Goal: Information Seeking & Learning: Learn about a topic

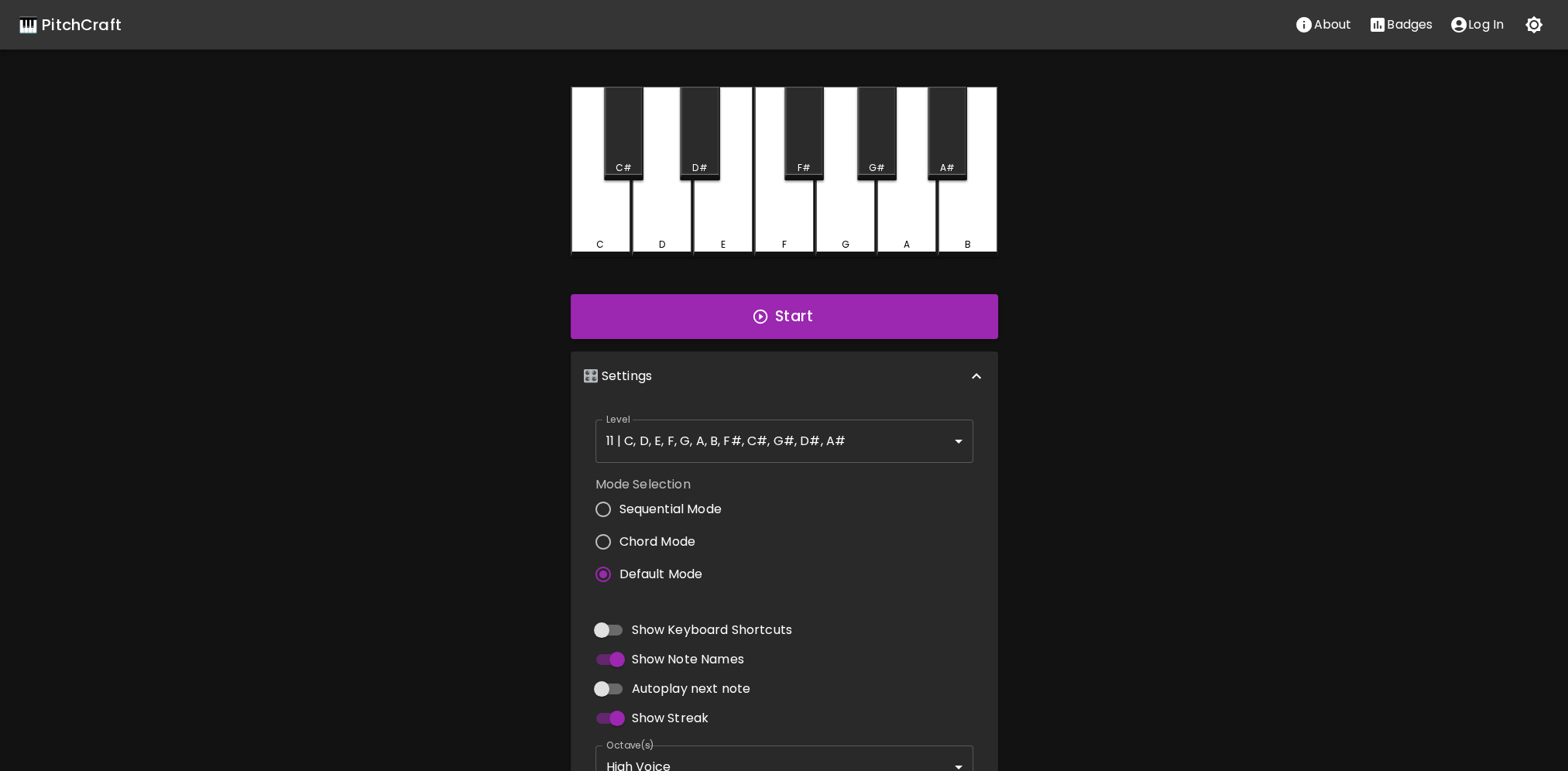
click at [733, 366] on div "🎛️ Settings" at bounding box center [784, 376] width 428 height 50
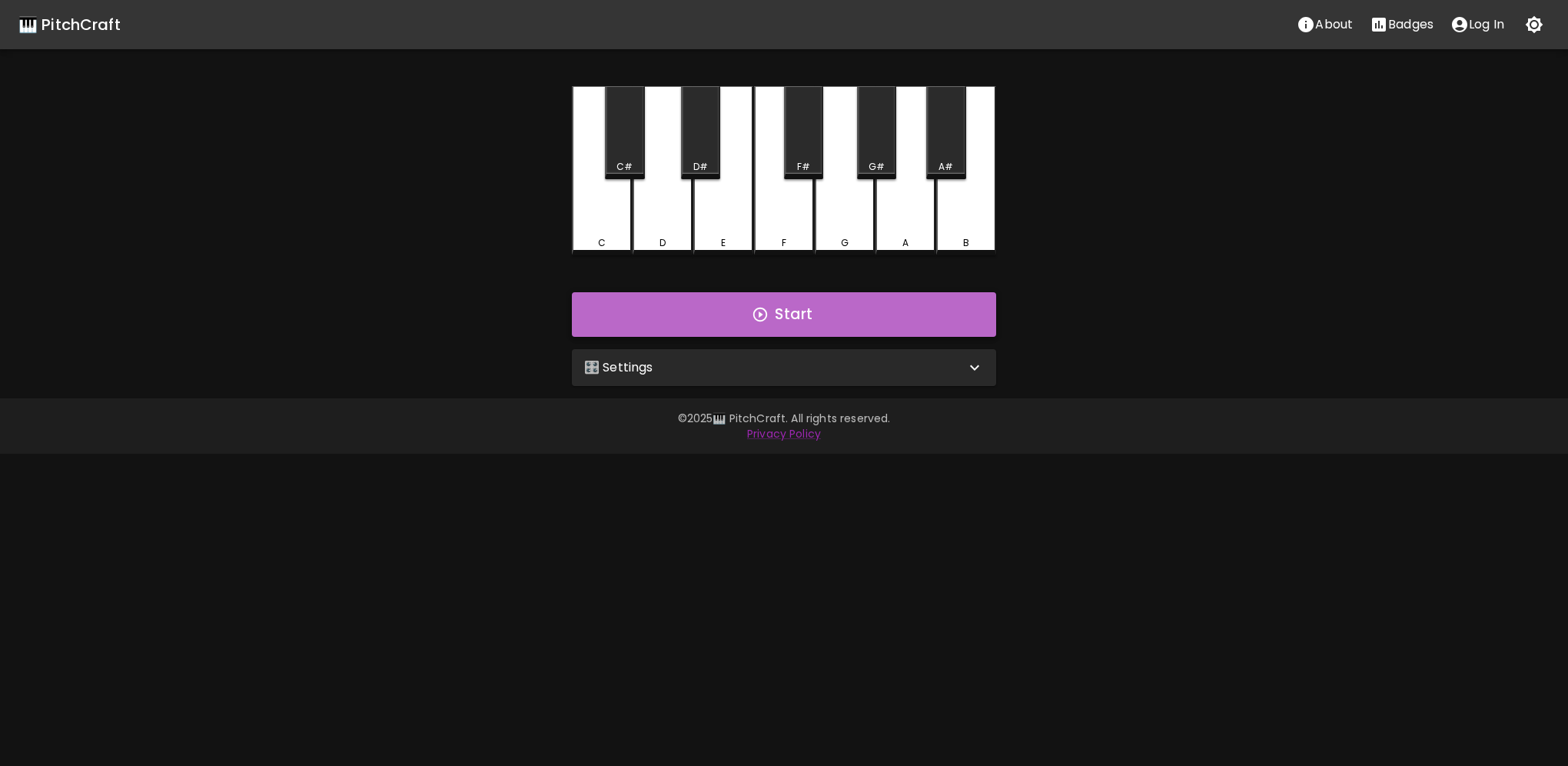
click at [724, 309] on button "Start" at bounding box center [784, 315] width 425 height 44
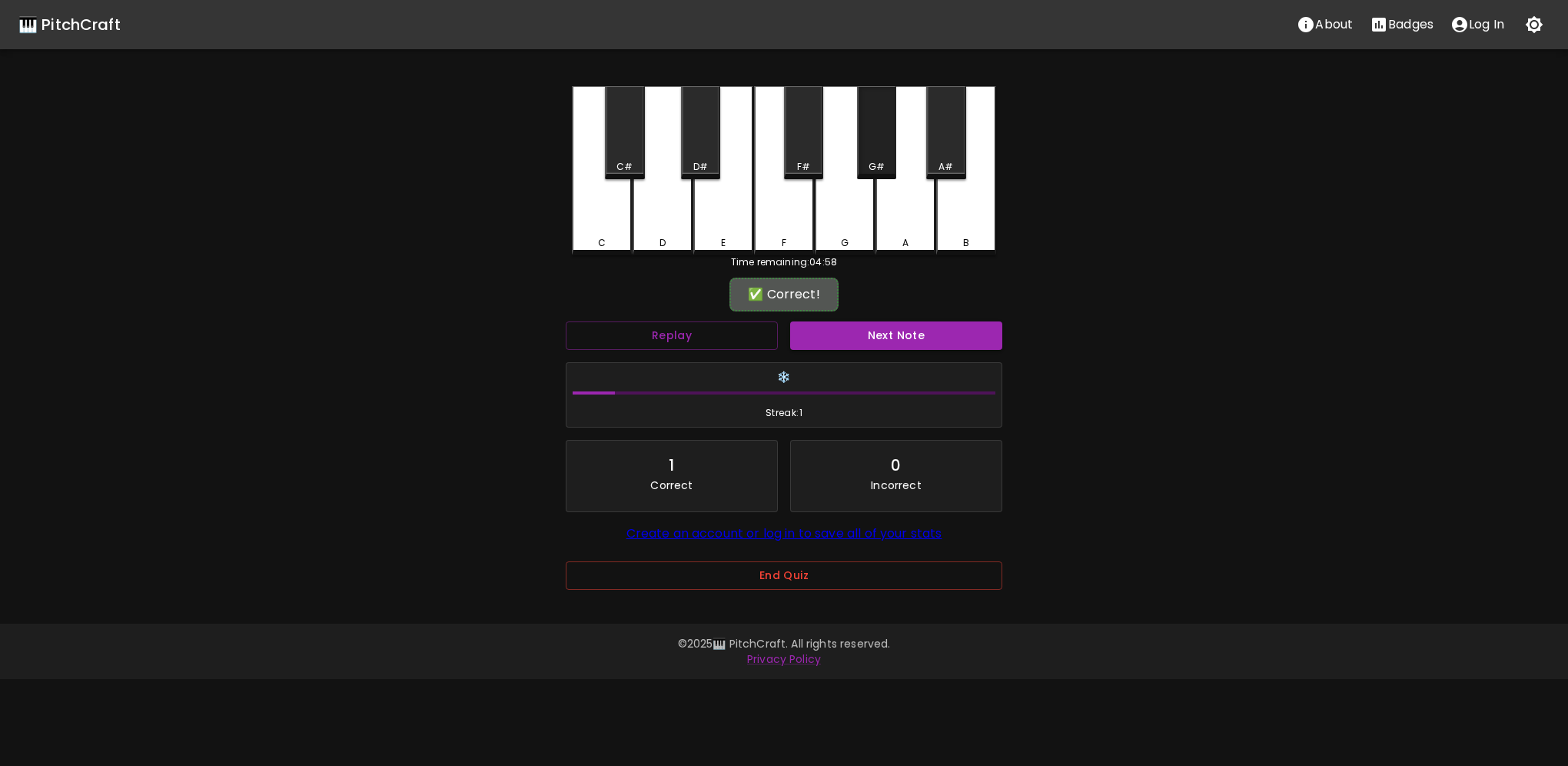
click at [889, 144] on div "G#" at bounding box center [877, 133] width 39 height 93
click at [843, 326] on button "Next Note" at bounding box center [896, 335] width 212 height 28
click at [796, 221] on div "F" at bounding box center [784, 169] width 60 height 166
click at [849, 327] on button "Next Note" at bounding box center [896, 335] width 212 height 28
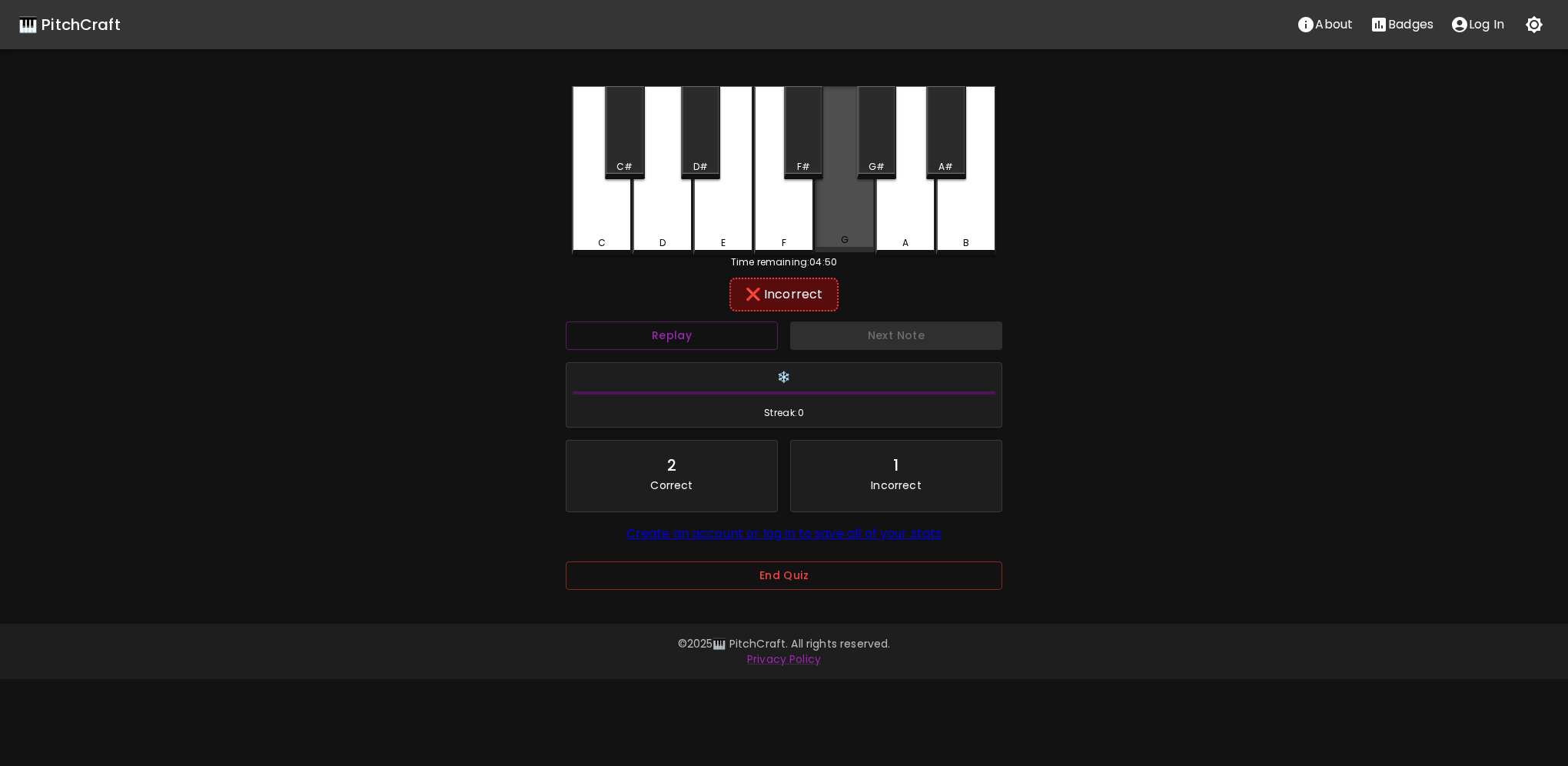
click at [846, 239] on div "G" at bounding box center [844, 240] width 8 height 14
click at [889, 169] on div "G#" at bounding box center [877, 167] width 36 height 14
click at [909, 226] on div "A" at bounding box center [906, 171] width 60 height 169
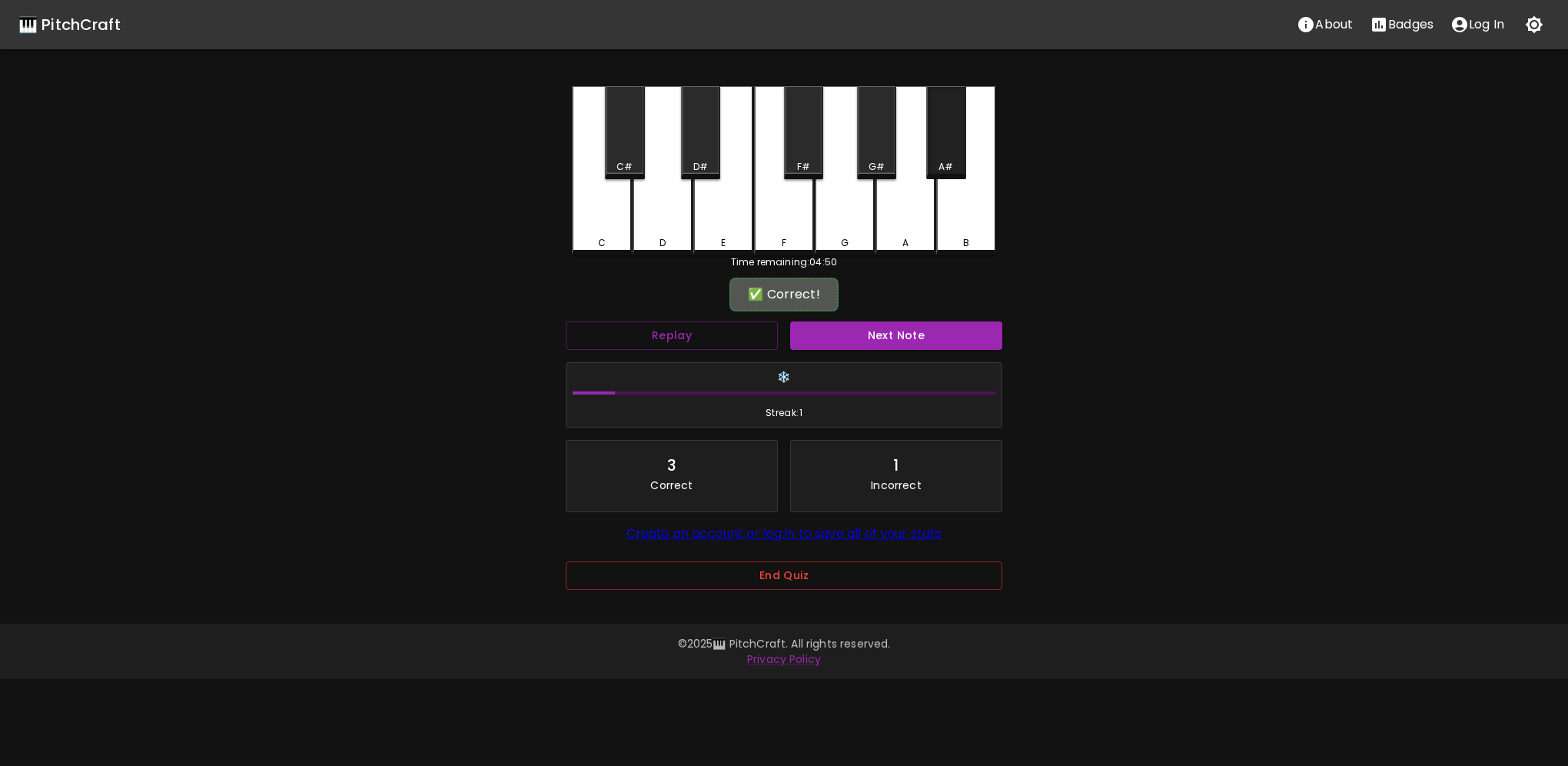
click at [943, 164] on div "A#" at bounding box center [945, 167] width 15 height 14
click at [887, 333] on button "Next Note" at bounding box center [896, 335] width 212 height 28
click at [667, 218] on div "D" at bounding box center [662, 171] width 60 height 169
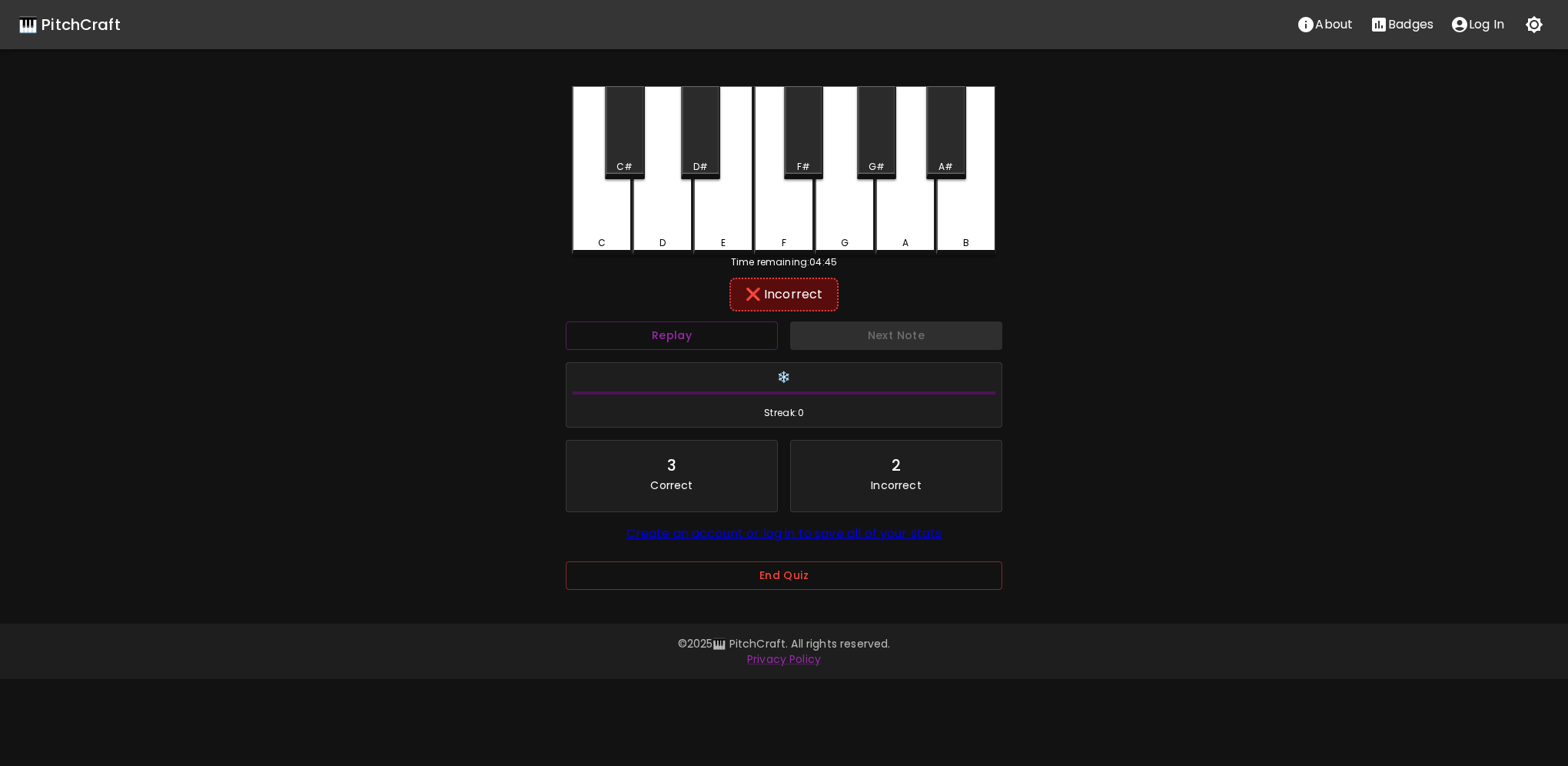
click at [624, 218] on div "C" at bounding box center [602, 171] width 60 height 169
click at [621, 162] on div "C#" at bounding box center [624, 167] width 16 height 14
click at [883, 338] on button "Next Note" at bounding box center [896, 335] width 212 height 28
click at [712, 209] on div "E" at bounding box center [723, 171] width 60 height 169
drag, startPoint x: 766, startPoint y: 211, endPoint x: 770, endPoint y: 203, distance: 8.9
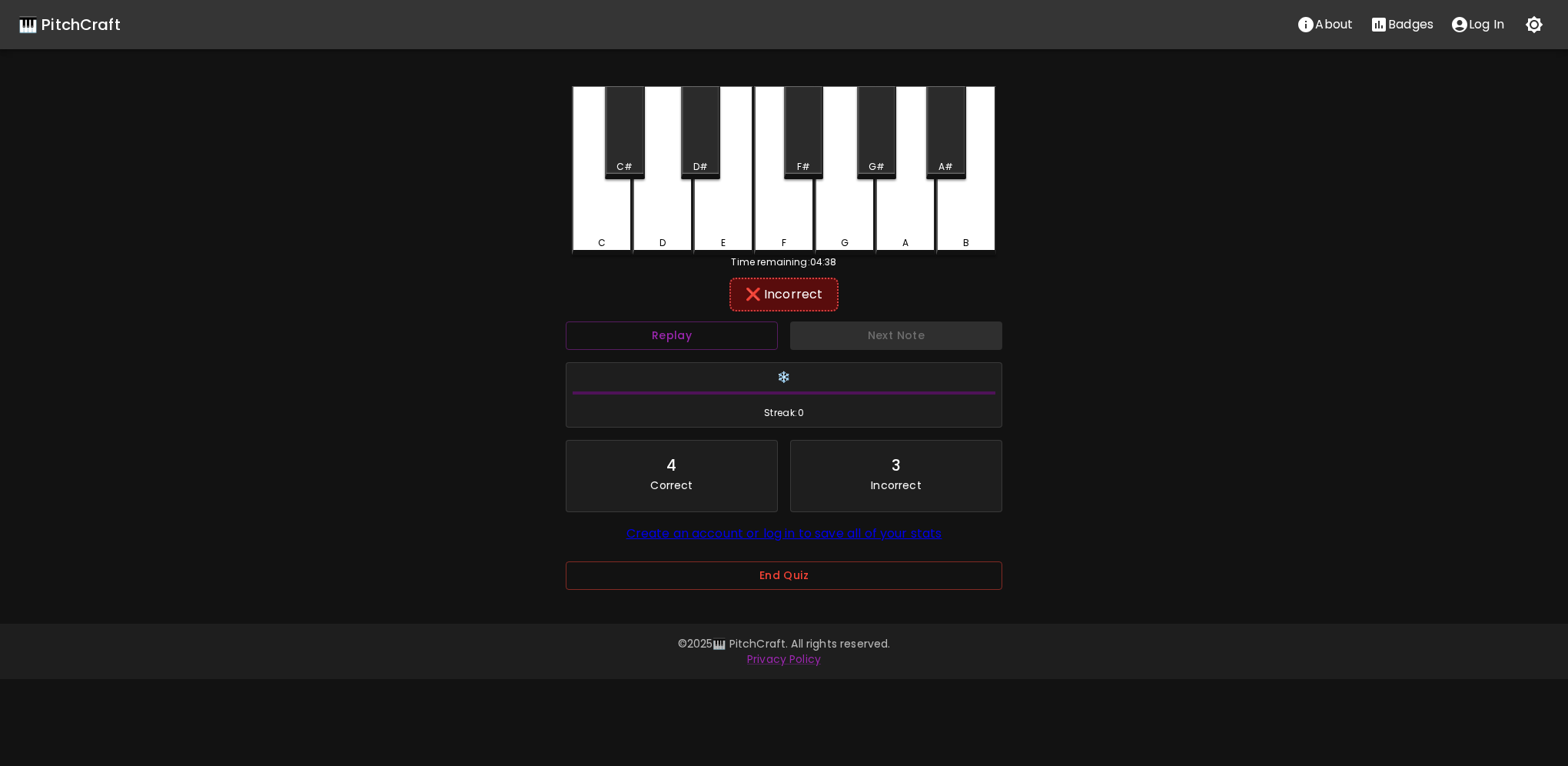
click at [766, 210] on div "F" at bounding box center [784, 171] width 60 height 169
click at [907, 329] on button "Next Note" at bounding box center [896, 335] width 212 height 28
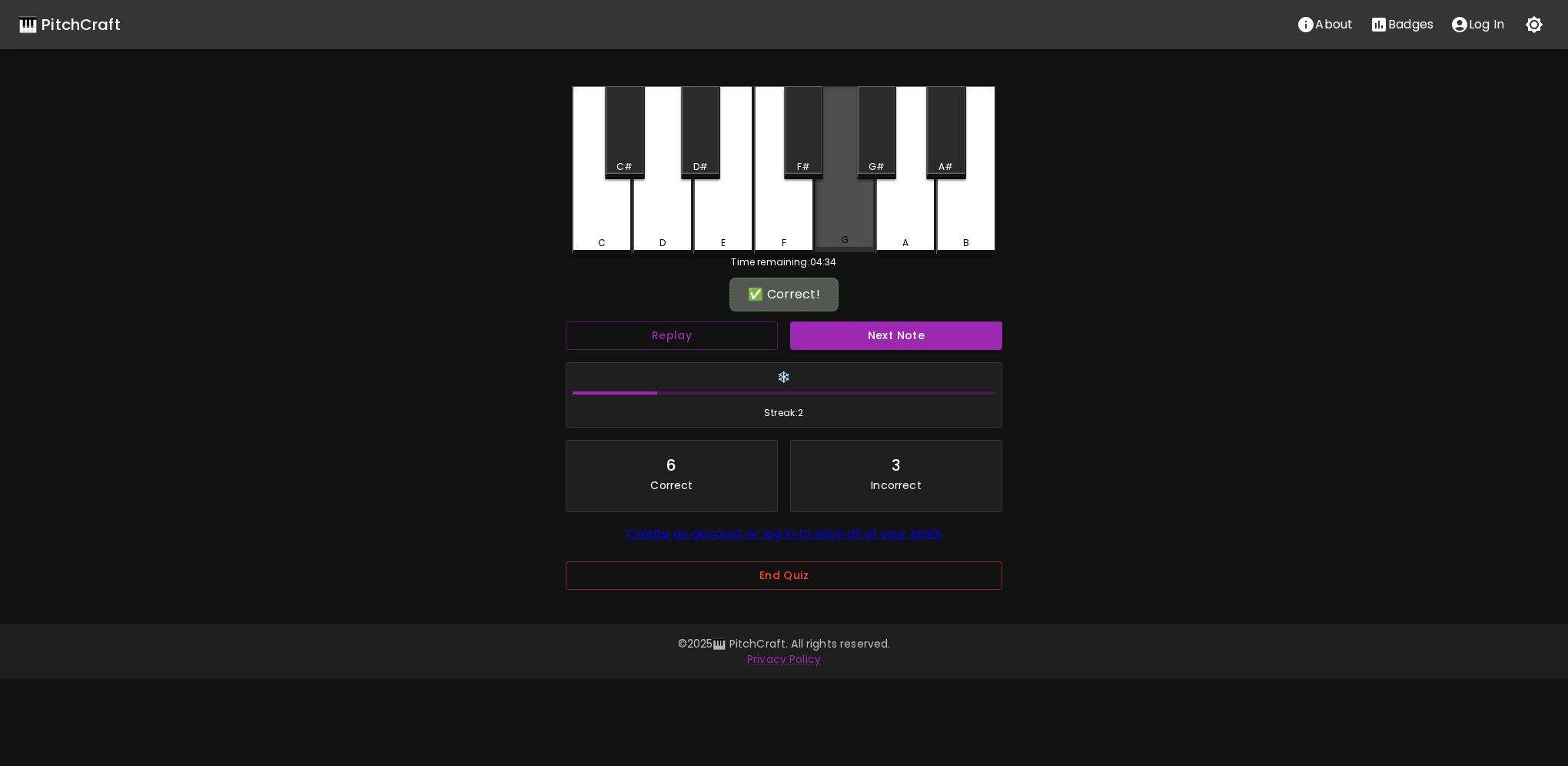
click at [837, 223] on div "G" at bounding box center [845, 169] width 60 height 166
click at [880, 335] on button "Next Note" at bounding box center [896, 335] width 212 height 28
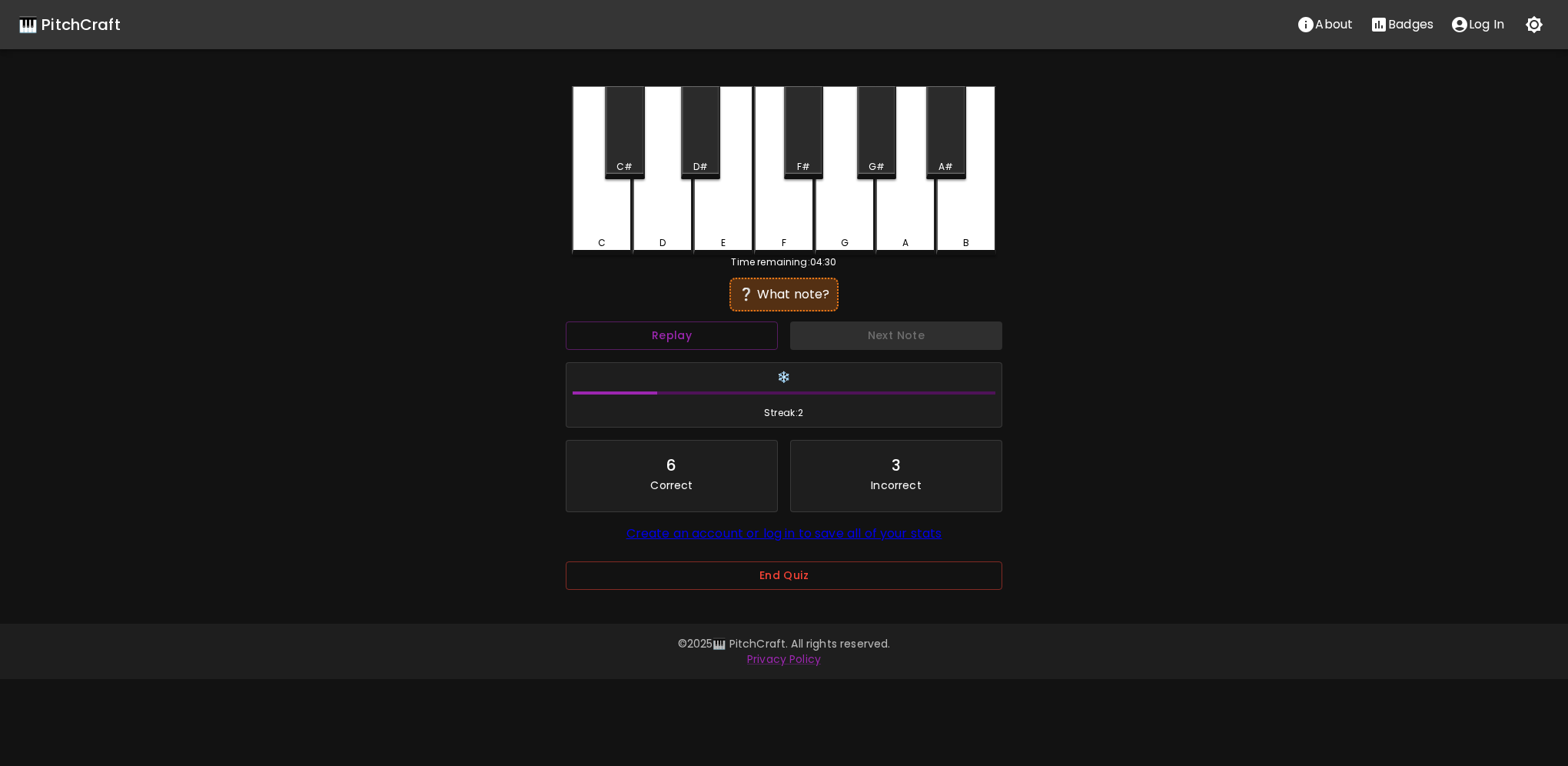
click at [702, 152] on div "D#" at bounding box center [701, 133] width 39 height 93
click at [627, 162] on div "C#" at bounding box center [624, 167] width 16 height 14
click at [859, 330] on button "Next Note" at bounding box center [896, 335] width 212 height 28
click at [943, 162] on div "A#" at bounding box center [946, 133] width 39 height 93
click at [947, 218] on div "B" at bounding box center [966, 171] width 60 height 169
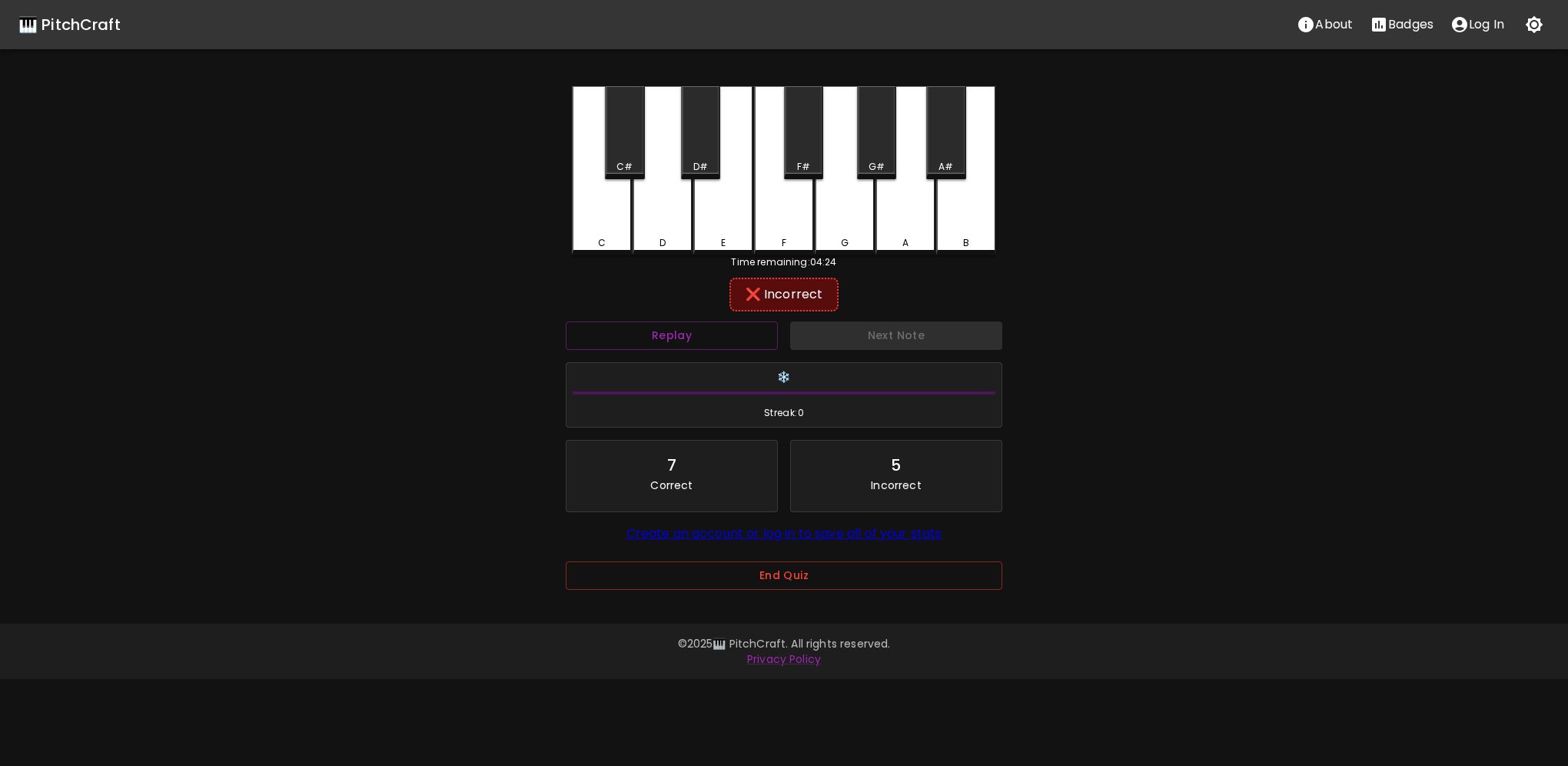
click at [806, 162] on div "F#" at bounding box center [803, 167] width 13 height 14
click at [731, 326] on button "Replay" at bounding box center [672, 335] width 212 height 28
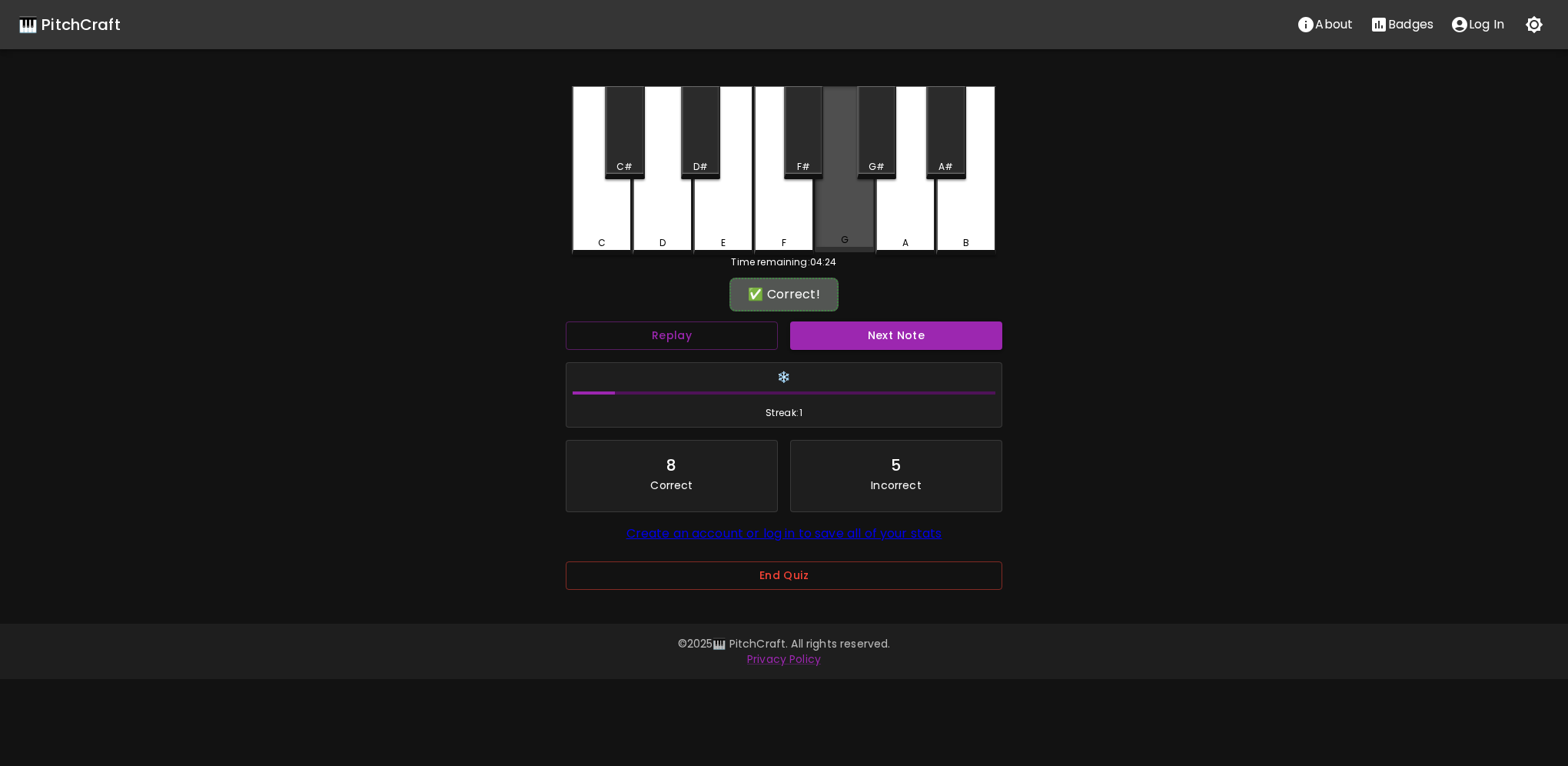
click at [858, 215] on div "G" at bounding box center [845, 169] width 60 height 166
click at [885, 330] on button "Next Note" at bounding box center [896, 335] width 212 height 28
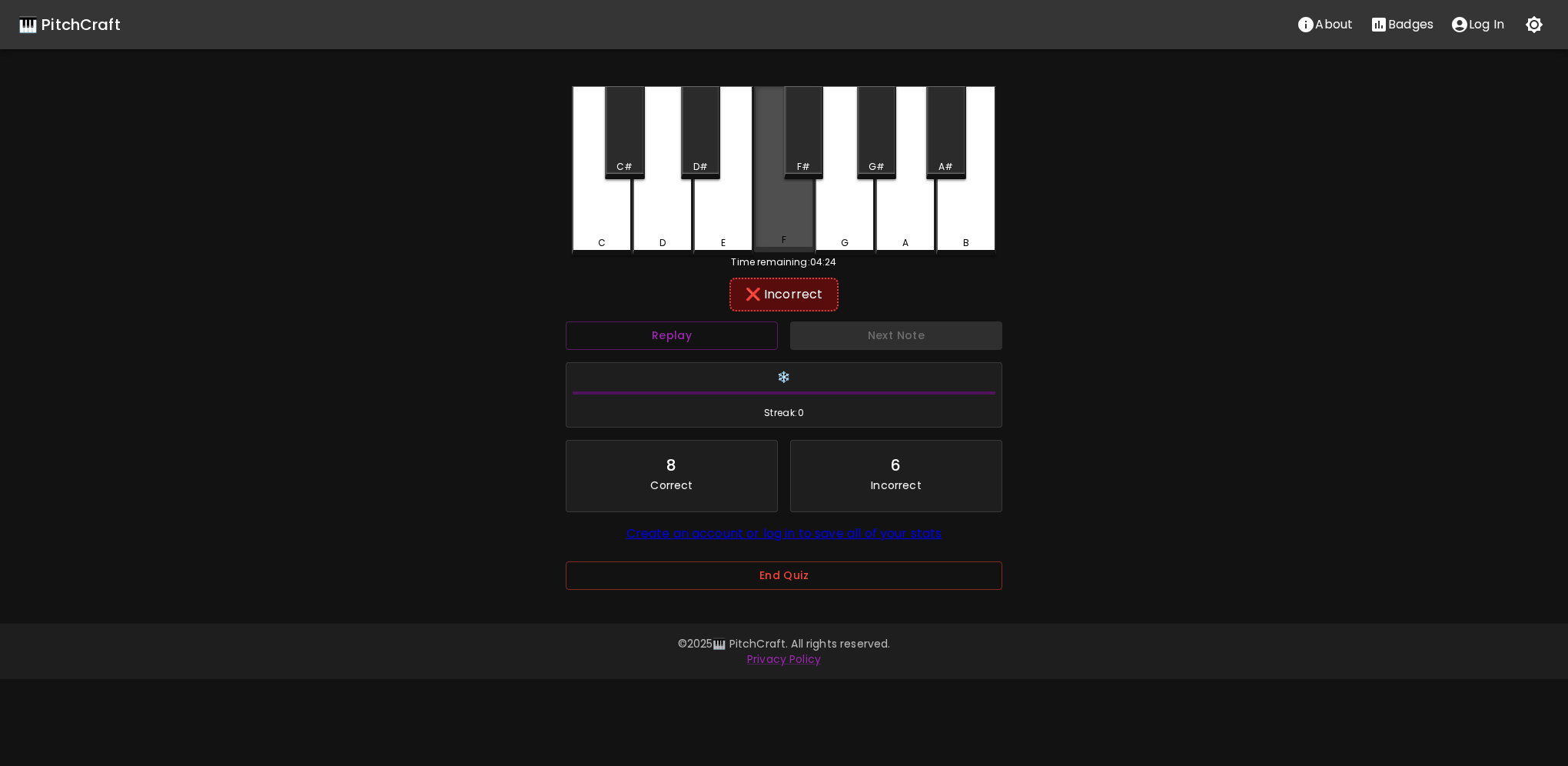
click at [785, 226] on div "F" at bounding box center [784, 169] width 60 height 166
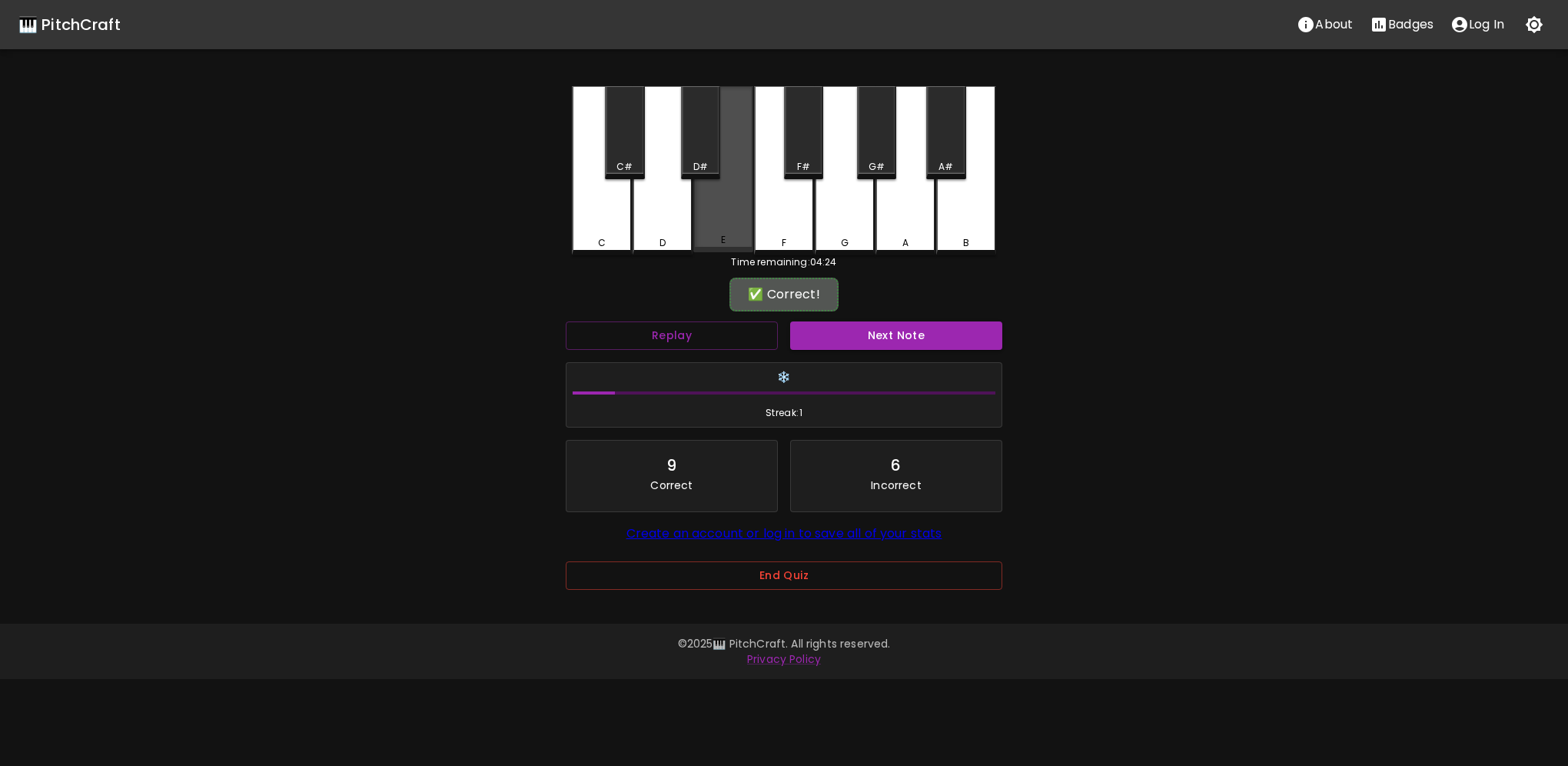
click at [714, 222] on div "E" at bounding box center [723, 169] width 60 height 166
click at [901, 333] on button "Next Note" at bounding box center [896, 335] width 212 height 28
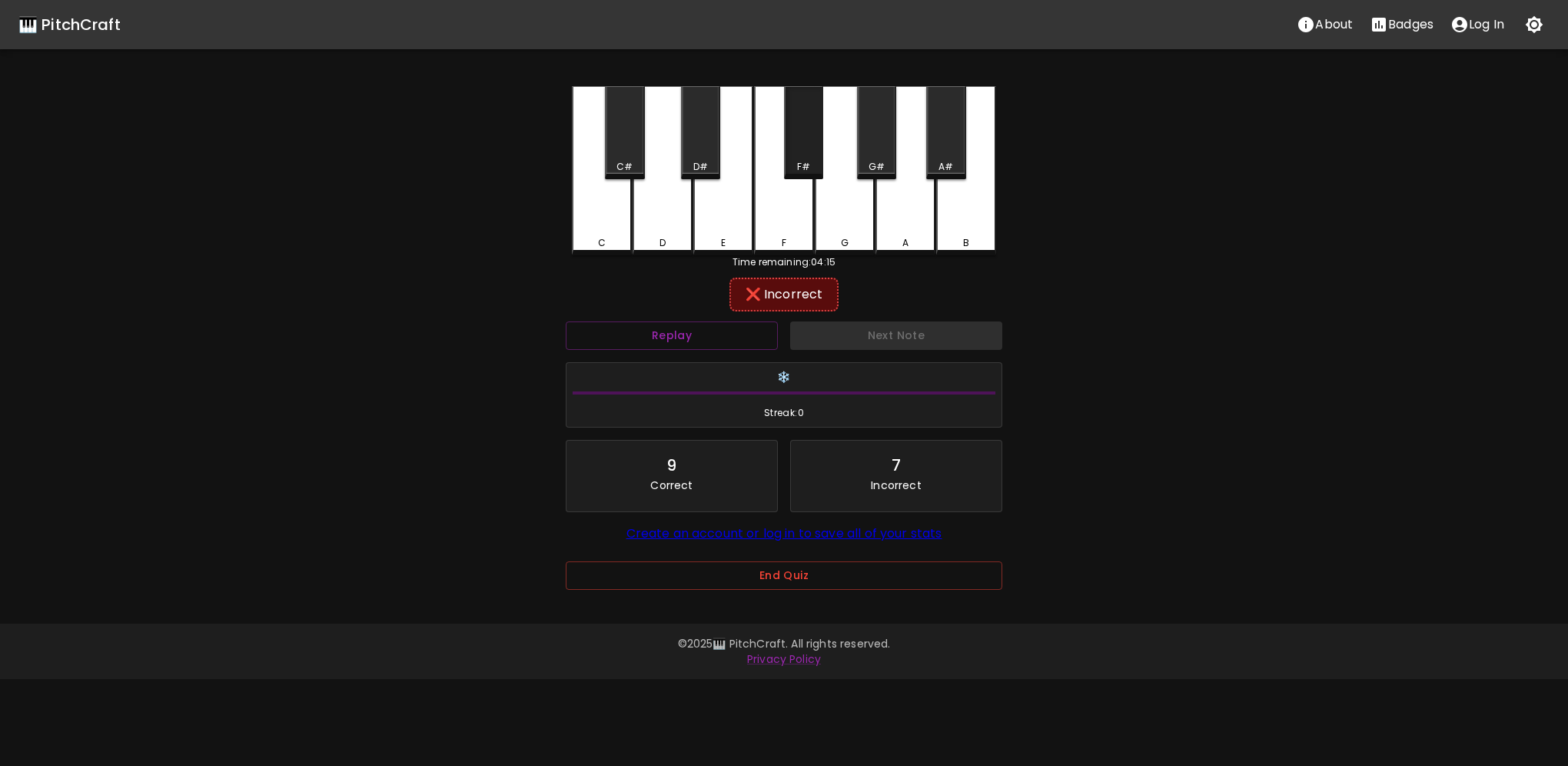
click at [807, 168] on div "F#" at bounding box center [803, 167] width 13 height 14
click at [866, 231] on div "G" at bounding box center [845, 171] width 60 height 169
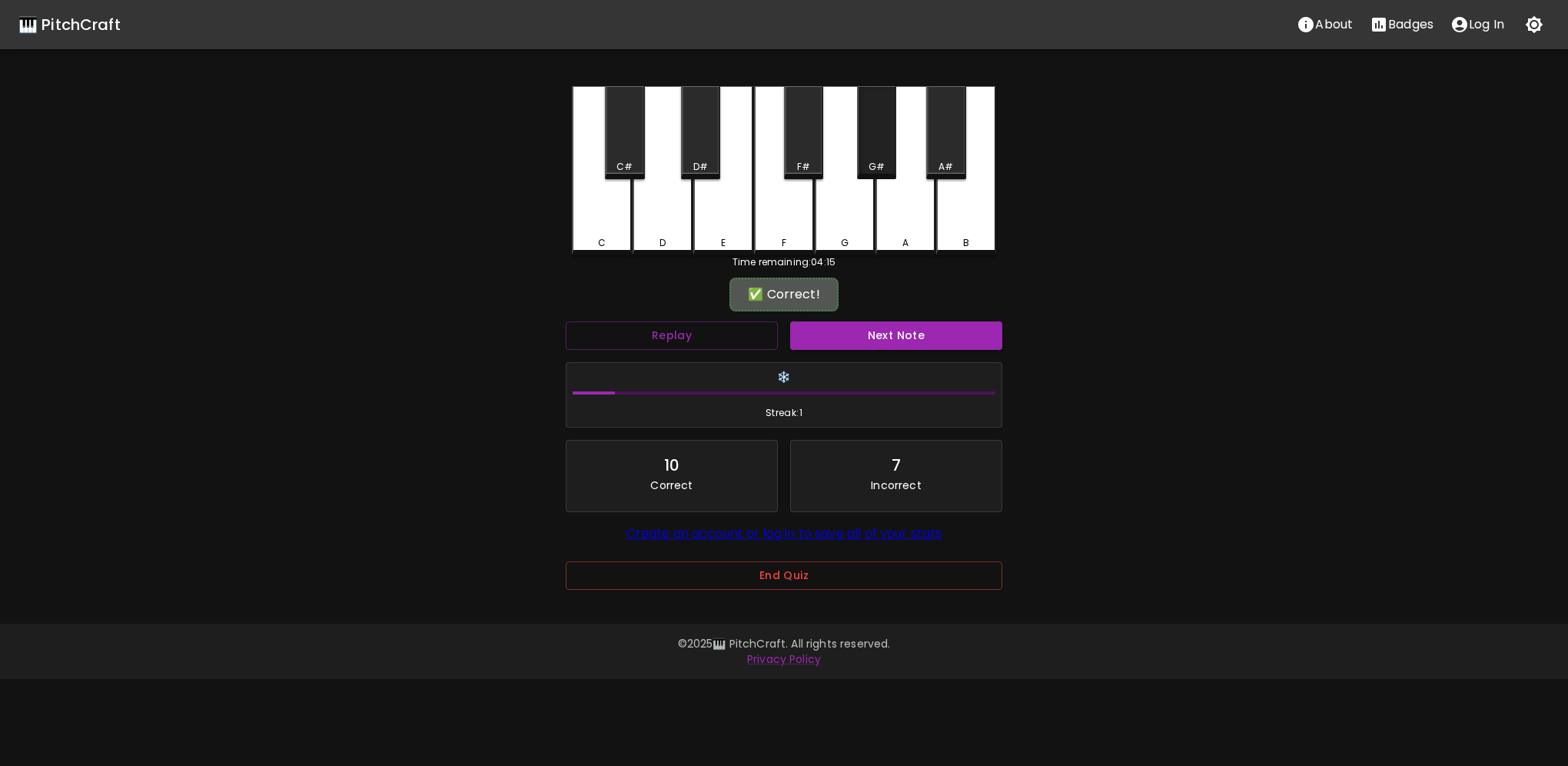
click at [892, 154] on div "G#" at bounding box center [877, 133] width 39 height 93
click at [907, 335] on button "Next Note" at bounding box center [896, 335] width 212 height 28
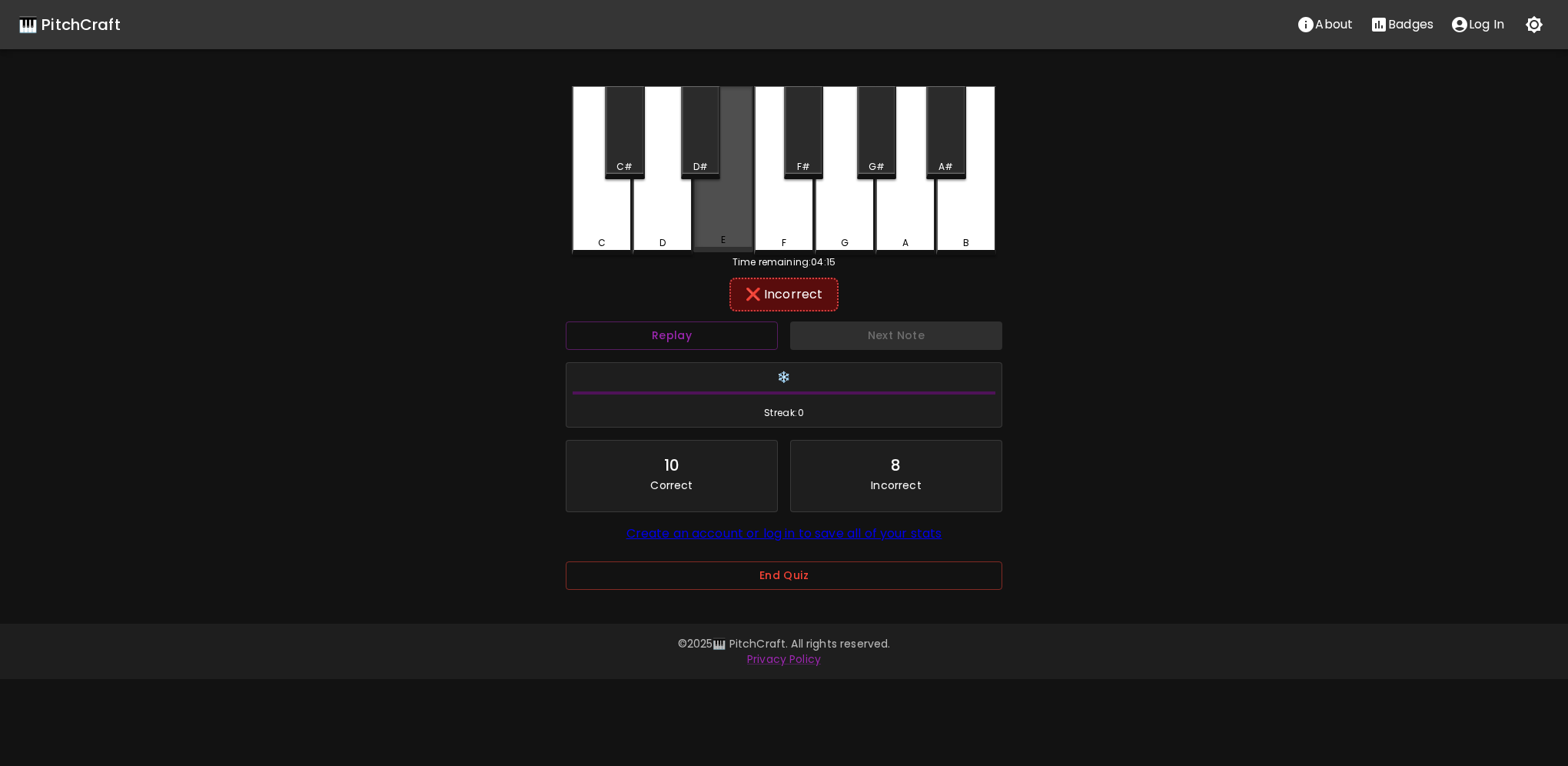
click at [733, 211] on div "E" at bounding box center [723, 169] width 60 height 166
click at [786, 223] on div "F" at bounding box center [784, 171] width 60 height 169
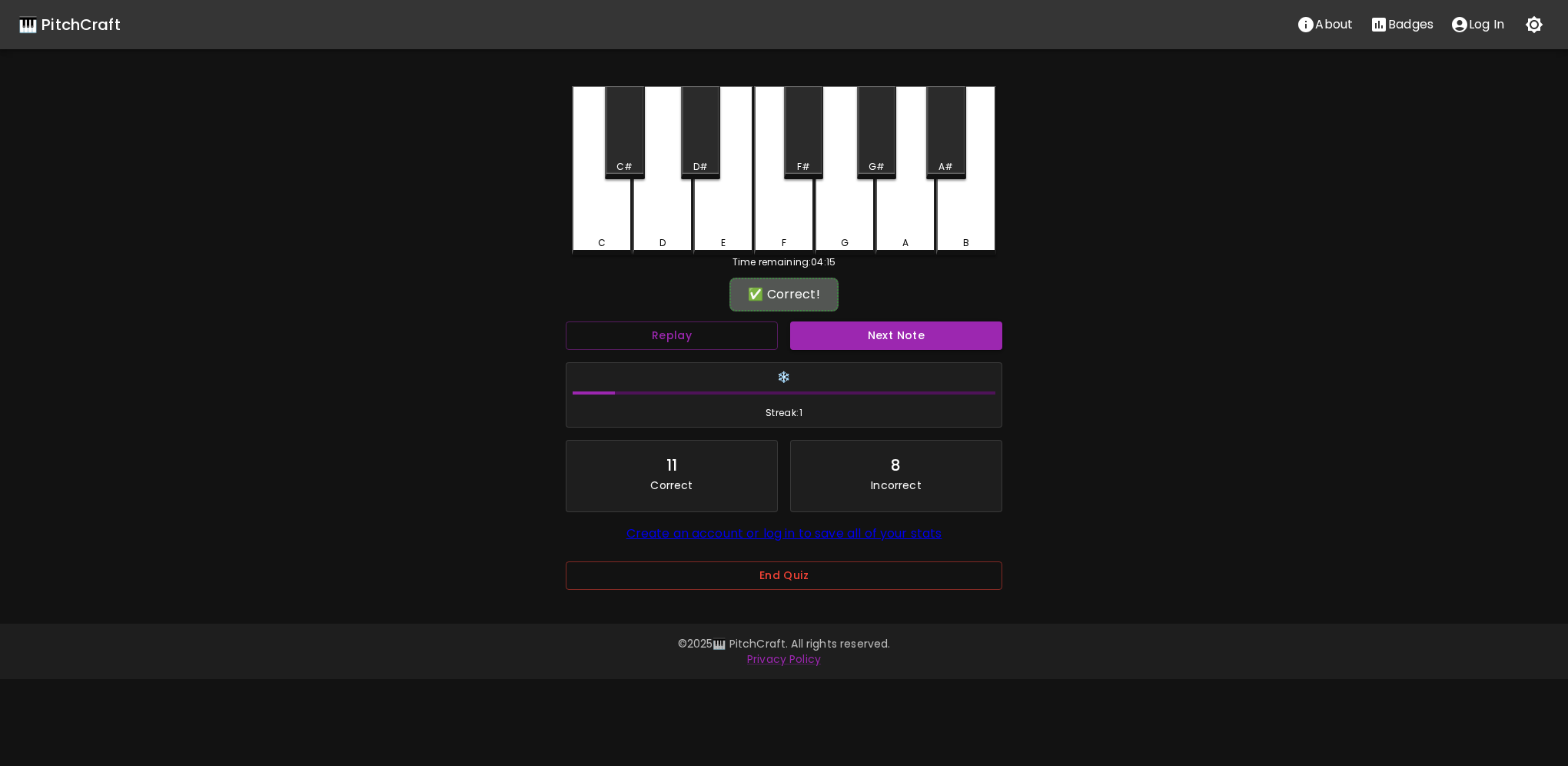
click at [896, 330] on button "Next Note" at bounding box center [896, 335] width 212 height 28
click at [954, 218] on div "B" at bounding box center [966, 171] width 60 height 169
click at [907, 327] on button "Next Note" at bounding box center [896, 335] width 212 height 28
click at [715, 225] on div "E" at bounding box center [723, 171] width 60 height 169
click at [666, 205] on div "D" at bounding box center [662, 171] width 60 height 169
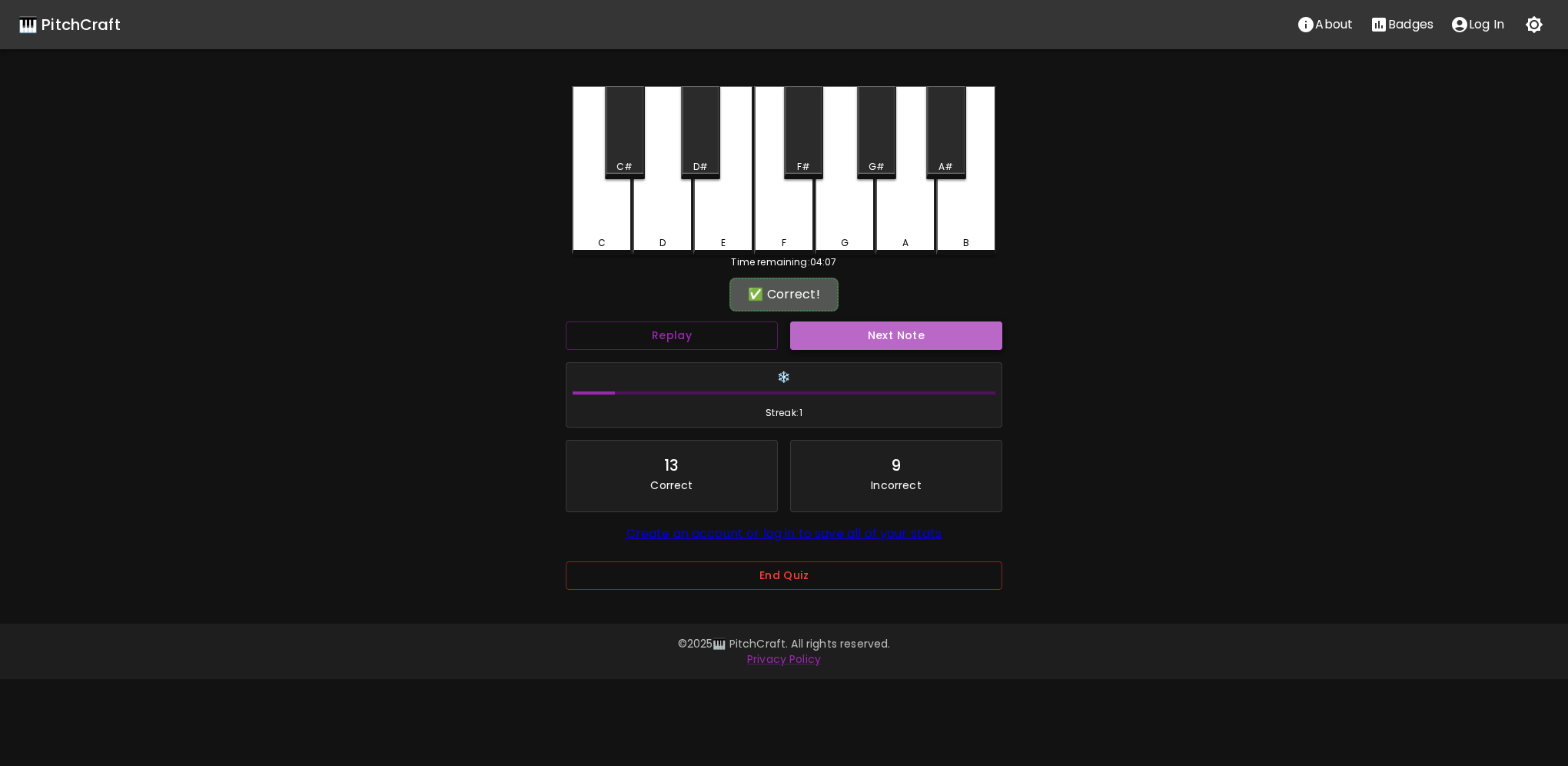
click at [884, 334] on button "Next Note" at bounding box center [896, 335] width 212 height 28
click at [806, 163] on div "F#" at bounding box center [803, 167] width 13 height 14
click at [913, 336] on button "Next Note" at bounding box center [896, 335] width 212 height 28
click at [876, 163] on div "G#" at bounding box center [877, 167] width 16 height 14
click at [923, 334] on button "Next Note" at bounding box center [896, 335] width 212 height 28
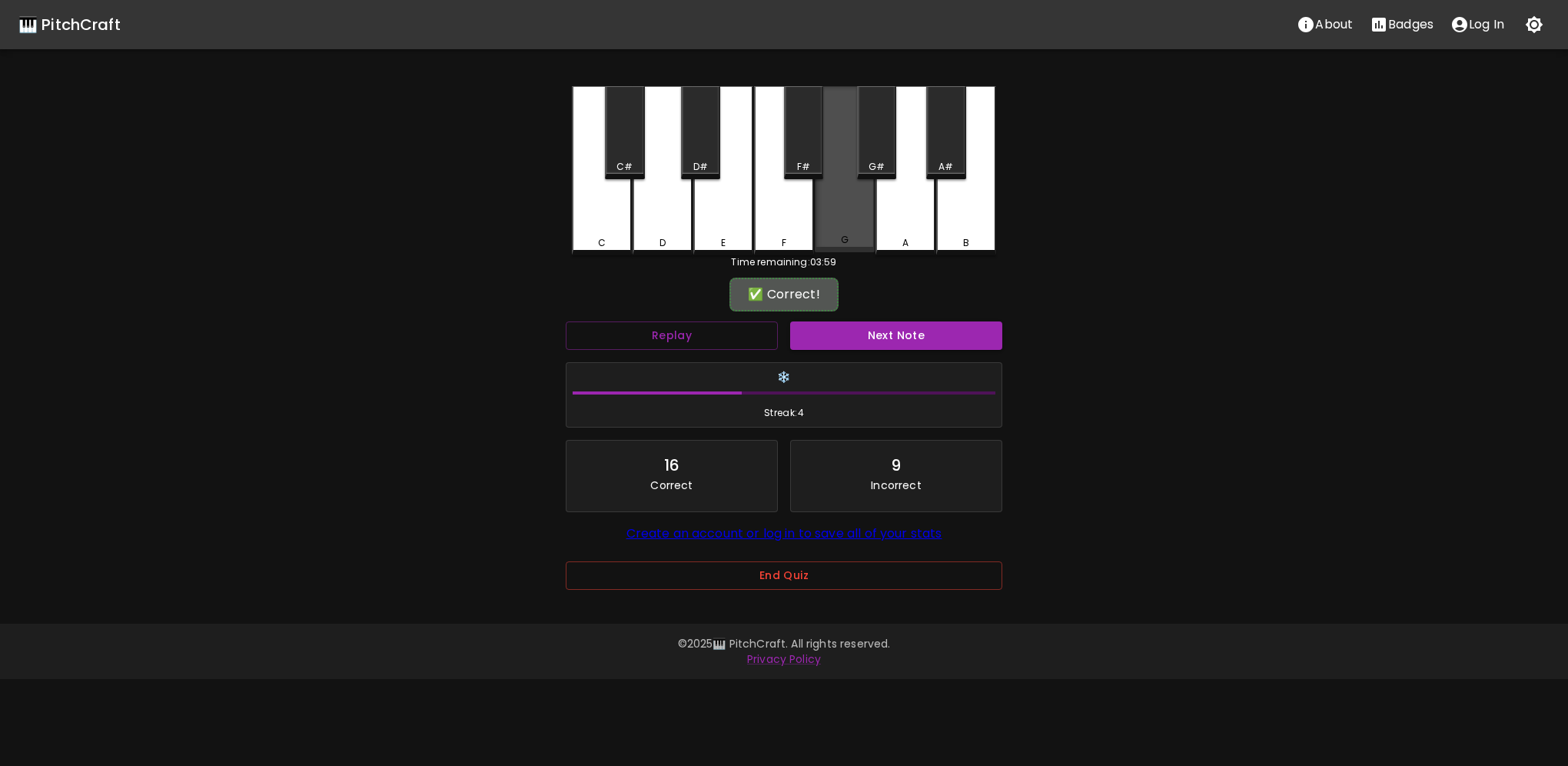
click at [853, 225] on div "G" at bounding box center [845, 169] width 60 height 166
click at [877, 333] on button "Next Note" at bounding box center [896, 335] width 212 height 28
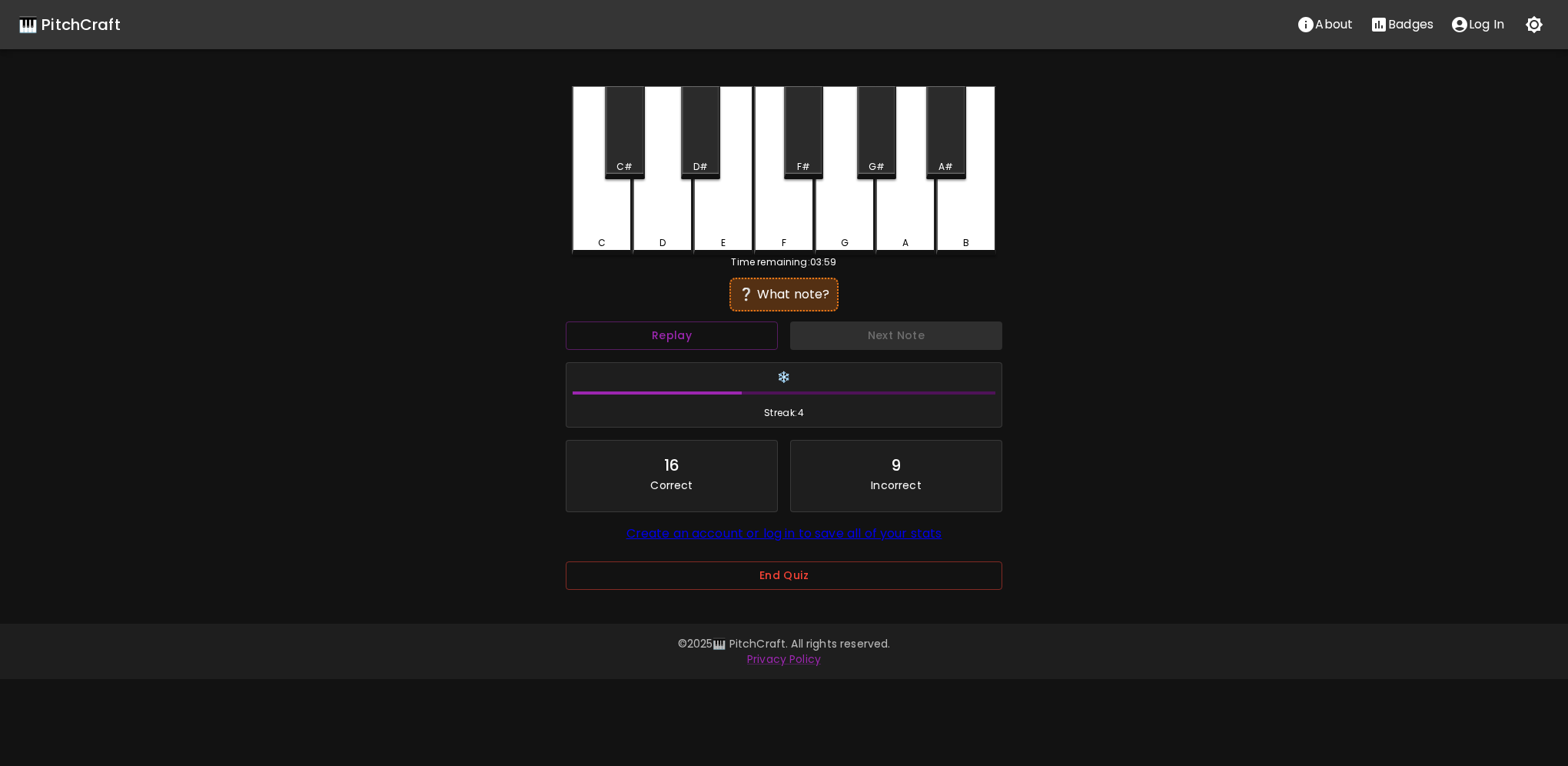
click at [848, 241] on div "G" at bounding box center [844, 243] width 8 height 14
click at [886, 338] on button "Next Note" at bounding box center [896, 335] width 212 height 28
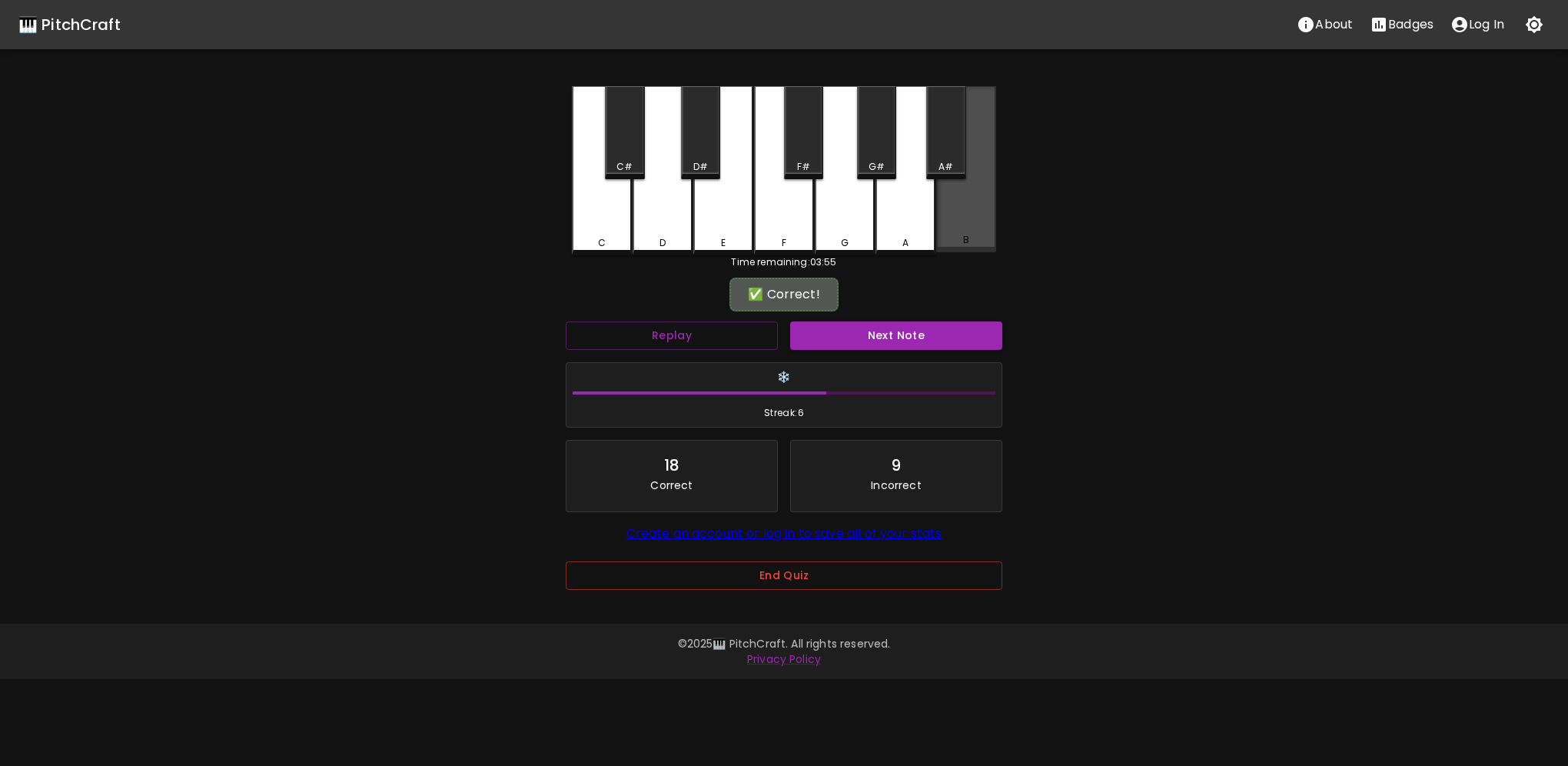
click at [959, 230] on div "B" at bounding box center [966, 169] width 60 height 166
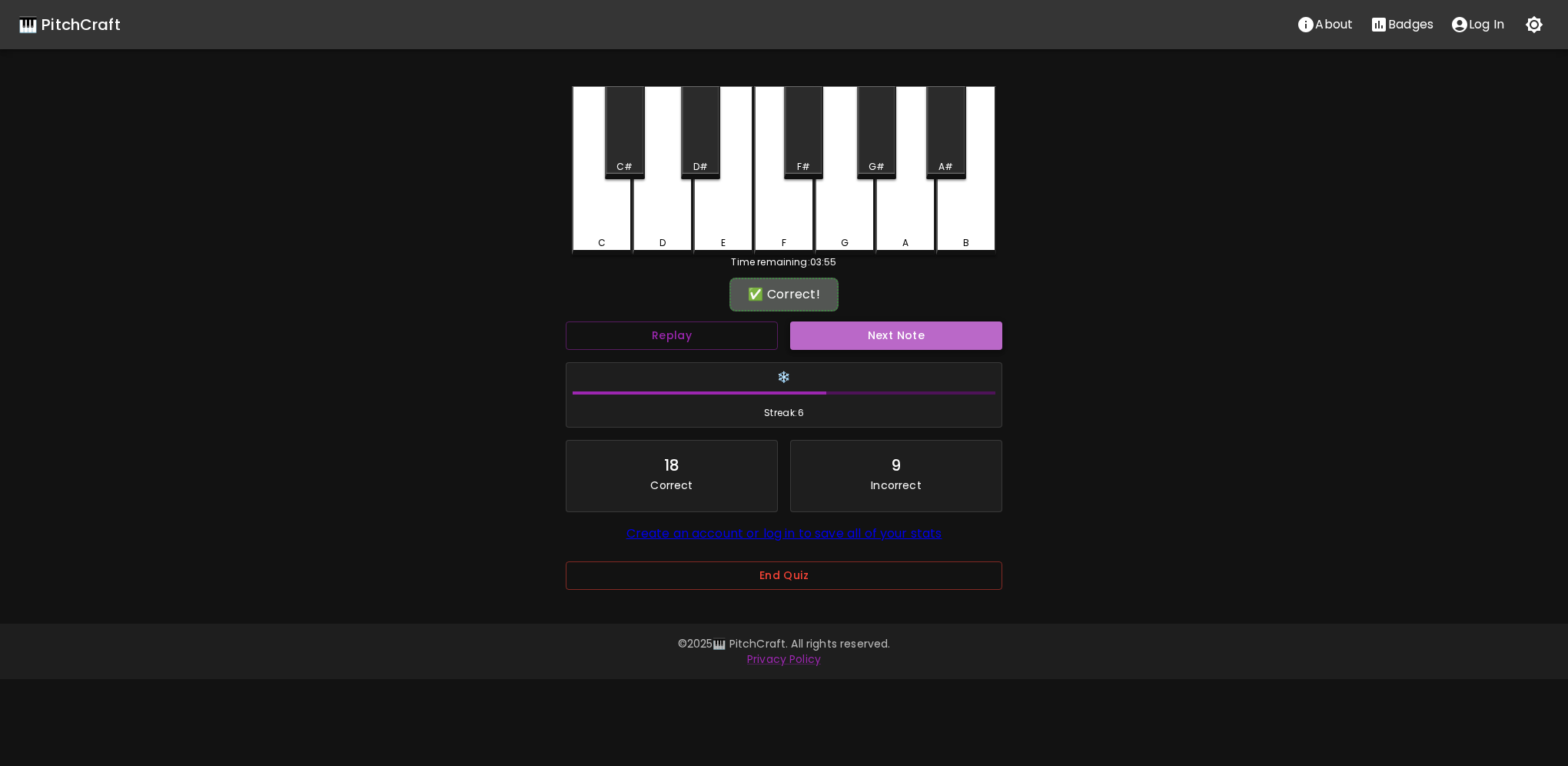
click at [929, 332] on button "Next Note" at bounding box center [896, 335] width 212 height 28
click at [879, 159] on div "G#" at bounding box center [877, 133] width 39 height 93
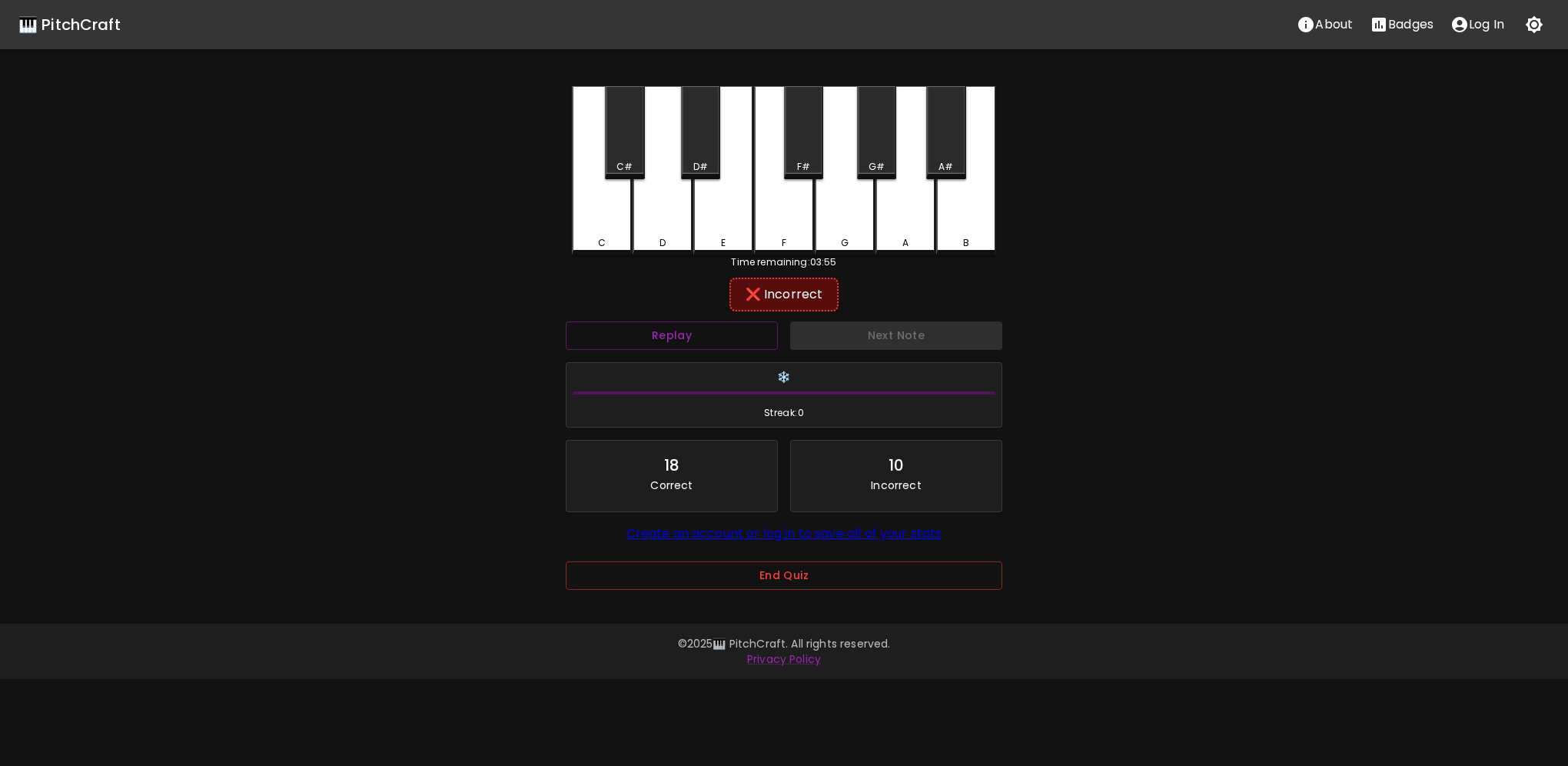
click at [877, 150] on div "G#" at bounding box center [877, 133] width 39 height 93
click at [719, 164] on div "D#" at bounding box center [701, 167] width 36 height 14
click at [879, 341] on button "Next Note" at bounding box center [896, 335] width 212 height 28
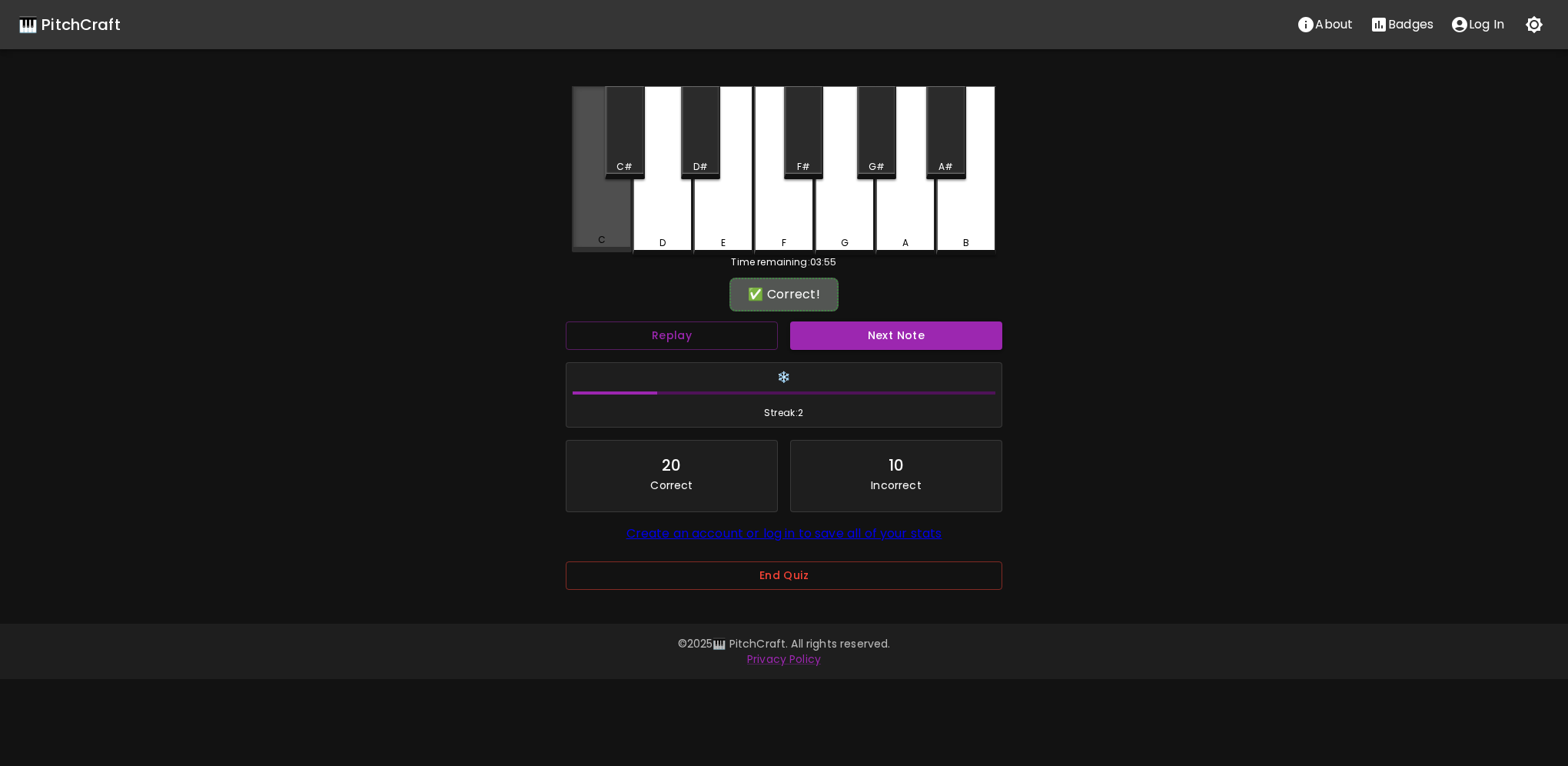
click at [596, 219] on div "C" at bounding box center [602, 169] width 60 height 166
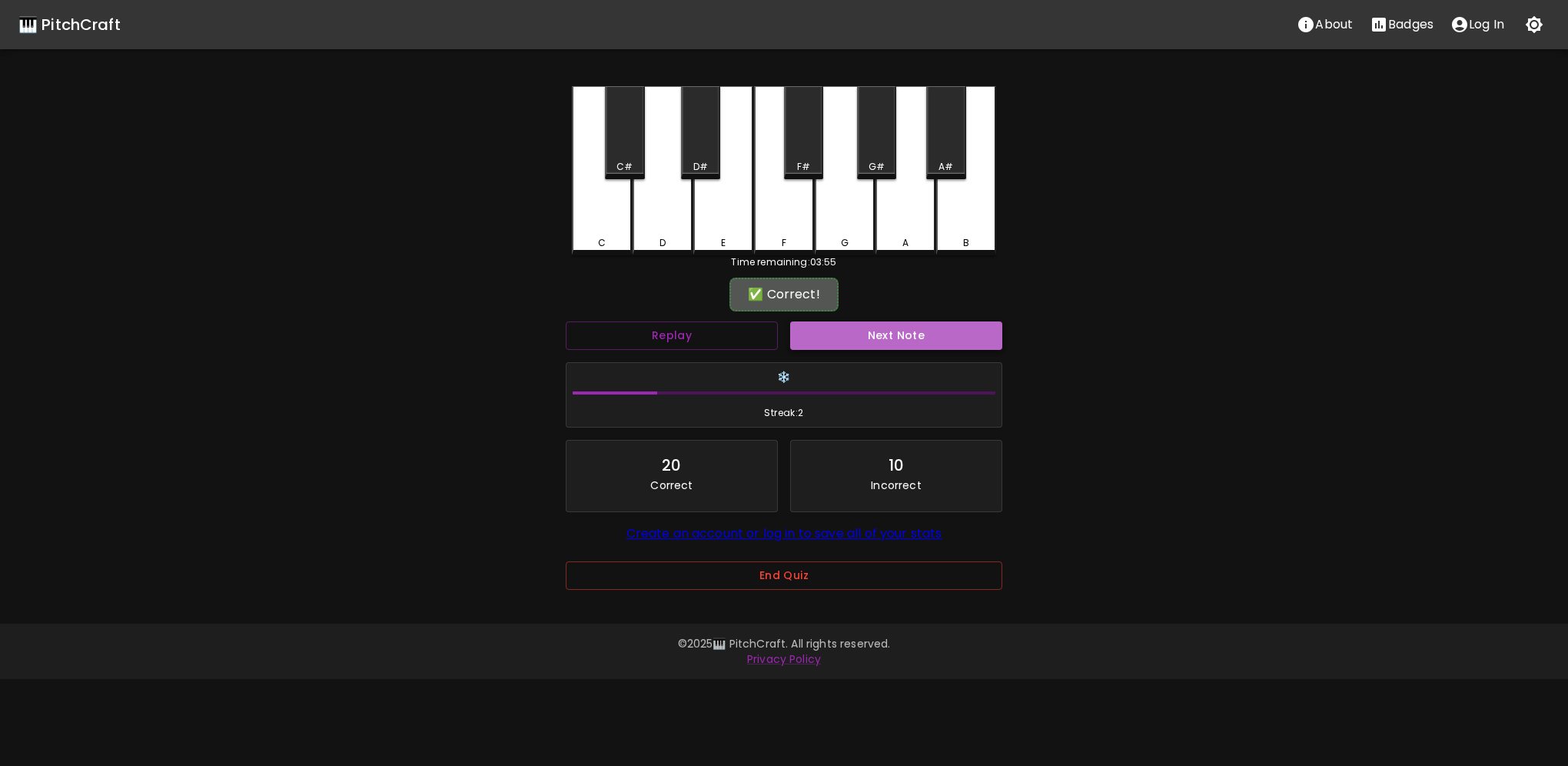
click at [854, 336] on button "Next Note" at bounding box center [896, 335] width 212 height 28
click at [724, 314] on div "❔ What note? Replay Next Note ❄️ Streak: 2 20 Correct 10 Incorrect Create an ac…" at bounding box center [784, 449] width 437 height 336
click at [720, 320] on div "Replay" at bounding box center [672, 336] width 225 height 41
click at [719, 321] on button "Replay" at bounding box center [672, 335] width 212 height 28
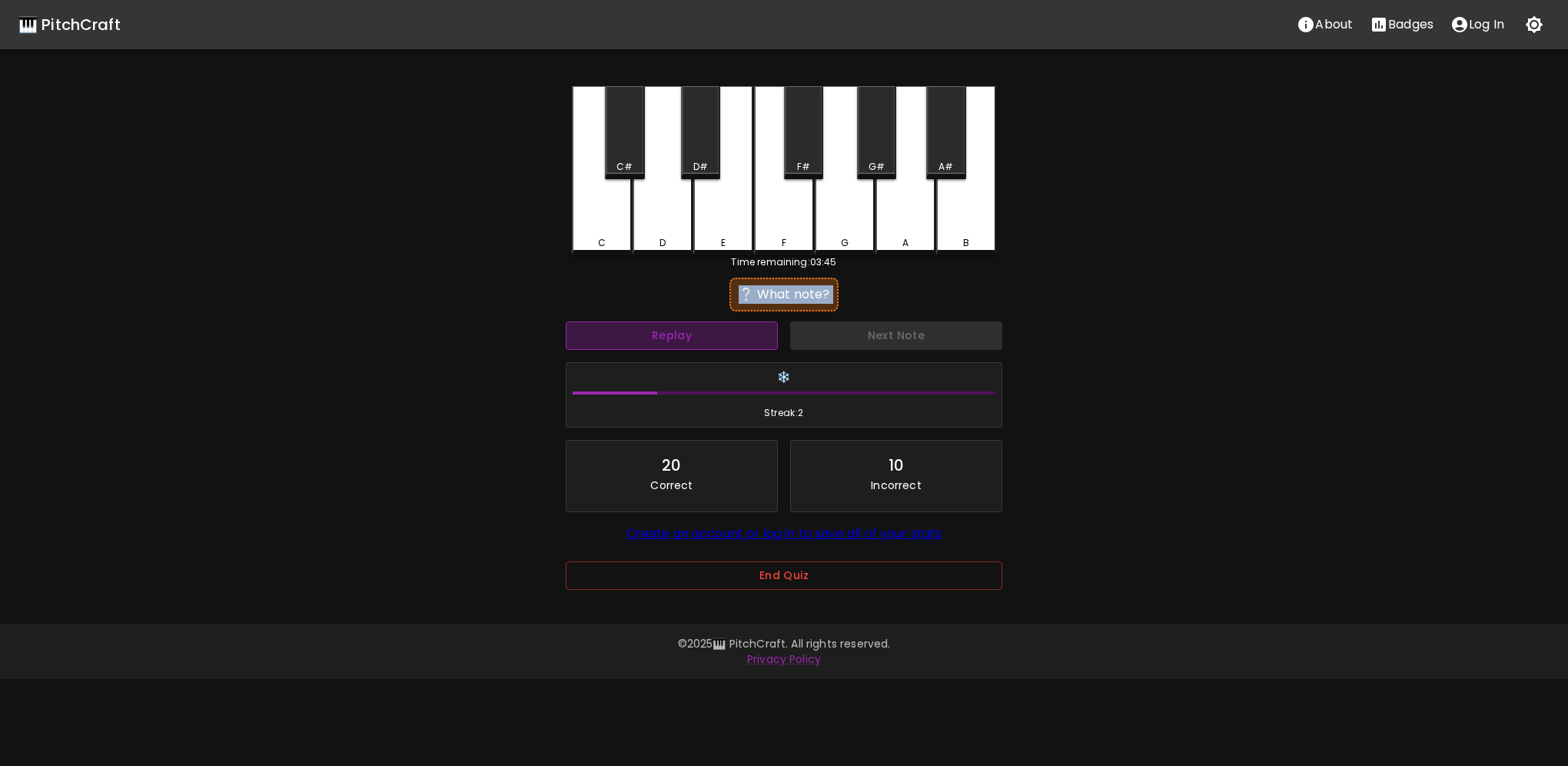
click at [719, 321] on button "Replay" at bounding box center [672, 335] width 212 height 28
click at [719, 320] on div "Replay" at bounding box center [672, 336] width 225 height 41
click at [719, 317] on div "Replay" at bounding box center [672, 336] width 225 height 41
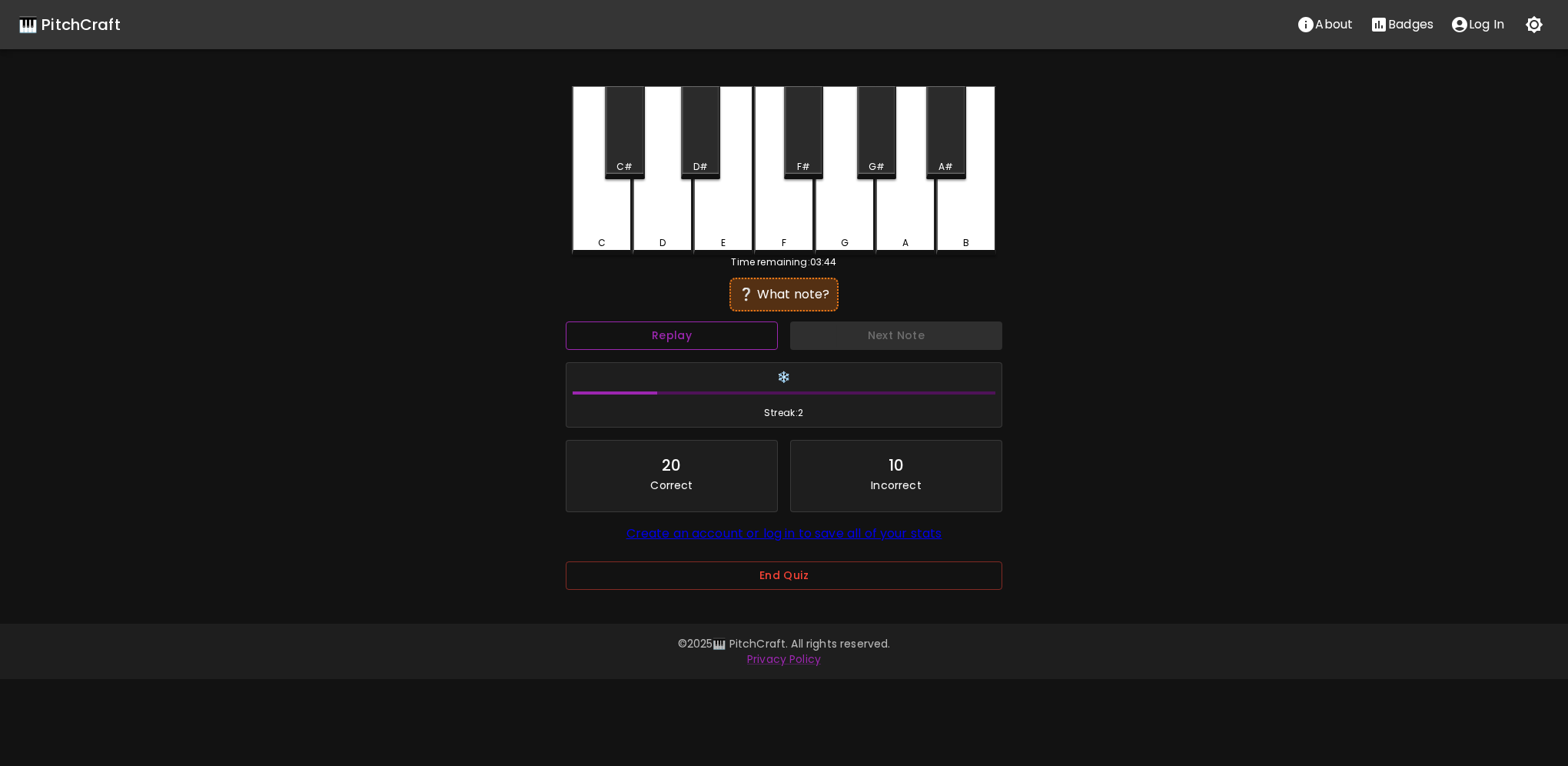
click at [714, 321] on div "Replay" at bounding box center [672, 336] width 225 height 41
click at [700, 335] on button "Replay" at bounding box center [672, 335] width 212 height 28
click at [700, 333] on button "Replay" at bounding box center [672, 335] width 212 height 28
click at [701, 333] on button "Replay" at bounding box center [672, 335] width 212 height 28
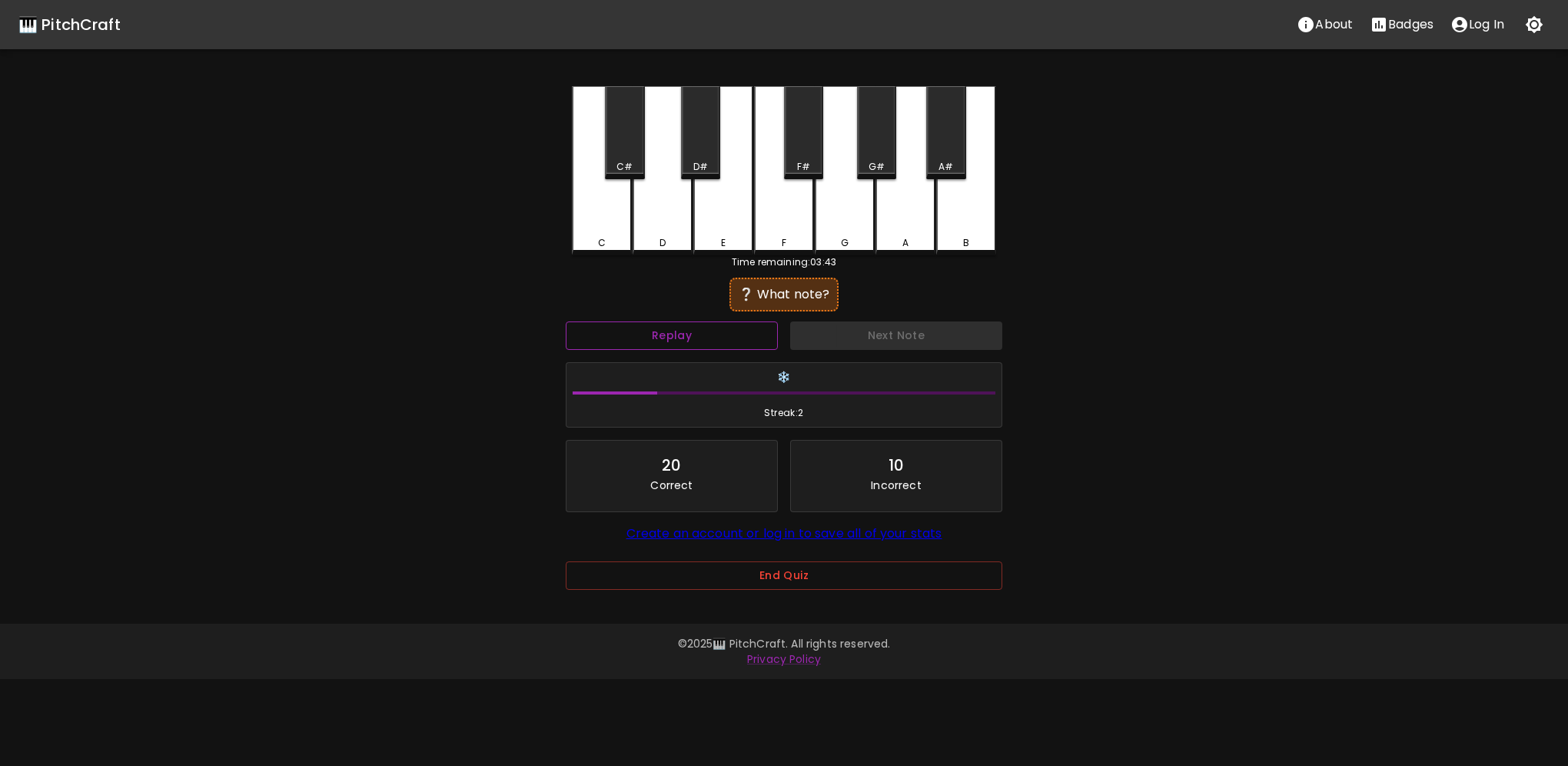
click at [701, 333] on button "Replay" at bounding box center [672, 335] width 212 height 28
click at [701, 332] on button "Replay" at bounding box center [672, 335] width 212 height 28
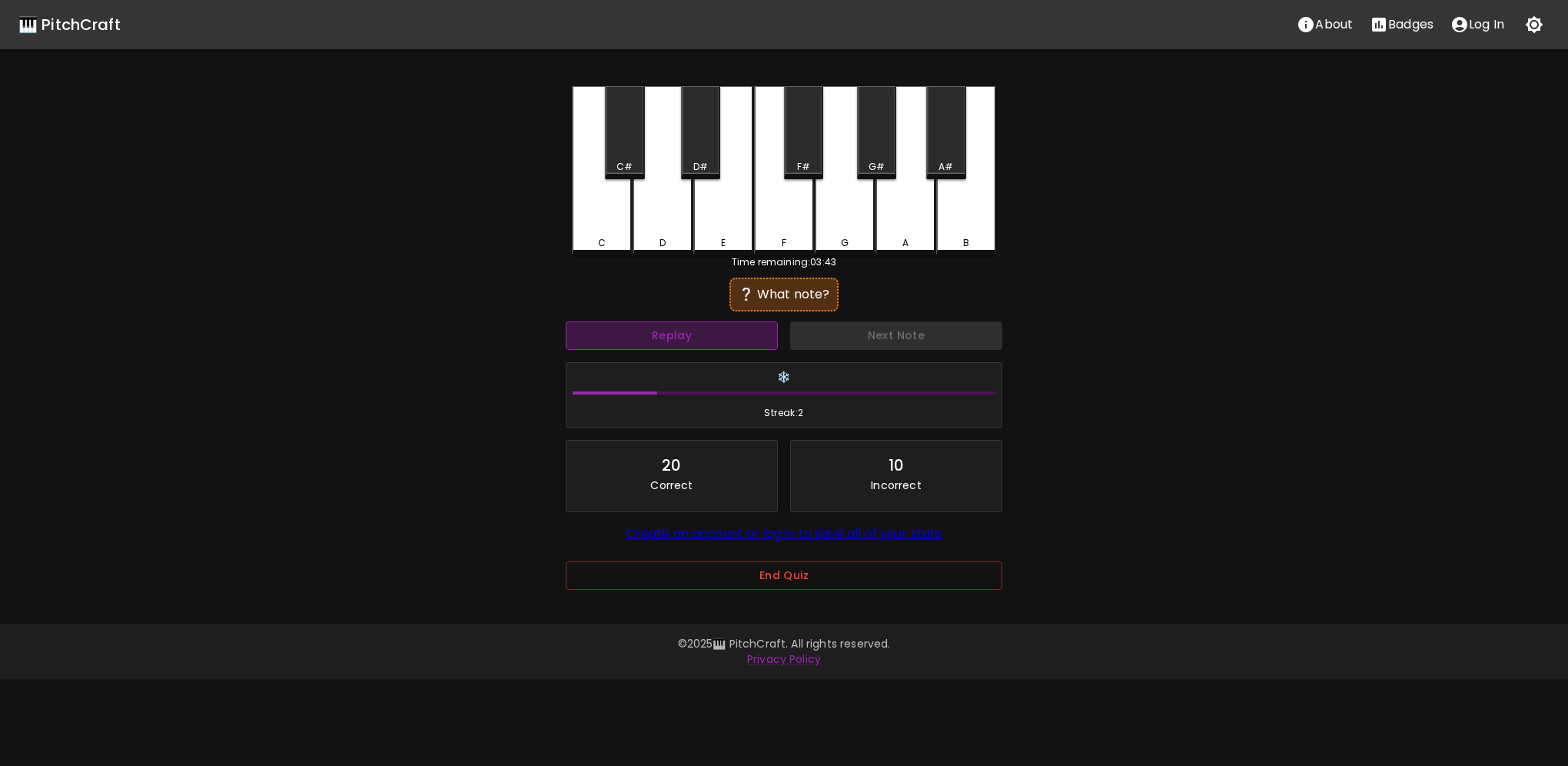
click at [701, 332] on button "Replay" at bounding box center [672, 335] width 212 height 28
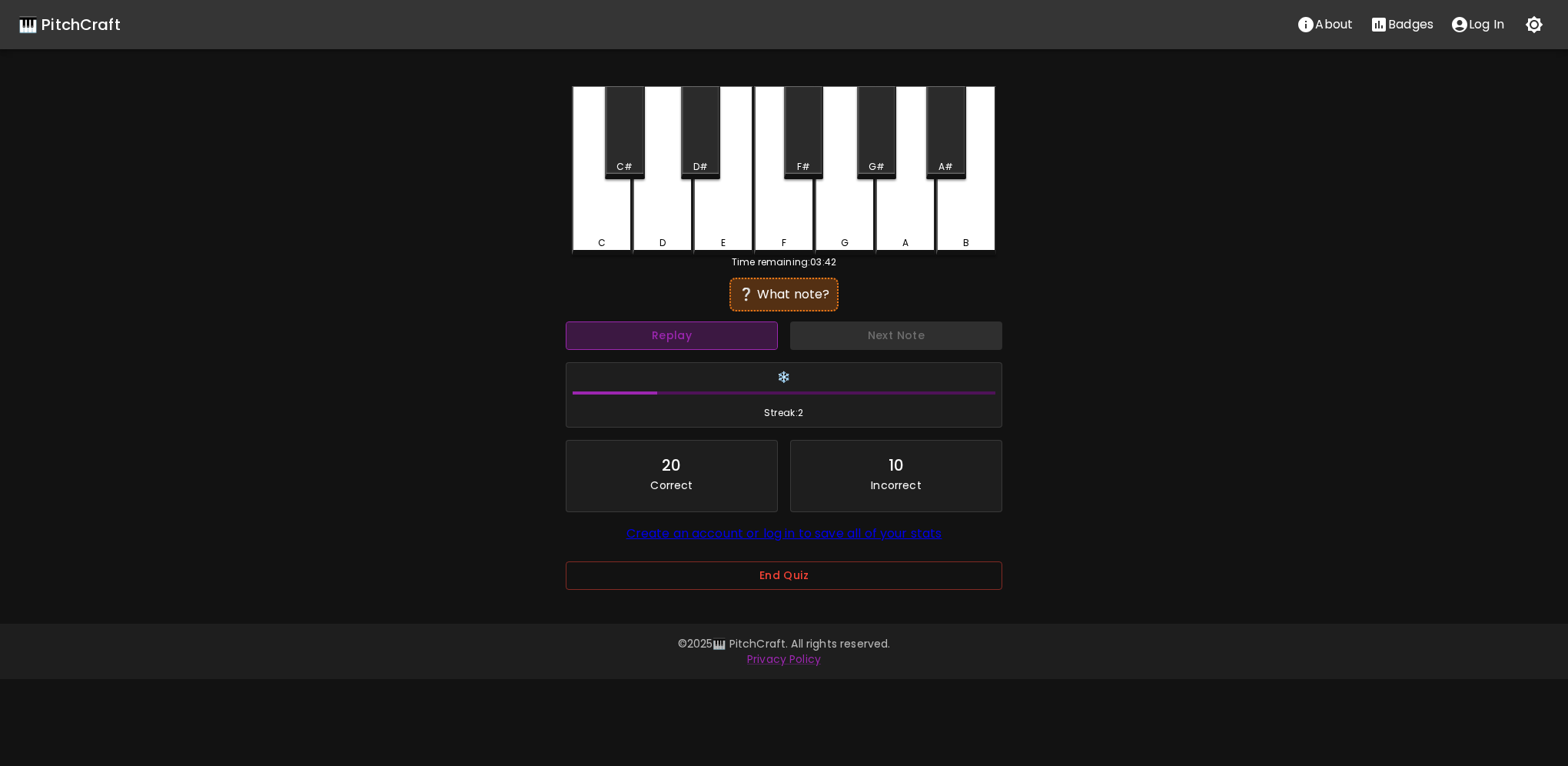
click at [701, 332] on button "Replay" at bounding box center [672, 335] width 212 height 28
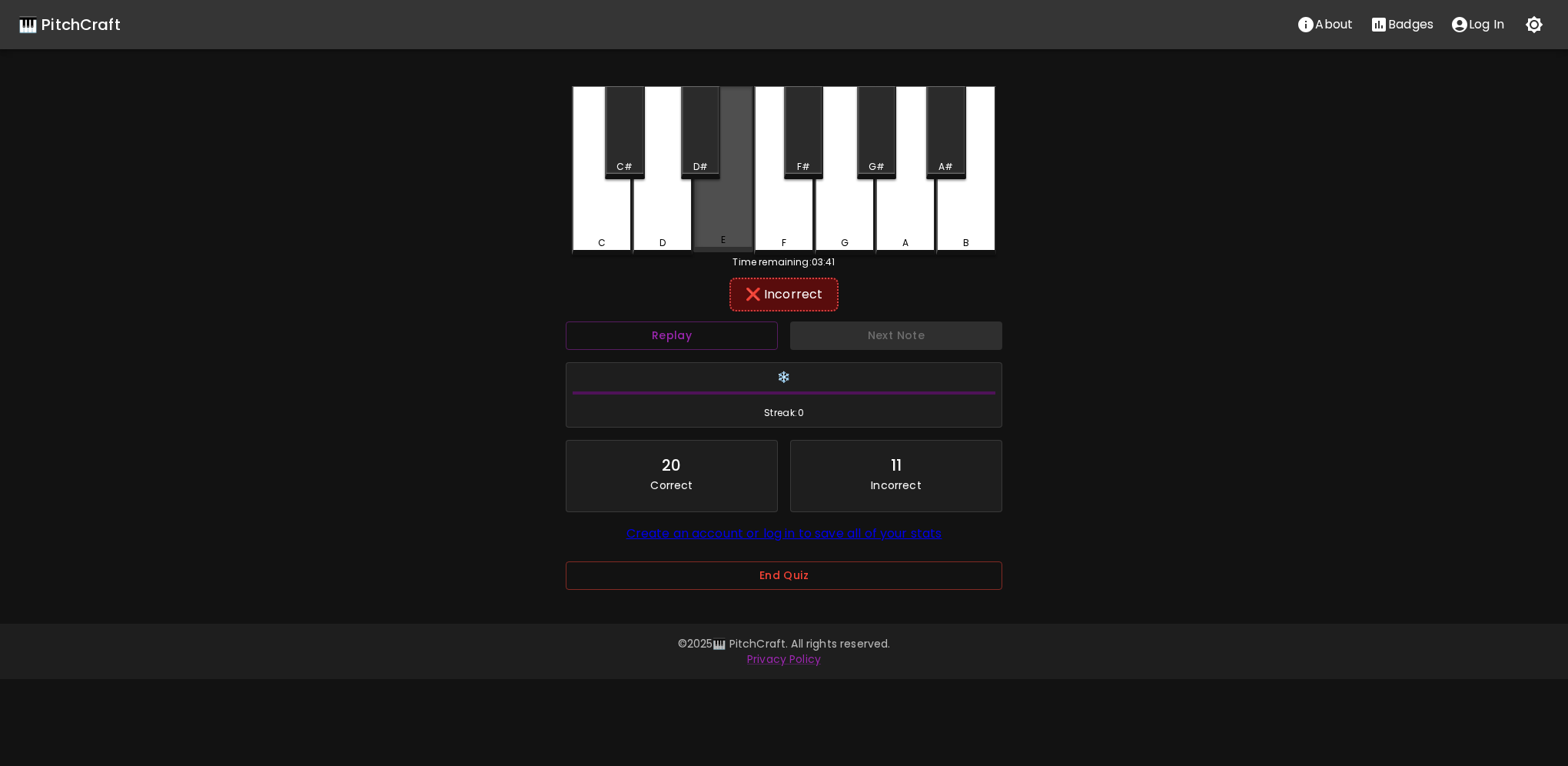
click at [721, 237] on div "E" at bounding box center [723, 240] width 4 height 14
click at [788, 225] on div "F" at bounding box center [784, 171] width 60 height 169
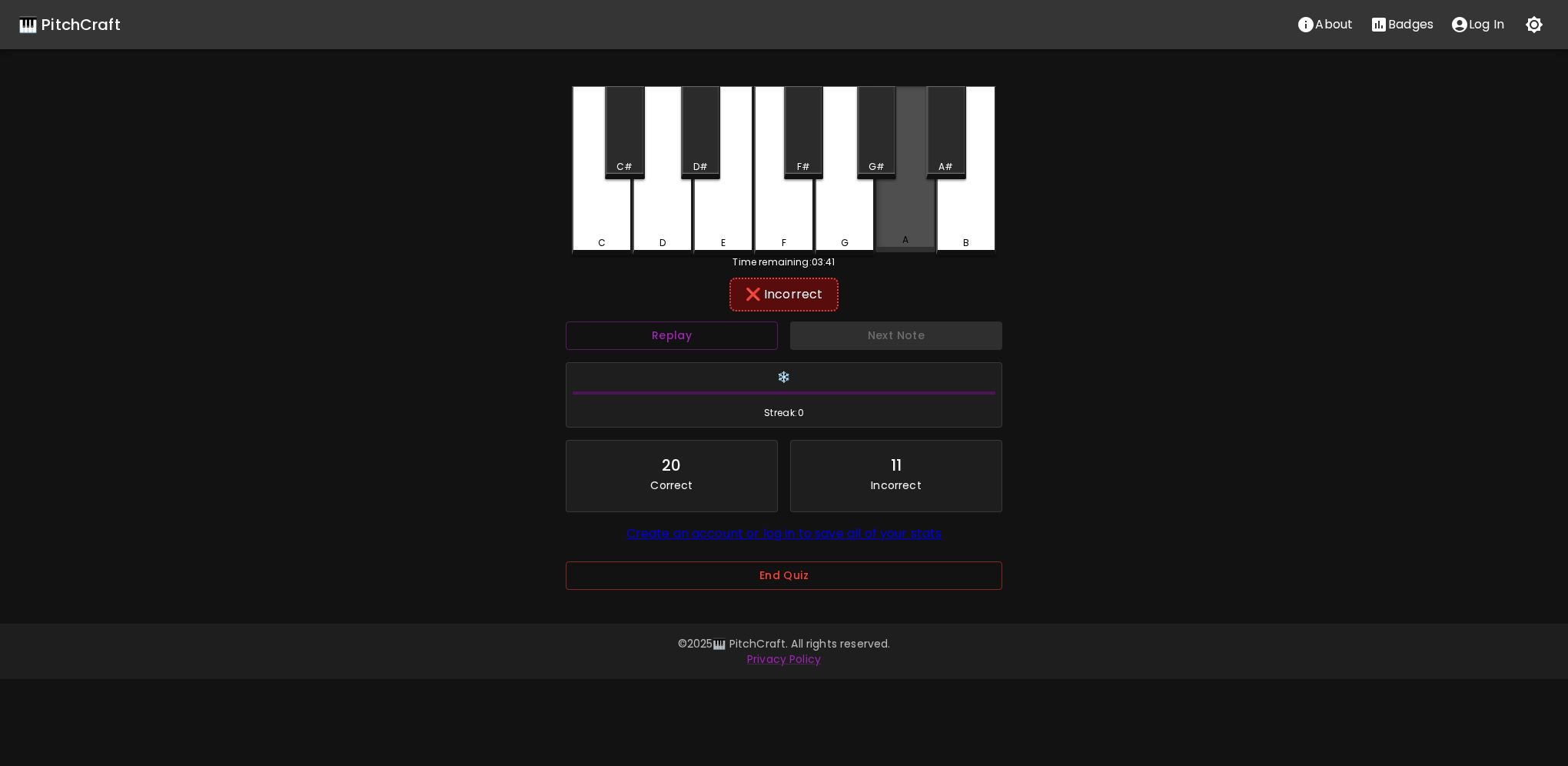
click at [909, 239] on div "A" at bounding box center [906, 169] width 60 height 166
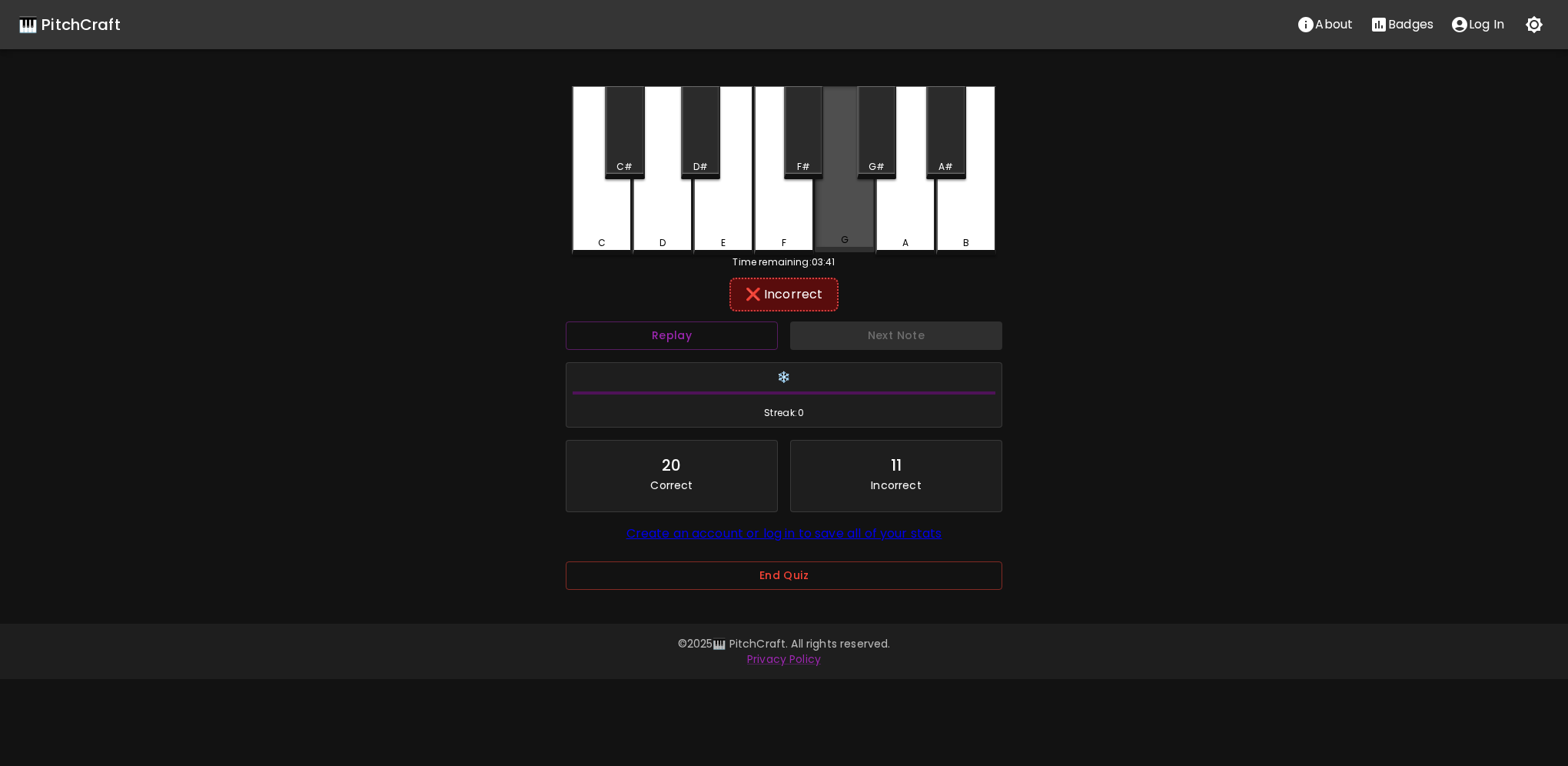
click at [858, 238] on div "G" at bounding box center [845, 169] width 60 height 166
click at [878, 145] on div "G#" at bounding box center [877, 133] width 39 height 93
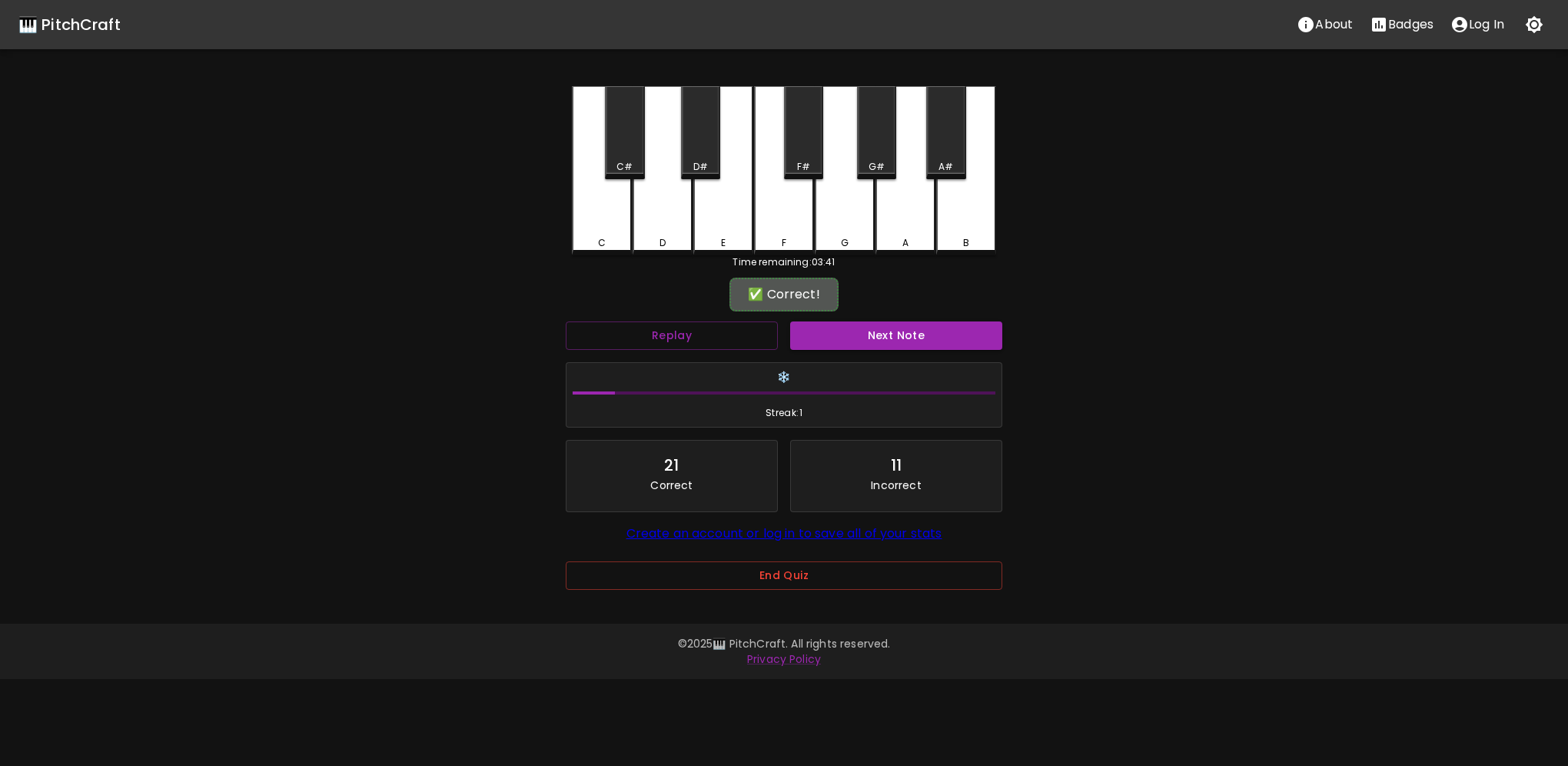
click at [846, 339] on button "Next Note" at bounding box center [896, 335] width 212 height 28
click at [715, 335] on button "Replay" at bounding box center [672, 335] width 212 height 28
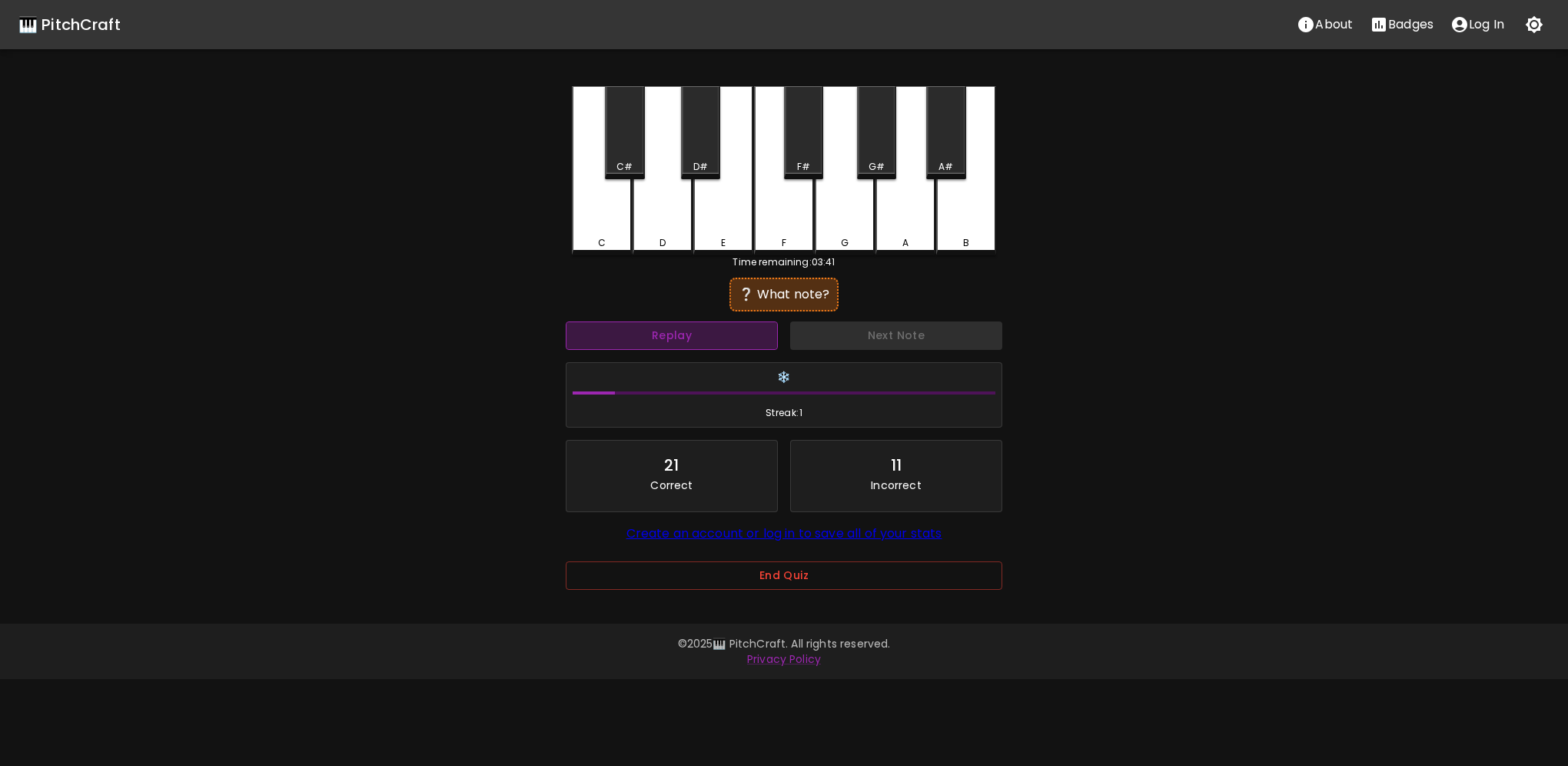
click at [716, 333] on button "Replay" at bounding box center [672, 335] width 212 height 28
click at [716, 333] on button "Replay" at bounding box center [672, 335] width 212 height 28
click at [719, 329] on button "Replay" at bounding box center [672, 335] width 212 height 28
click at [719, 327] on button "Replay" at bounding box center [672, 335] width 212 height 28
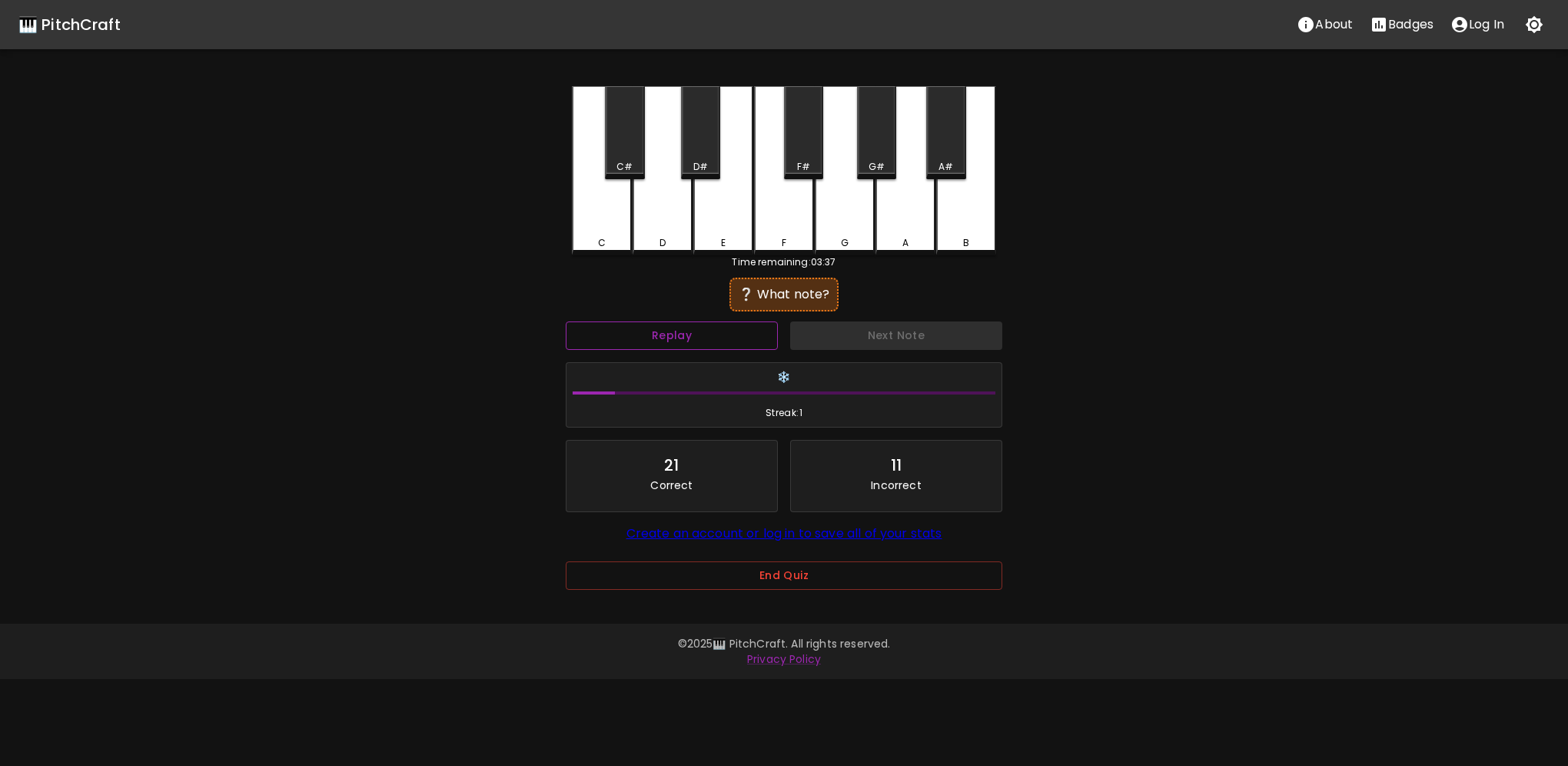
click at [719, 327] on button "Replay" at bounding box center [672, 335] width 212 height 28
click at [719, 326] on button "Replay" at bounding box center [672, 335] width 212 height 28
click at [720, 324] on button "Replay" at bounding box center [672, 335] width 212 height 28
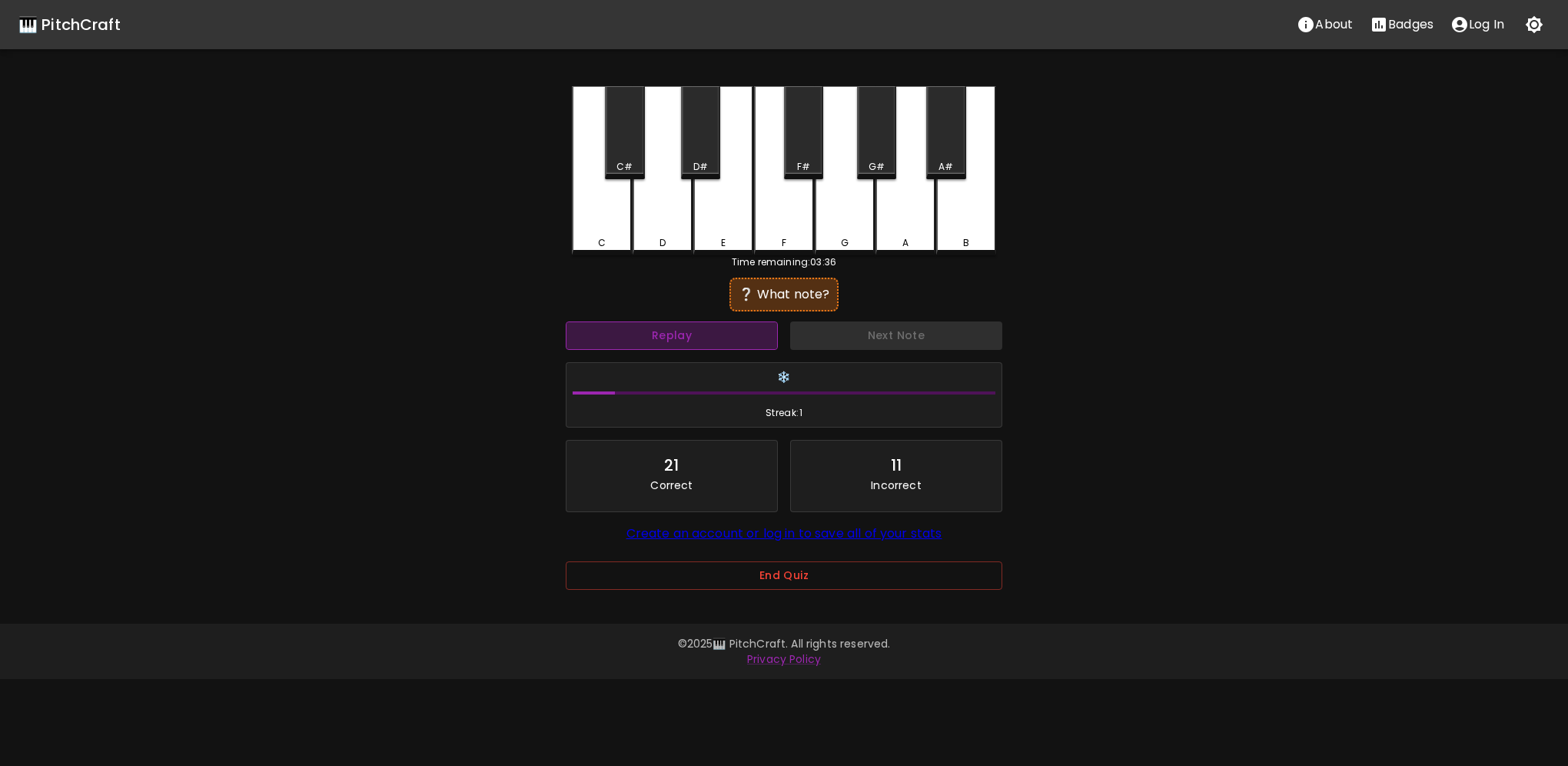
click at [720, 324] on button "Replay" at bounding box center [672, 335] width 212 height 28
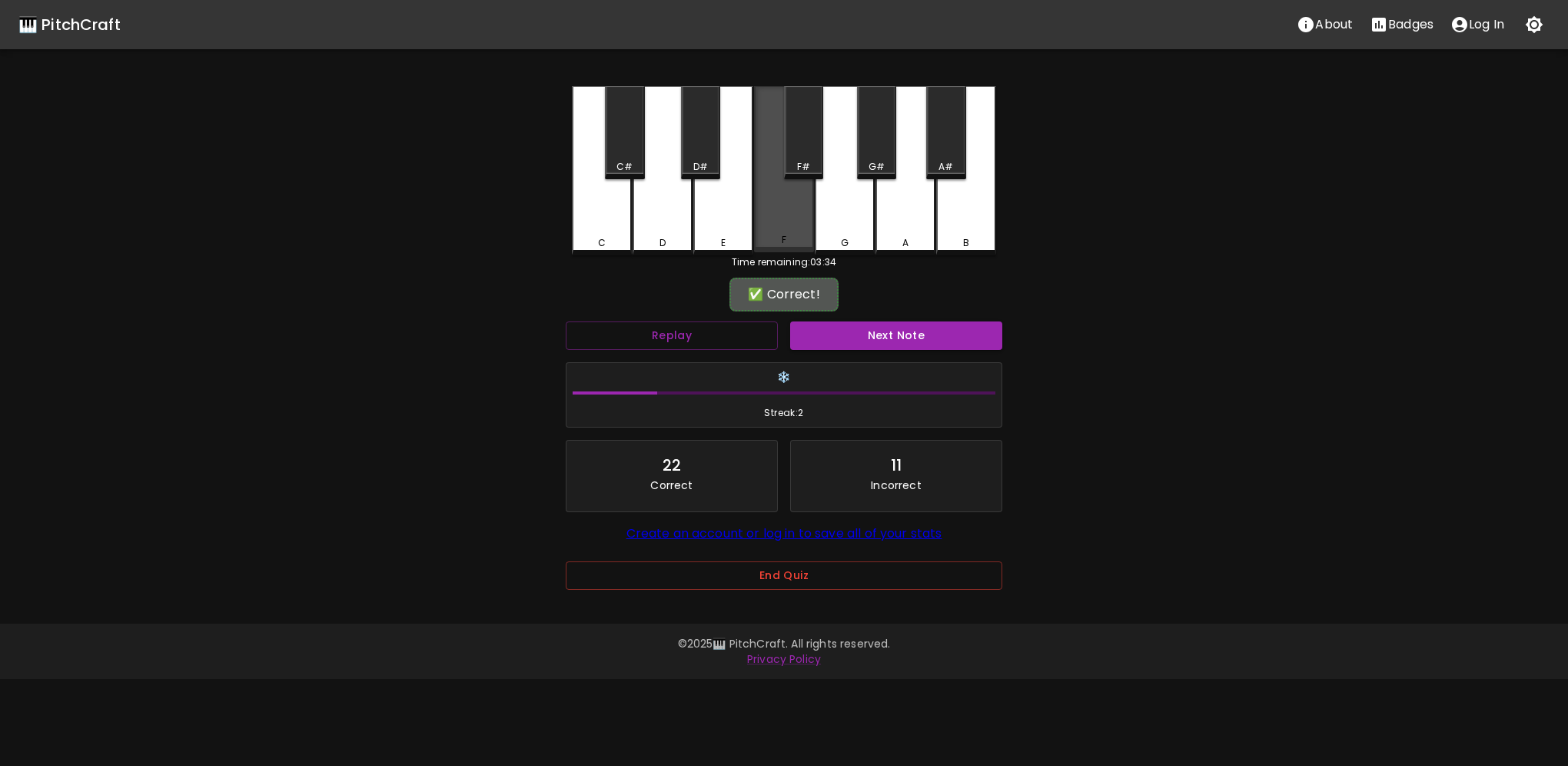
click at [777, 221] on div "F" at bounding box center [784, 169] width 60 height 166
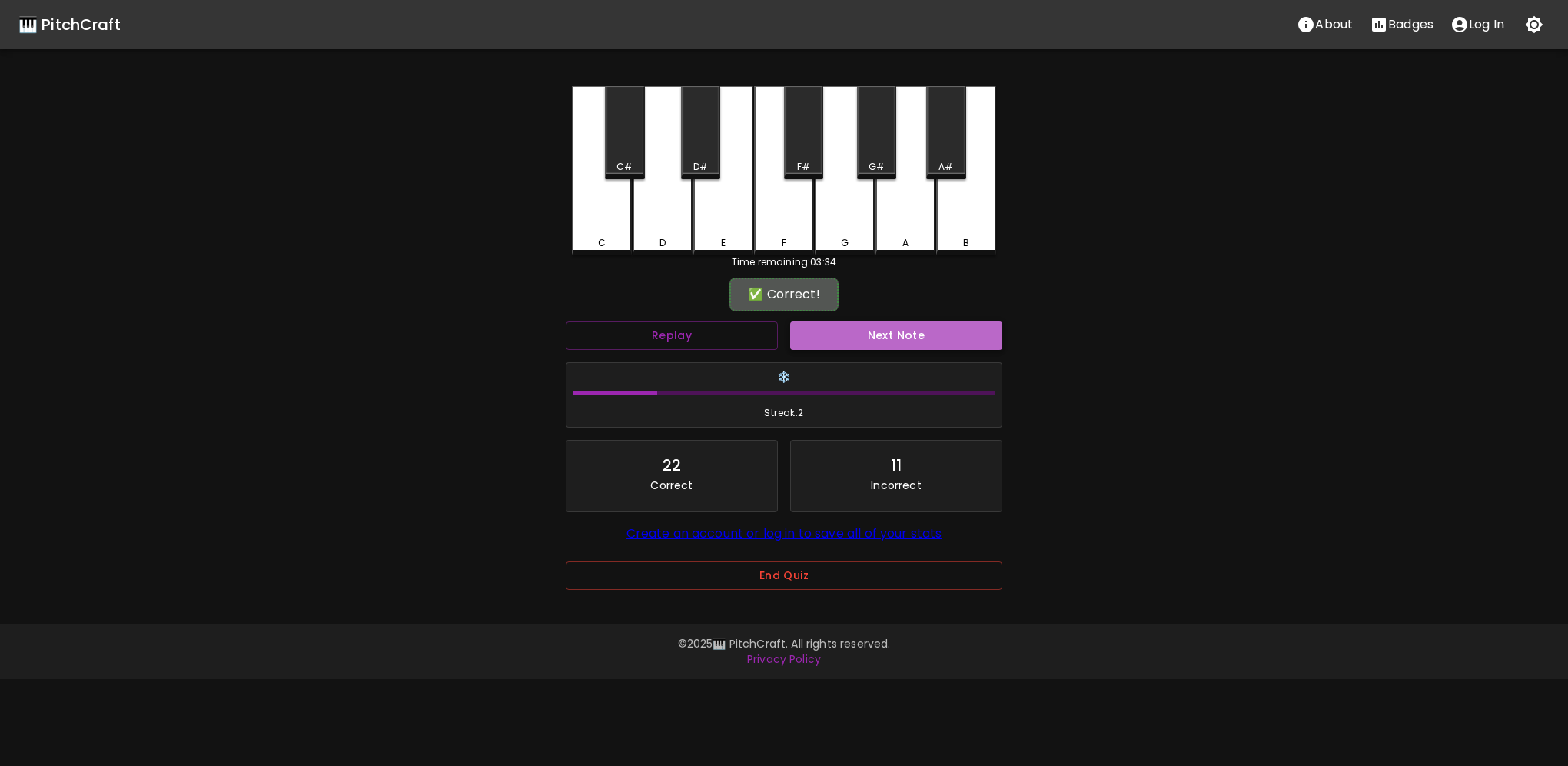
click at [868, 333] on button "Next Note" at bounding box center [896, 335] width 212 height 28
click at [837, 231] on div "G" at bounding box center [845, 171] width 60 height 169
click at [864, 349] on div "Next Note" at bounding box center [896, 336] width 225 height 41
click at [860, 341] on button "Next Note" at bounding box center [896, 335] width 212 height 28
click at [739, 324] on button "Replay" at bounding box center [672, 335] width 212 height 28
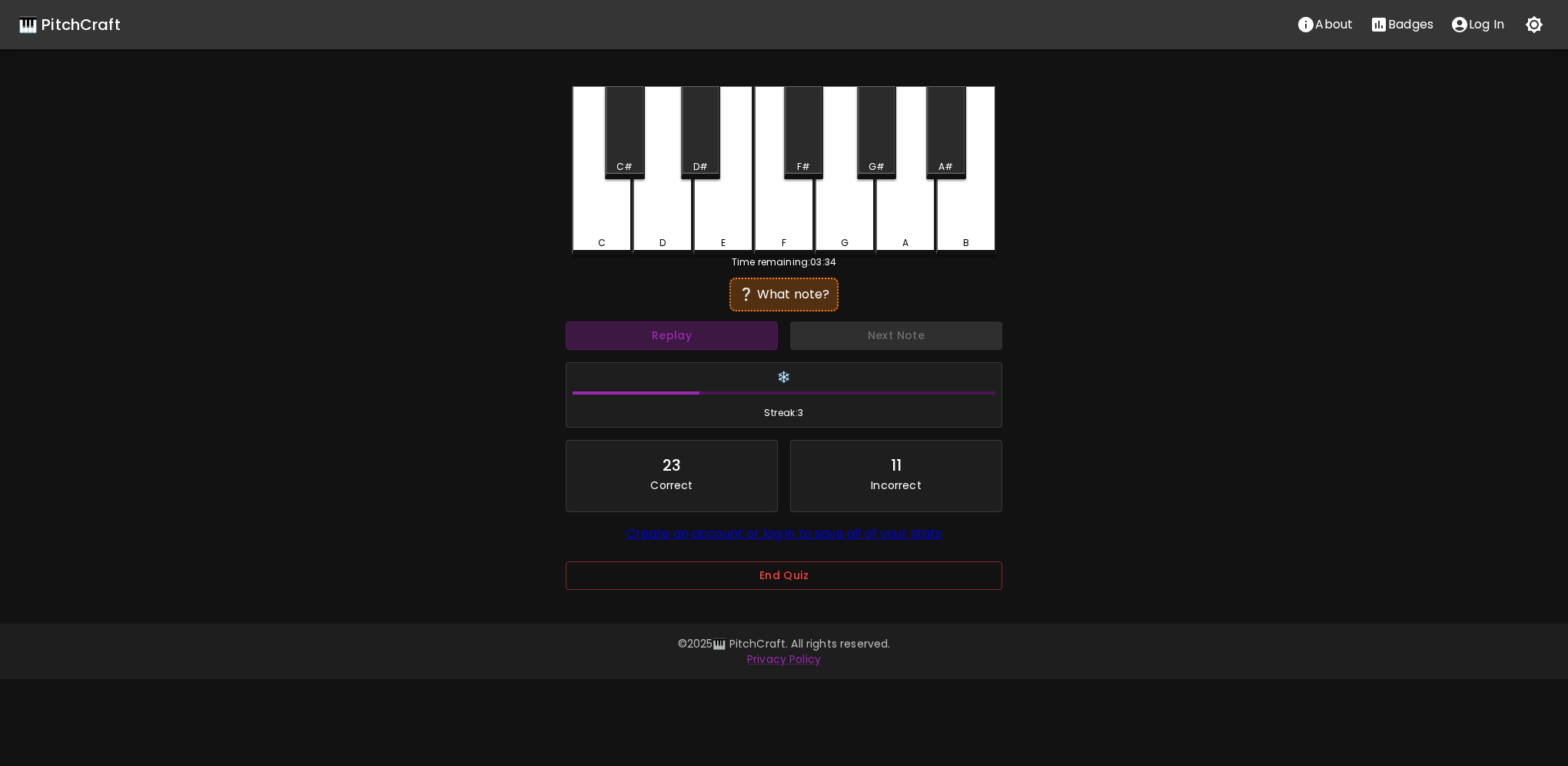
drag, startPoint x: 739, startPoint y: 324, endPoint x: 777, endPoint y: 257, distance: 77.0
click at [739, 323] on button "Replay" at bounding box center [672, 335] width 212 height 28
click at [783, 220] on div "F" at bounding box center [784, 171] width 60 height 169
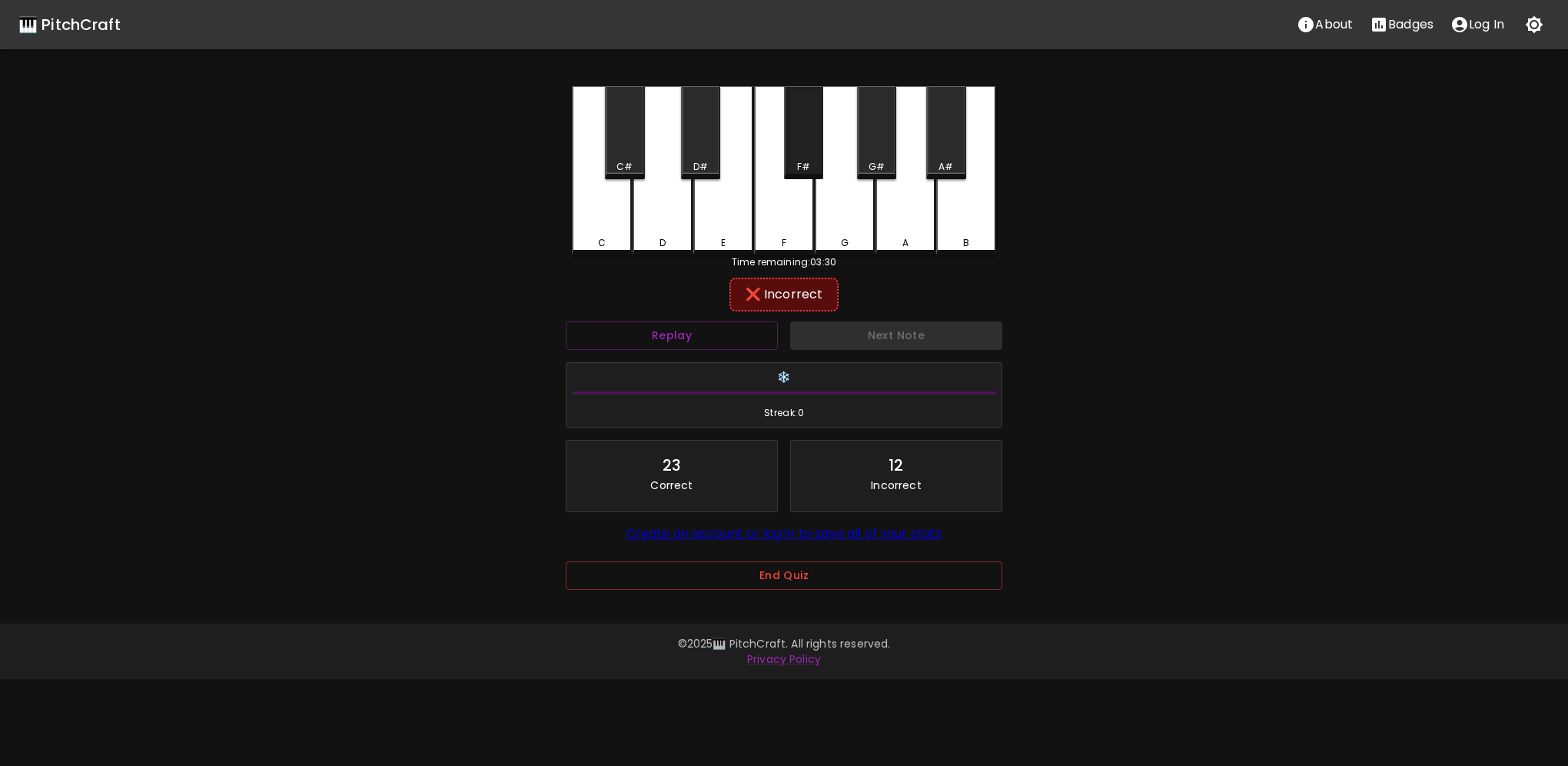
click at [789, 138] on div "F#" at bounding box center [804, 133] width 39 height 93
click at [736, 236] on div "E" at bounding box center [723, 171] width 60 height 169
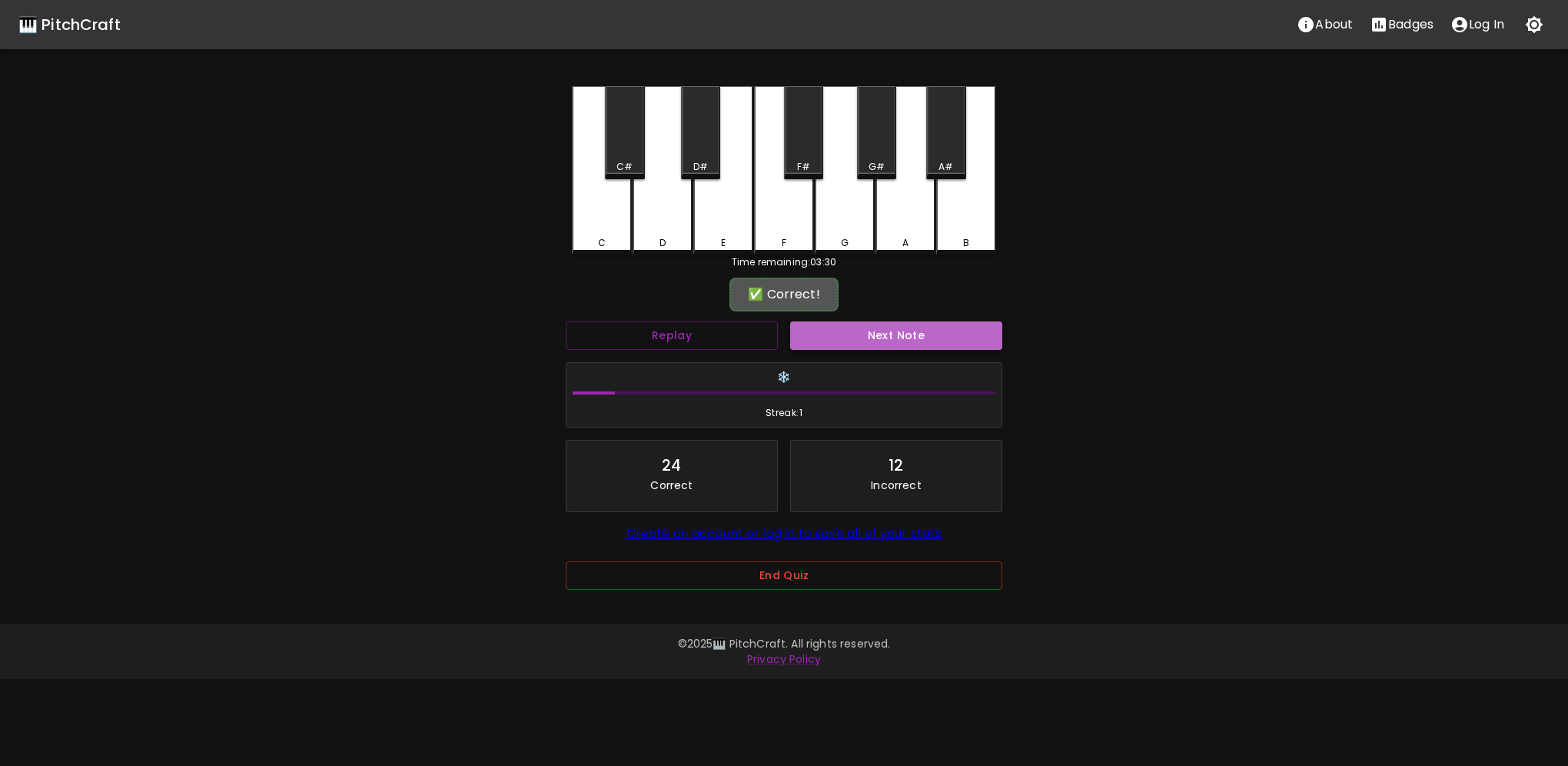
click at [872, 333] on button "Next Note" at bounding box center [896, 335] width 212 height 28
click at [707, 333] on button "Replay" at bounding box center [672, 335] width 212 height 28
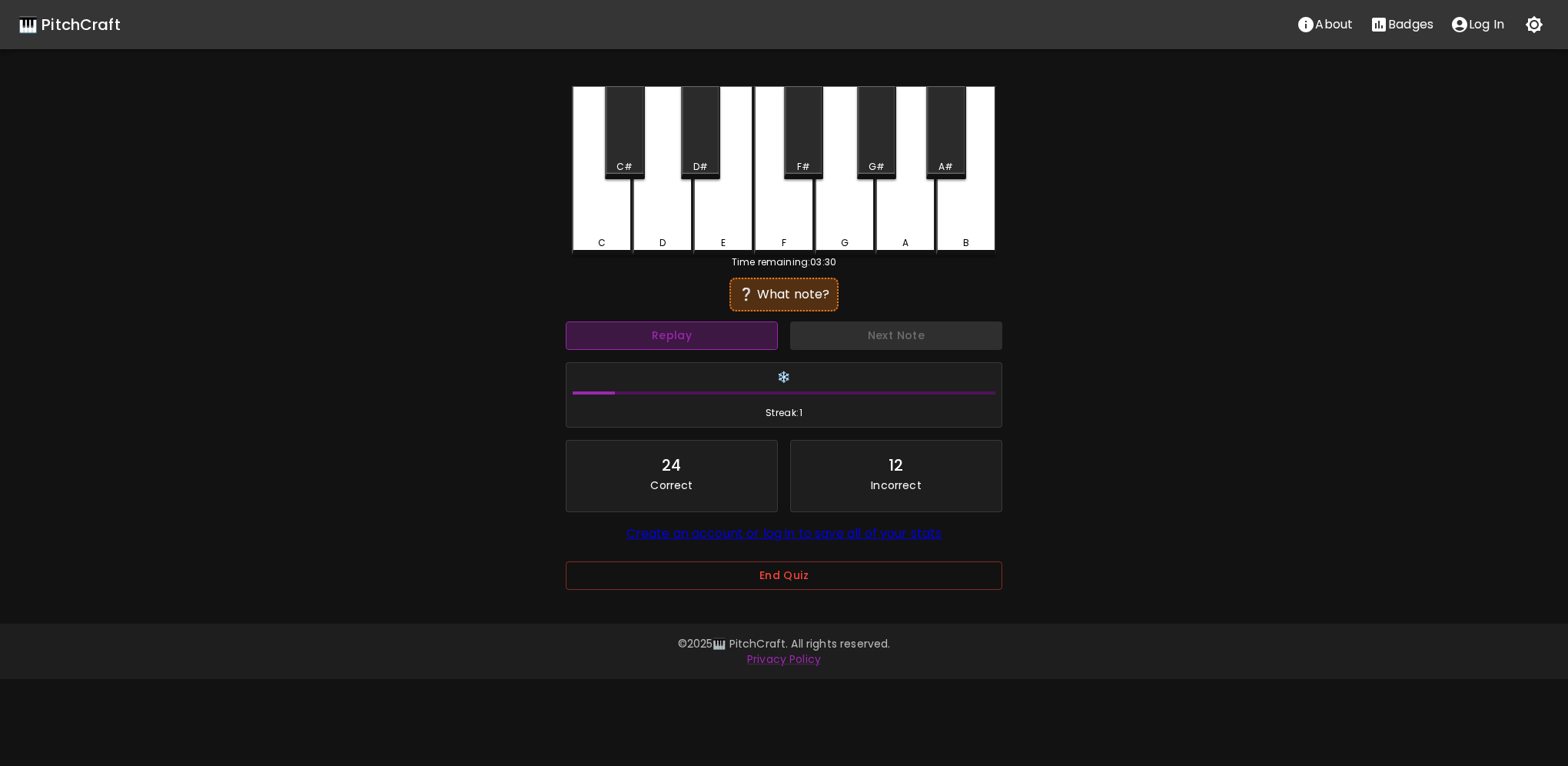
click at [708, 332] on button "Replay" at bounding box center [672, 335] width 212 height 28
click at [710, 327] on button "Replay" at bounding box center [672, 335] width 212 height 28
click at [711, 326] on button "Replay" at bounding box center [672, 335] width 212 height 28
click at [713, 325] on button "Replay" at bounding box center [672, 335] width 212 height 28
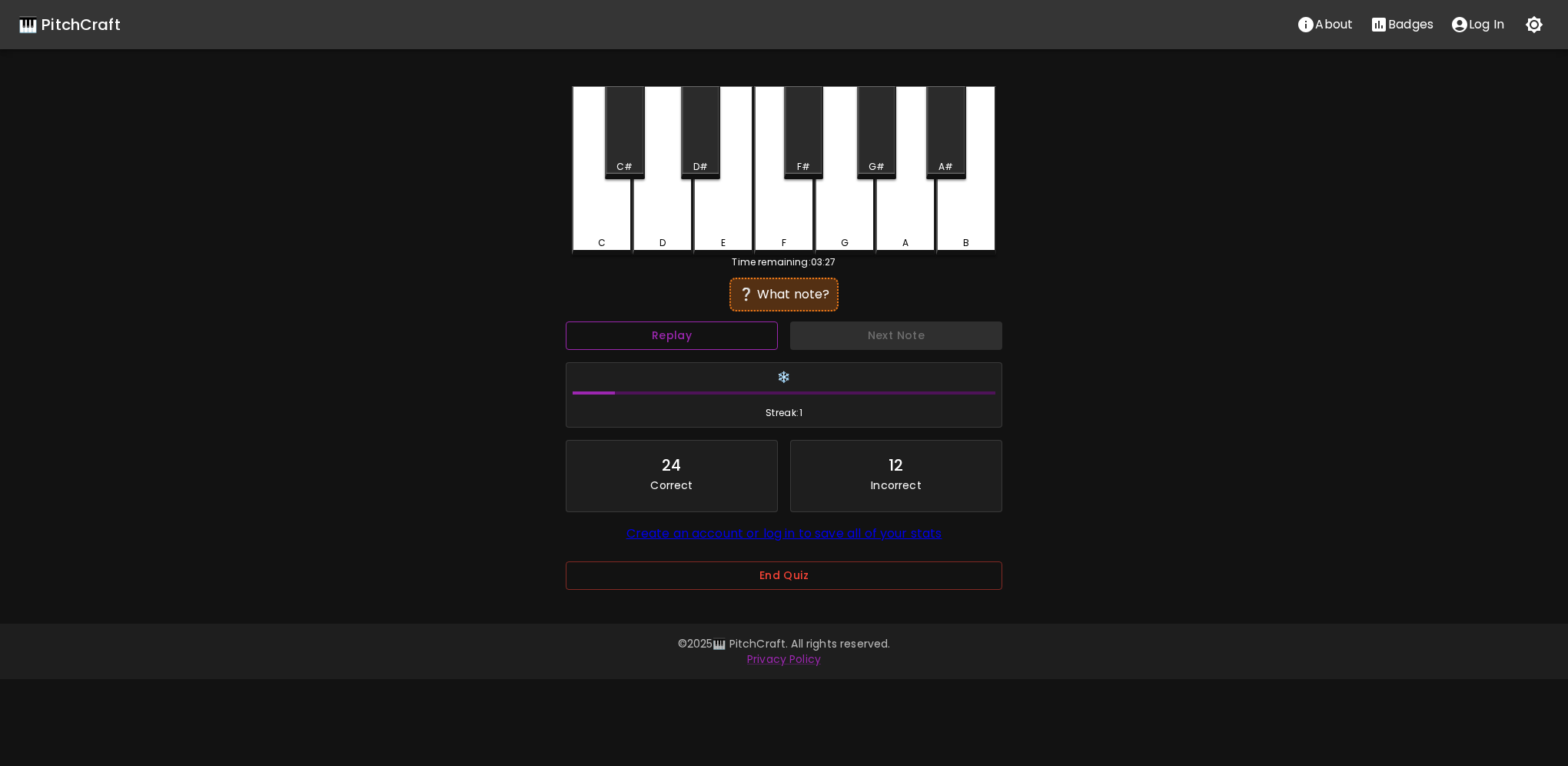
click at [716, 321] on button "Replay" at bounding box center [672, 335] width 212 height 28
click at [913, 201] on div "A" at bounding box center [906, 171] width 60 height 169
click at [788, 219] on div "F" at bounding box center [784, 169] width 60 height 166
click at [808, 170] on div "F#" at bounding box center [803, 167] width 36 height 14
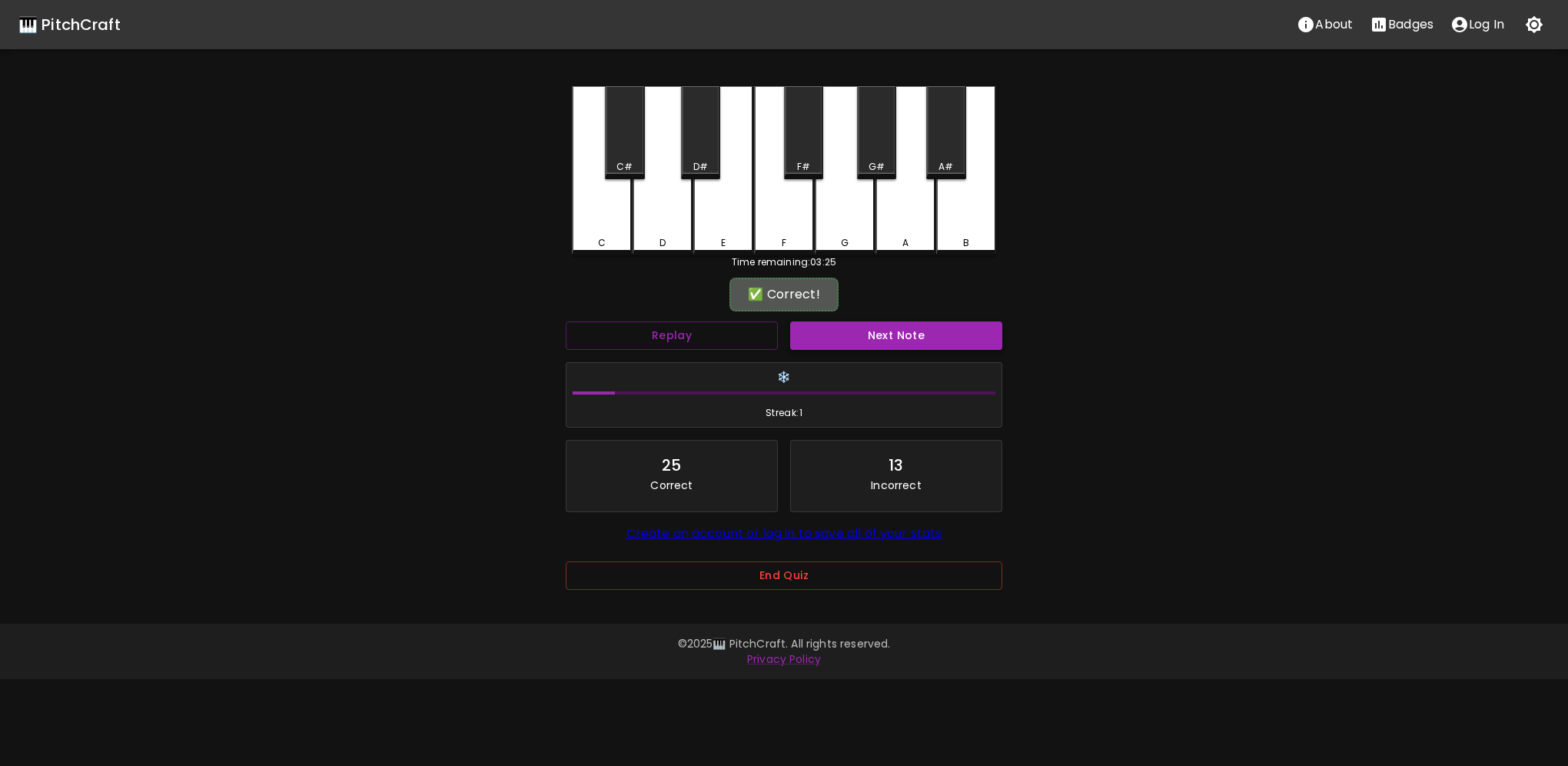
click at [837, 316] on div "Next Note" at bounding box center [896, 336] width 225 height 41
click at [846, 329] on button "Next Note" at bounding box center [896, 335] width 212 height 28
click at [874, 166] on div "G#" at bounding box center [877, 167] width 16 height 14
click at [904, 337] on button "Next Note" at bounding box center [896, 335] width 212 height 28
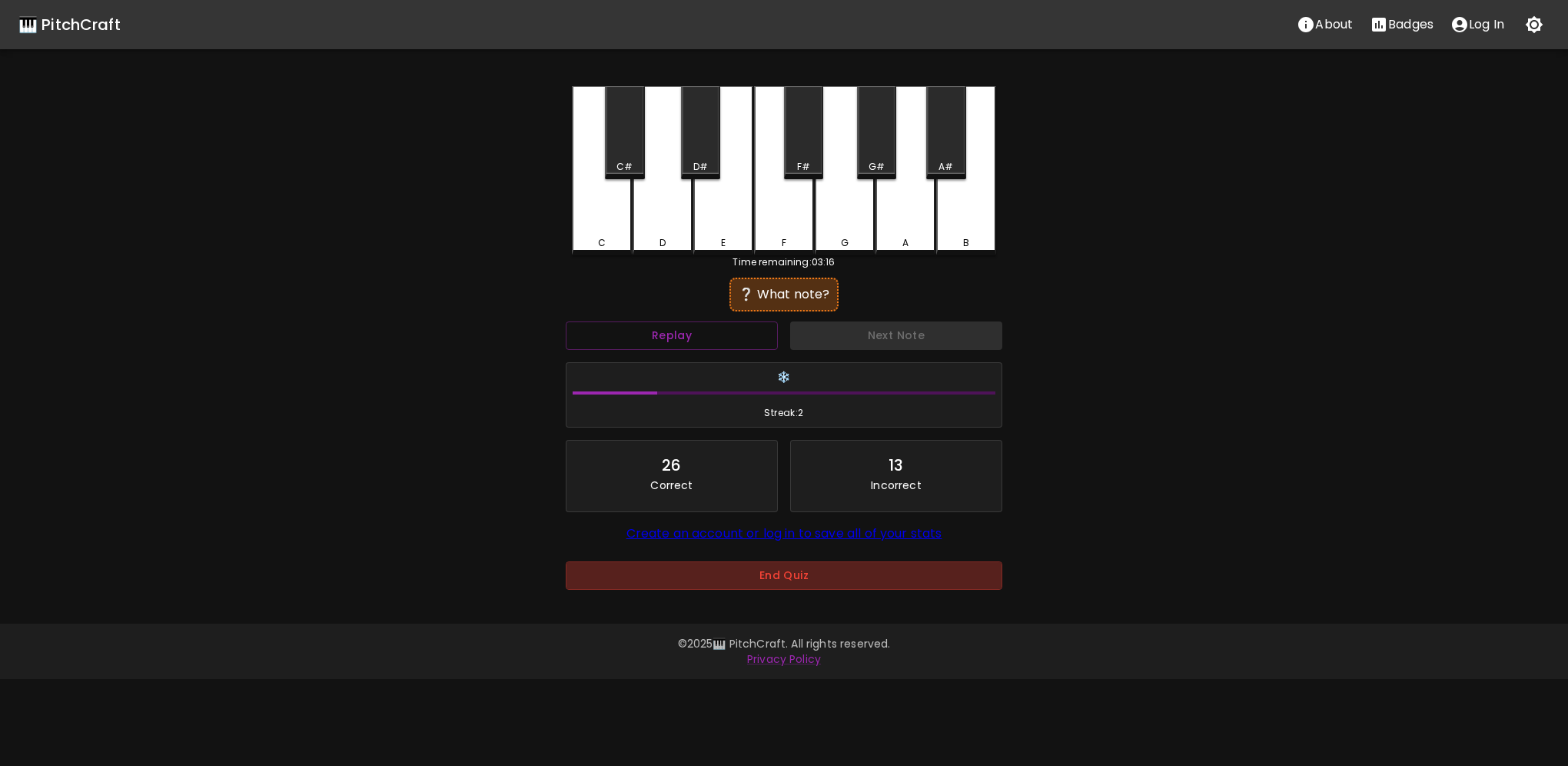
click at [807, 575] on button "End Quiz" at bounding box center [784, 575] width 437 height 28
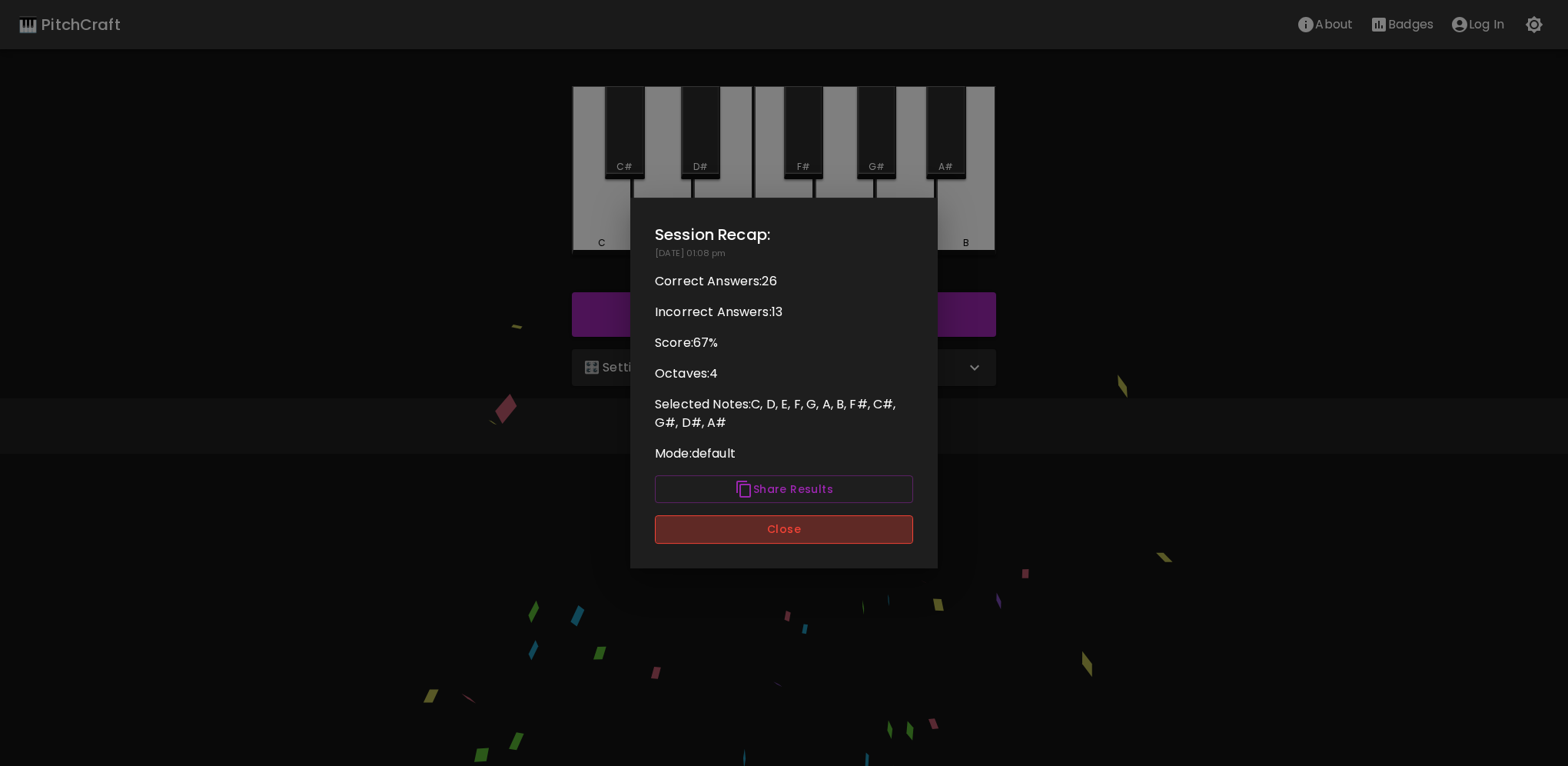
click at [785, 533] on button "Close" at bounding box center [784, 529] width 258 height 28
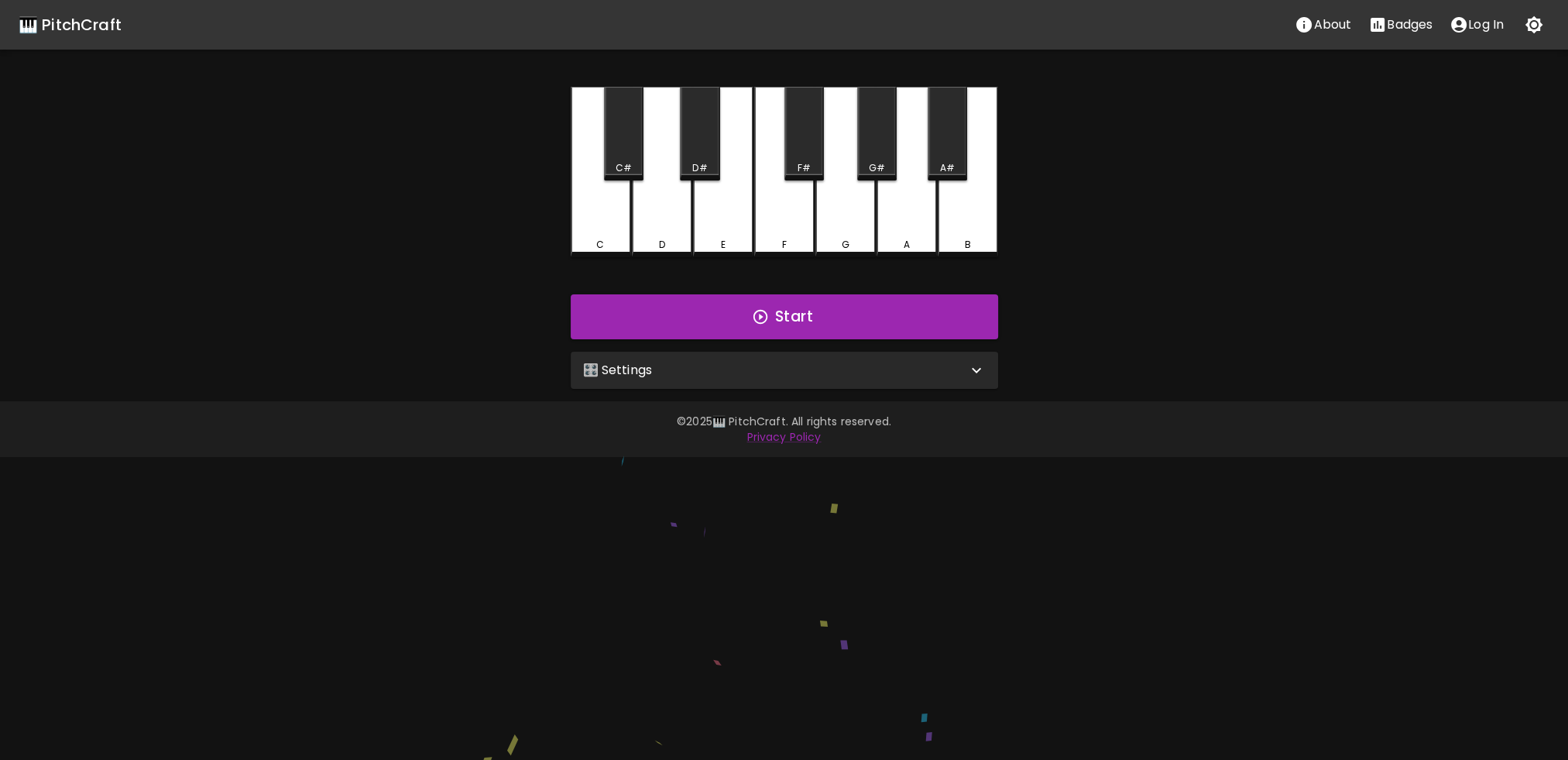
click at [819, 356] on div "🎛️ Settings" at bounding box center [784, 369] width 428 height 37
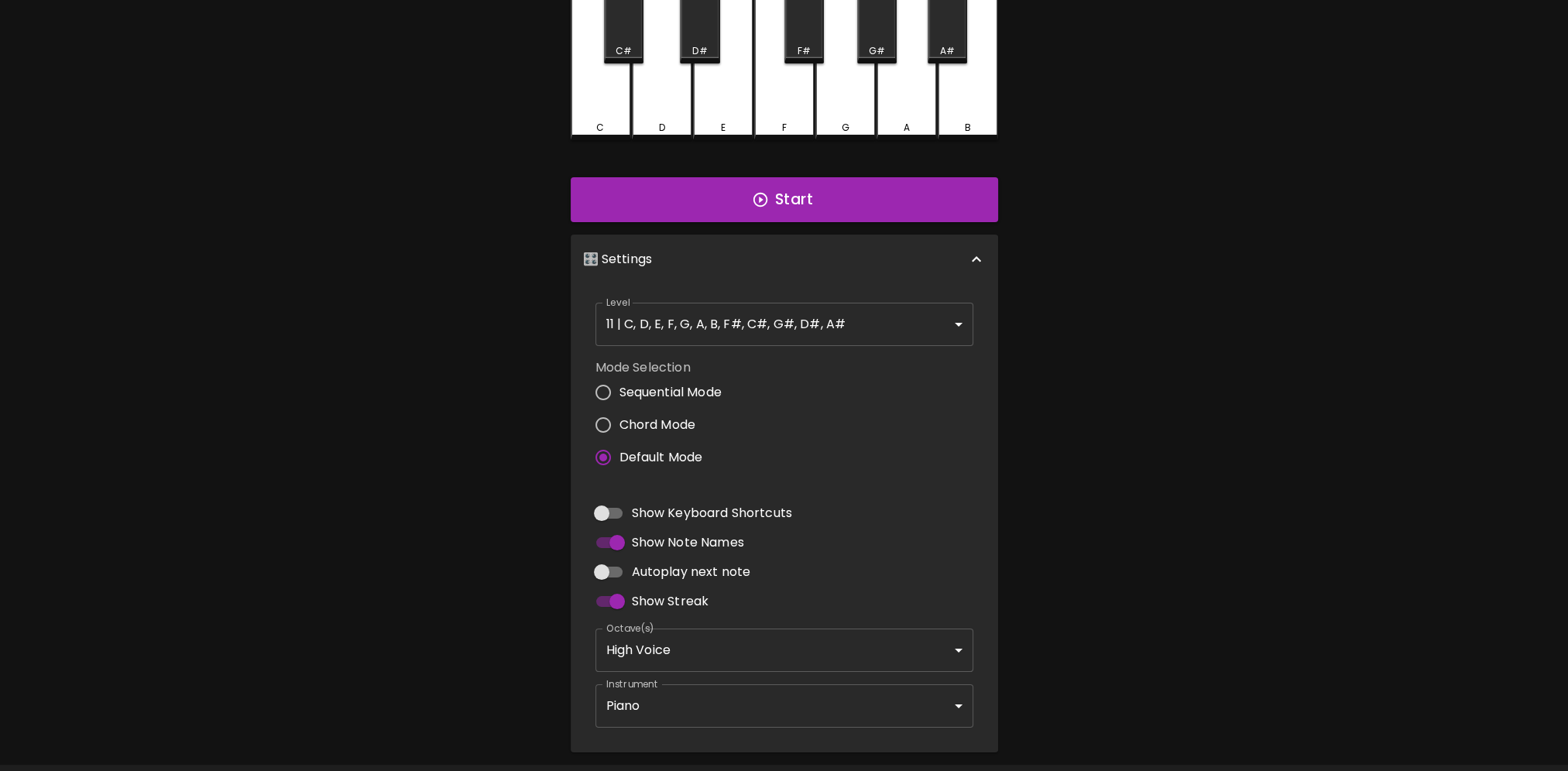
scroll to position [166, 0]
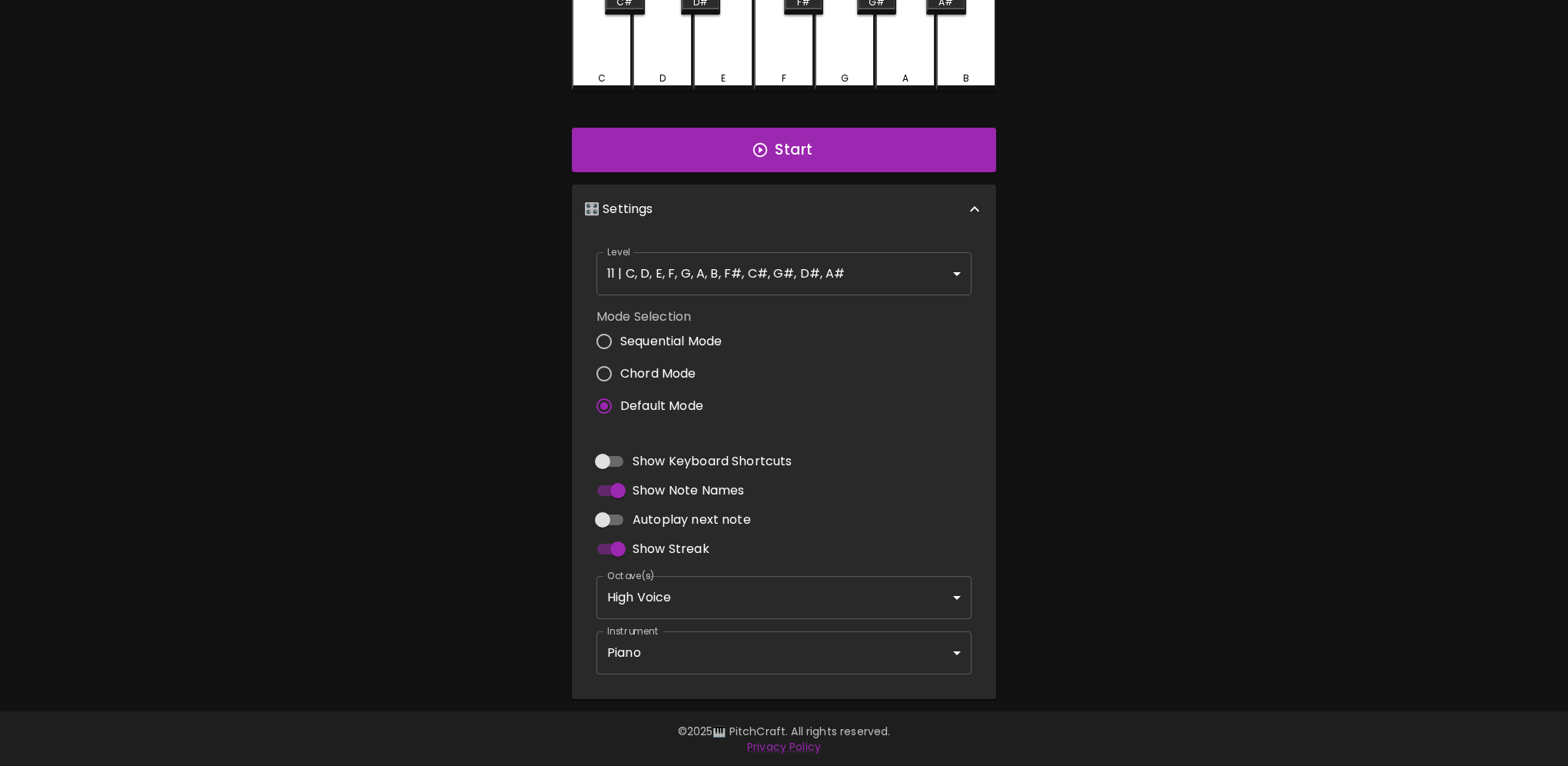
click at [757, 275] on body "🎹 PitchCraft About Badges Log In C C# D D# E F F# G G# A A# B Start 🎛️ Settings…" at bounding box center [784, 300] width 1568 height 931
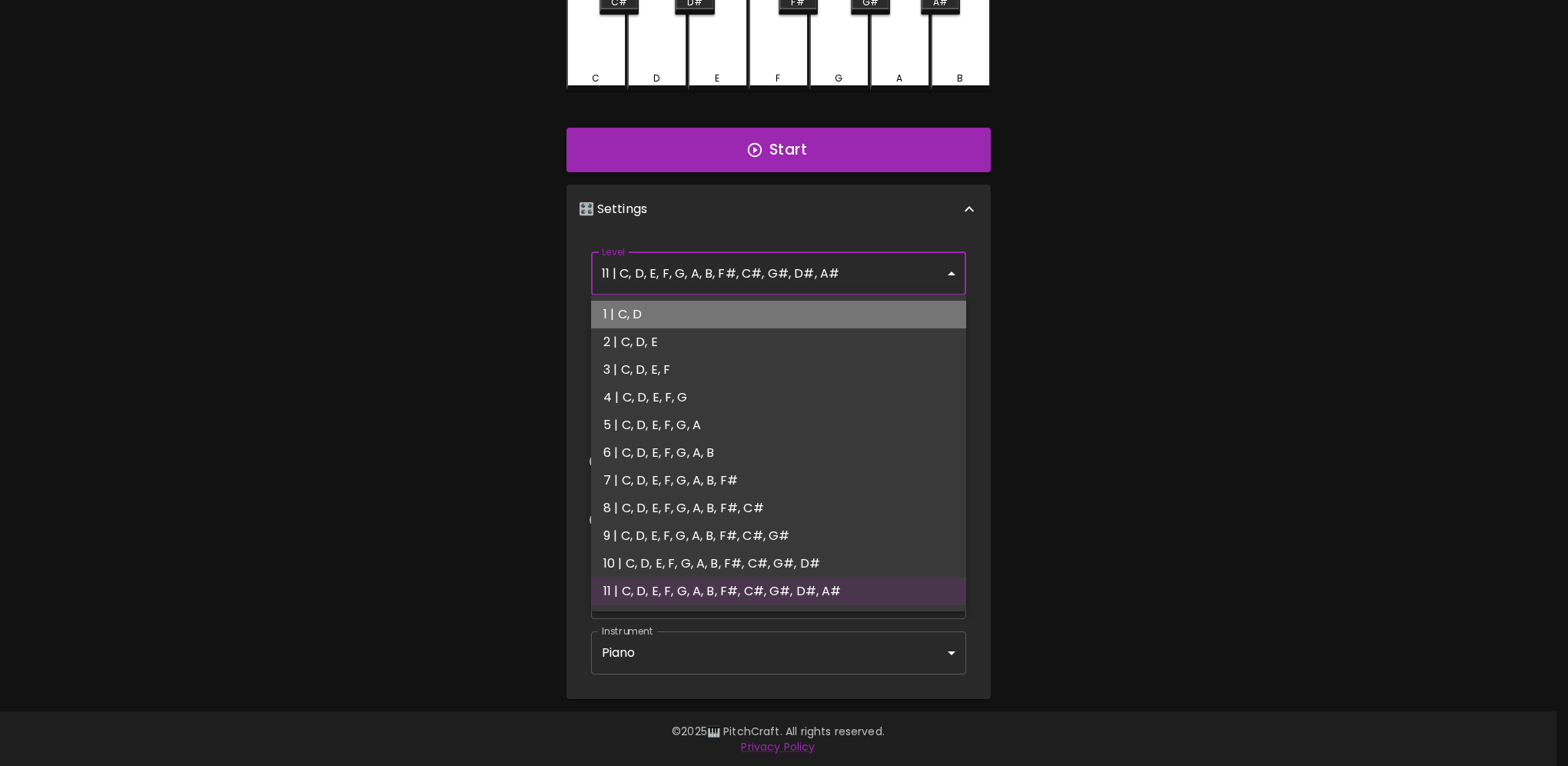
drag, startPoint x: 647, startPoint y: 316, endPoint x: 784, endPoint y: 144, distance: 219.9
click at [648, 315] on li "1 | C, D" at bounding box center [778, 315] width 375 height 27
type input "1"
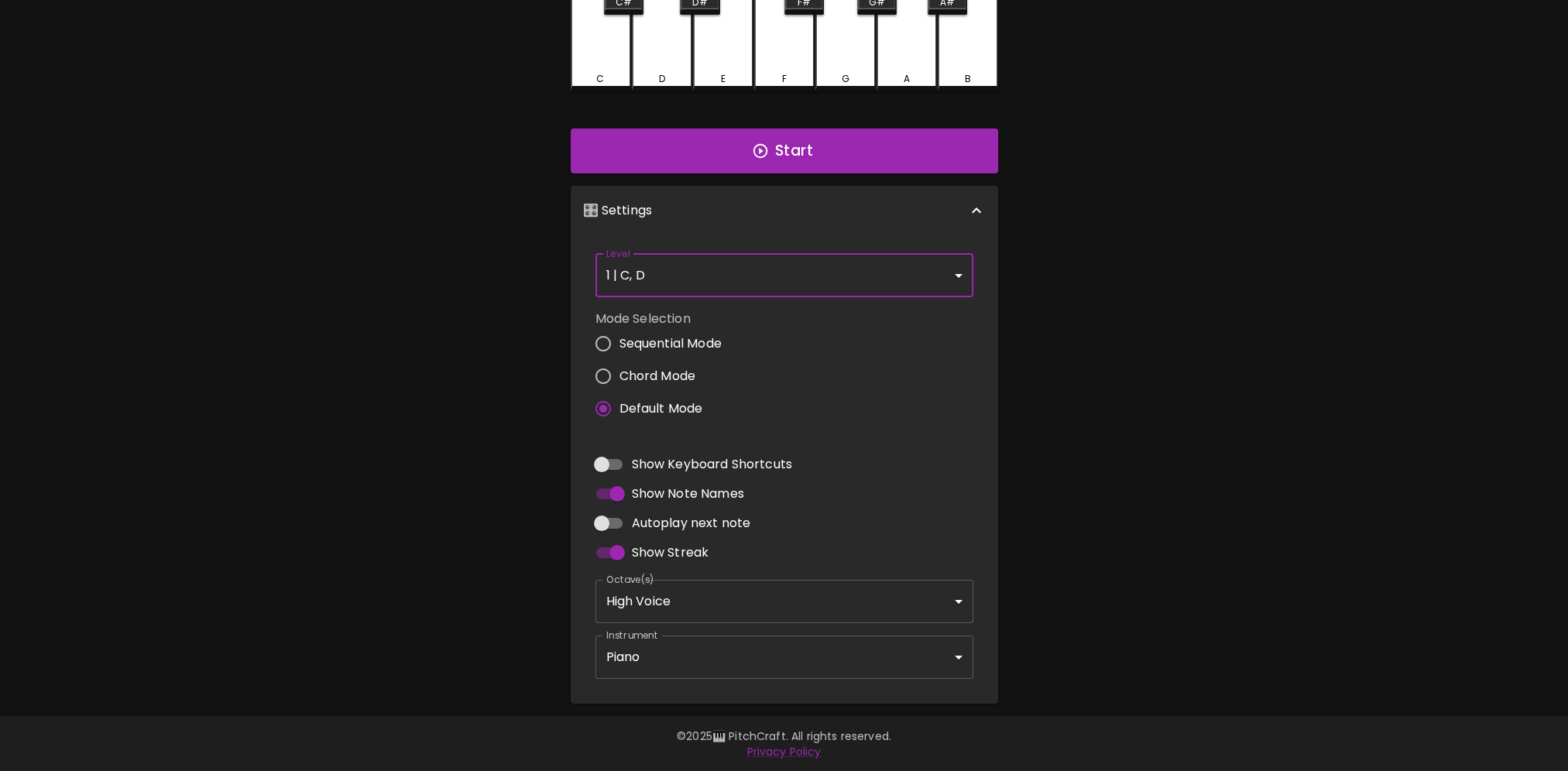
click at [780, 159] on button "Start" at bounding box center [784, 151] width 428 height 45
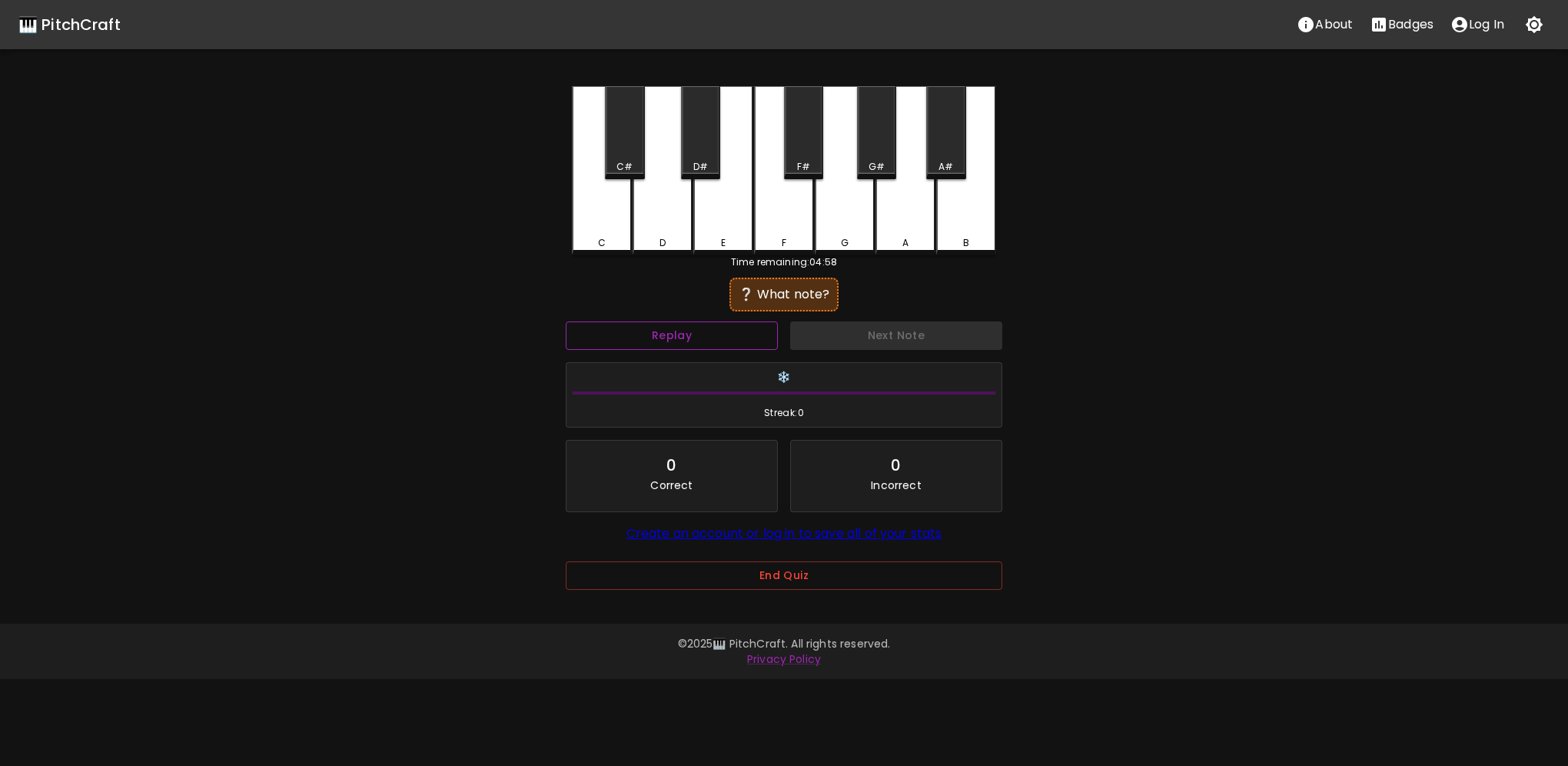
click at [751, 333] on button "Replay" at bounding box center [672, 335] width 212 height 28
click at [609, 225] on div "C" at bounding box center [602, 171] width 60 height 169
drag, startPoint x: 631, startPoint y: 203, endPoint x: 641, endPoint y: 205, distance: 10.2
click at [631, 204] on div "C C# D D# E F F# G G# A A# B" at bounding box center [784, 171] width 425 height 169
click at [671, 224] on div "D" at bounding box center [662, 171] width 60 height 169
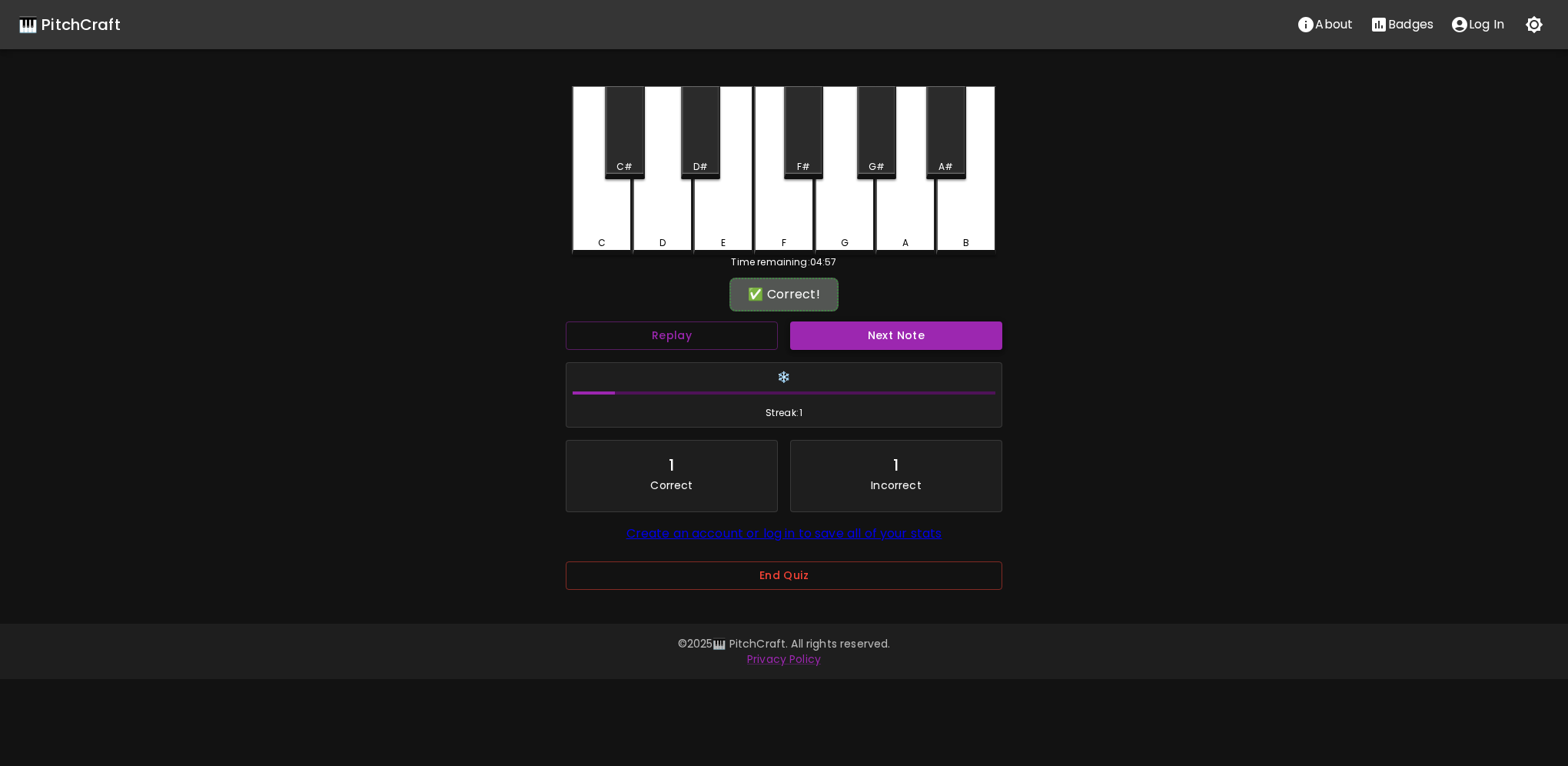
click at [873, 332] on button "Next Note" at bounding box center [896, 335] width 212 height 28
click at [667, 231] on div "D" at bounding box center [662, 171] width 60 height 169
click at [854, 321] on div "Next Note" at bounding box center [896, 336] width 225 height 41
click at [854, 326] on button "Next Note" at bounding box center [896, 335] width 212 height 28
click at [617, 221] on div "C" at bounding box center [602, 169] width 60 height 166
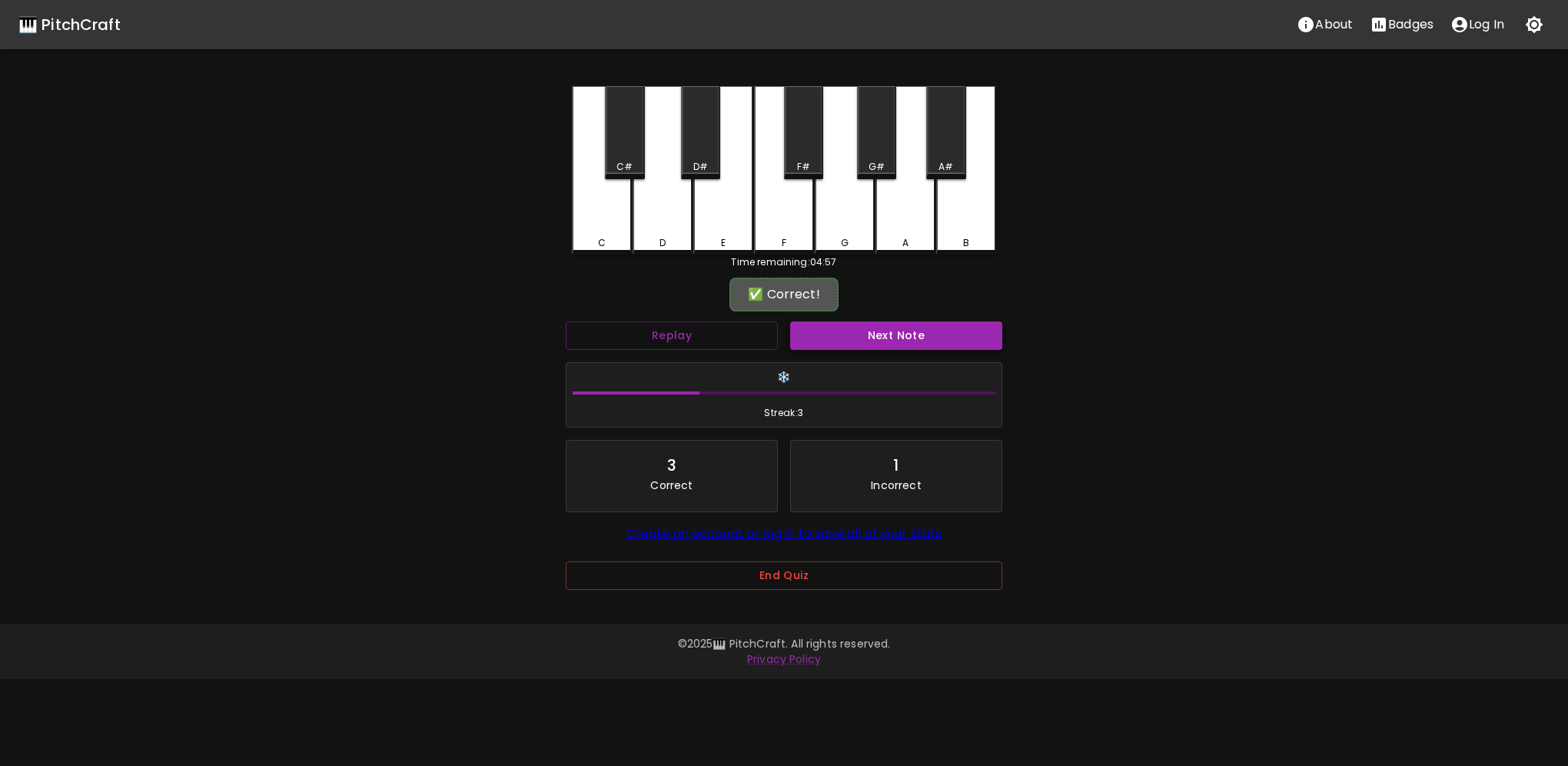
click at [872, 326] on button "Next Note" at bounding box center [896, 335] width 212 height 28
drag, startPoint x: 684, startPoint y: 226, endPoint x: 714, endPoint y: 239, distance: 32.7
click at [683, 227] on div "D" at bounding box center [662, 171] width 60 height 169
click at [877, 333] on button "Next Note" at bounding box center [896, 335] width 212 height 28
click at [672, 223] on div "D" at bounding box center [662, 171] width 60 height 169
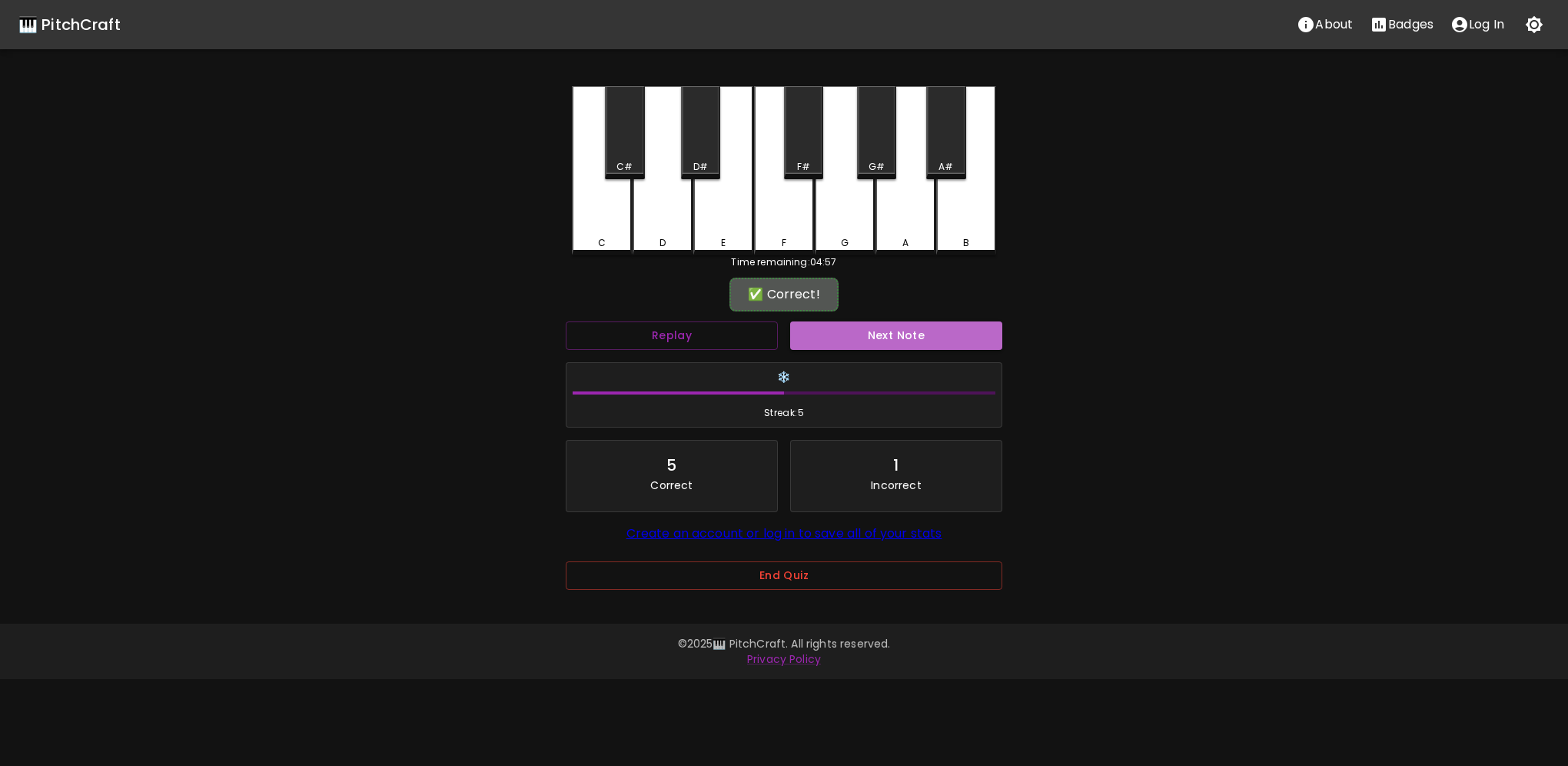
drag, startPoint x: 855, startPoint y: 326, endPoint x: 835, endPoint y: 317, distance: 21.9
click at [855, 327] on button "Next Note" at bounding box center [896, 335] width 212 height 28
click at [596, 221] on div "C" at bounding box center [602, 171] width 60 height 169
drag, startPoint x: 854, startPoint y: 338, endPoint x: 849, endPoint y: 329, distance: 10.3
click at [854, 336] on button "Next Note" at bounding box center [896, 335] width 212 height 28
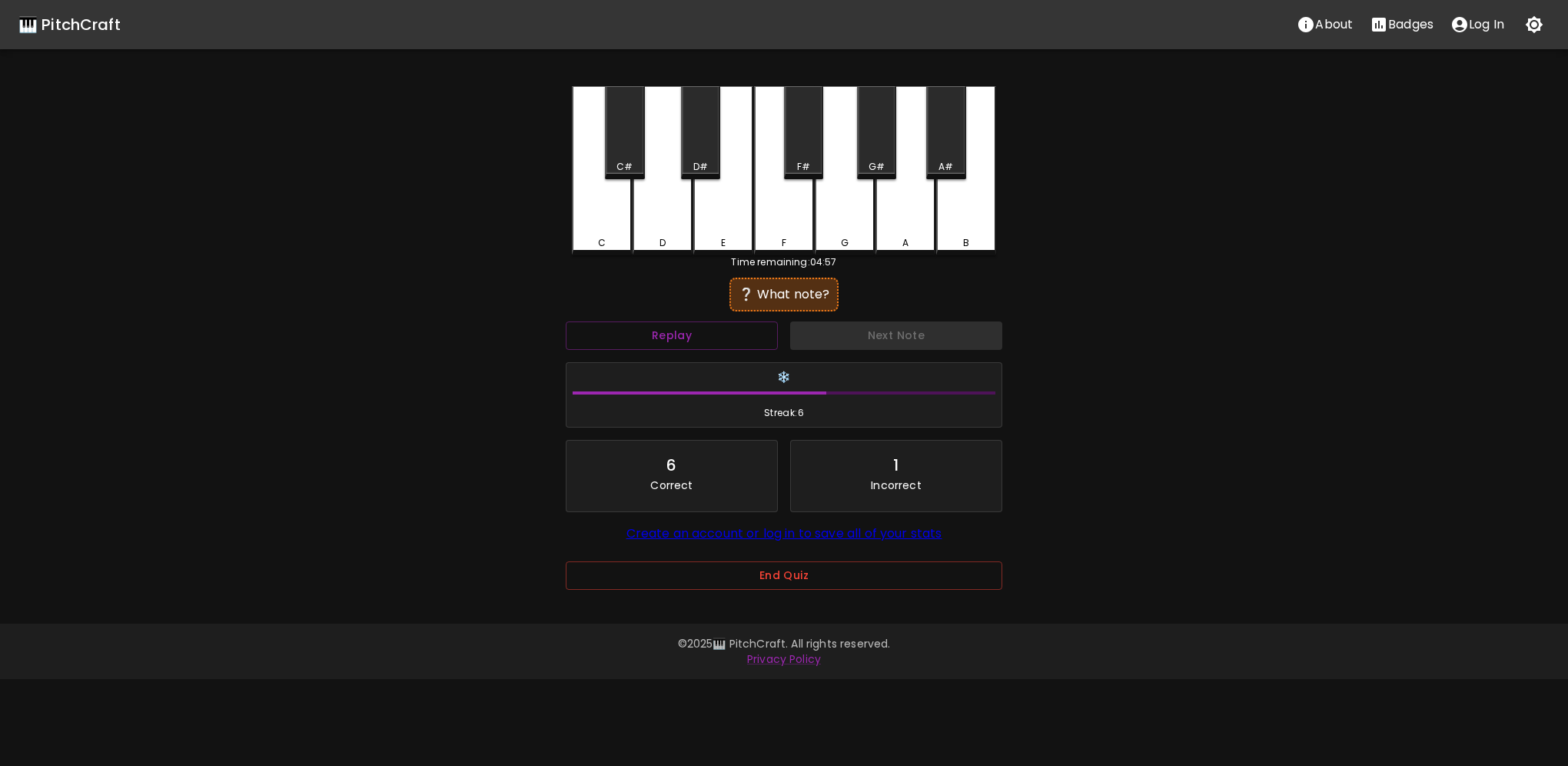
click at [582, 218] on div "C" at bounding box center [602, 171] width 60 height 169
click at [915, 341] on button "Next Note" at bounding box center [896, 335] width 212 height 28
click at [661, 227] on div "D" at bounding box center [662, 171] width 60 height 169
click at [920, 341] on button "Next Note" at bounding box center [896, 335] width 212 height 28
click at [591, 233] on div "C" at bounding box center [602, 171] width 60 height 169
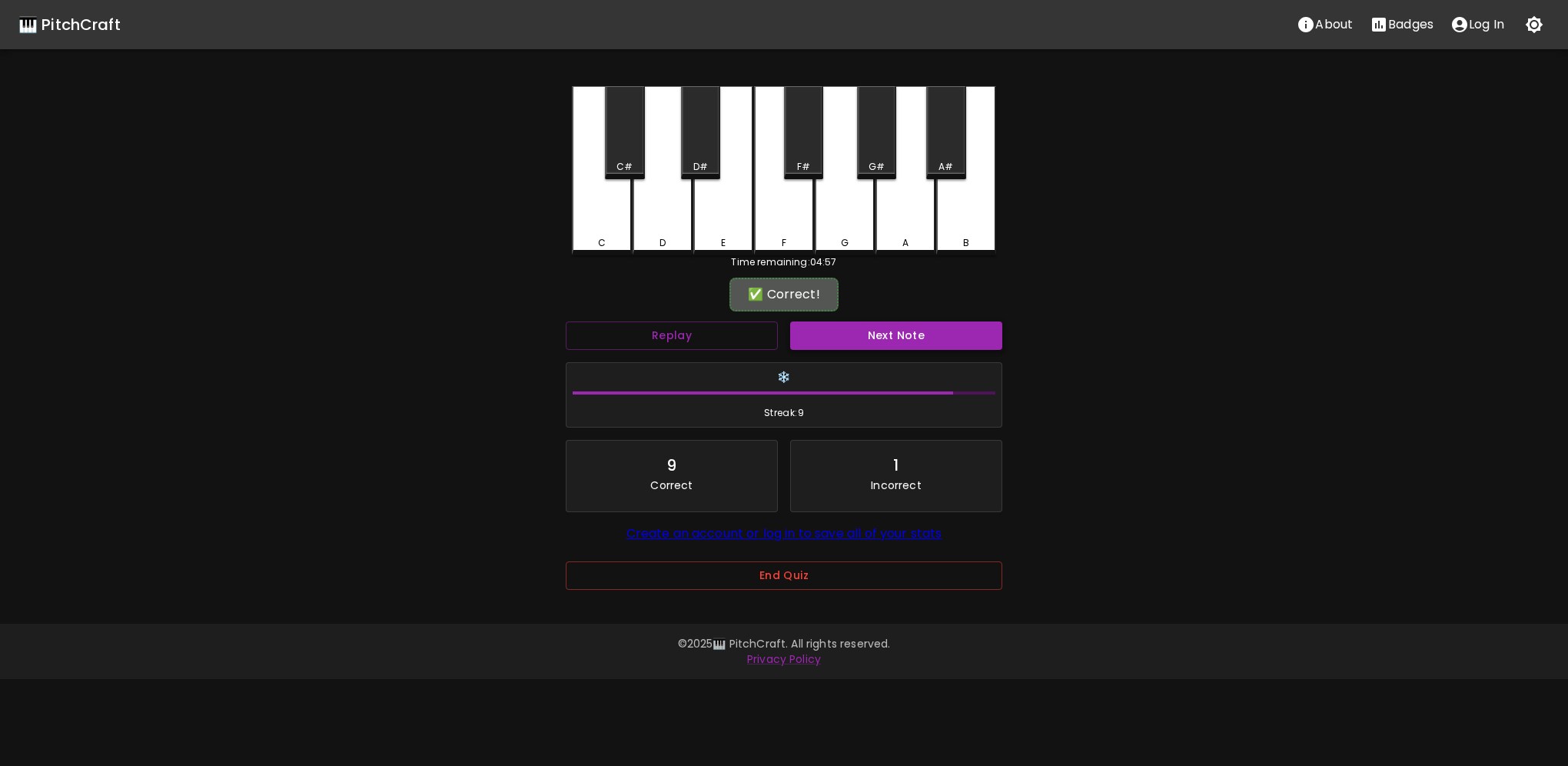
click at [870, 333] on button "Next Note" at bounding box center [896, 335] width 212 height 28
click at [761, 581] on button "End Quiz" at bounding box center [784, 575] width 437 height 28
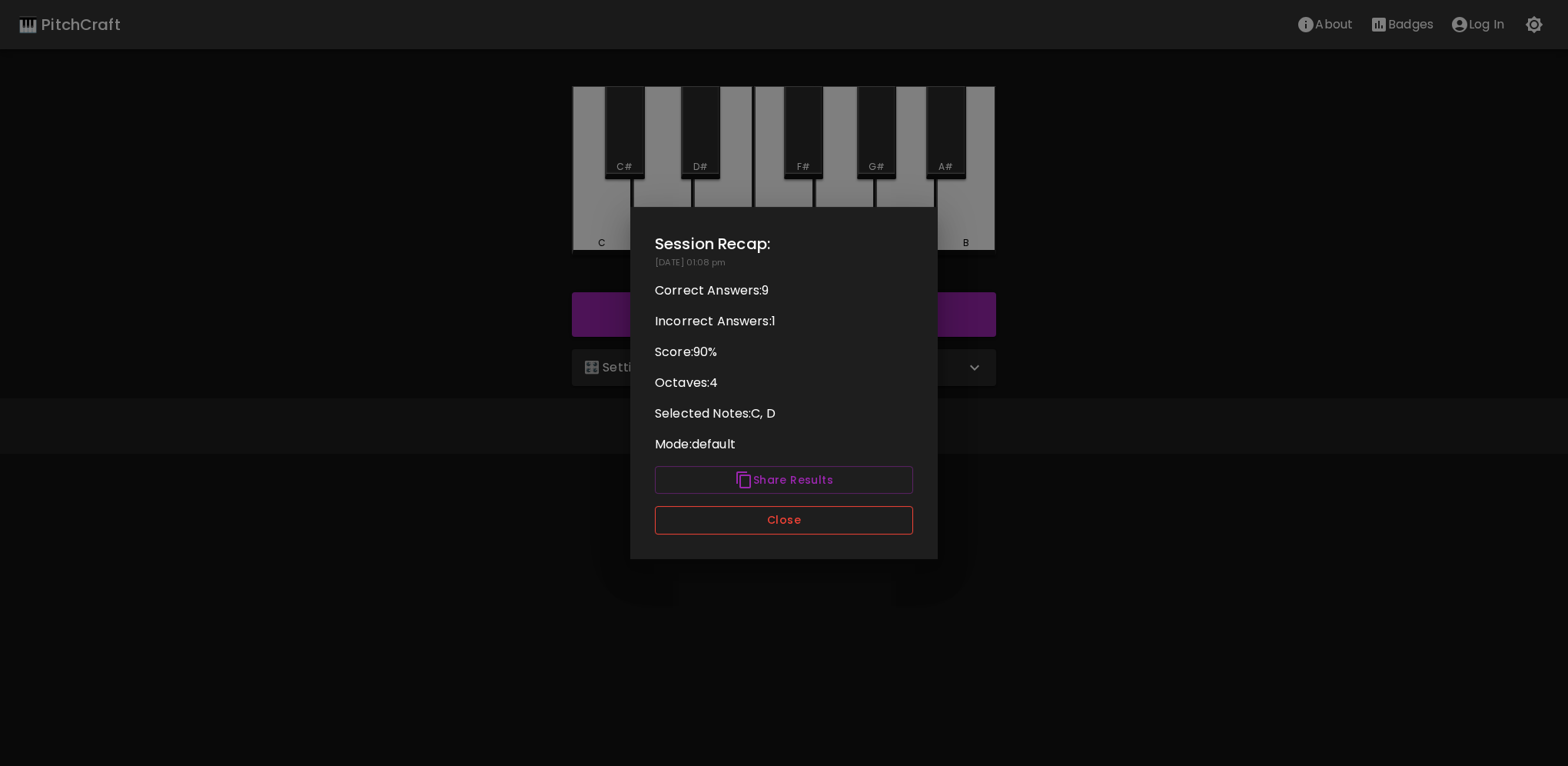
click at [773, 517] on button "Close" at bounding box center [784, 520] width 258 height 28
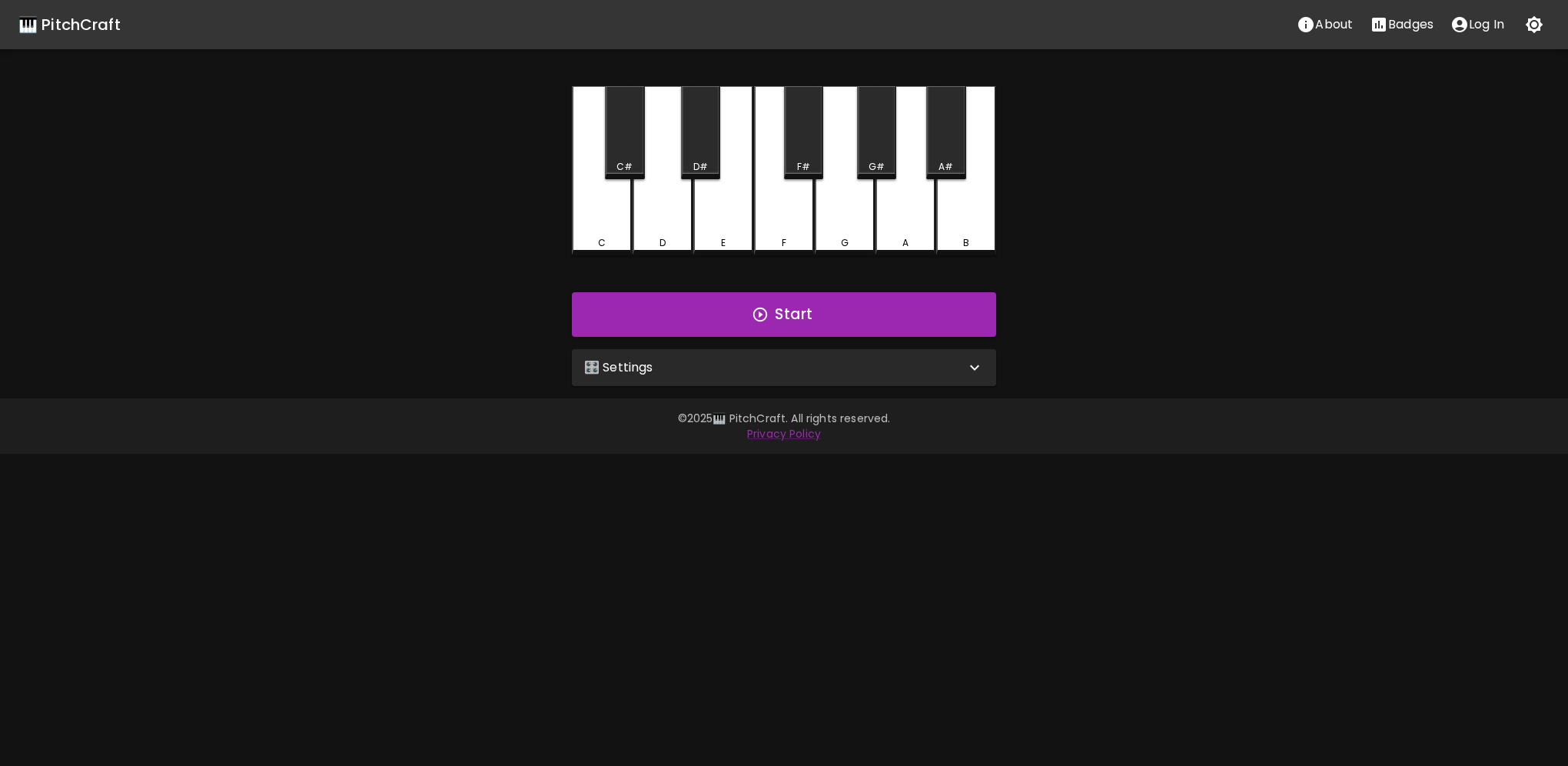
click at [742, 369] on div "🎛️ Settings" at bounding box center [775, 368] width 381 height 19
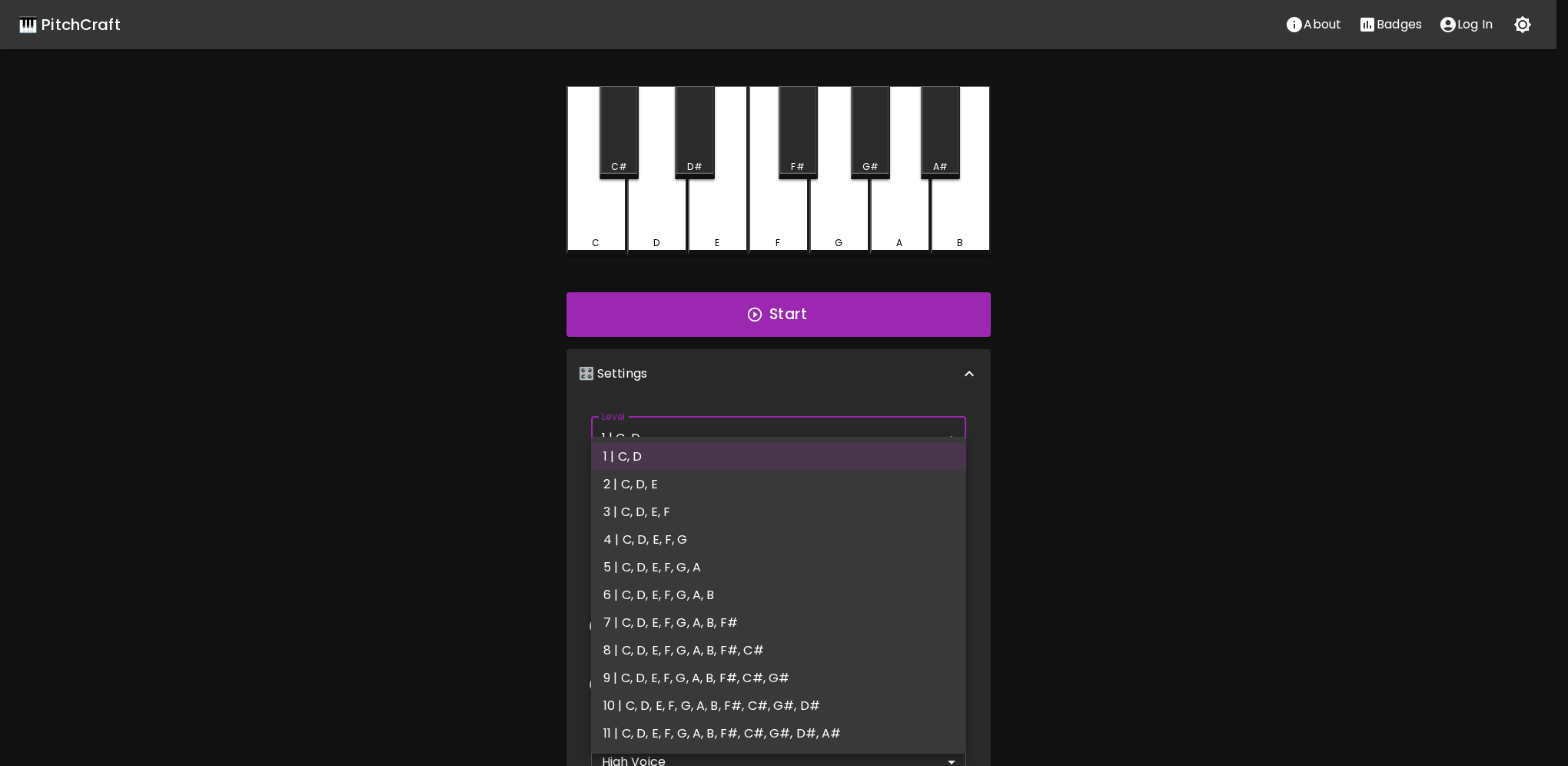
click at [698, 439] on body "🎹 PitchCraft About Badges Log In C C# D D# E F F# G G# A A# B Start 🎛️ Settings…" at bounding box center [784, 465] width 1568 height 931
click at [693, 587] on li "6 | C, D, E, F, G, A, B" at bounding box center [778, 595] width 375 height 27
type input "11"
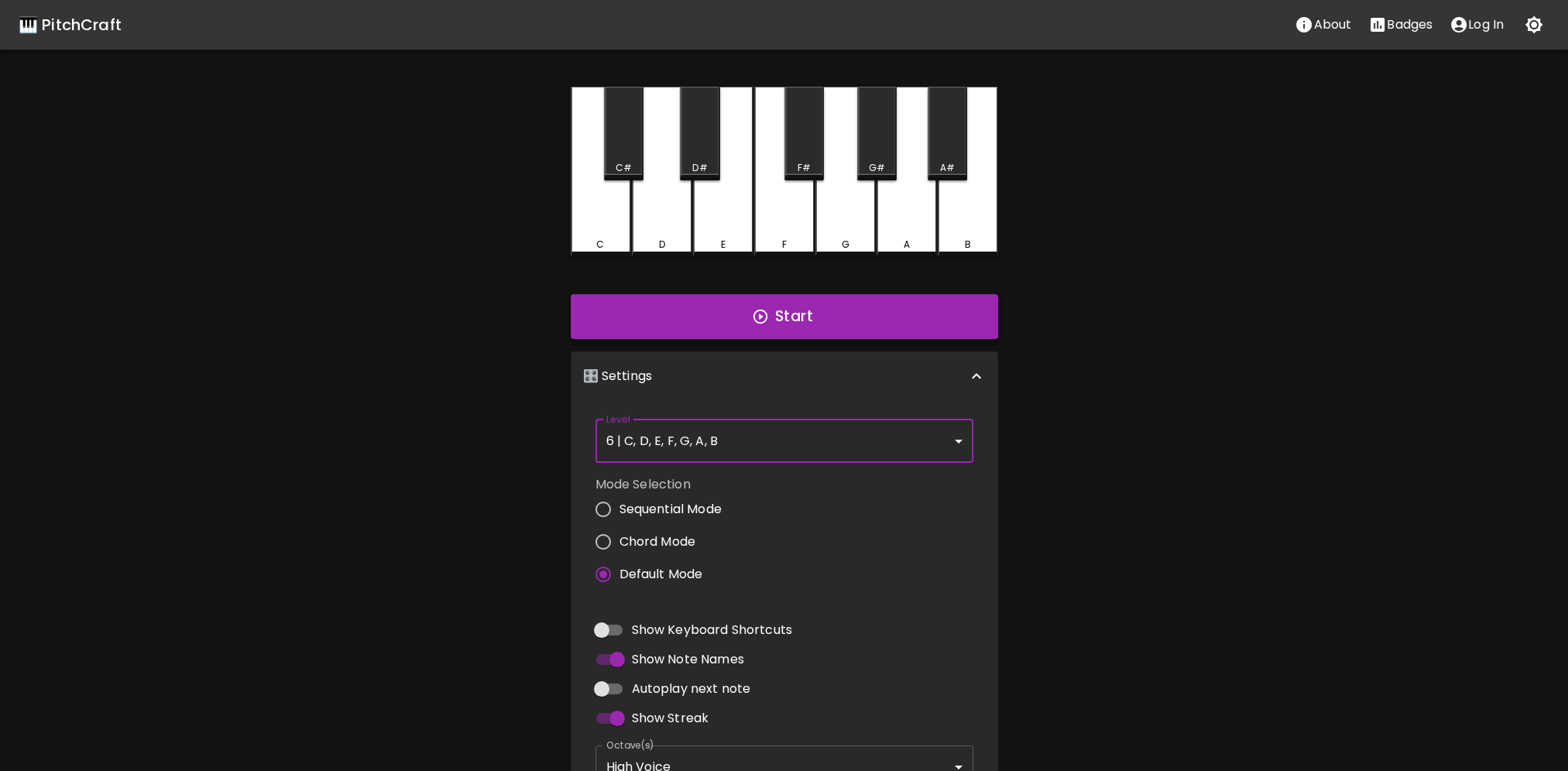
click at [783, 321] on button "Start" at bounding box center [784, 317] width 428 height 45
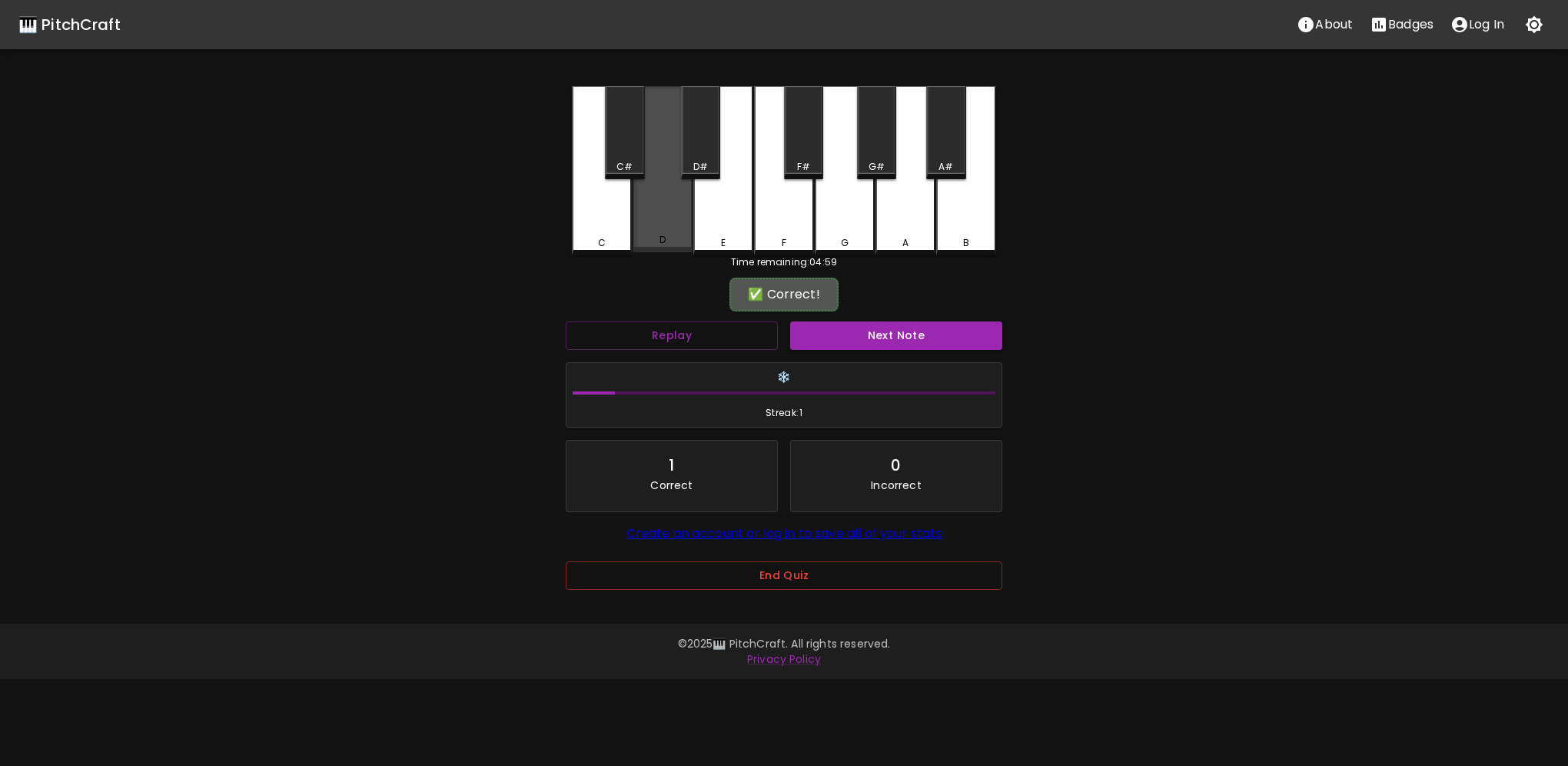
click at [677, 235] on div "D" at bounding box center [662, 169] width 60 height 166
click at [837, 336] on button "Next Note" at bounding box center [896, 335] width 212 height 28
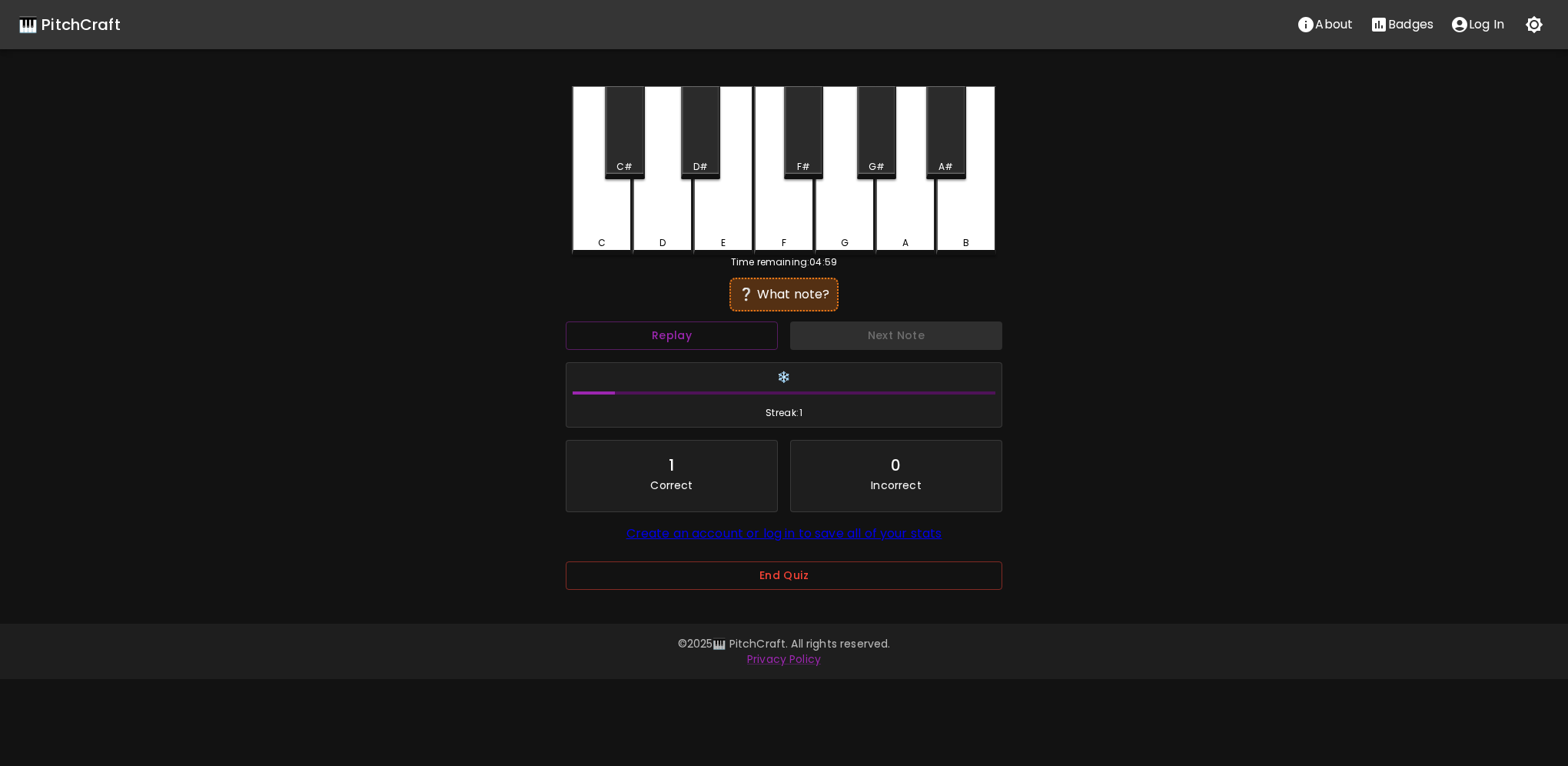
click at [954, 221] on div "B" at bounding box center [966, 171] width 60 height 169
click at [883, 341] on button "Next Note" at bounding box center [896, 335] width 212 height 28
click at [662, 233] on div "D" at bounding box center [662, 171] width 60 height 169
click at [831, 335] on button "Next Note" at bounding box center [896, 335] width 212 height 28
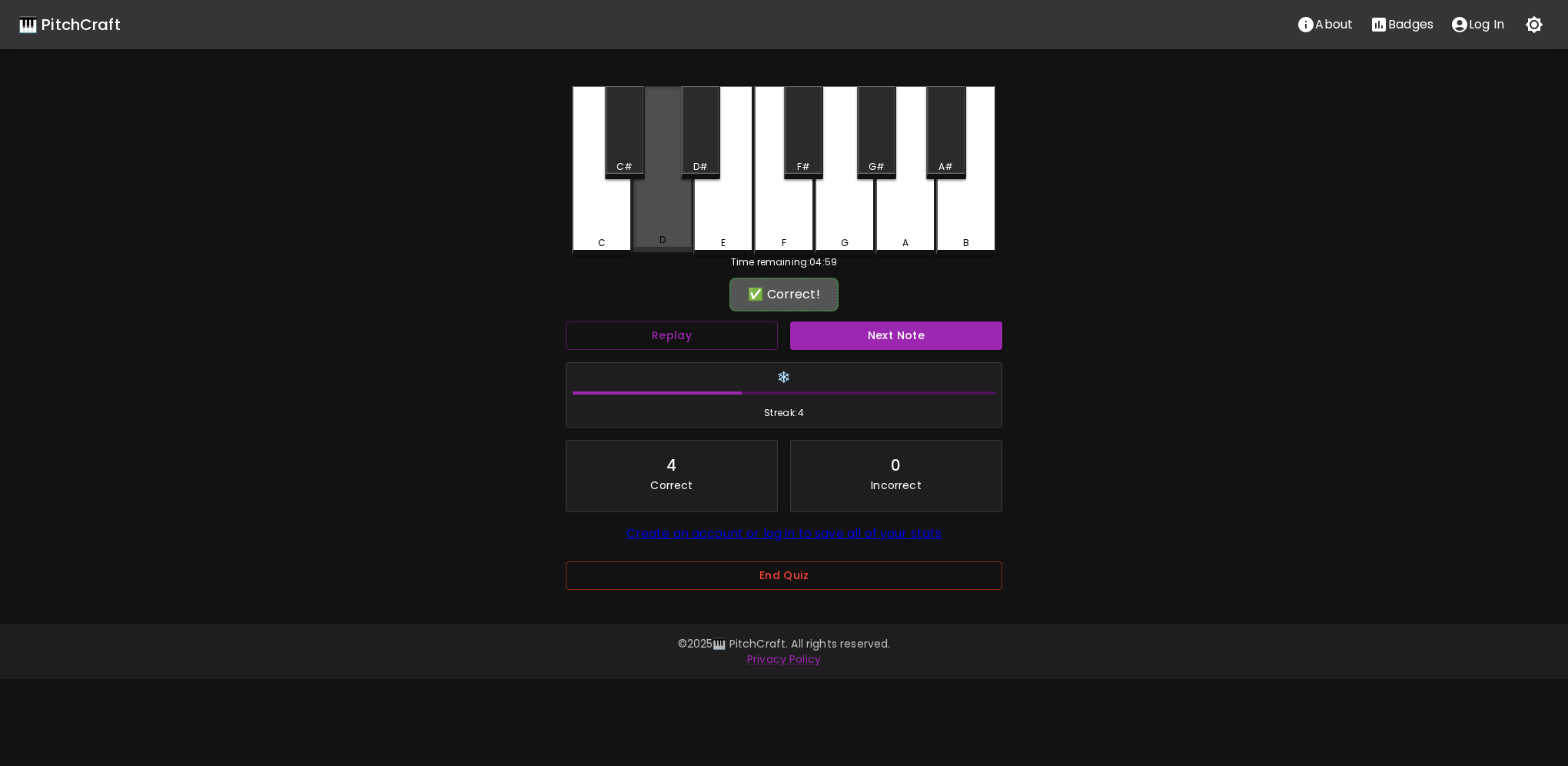
click at [657, 231] on div "D" at bounding box center [662, 169] width 60 height 166
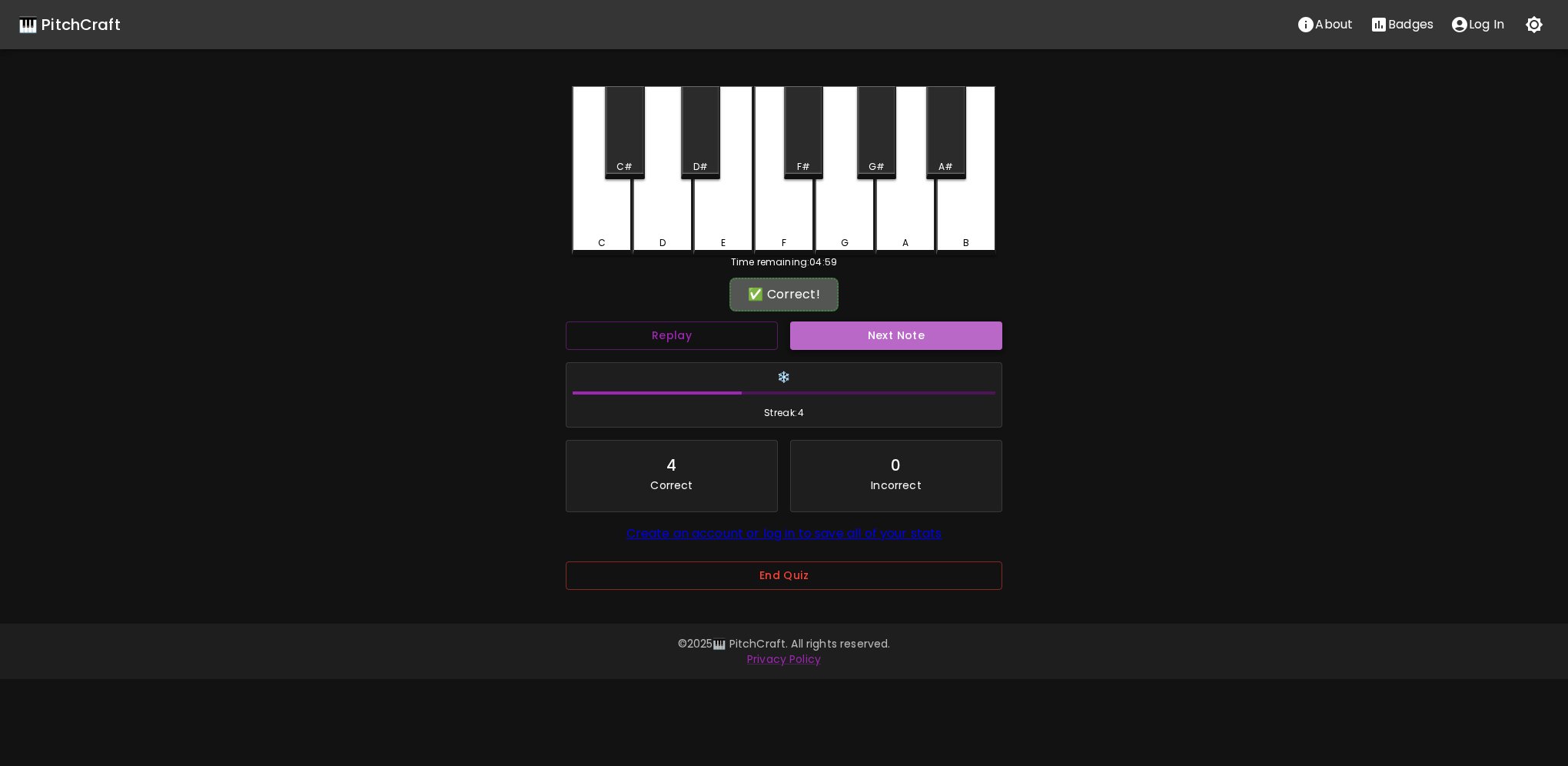
click at [860, 342] on button "Next Note" at bounding box center [896, 335] width 212 height 28
click at [683, 246] on div "D" at bounding box center [662, 243] width 57 height 14
click at [844, 339] on button "Next Note" at bounding box center [896, 335] width 212 height 28
click at [839, 225] on div "G" at bounding box center [845, 171] width 60 height 169
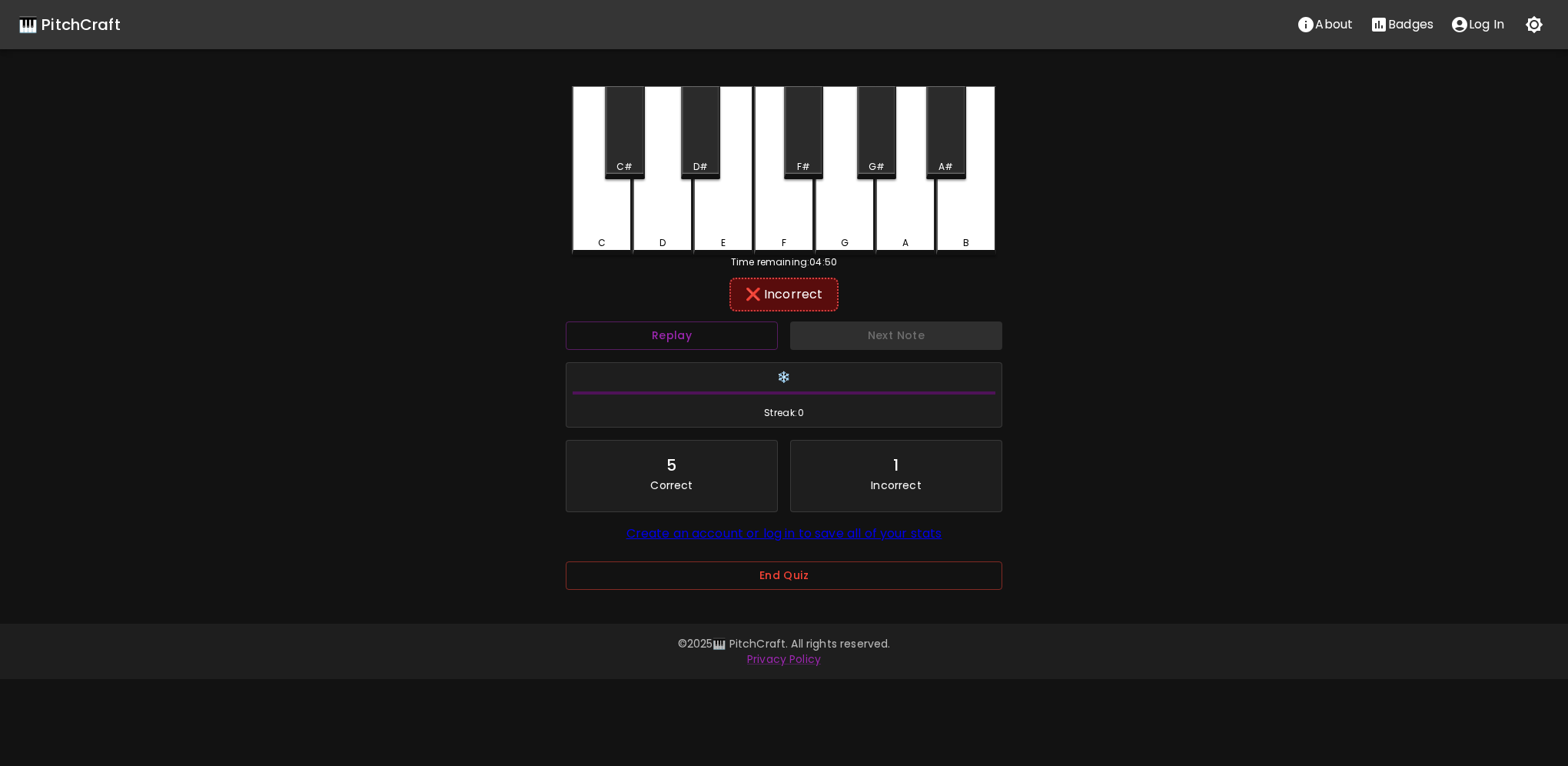
click at [793, 234] on div "F" at bounding box center [784, 171] width 60 height 169
click at [854, 331] on button "Next Note" at bounding box center [896, 335] width 212 height 28
click at [955, 231] on div "B" at bounding box center [966, 171] width 60 height 169
click at [919, 227] on div "A" at bounding box center [906, 169] width 60 height 166
click at [836, 235] on div "G" at bounding box center [845, 171] width 60 height 169
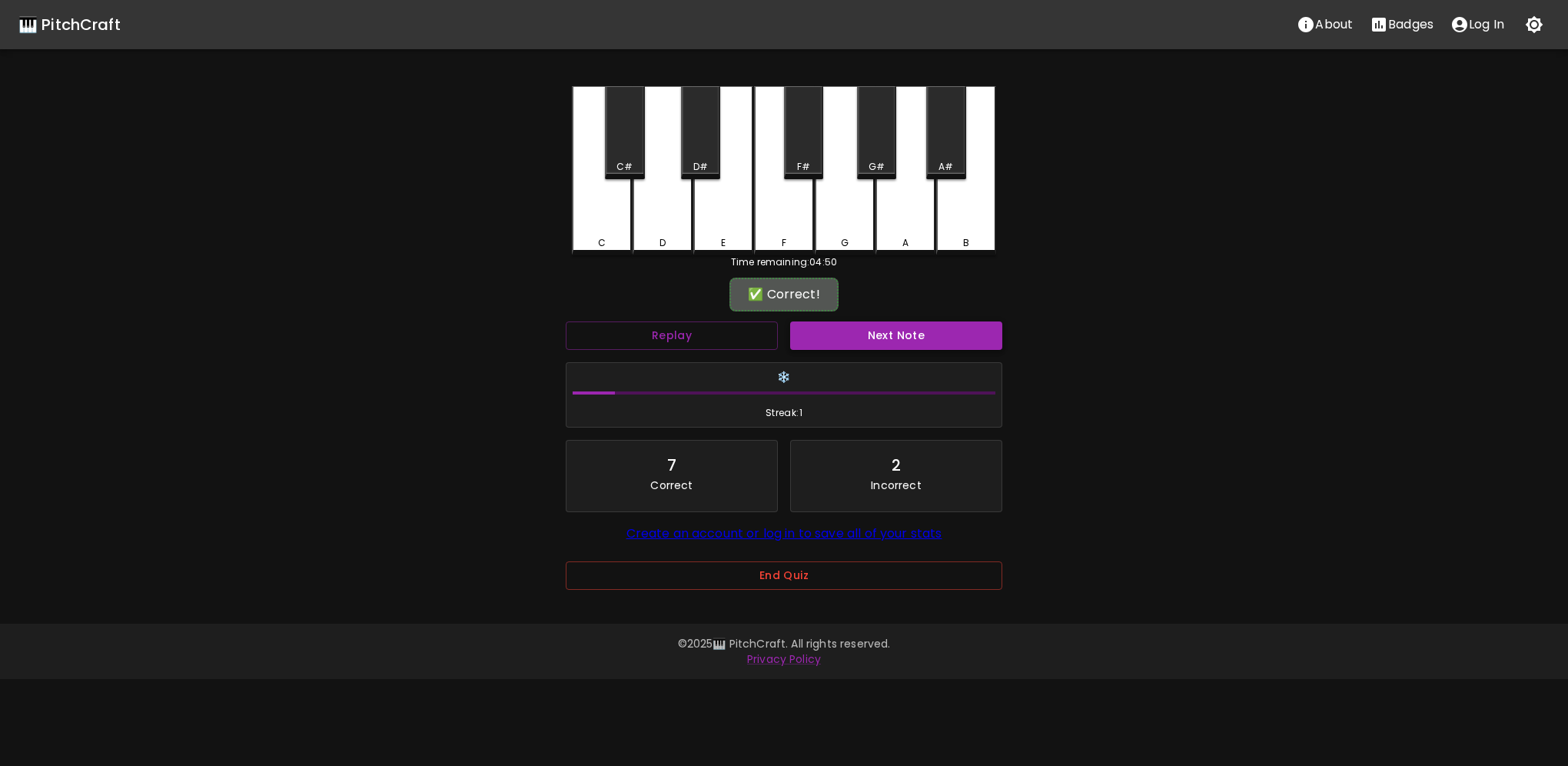
click at [867, 327] on button "Next Note" at bounding box center [896, 335] width 212 height 28
click at [674, 224] on div "D" at bounding box center [662, 169] width 60 height 166
click at [880, 331] on button "Next Note" at bounding box center [896, 335] width 212 height 28
click at [956, 215] on div "B" at bounding box center [966, 171] width 60 height 169
click at [884, 328] on button "Next Note" at bounding box center [896, 335] width 212 height 28
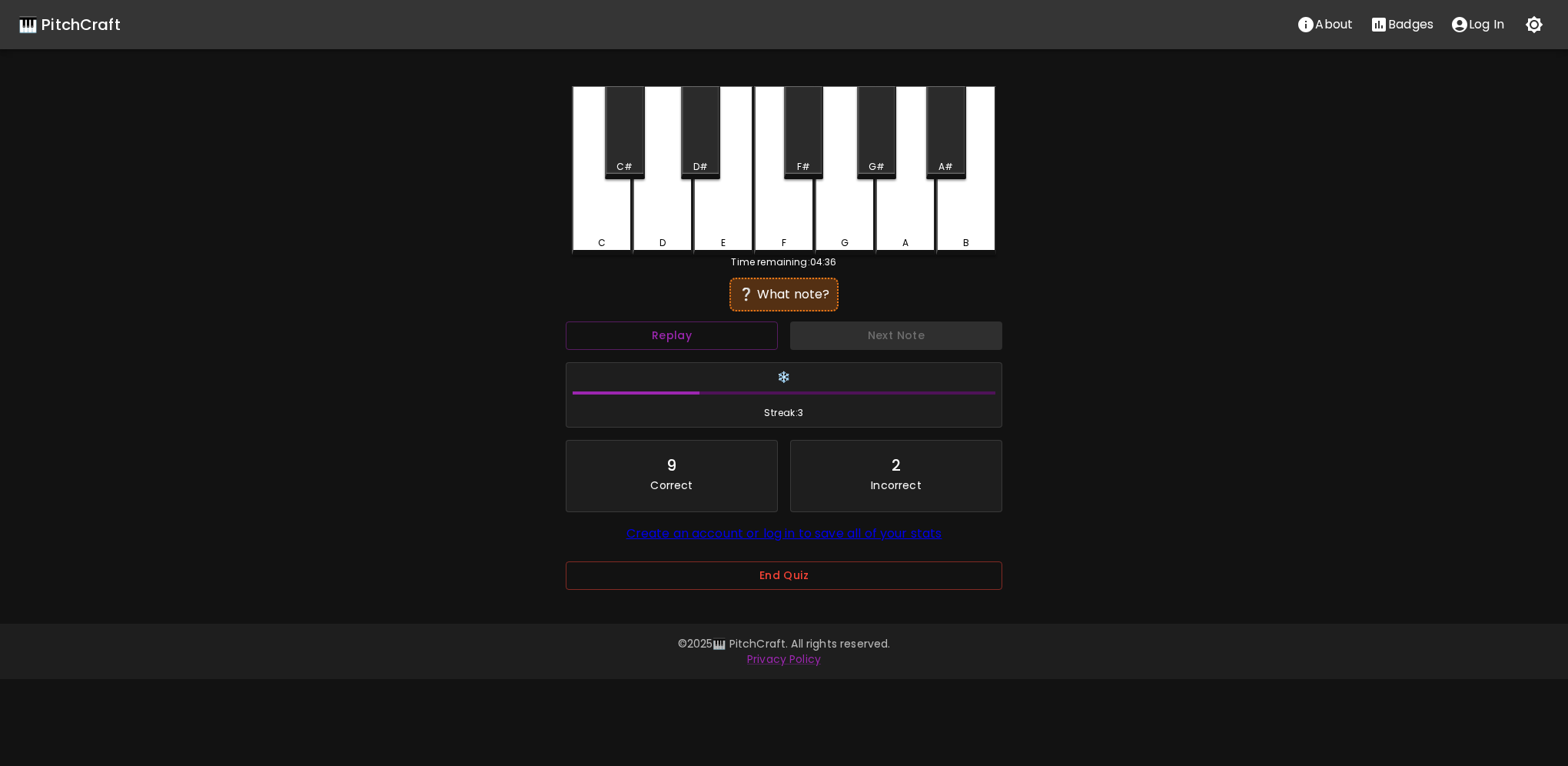
click at [792, 221] on div "F" at bounding box center [784, 171] width 60 height 169
click at [835, 333] on button "Next Note" at bounding box center [896, 335] width 212 height 28
click at [801, 239] on div "F" at bounding box center [784, 243] width 57 height 14
click at [849, 334] on button "Next Note" at bounding box center [896, 335] width 212 height 28
click at [676, 231] on div "D" at bounding box center [662, 171] width 60 height 169
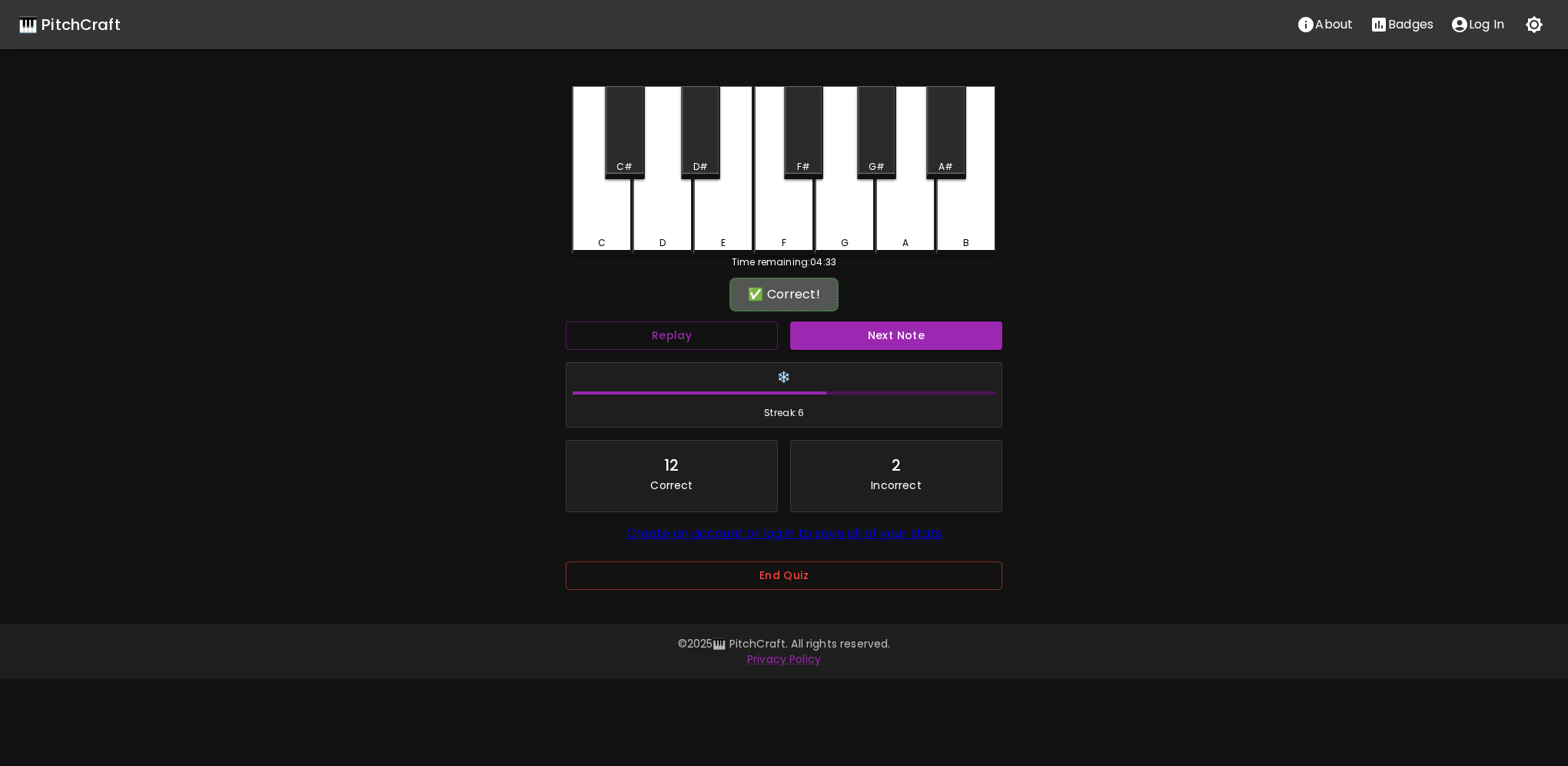
click at [843, 327] on button "Next Note" at bounding box center [896, 335] width 212 height 28
click at [684, 236] on div "D" at bounding box center [662, 243] width 57 height 14
click at [838, 335] on button "Next Note" at bounding box center [896, 335] width 212 height 28
click at [980, 238] on div "B" at bounding box center [966, 243] width 57 height 14
click at [921, 335] on button "Next Note" at bounding box center [896, 335] width 212 height 28
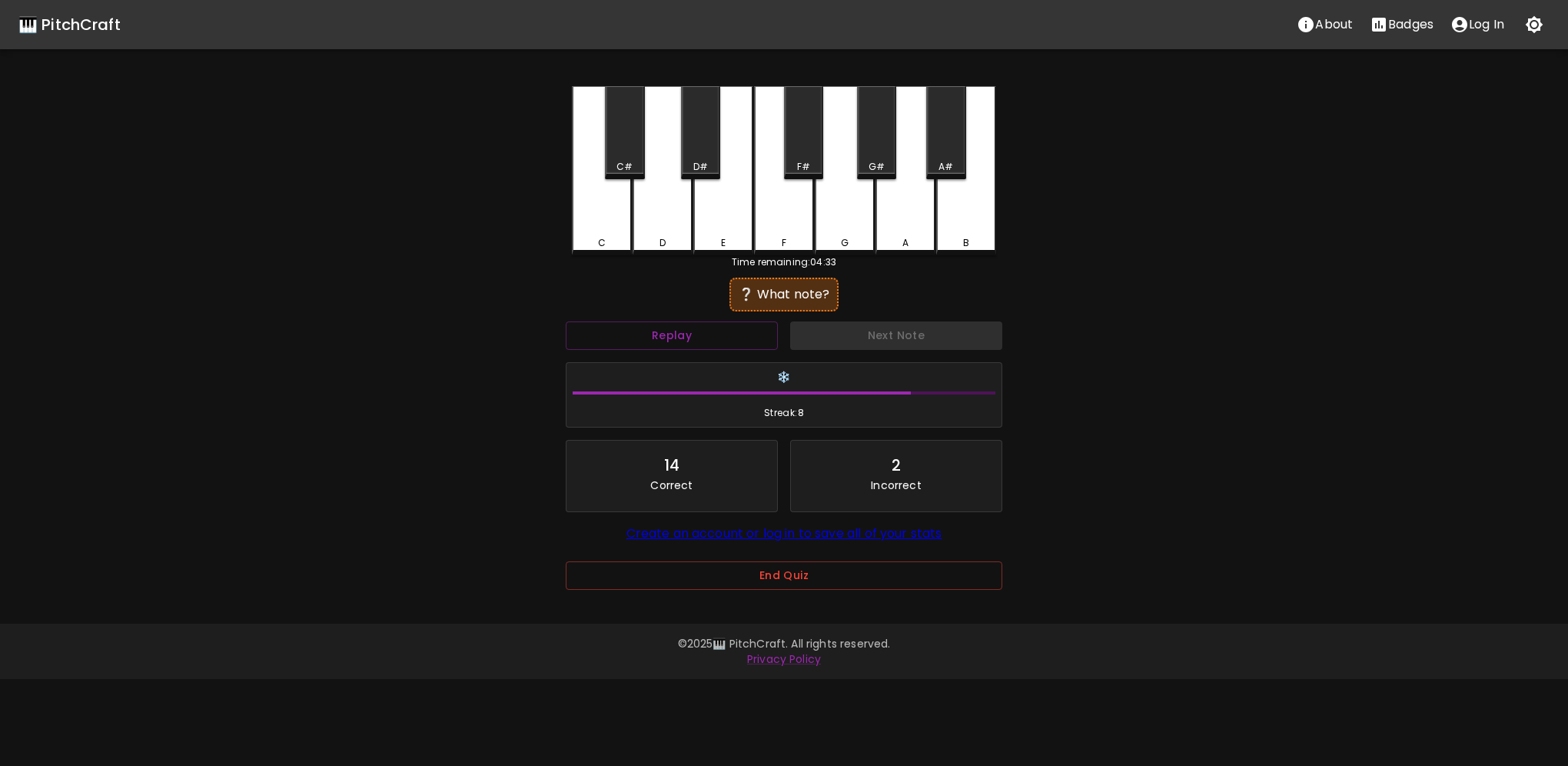
drag, startPoint x: 786, startPoint y: 299, endPoint x: 769, endPoint y: 307, distance: 18.8
click at [785, 299] on div "❔ What note?" at bounding box center [784, 295] width 94 height 19
click at [716, 328] on button "Replay" at bounding box center [672, 335] width 212 height 28
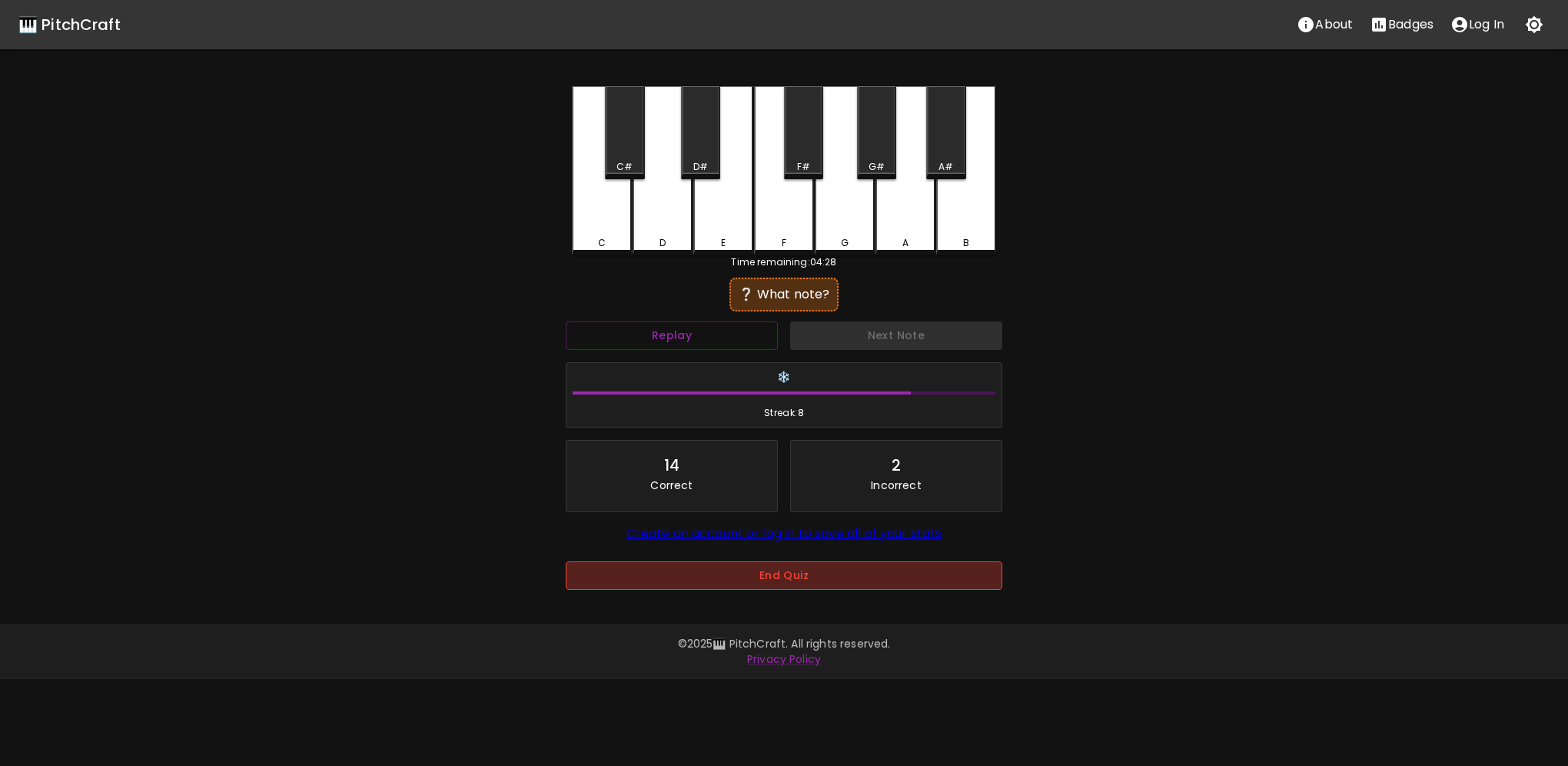
click at [787, 562] on button "End Quiz" at bounding box center [784, 575] width 437 height 28
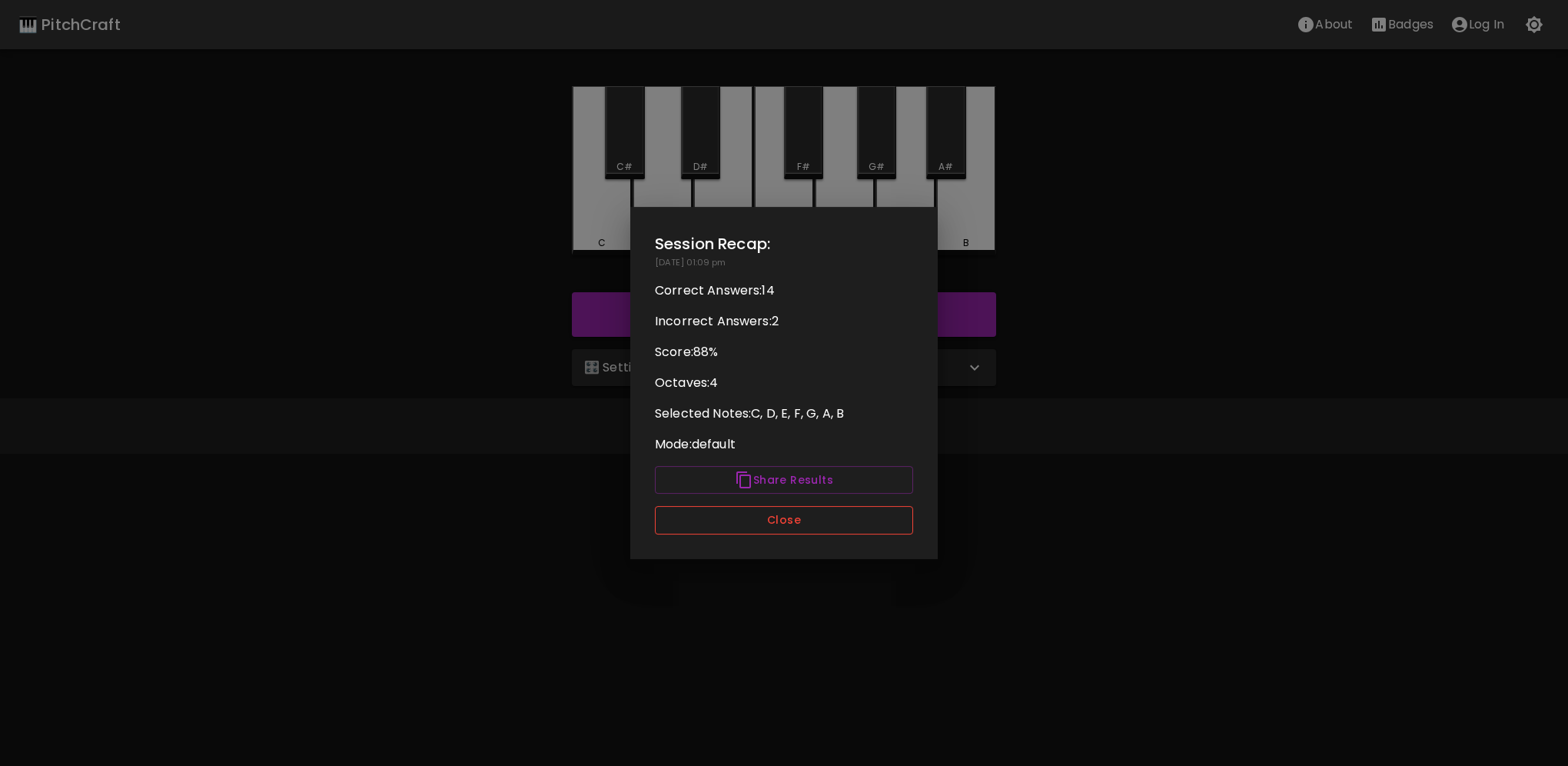
click at [775, 508] on button "Close" at bounding box center [784, 520] width 258 height 28
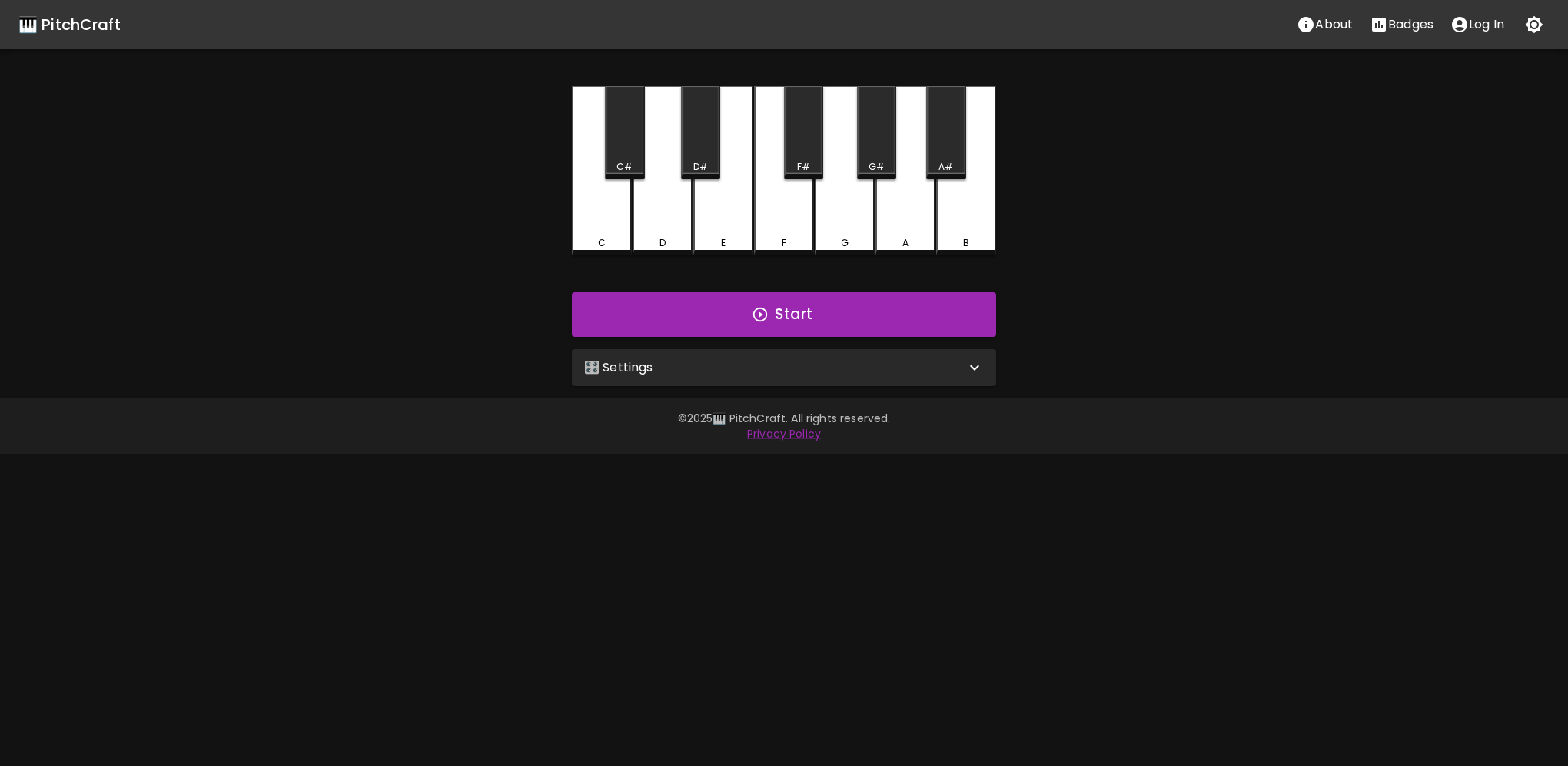
click at [732, 358] on div "🎛️ Settings" at bounding box center [784, 367] width 425 height 37
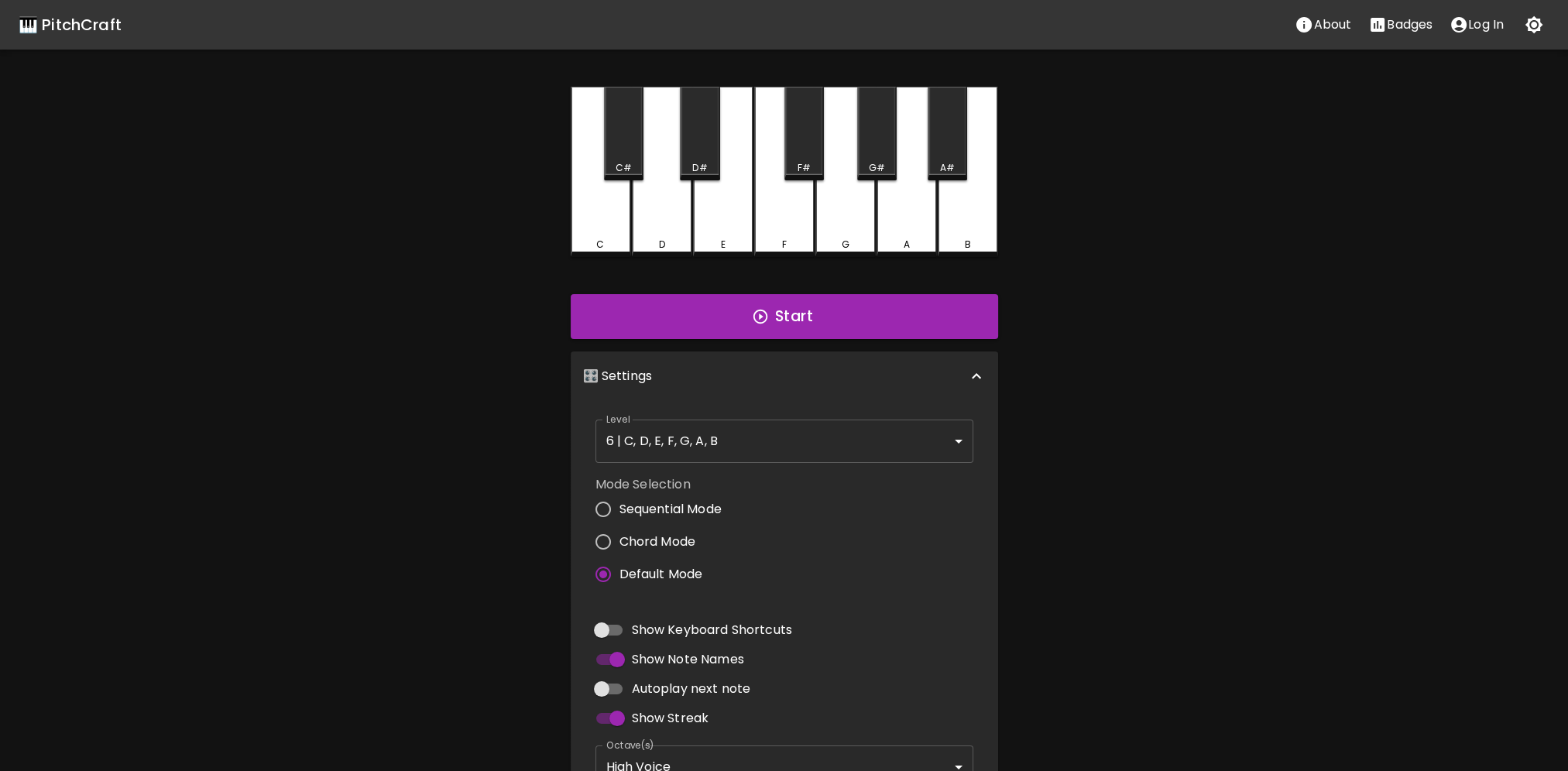
drag, startPoint x: 593, startPoint y: 536, endPoint x: 601, endPoint y: 530, distance: 10.0
click at [595, 536] on input "Chord Mode" at bounding box center [603, 542] width 33 height 33
radio input "true"
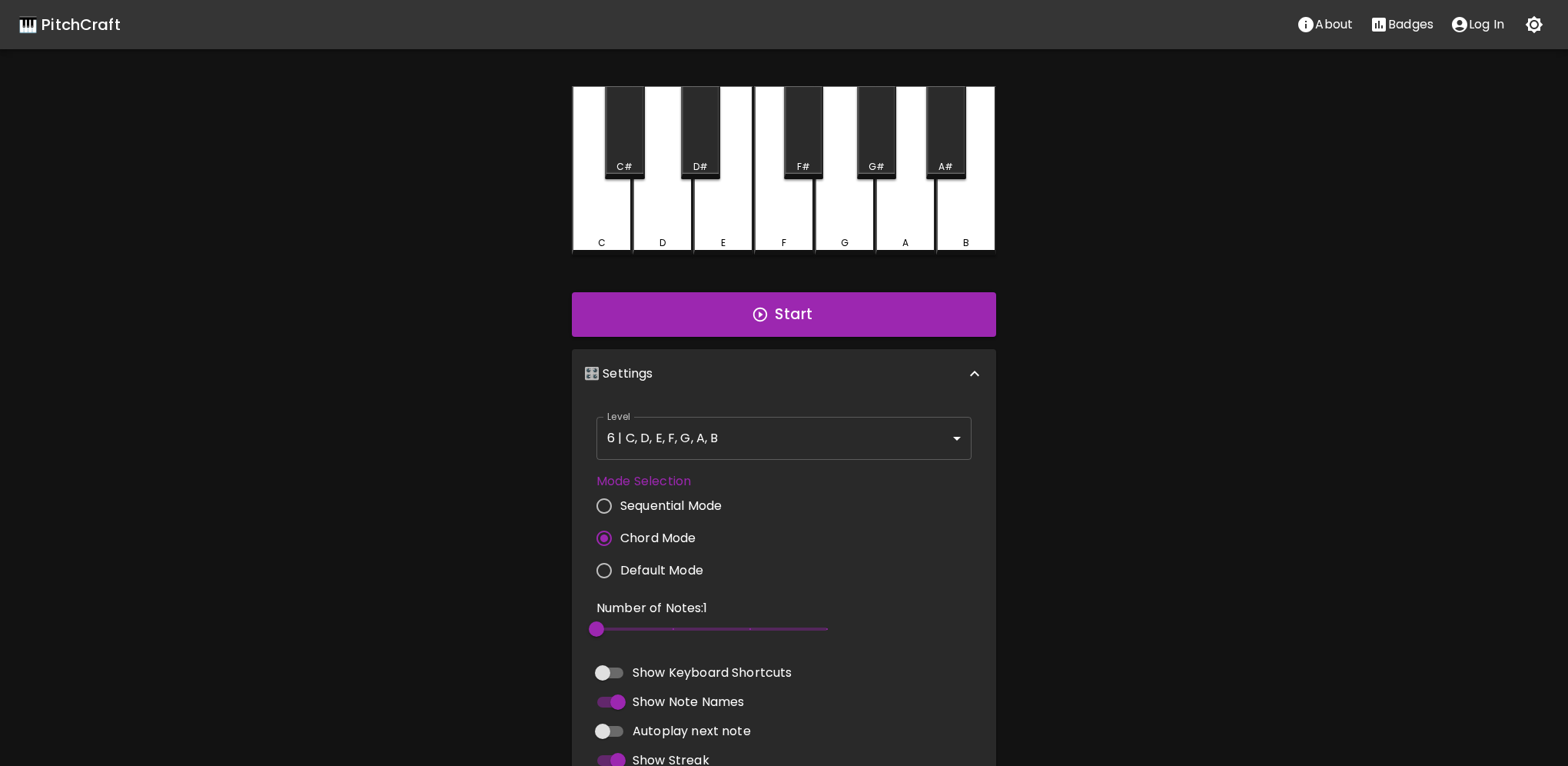
click at [706, 456] on body "🎹 PitchCraft About Badges Log In C C# D D# E F F# G G# A A# B Start 🎛️ Settings…" at bounding box center [784, 489] width 1568 height 978
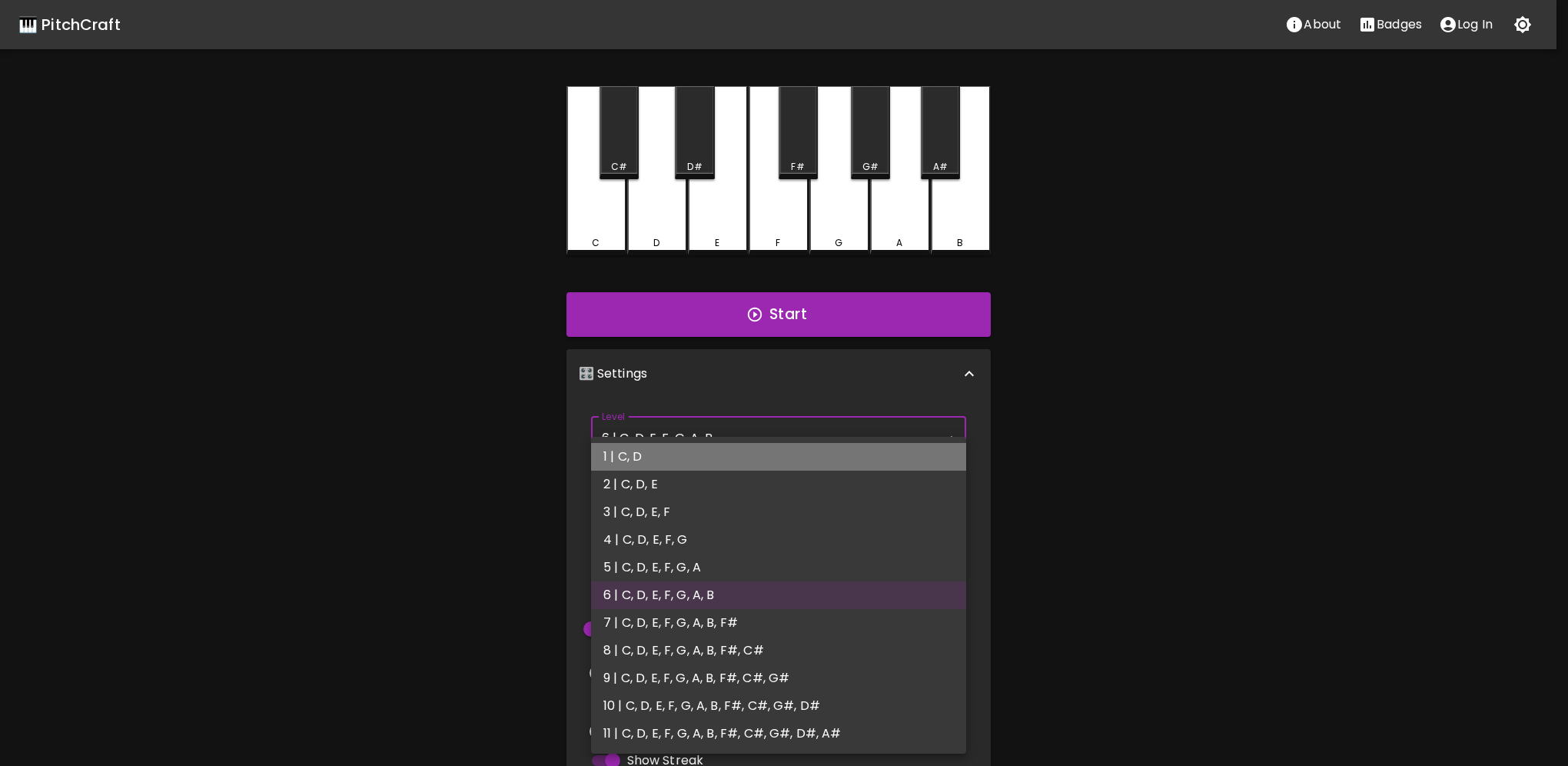
click at [658, 449] on li "1 | C, D" at bounding box center [778, 457] width 375 height 27
type input "1"
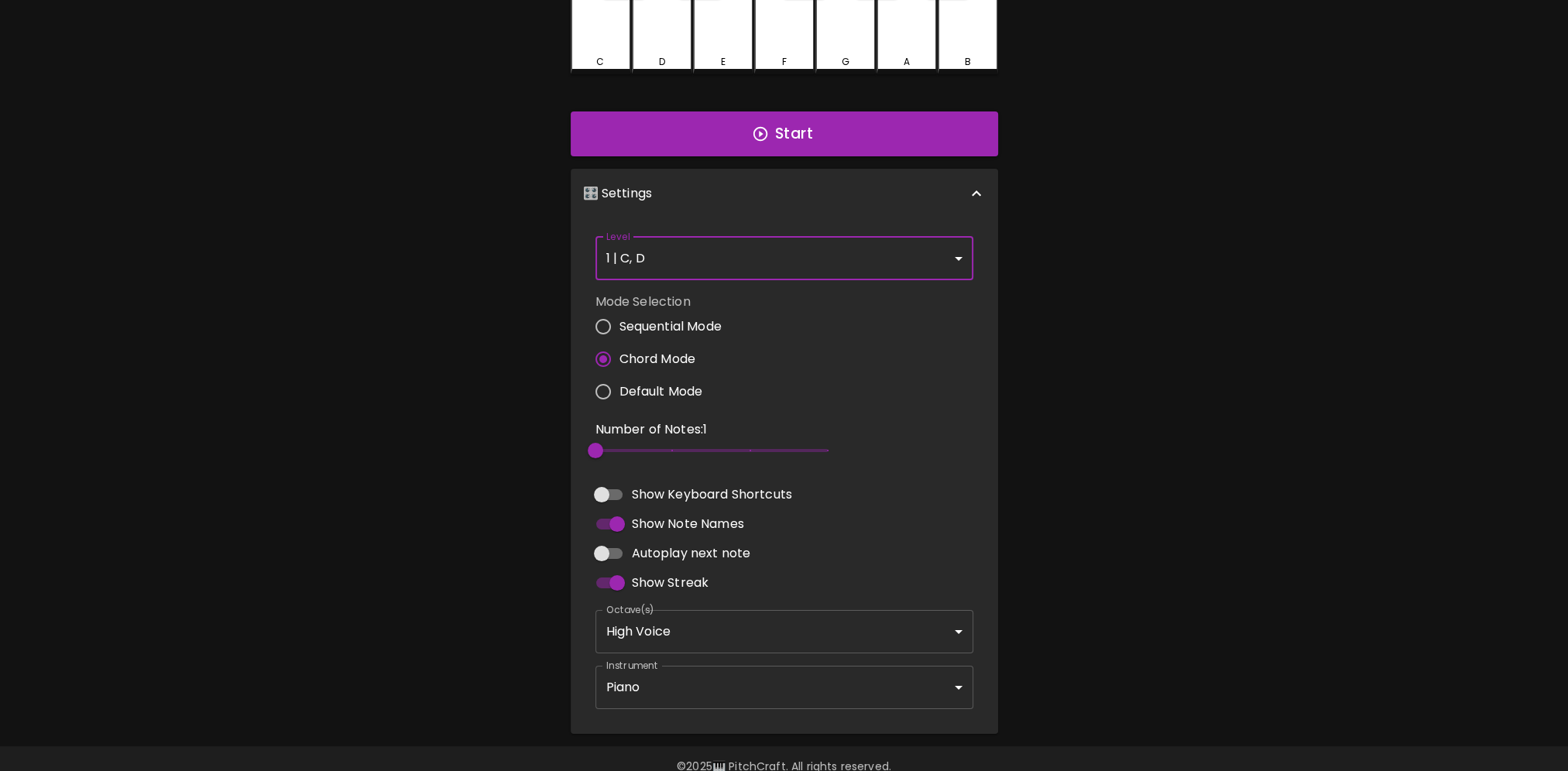
scroll to position [213, 0]
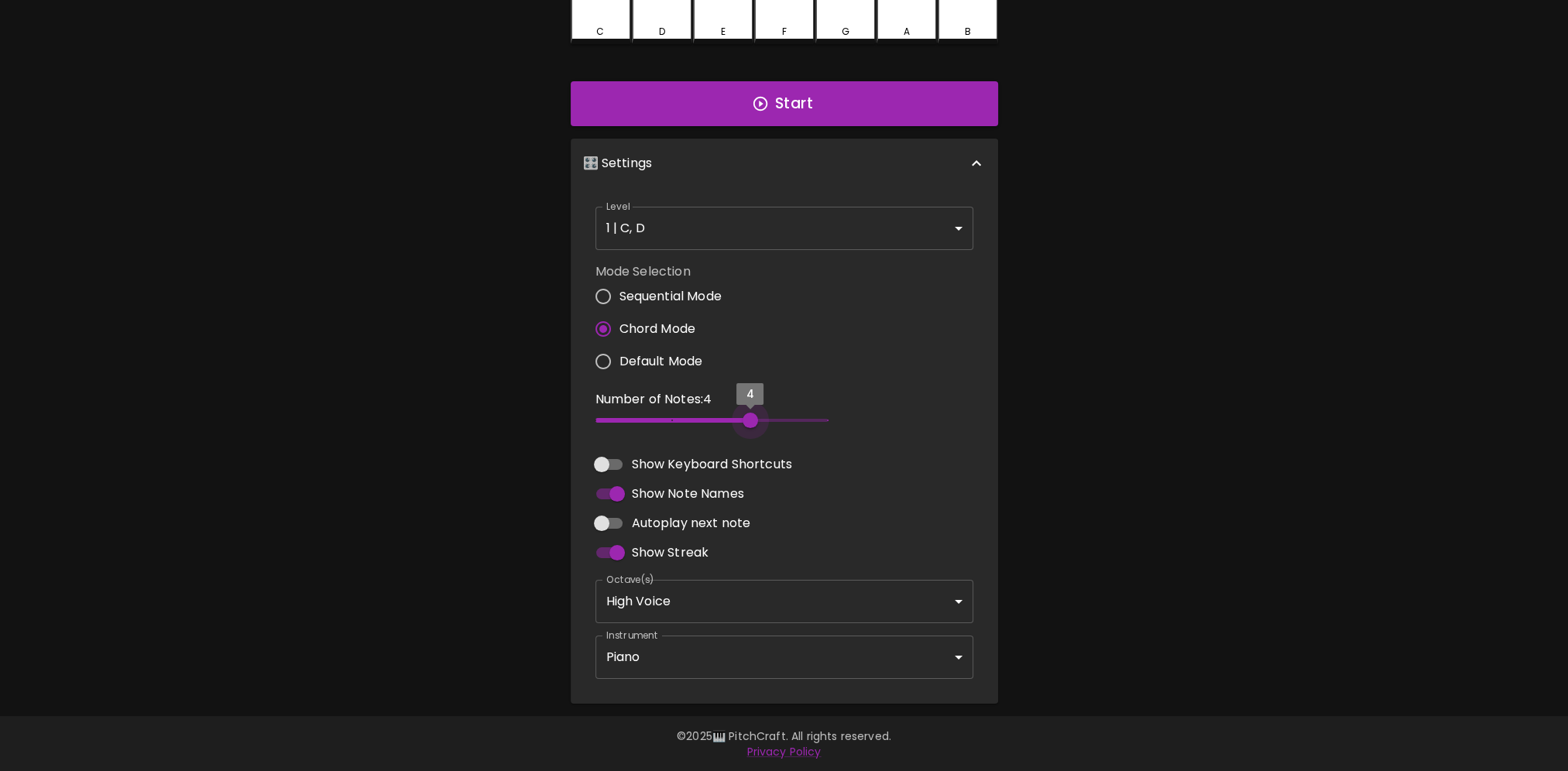
type input "3"
drag, startPoint x: 597, startPoint y: 416, endPoint x: 657, endPoint y: 423, distance: 60.4
click at [664, 423] on span "3" at bounding box center [672, 420] width 15 height 15
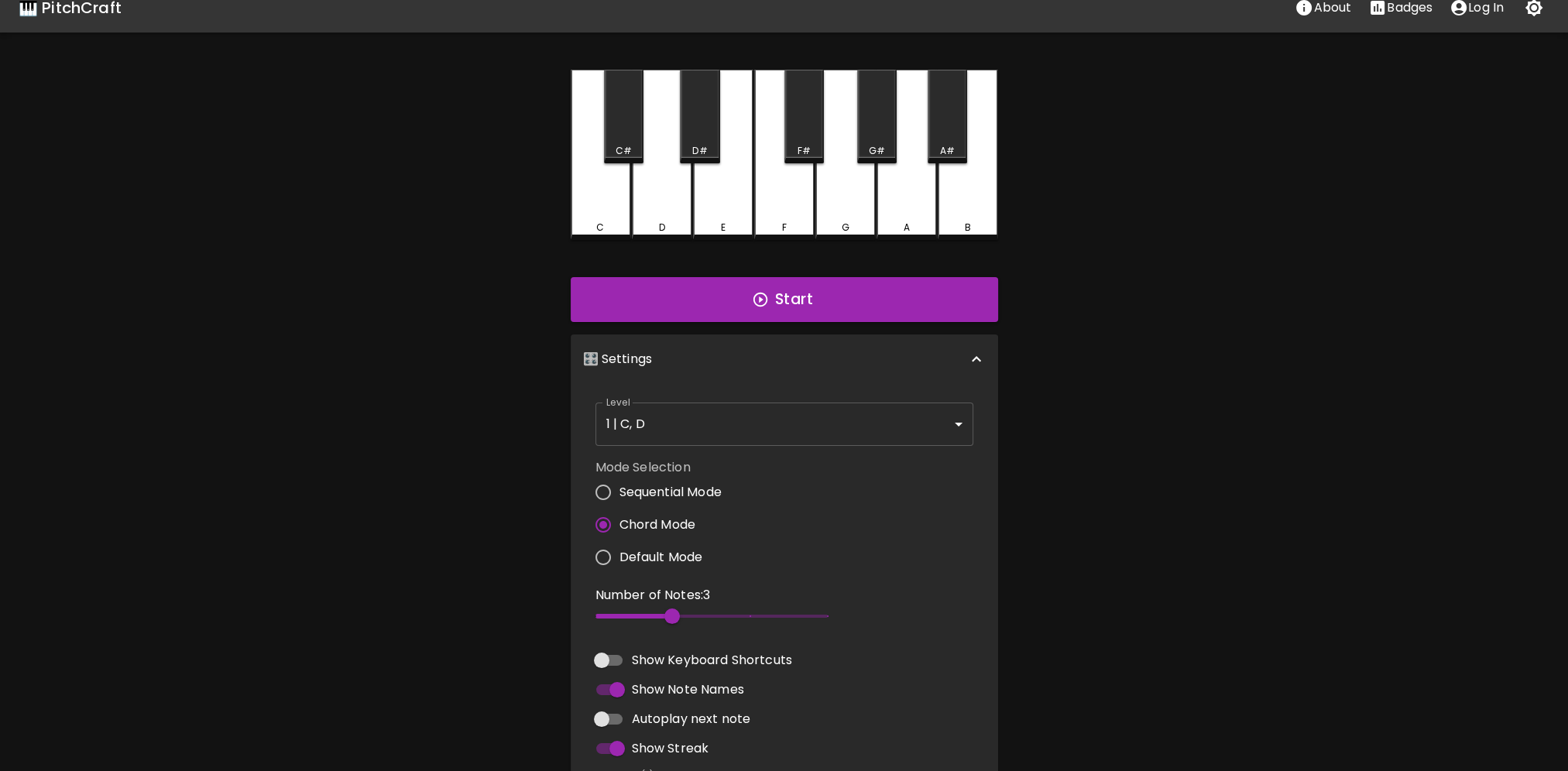
scroll to position [0, 0]
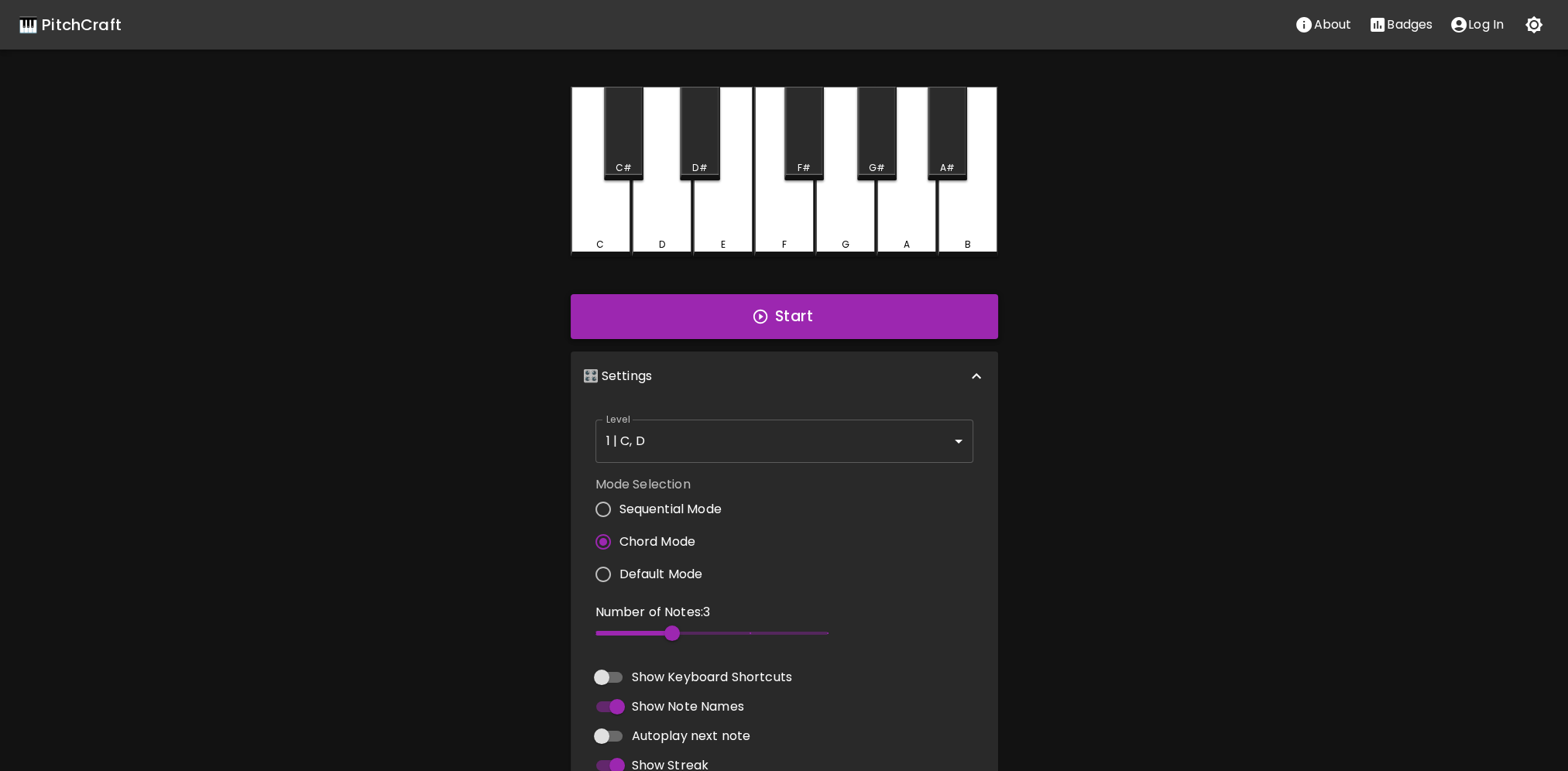
click at [814, 323] on button "Start" at bounding box center [784, 317] width 428 height 45
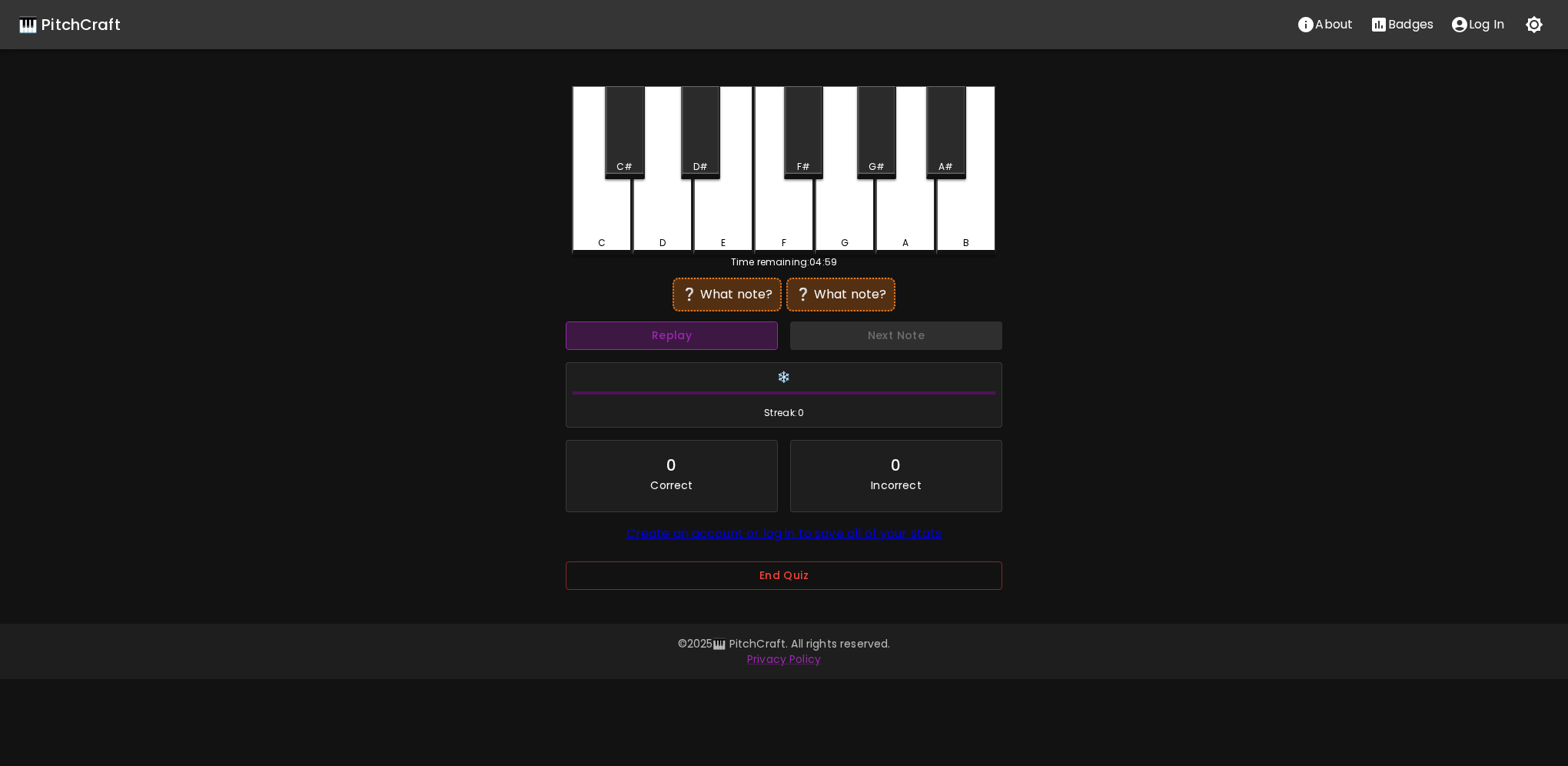
click at [684, 340] on button "Replay" at bounding box center [672, 335] width 212 height 28
click at [736, 295] on div "❔ What note?" at bounding box center [727, 295] width 94 height 19
drag, startPoint x: 792, startPoint y: 594, endPoint x: 790, endPoint y: 582, distance: 12.2
click at [792, 593] on div "End Quiz" at bounding box center [784, 586] width 437 height 50
click at [788, 574] on button "End Quiz" at bounding box center [784, 575] width 437 height 28
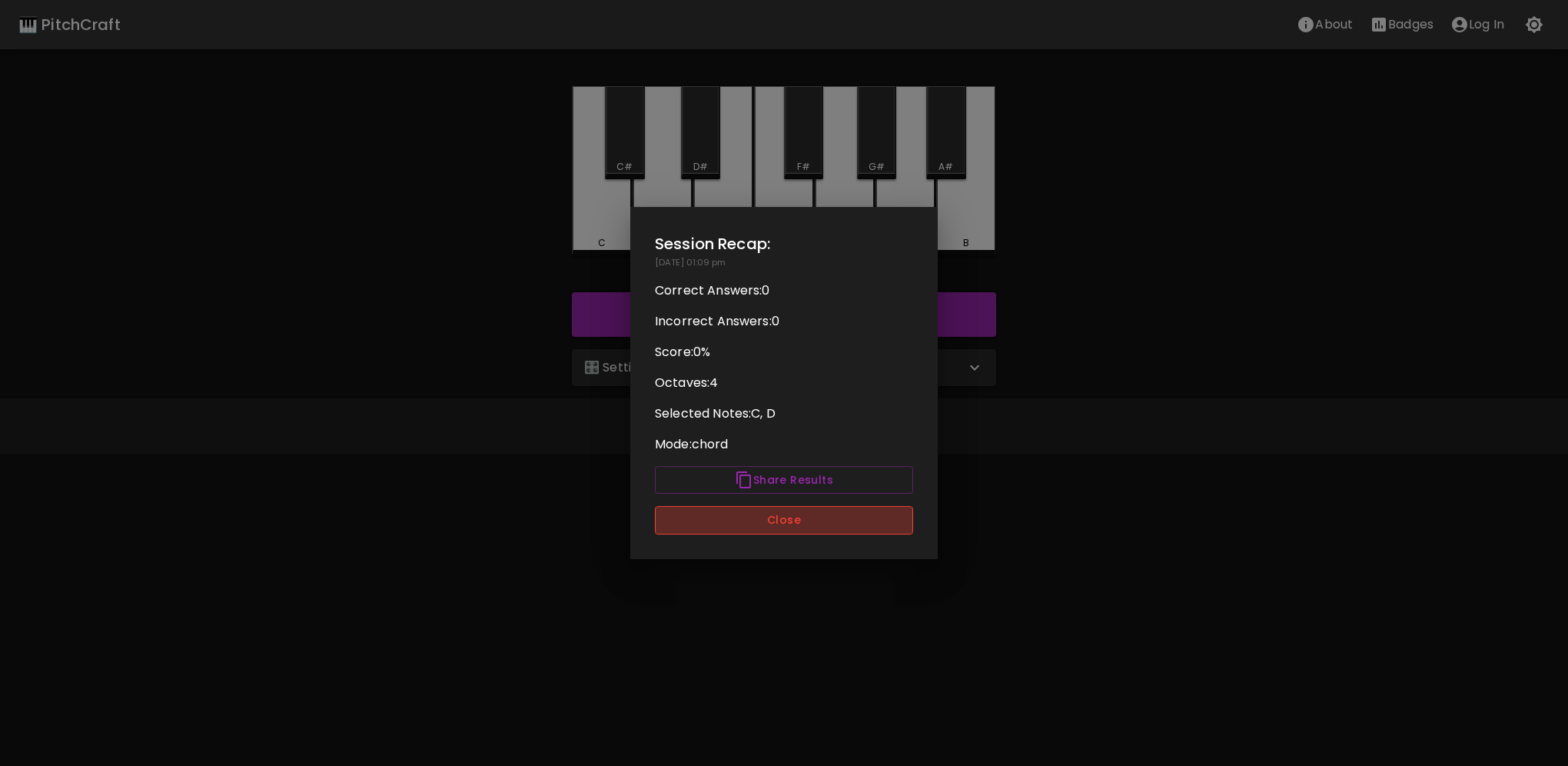
click at [754, 510] on button "Close" at bounding box center [784, 520] width 258 height 28
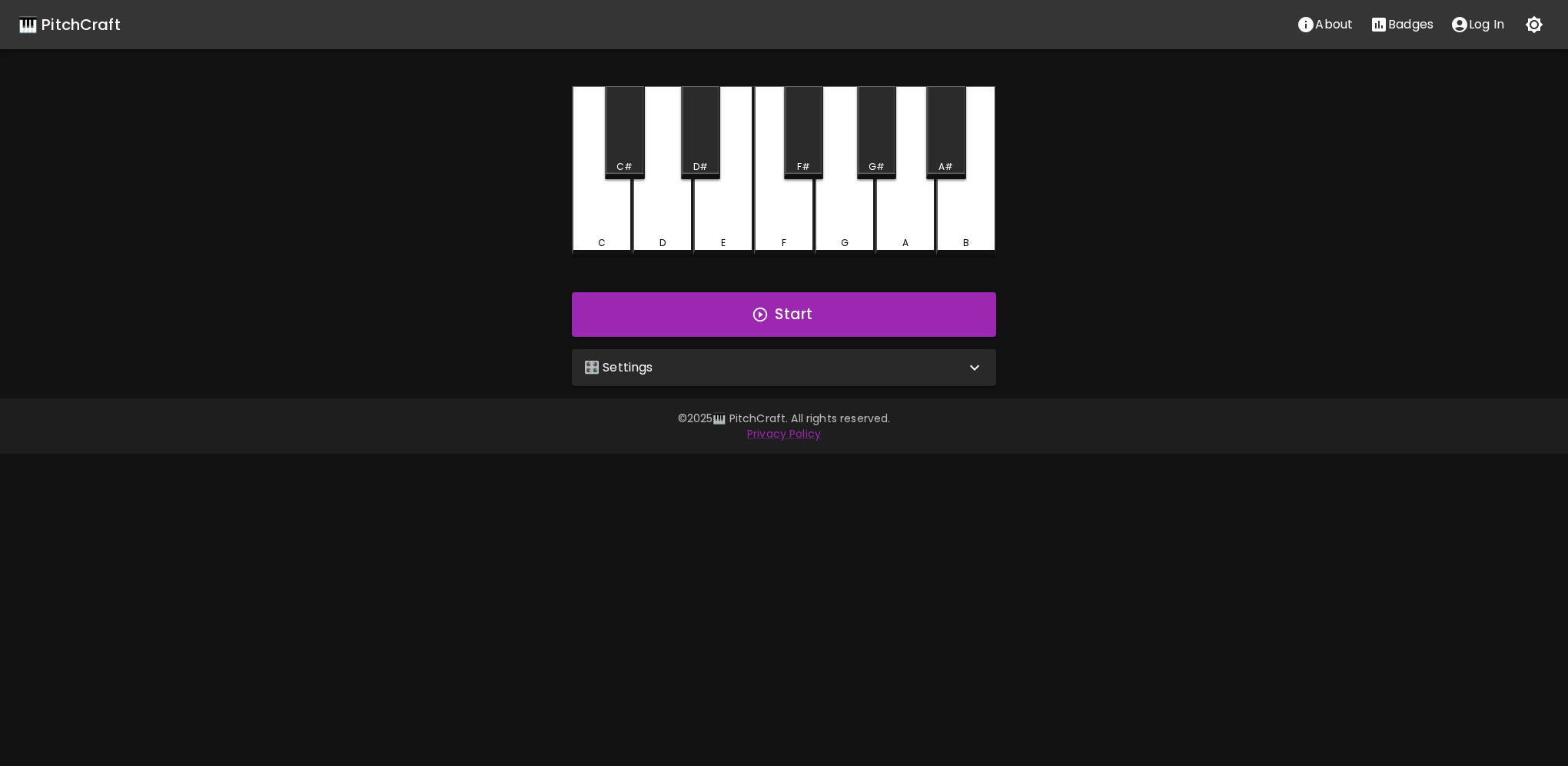
click at [716, 372] on div "🎛️ Settings" at bounding box center [775, 368] width 381 height 19
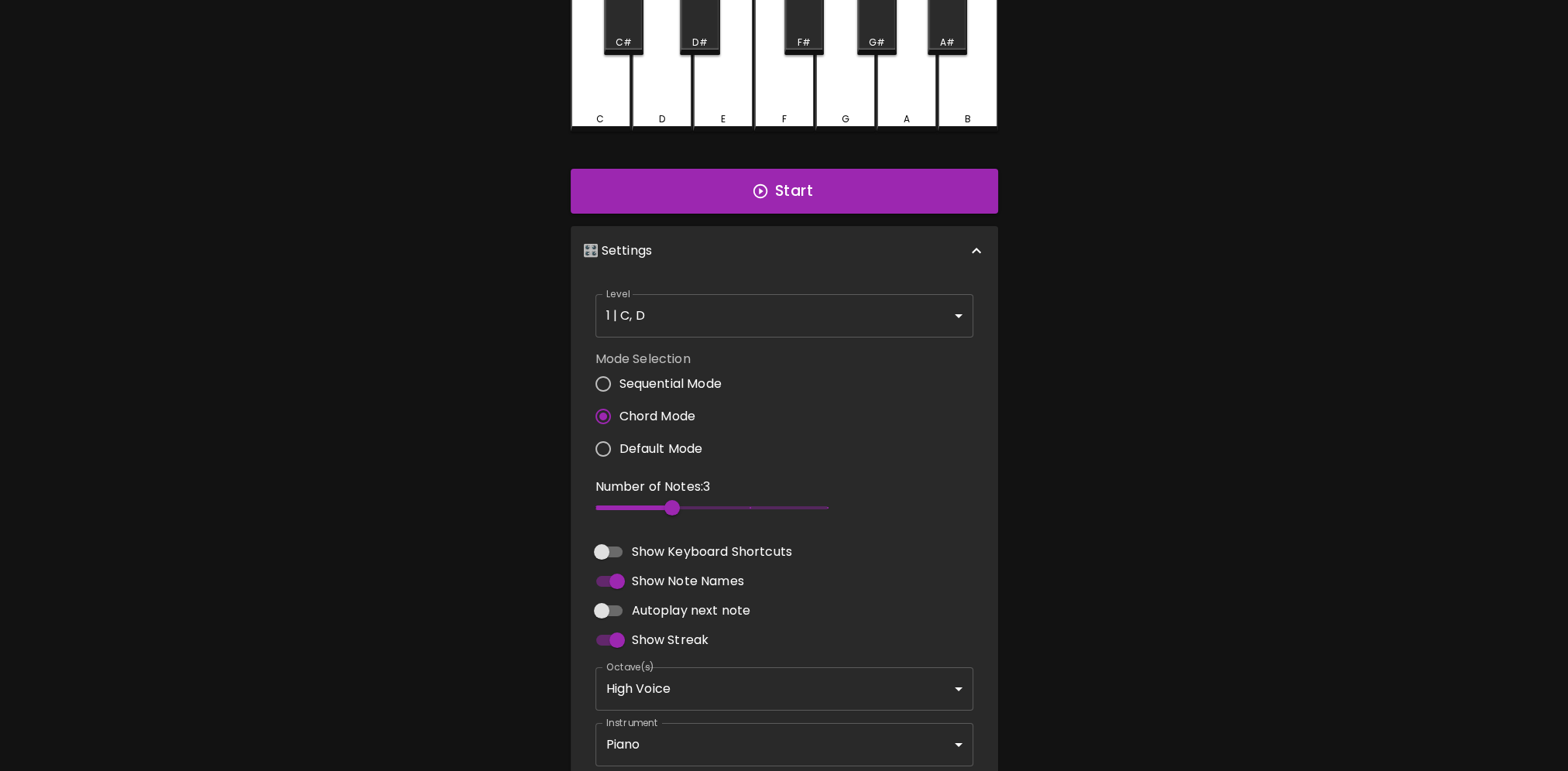
scroll to position [155, 0]
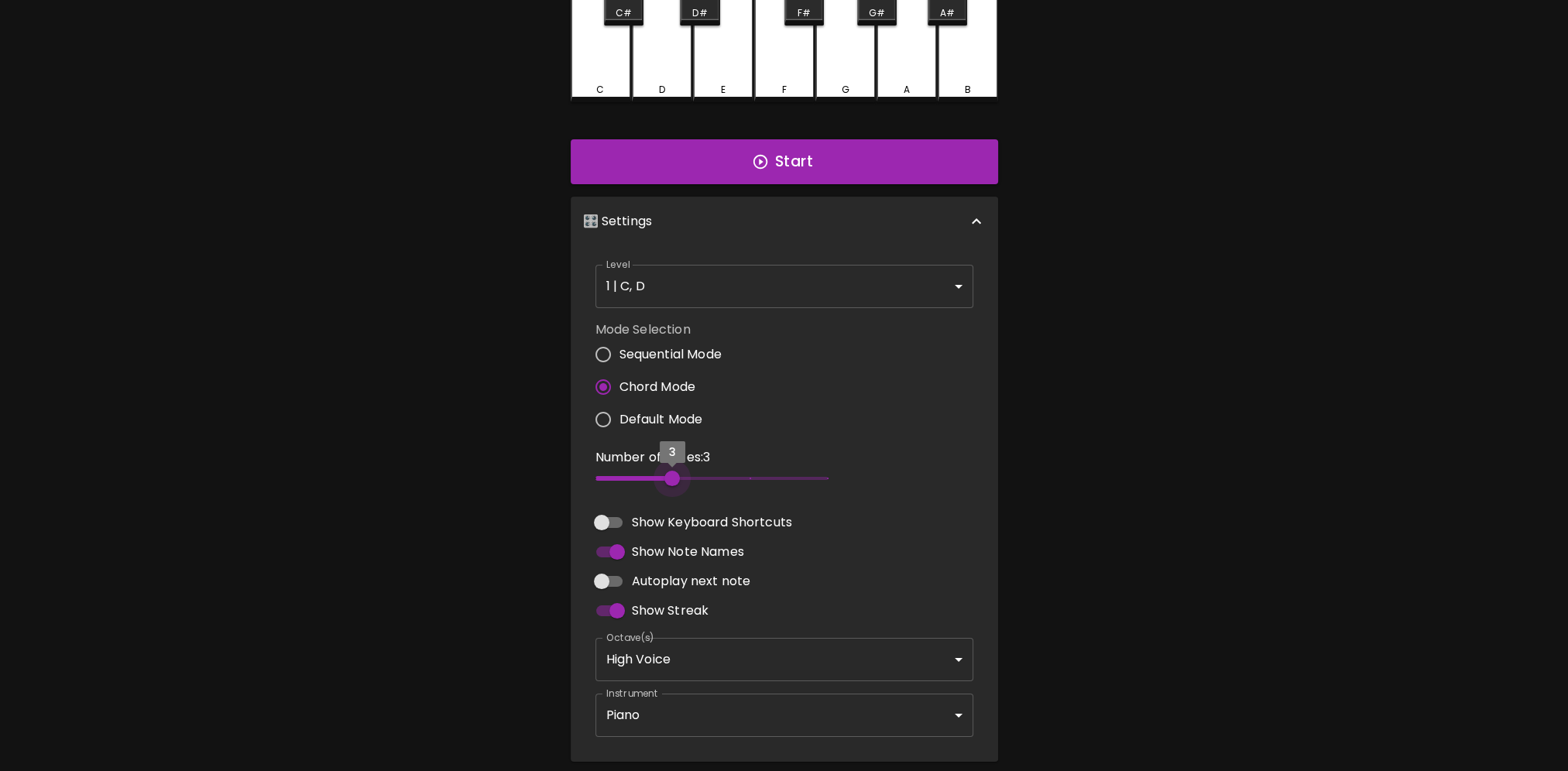
type input "2"
drag, startPoint x: 675, startPoint y: 486, endPoint x: -3, endPoint y: 550, distance: 681.0
click at [0, 550] on html "🎹 PitchCraft About Badges Log In C C# D D# E F F# G G# A A# B Start 🎛️ Settings…" at bounding box center [784, 337] width 1568 height 984
click at [601, 347] on input "Sequential Mode" at bounding box center [603, 355] width 33 height 33
radio input "true"
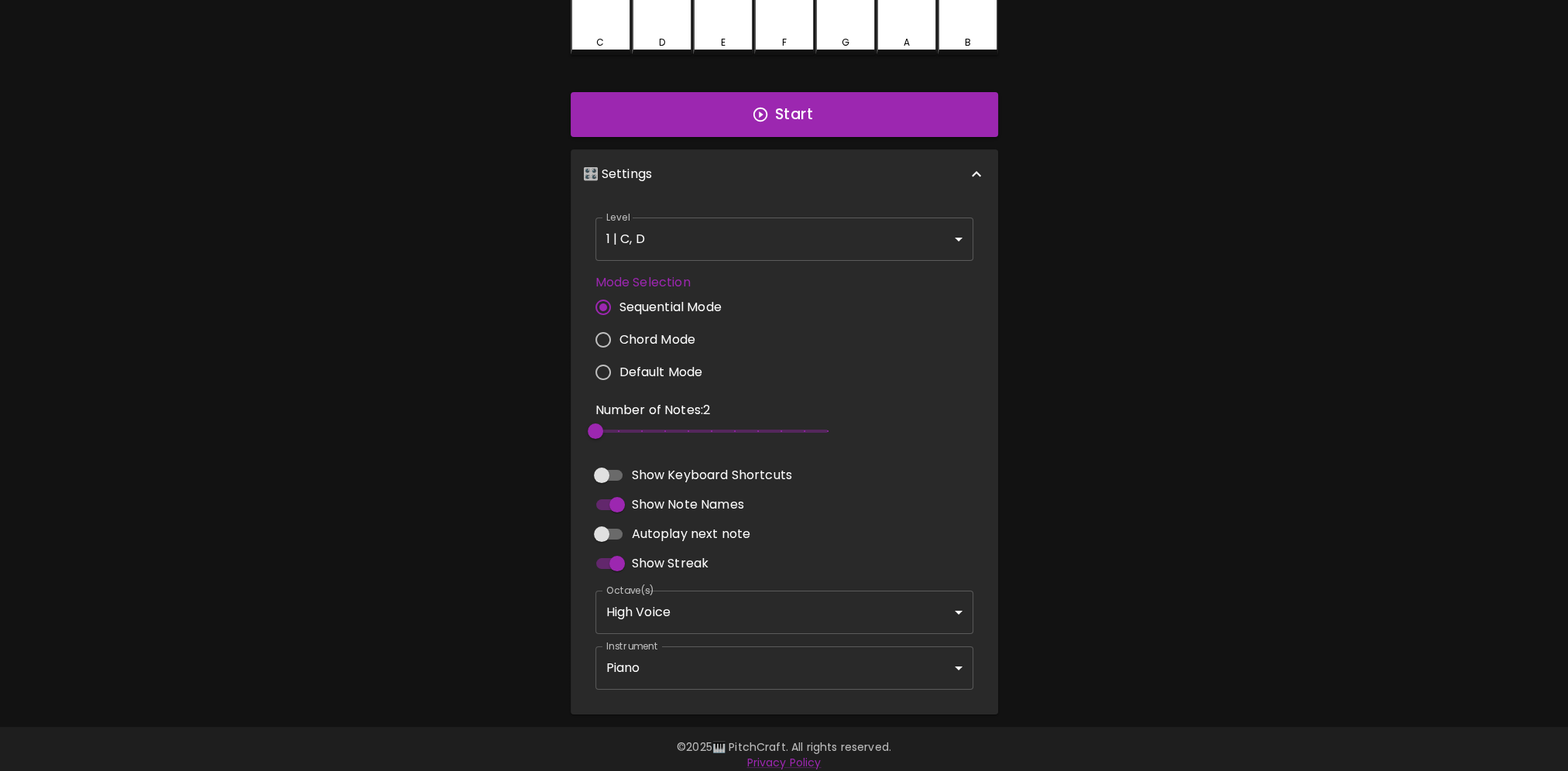
scroll to position [213, 0]
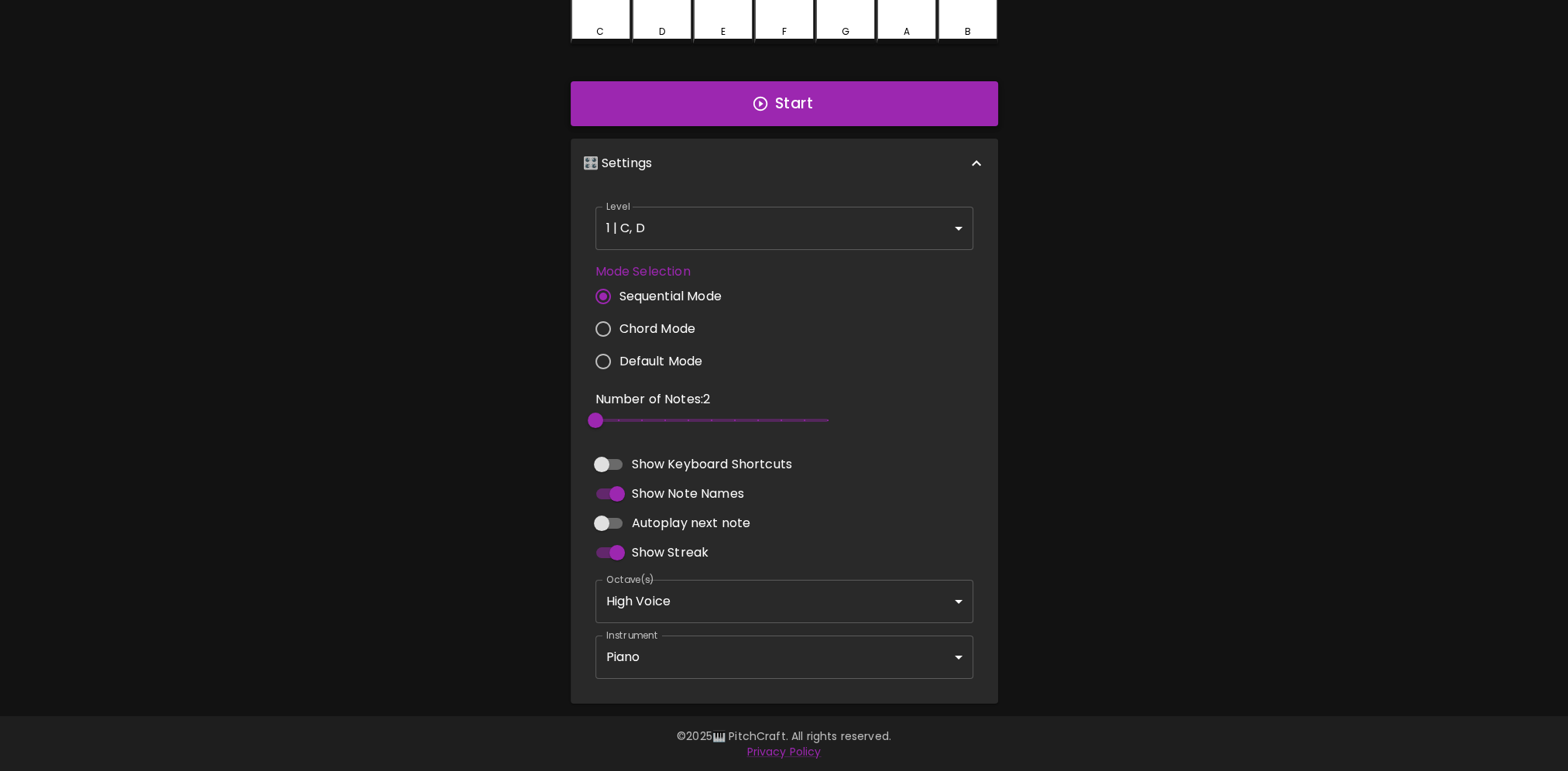
click at [758, 105] on icon "button" at bounding box center [761, 104] width 17 height 17
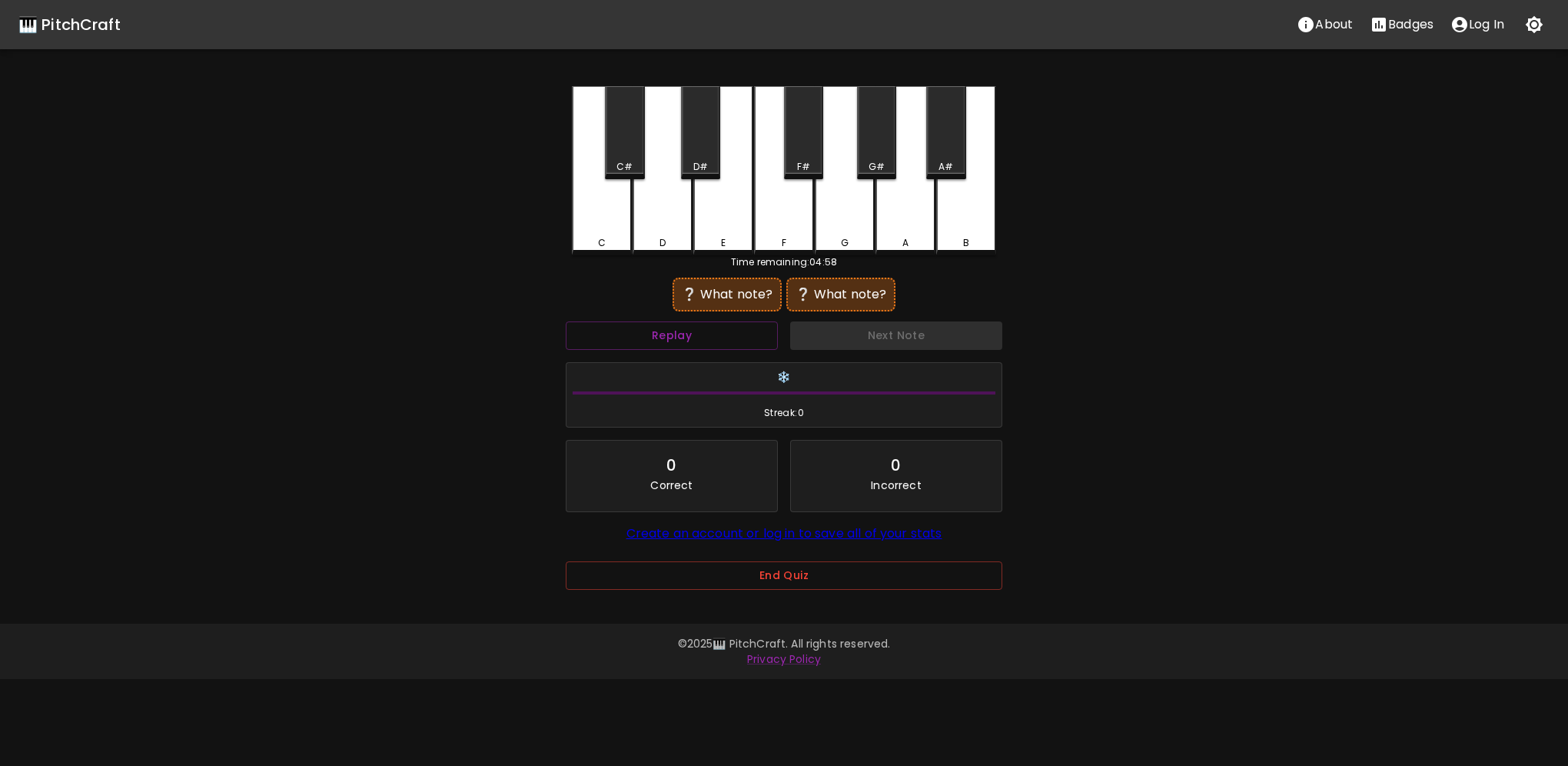
click at [653, 233] on div "D" at bounding box center [662, 171] width 60 height 169
click at [606, 235] on div "C" at bounding box center [602, 171] width 60 height 169
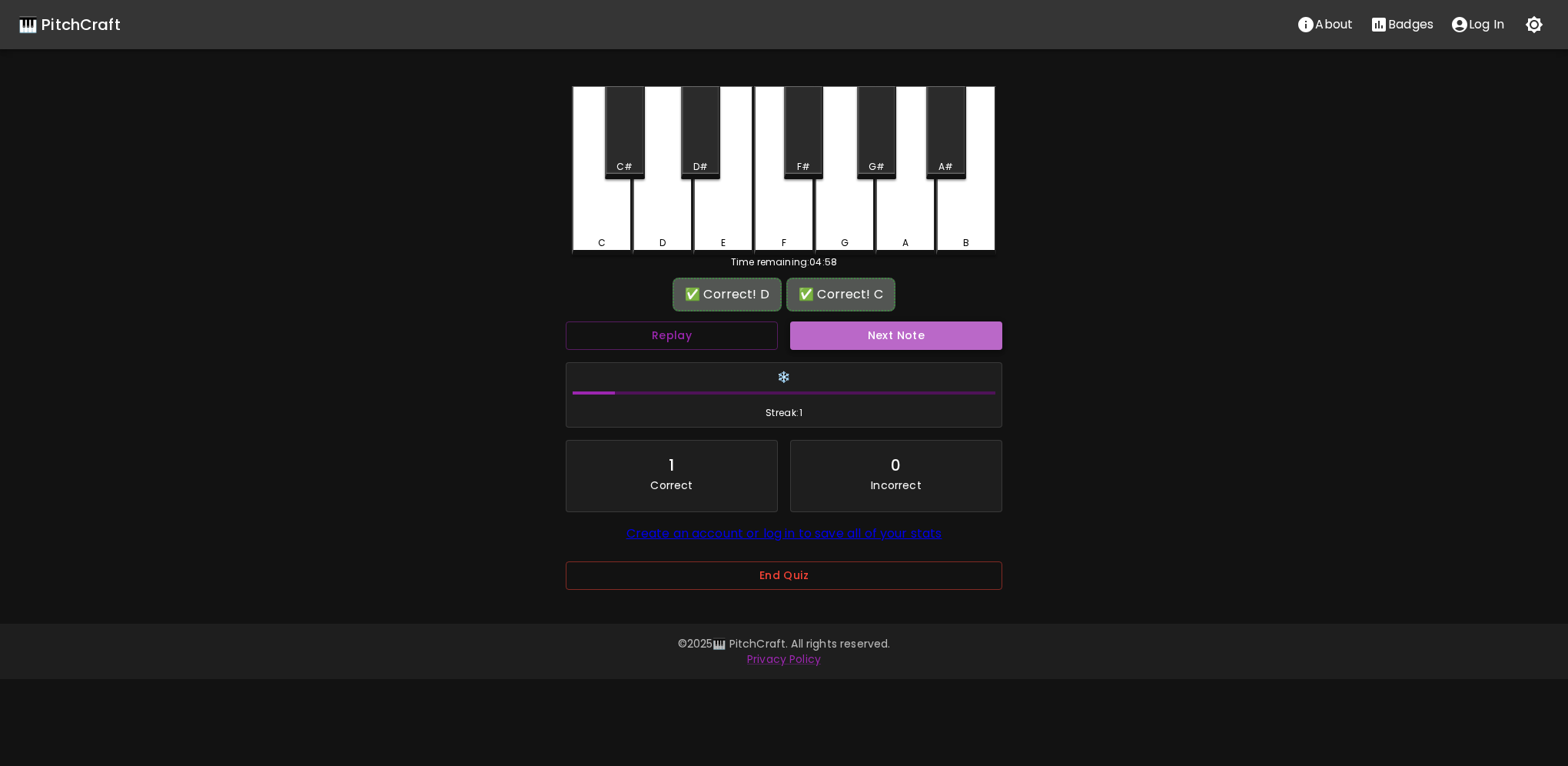
click at [921, 339] on button "Next Note" at bounding box center [896, 335] width 212 height 28
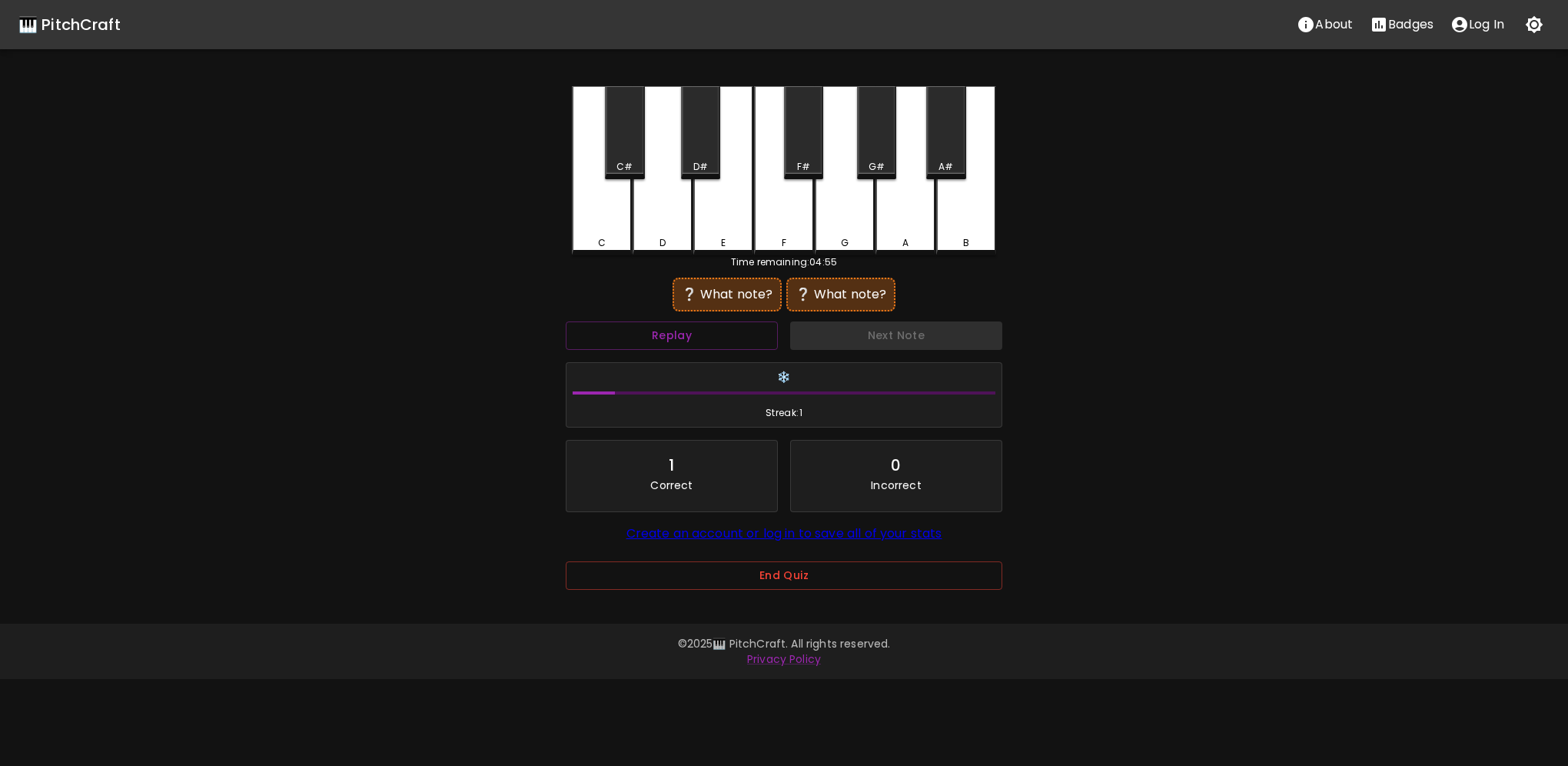
drag, startPoint x: 664, startPoint y: 239, endPoint x: 631, endPoint y: 232, distance: 33.7
click at [664, 239] on div "D" at bounding box center [662, 243] width 6 height 14
click at [614, 231] on div "C" at bounding box center [602, 171] width 60 height 169
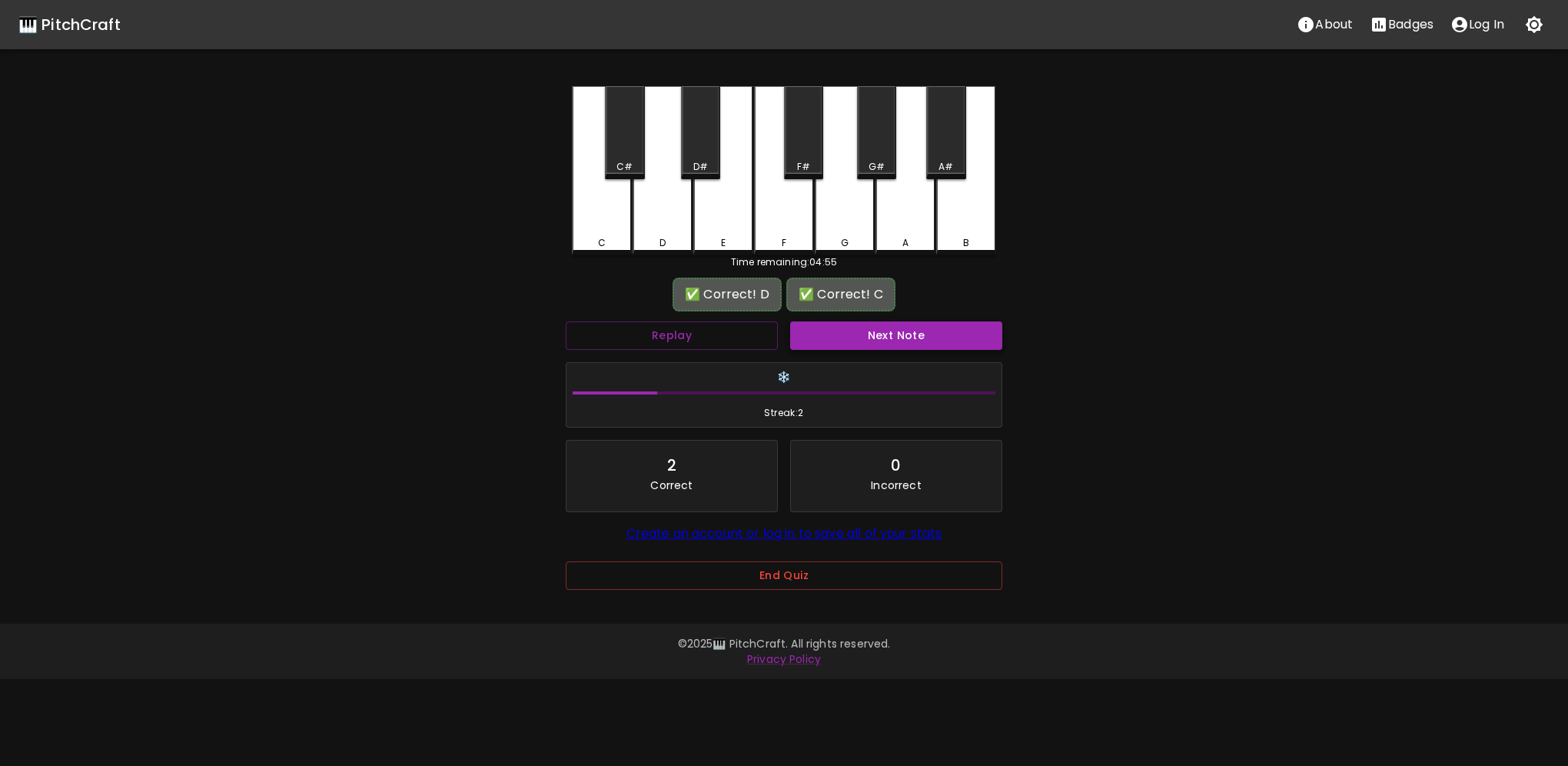
click at [865, 333] on button "Next Note" at bounding box center [896, 335] width 212 height 28
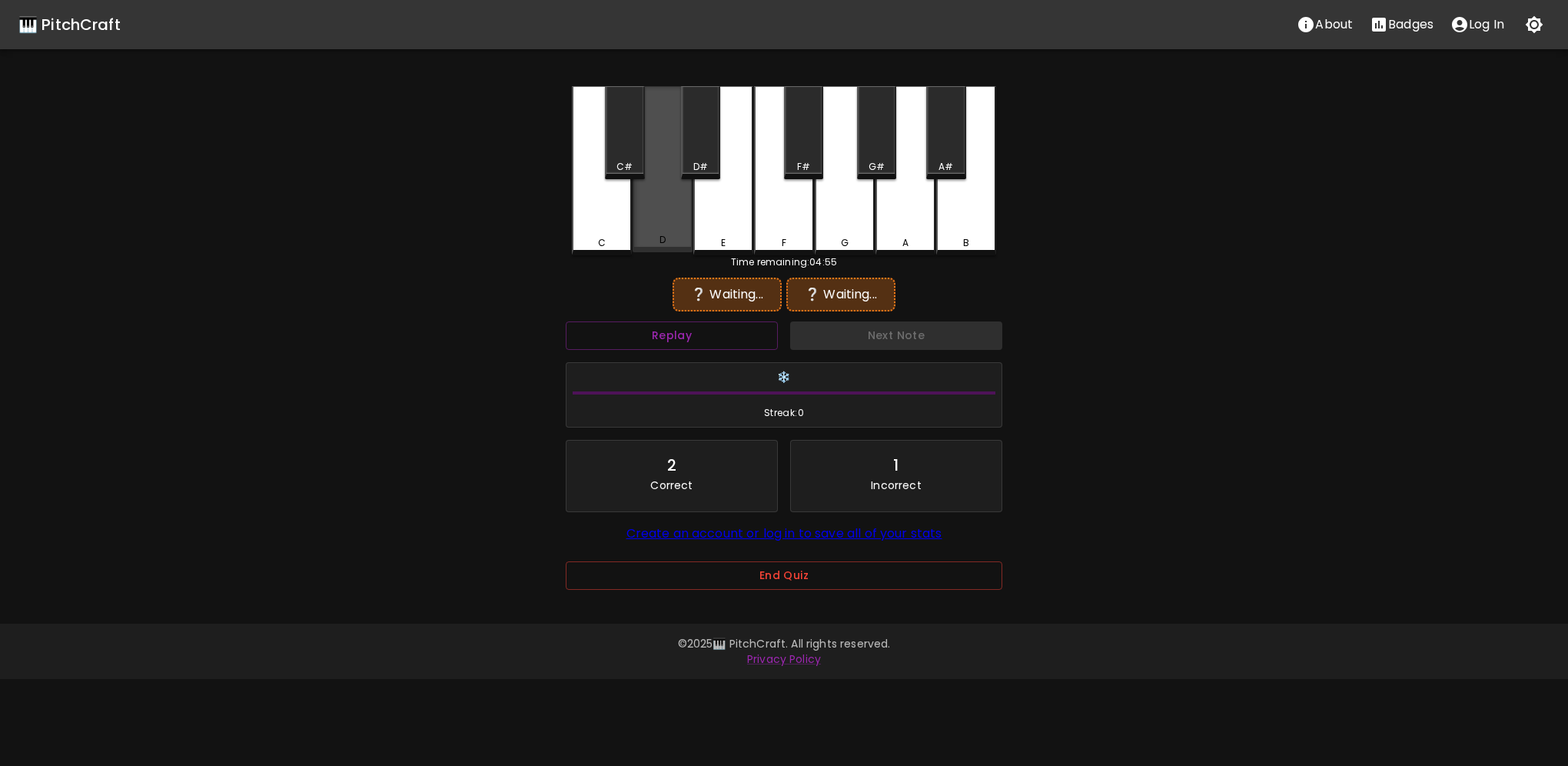
click at [642, 242] on div "D" at bounding box center [662, 240] width 57 height 14
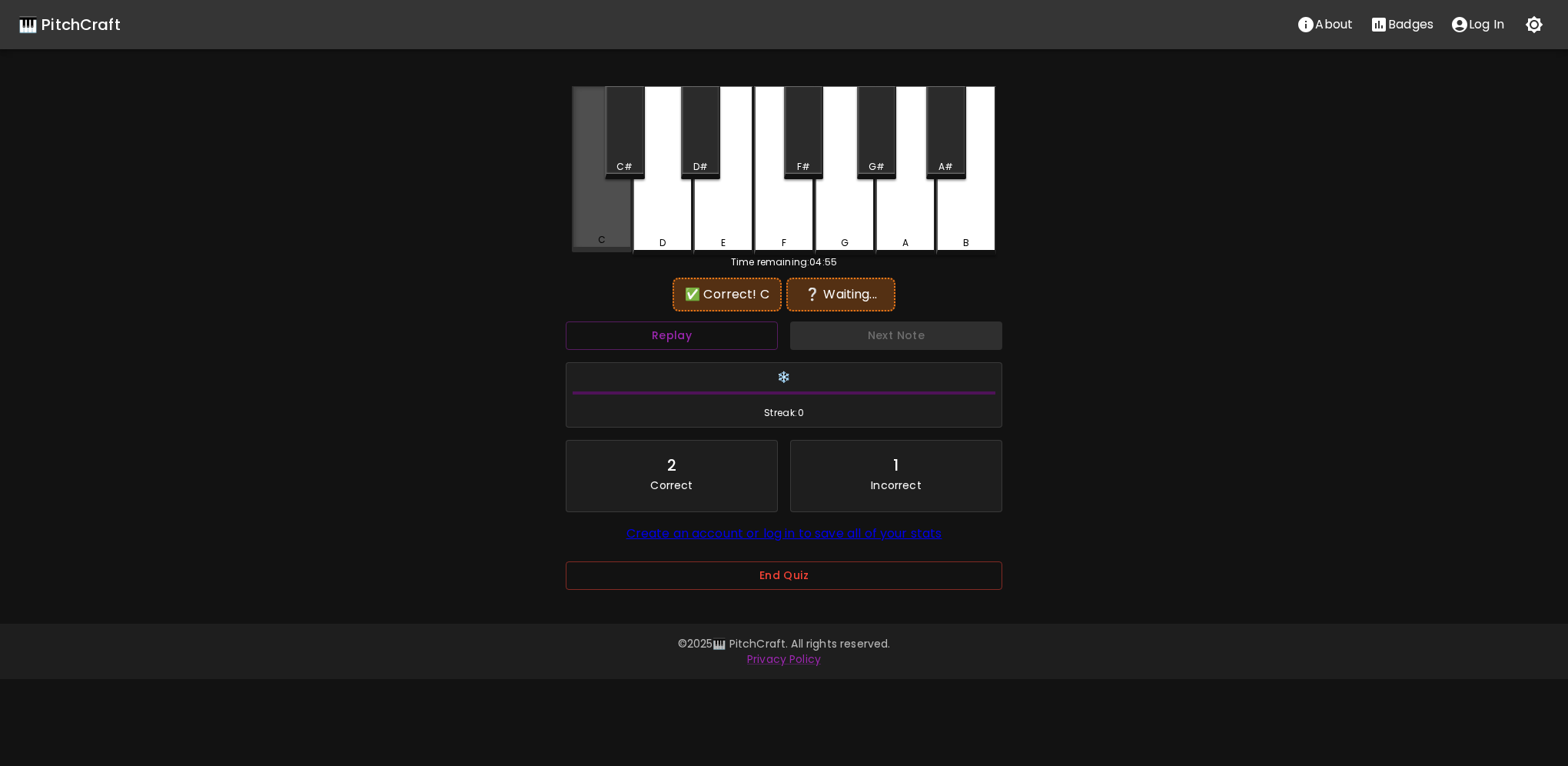
drag, startPoint x: 591, startPoint y: 227, endPoint x: 639, endPoint y: 251, distance: 53.7
click at [593, 230] on div "C" at bounding box center [602, 169] width 60 height 166
click at [885, 335] on div "Next Note" at bounding box center [896, 336] width 225 height 41
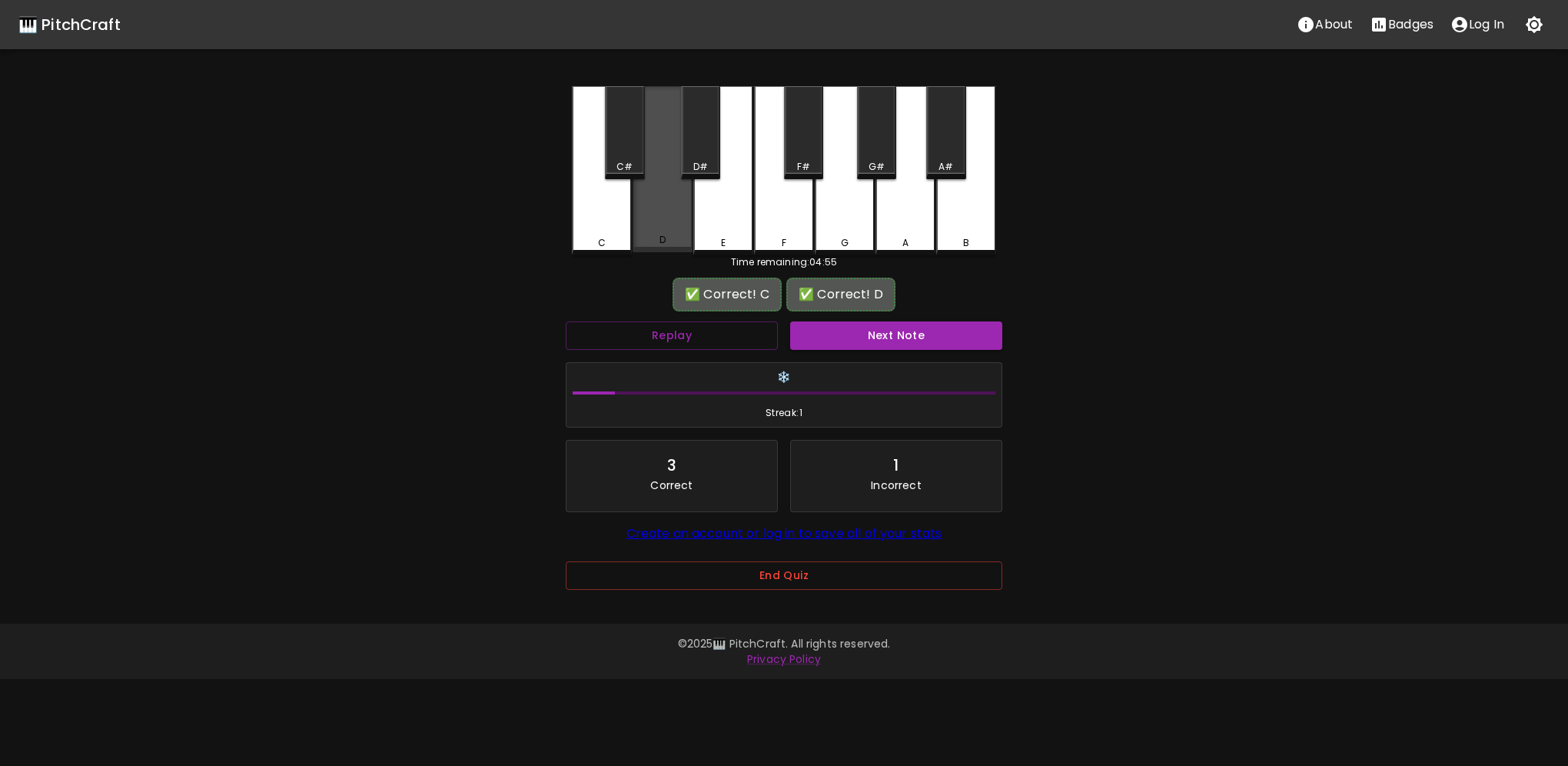
click at [657, 229] on div "D" at bounding box center [662, 169] width 60 height 166
click at [917, 338] on button "Next Note" at bounding box center [896, 335] width 212 height 28
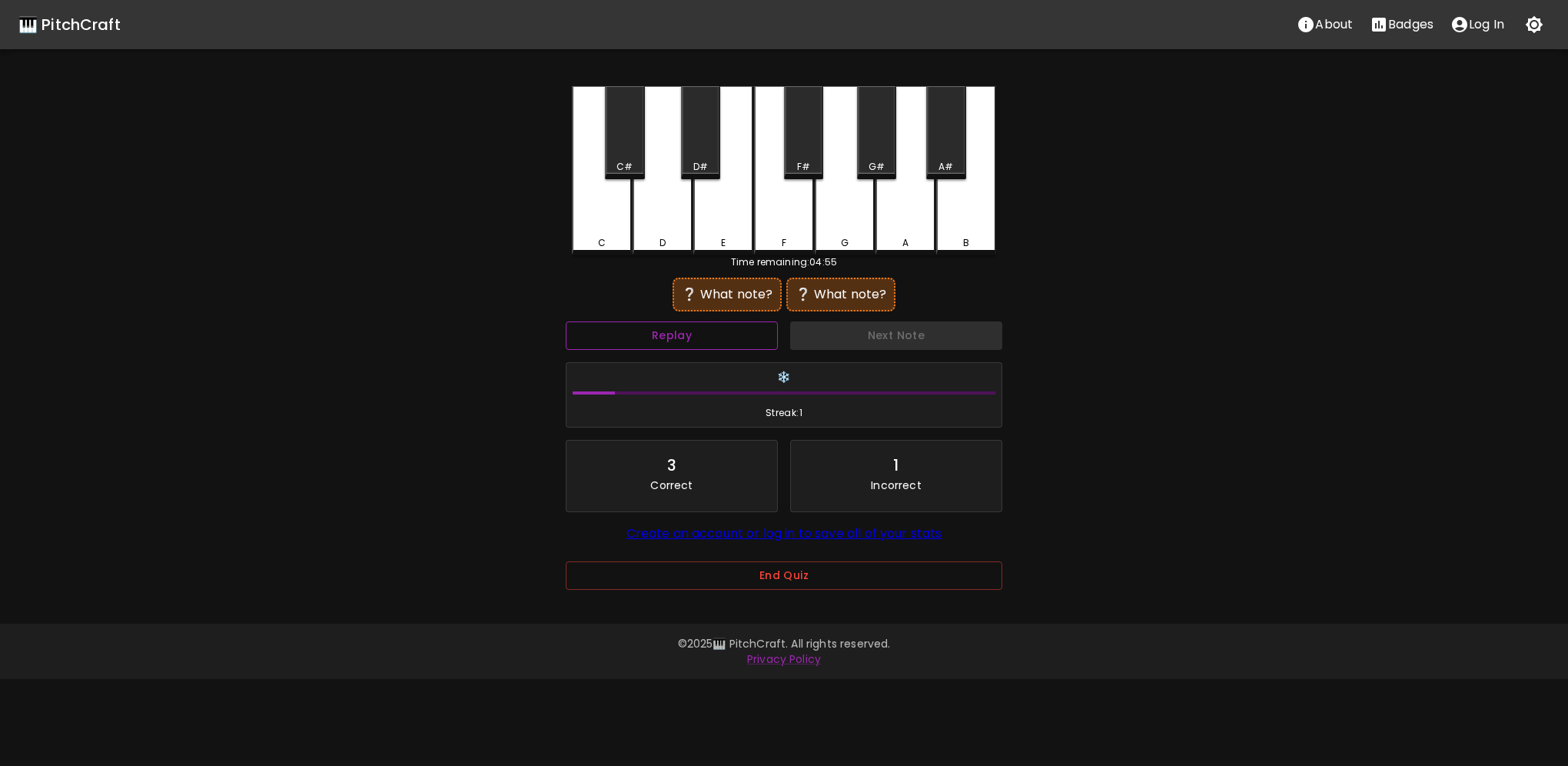
click at [721, 329] on button "Replay" at bounding box center [672, 335] width 212 height 28
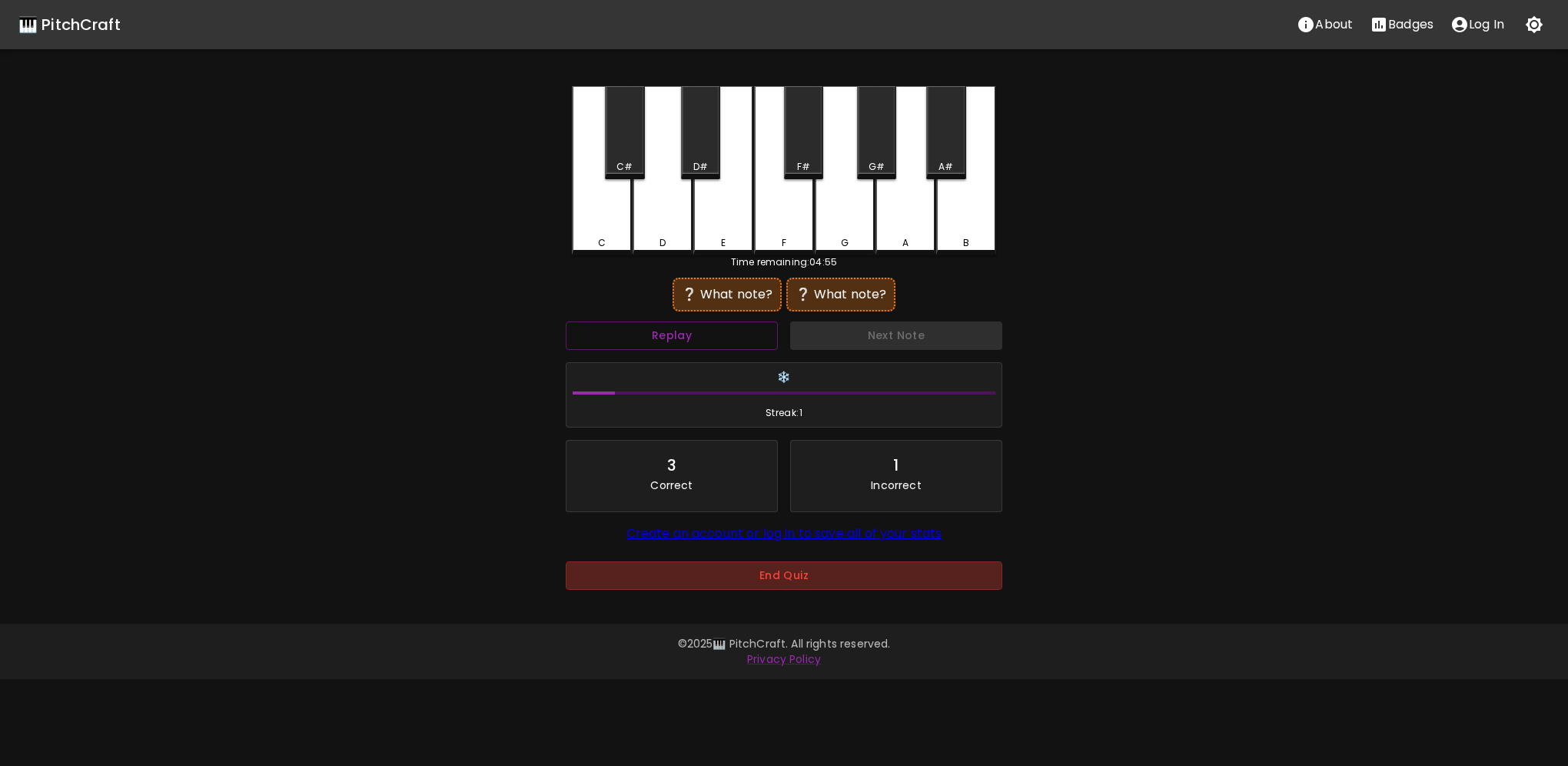
click at [766, 580] on button "End Quiz" at bounding box center [784, 575] width 437 height 28
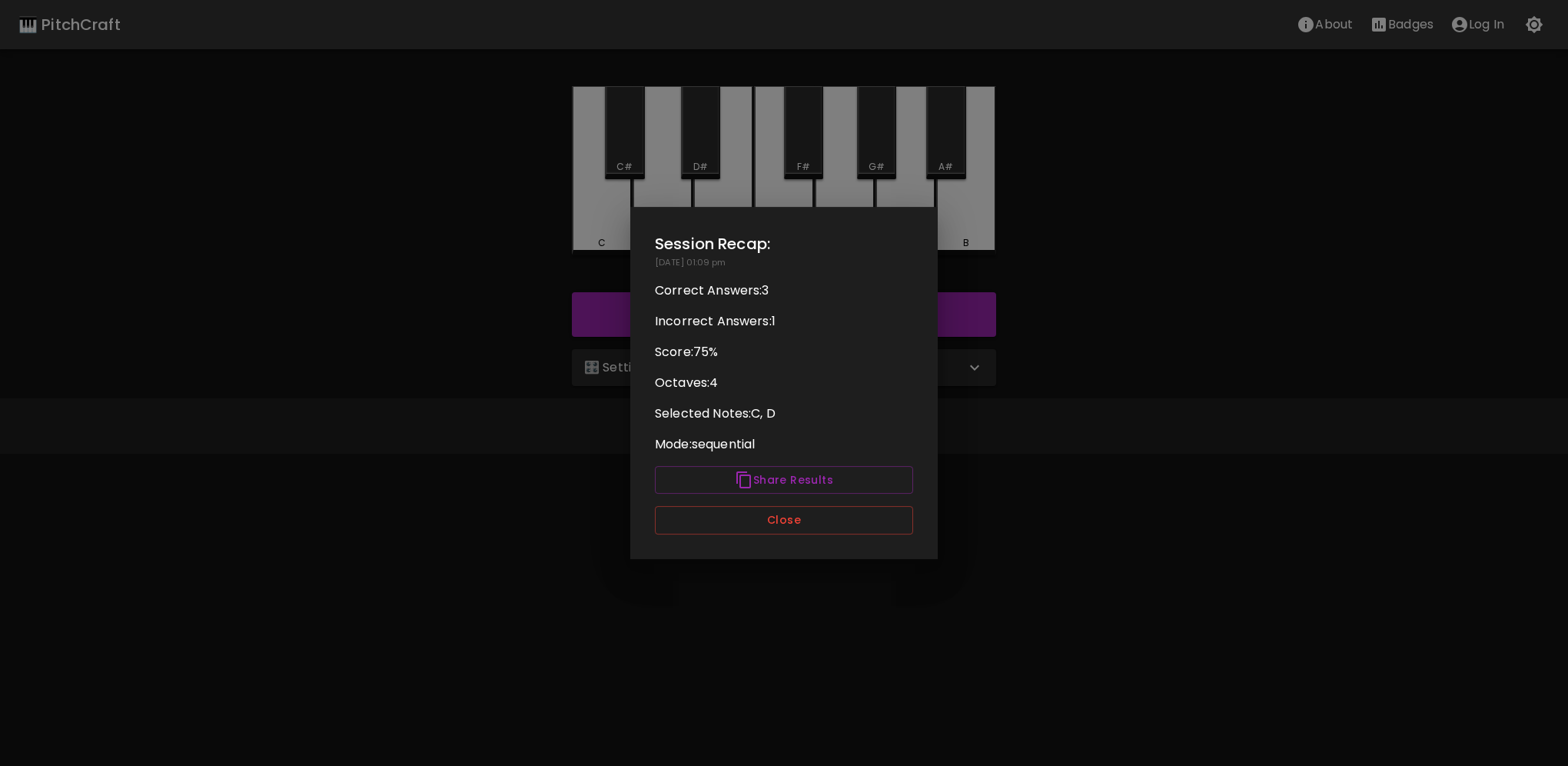
click at [784, 522] on button "Close" at bounding box center [784, 520] width 258 height 28
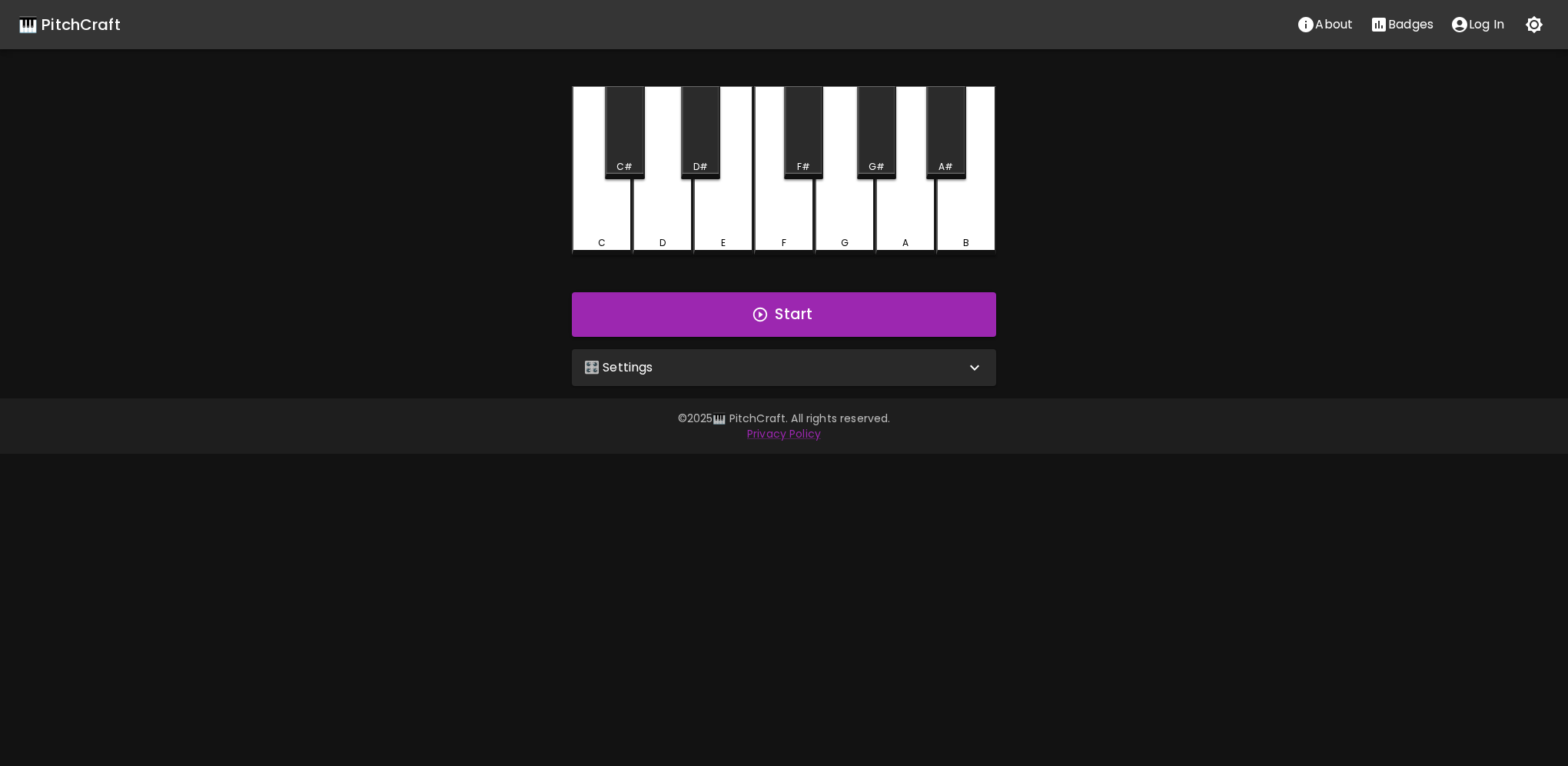
click at [707, 372] on div "🎛️ Settings" at bounding box center [775, 368] width 381 height 19
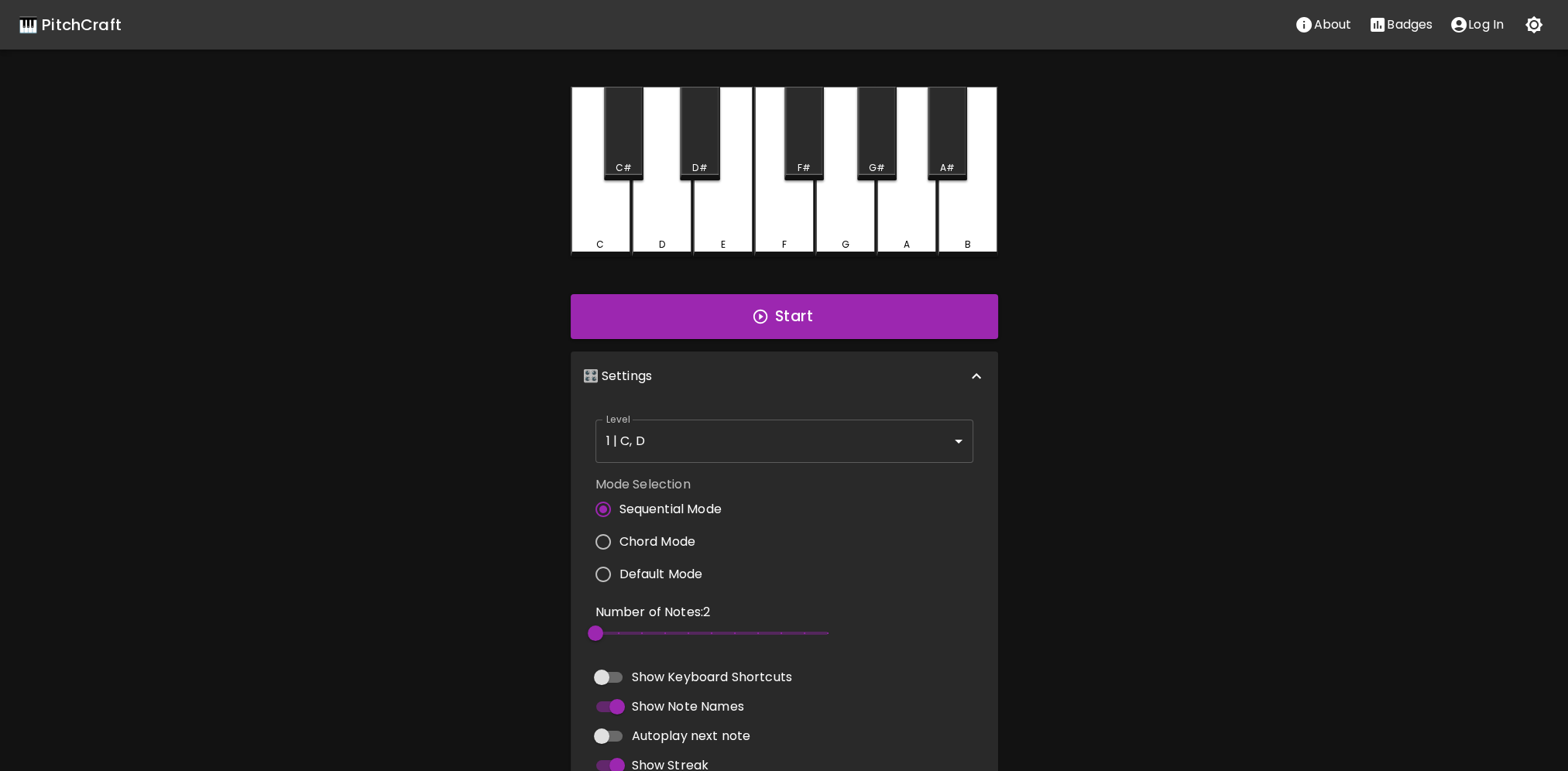
click at [657, 439] on body "🎹 PitchCraft About Badges Log In C C# D D# E F F# G G# A A# B Start 🎛️ Settings…" at bounding box center [784, 492] width 1568 height 984
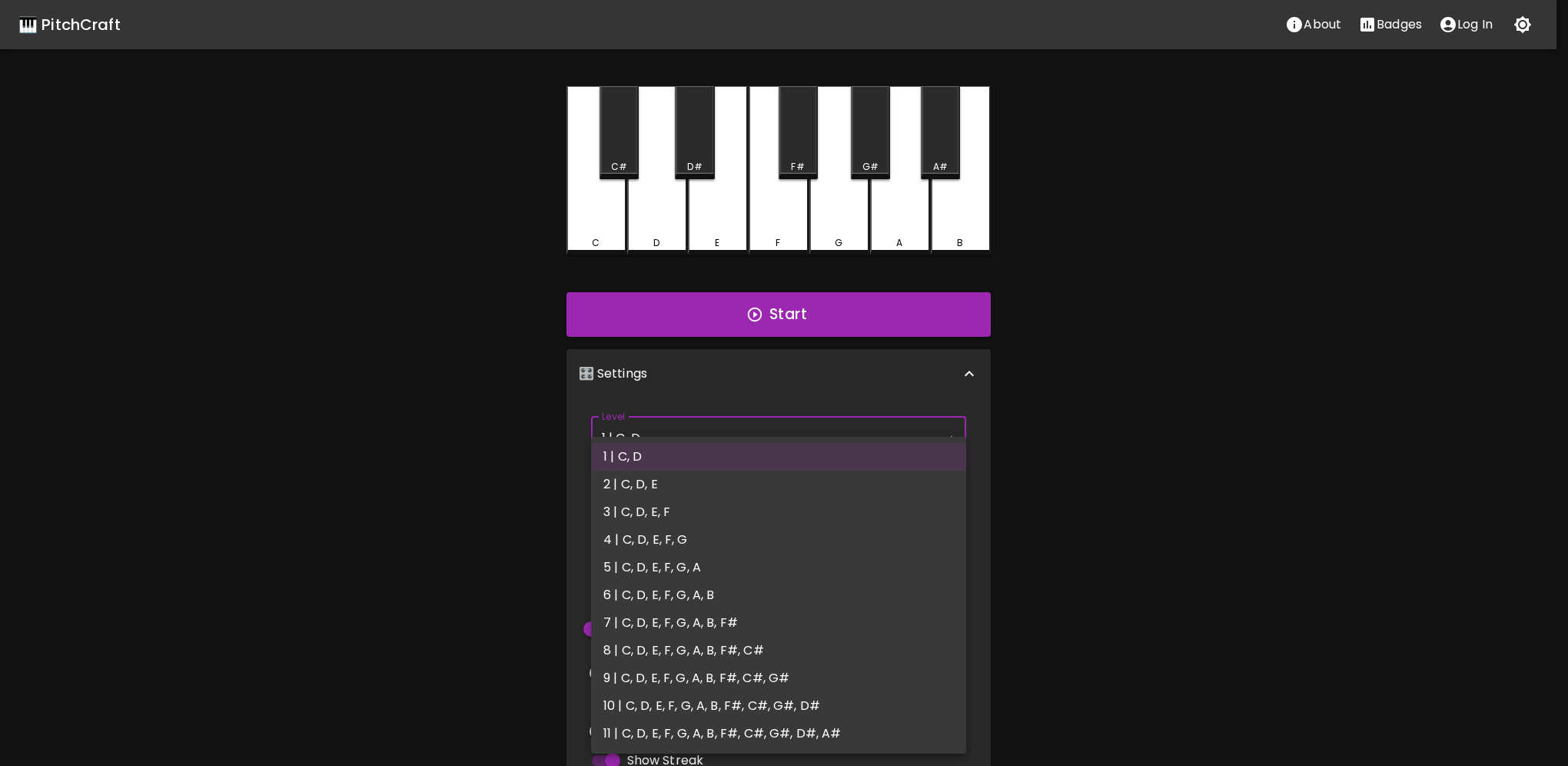
drag, startPoint x: 699, startPoint y: 559, endPoint x: 705, endPoint y: 525, distance: 34.5
click at [698, 556] on li "5 | C, D, E, F, G, A" at bounding box center [778, 568] width 375 height 27
type input "9"
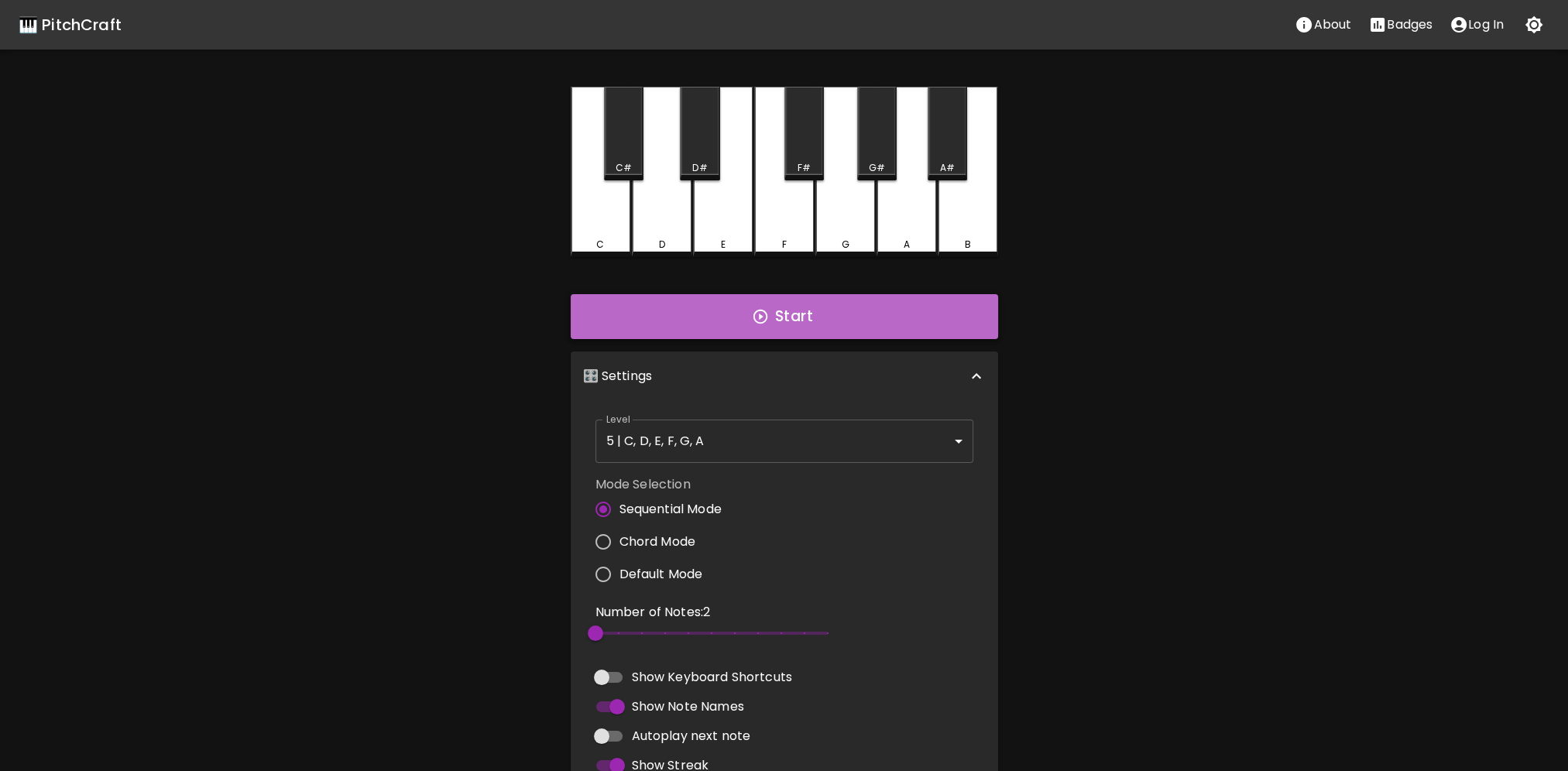
click at [775, 324] on button "Start" at bounding box center [784, 317] width 428 height 45
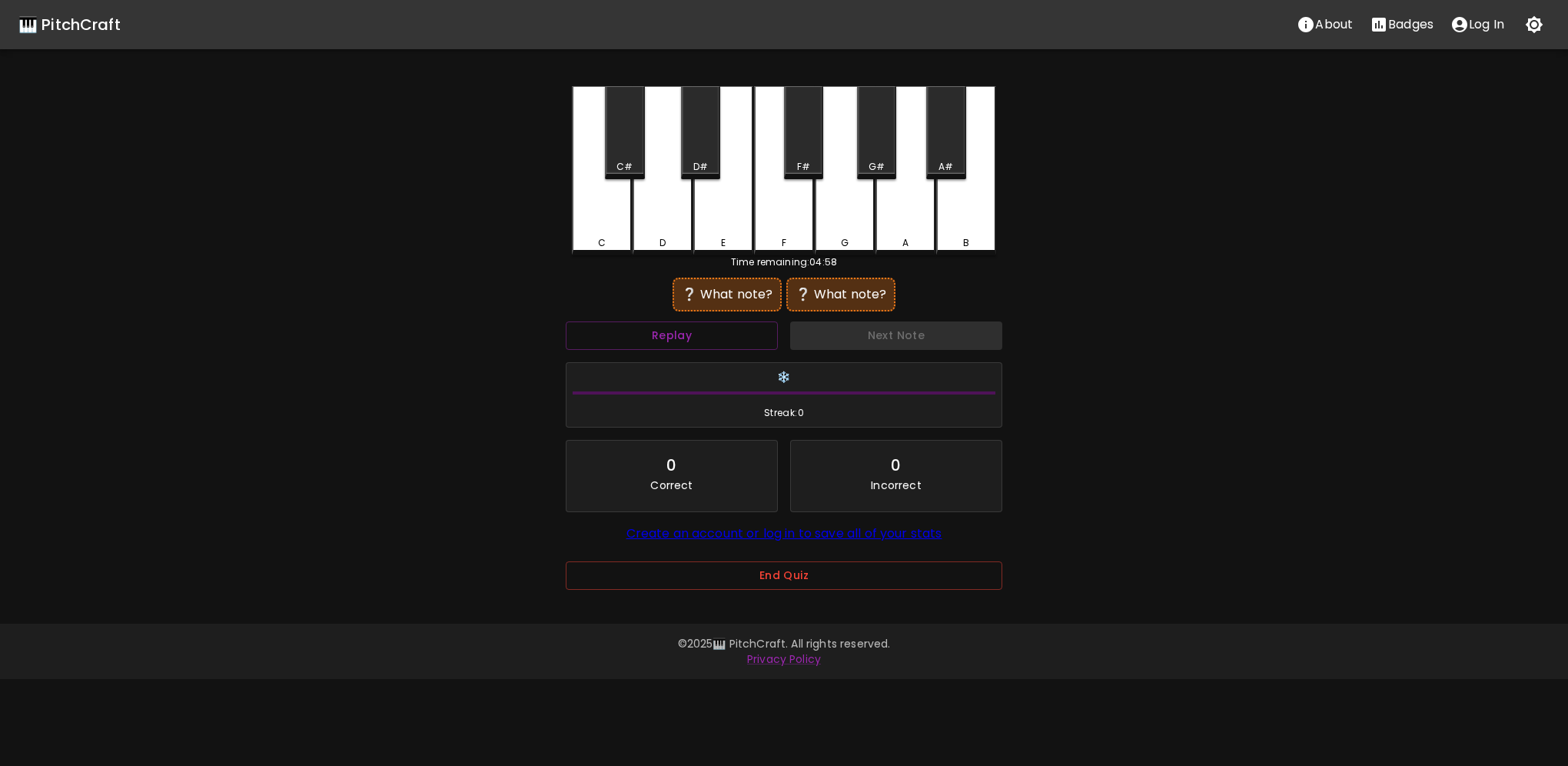
click at [839, 227] on div "G" at bounding box center [845, 171] width 60 height 169
click at [904, 231] on div "A" at bounding box center [906, 169] width 60 height 166
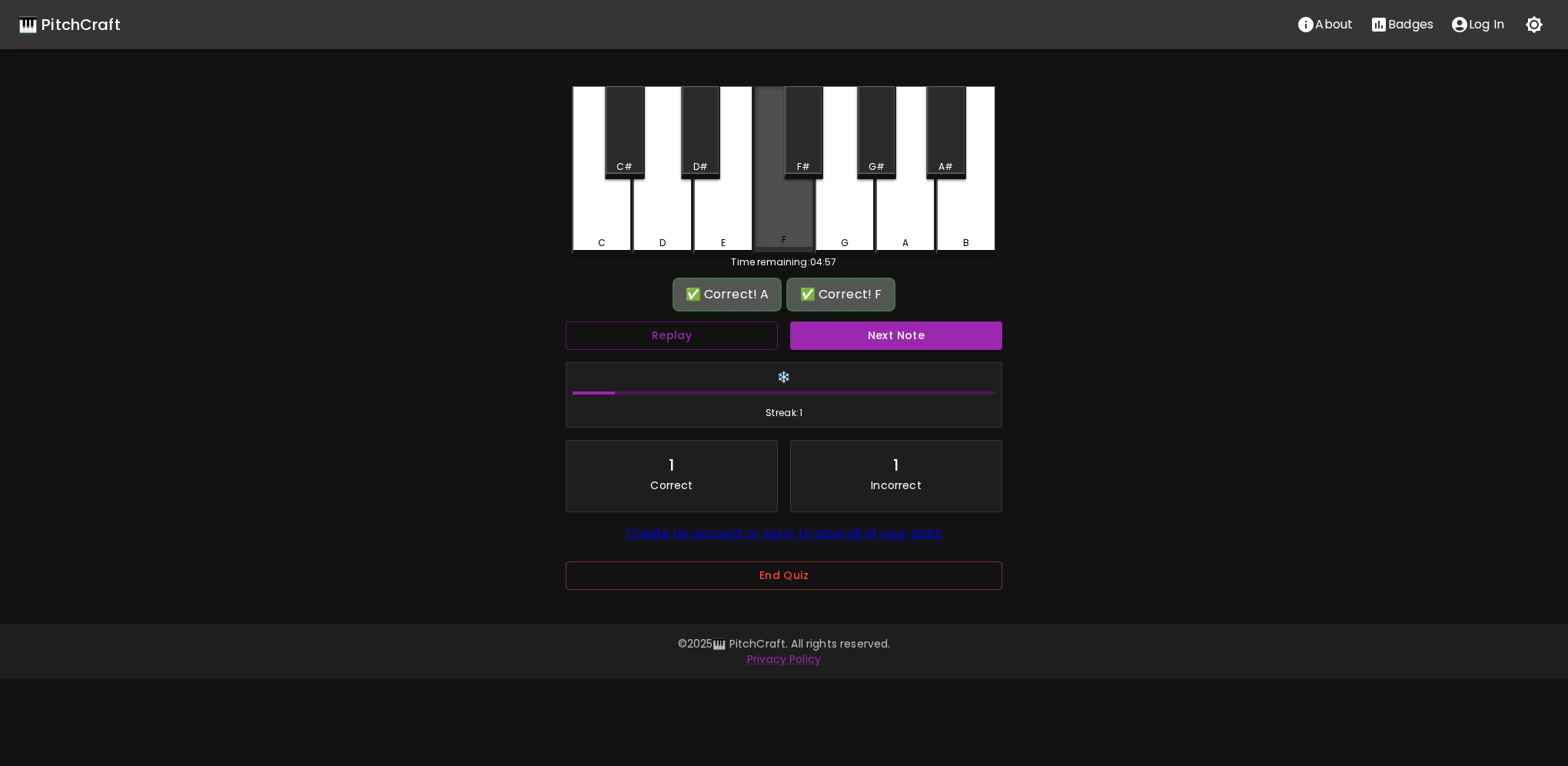
click at [775, 233] on div "F" at bounding box center [784, 169] width 60 height 166
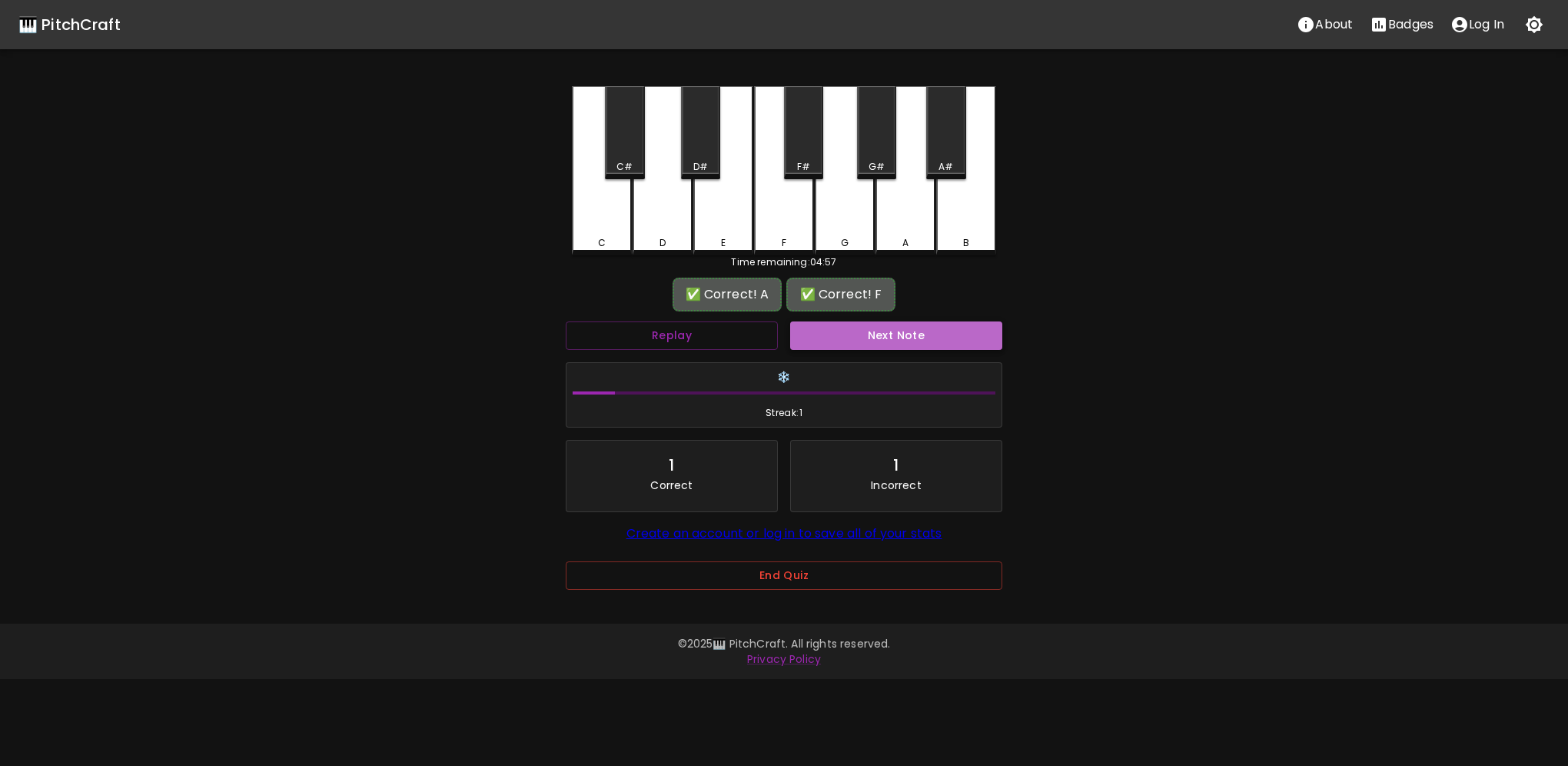
click at [844, 331] on button "Next Note" at bounding box center [896, 335] width 212 height 28
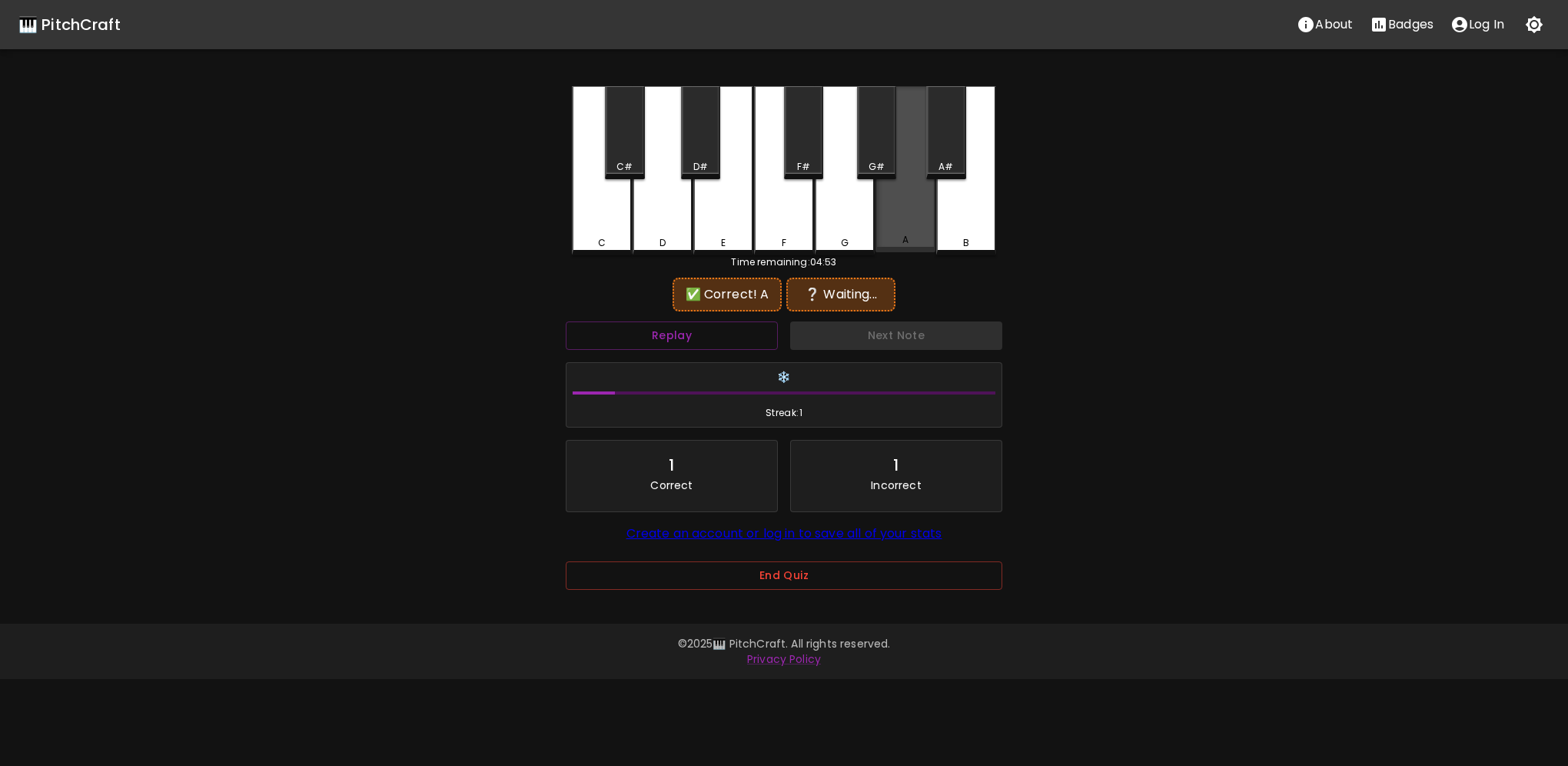
click at [888, 231] on div "A" at bounding box center [906, 169] width 60 height 166
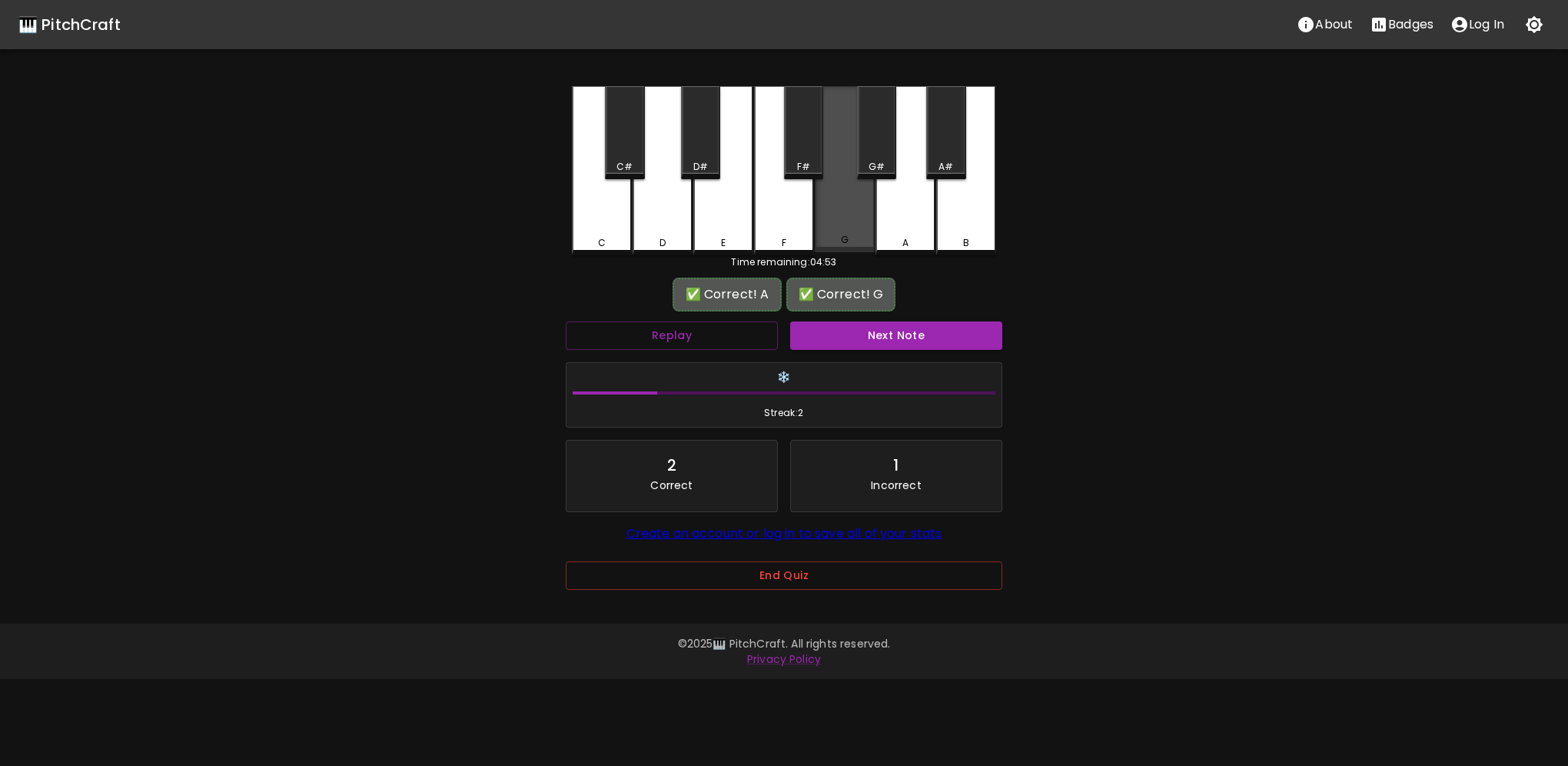
click at [852, 237] on div "G" at bounding box center [844, 240] width 57 height 14
click at [849, 347] on button "Next Note" at bounding box center [896, 335] width 212 height 28
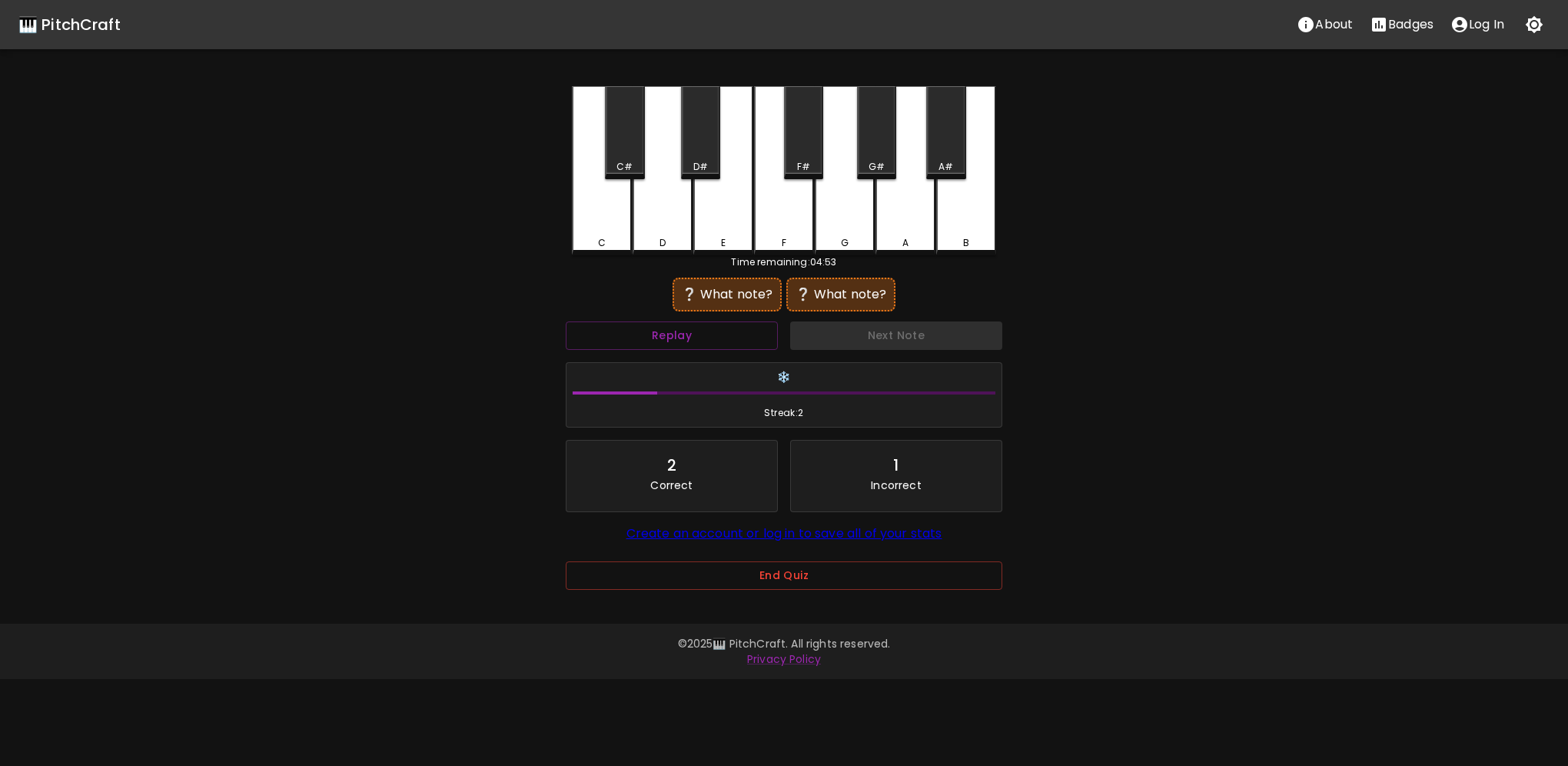
click at [607, 225] on div "C" at bounding box center [602, 171] width 60 height 169
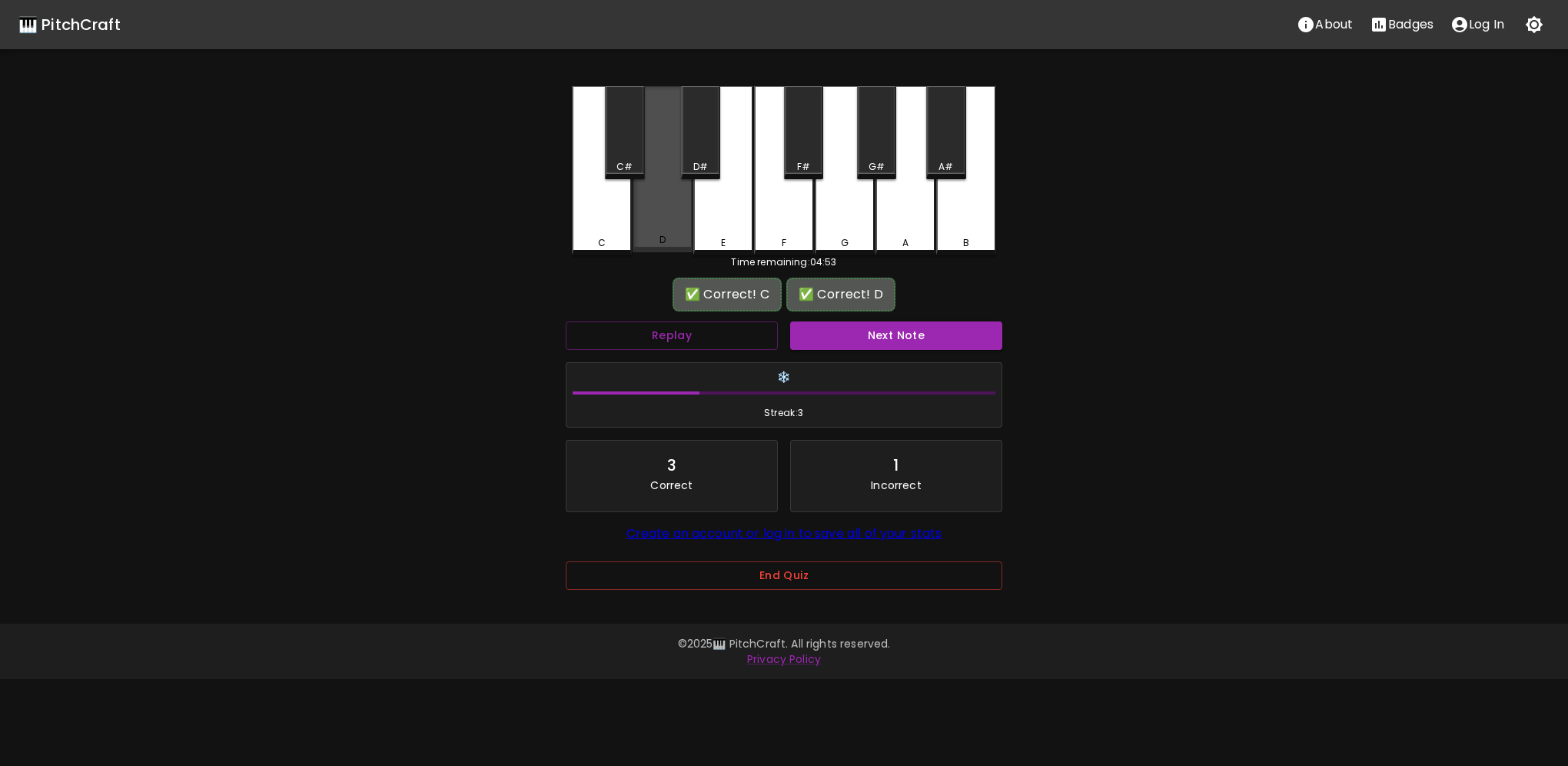
drag, startPoint x: 682, startPoint y: 227, endPoint x: 689, endPoint y: 236, distance: 11.4
click at [682, 228] on div "D" at bounding box center [662, 169] width 60 height 166
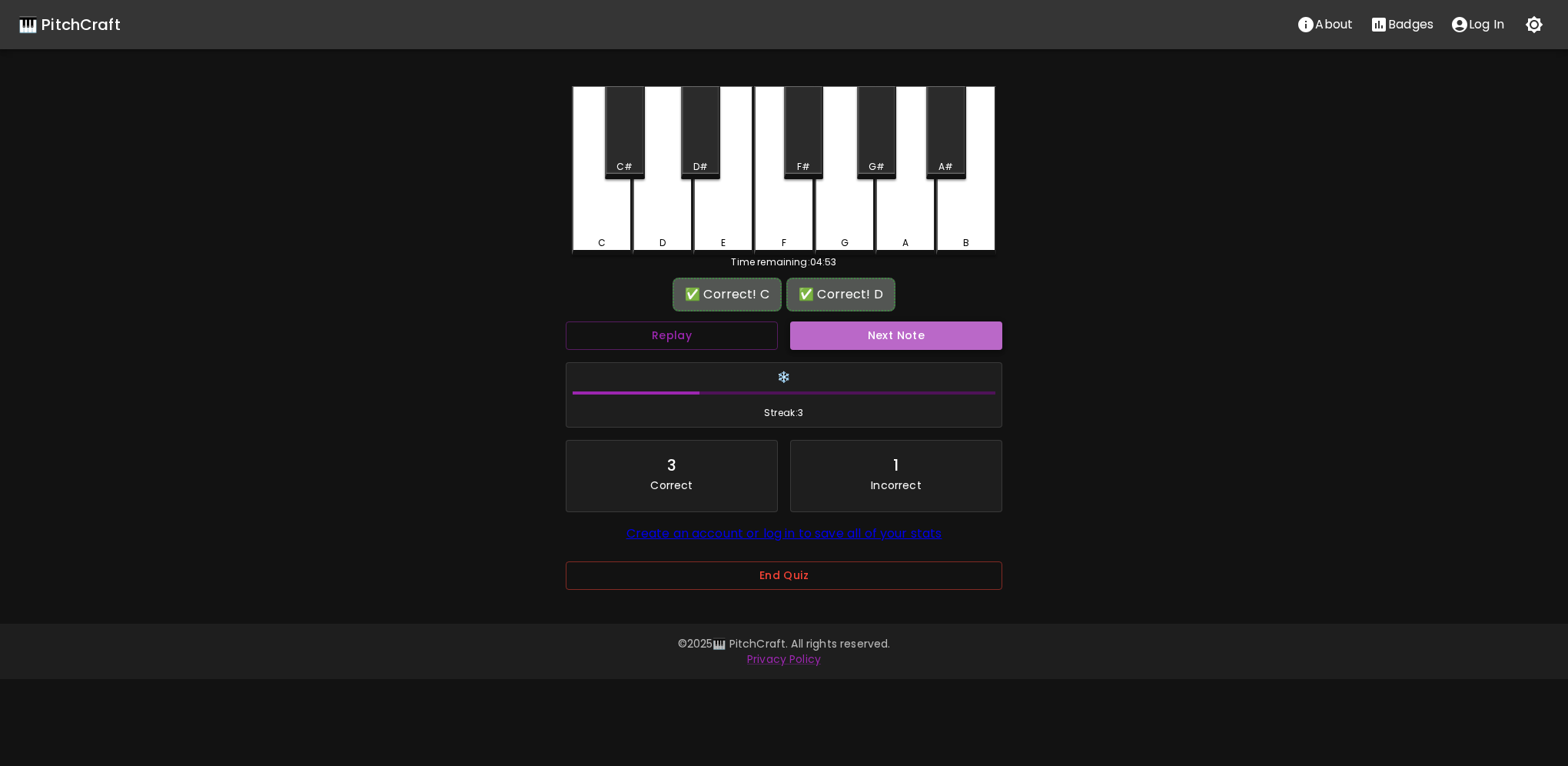
click at [828, 326] on button "Next Note" at bounding box center [896, 335] width 212 height 28
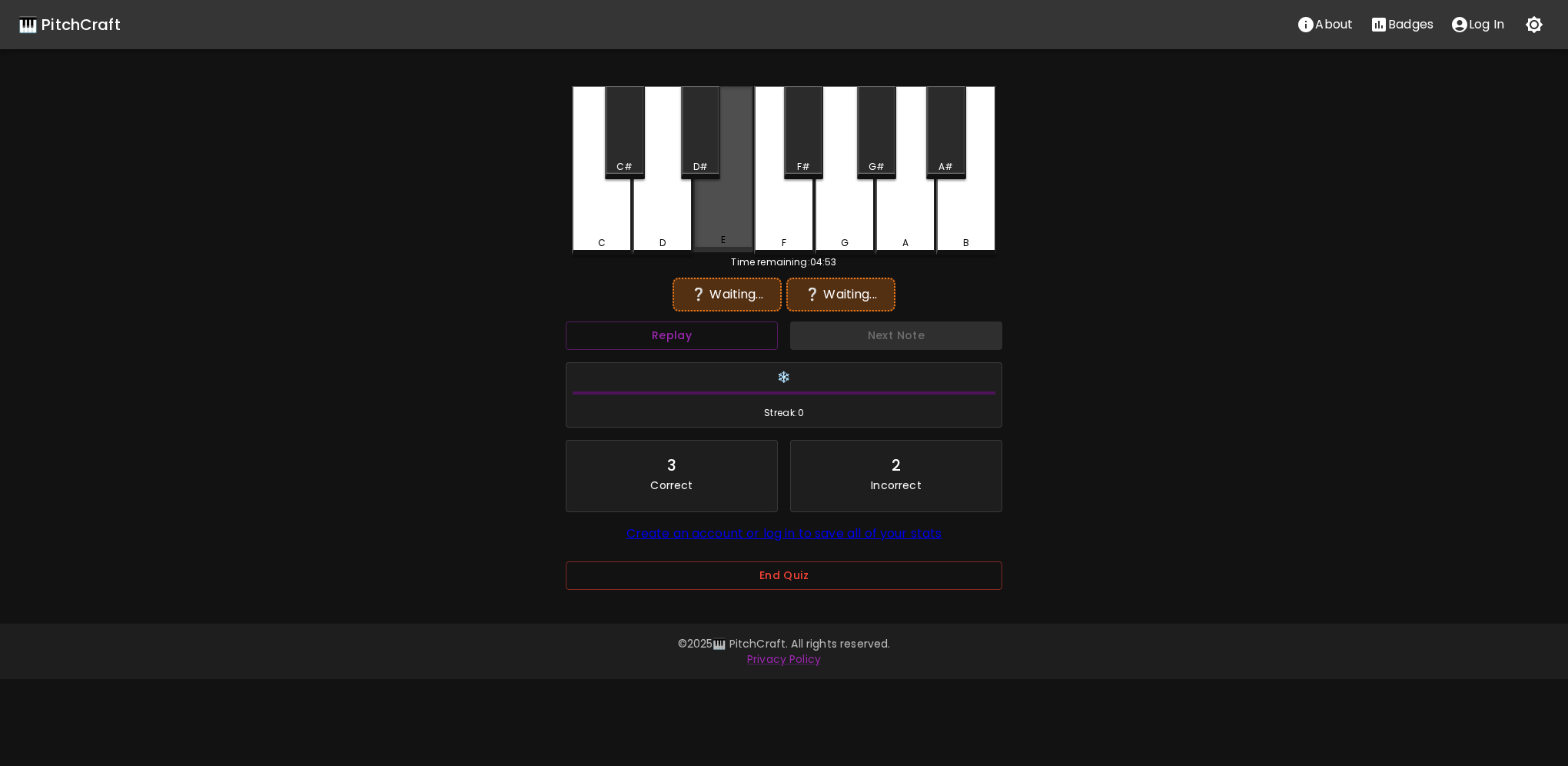
click at [714, 227] on div "E" at bounding box center [723, 169] width 60 height 166
click at [774, 228] on div "F" at bounding box center [784, 171] width 60 height 169
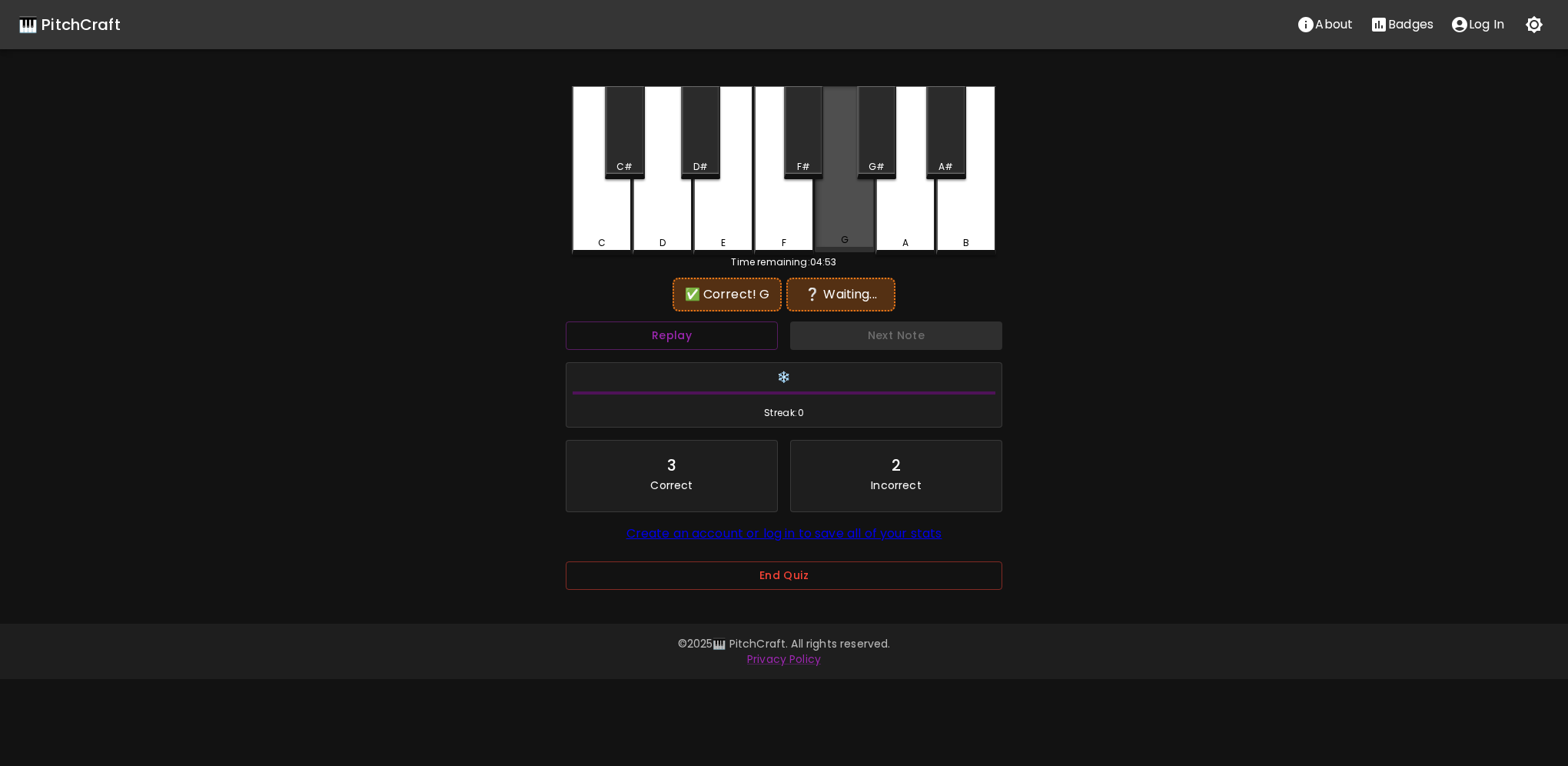
click at [835, 233] on div "G" at bounding box center [845, 169] width 60 height 166
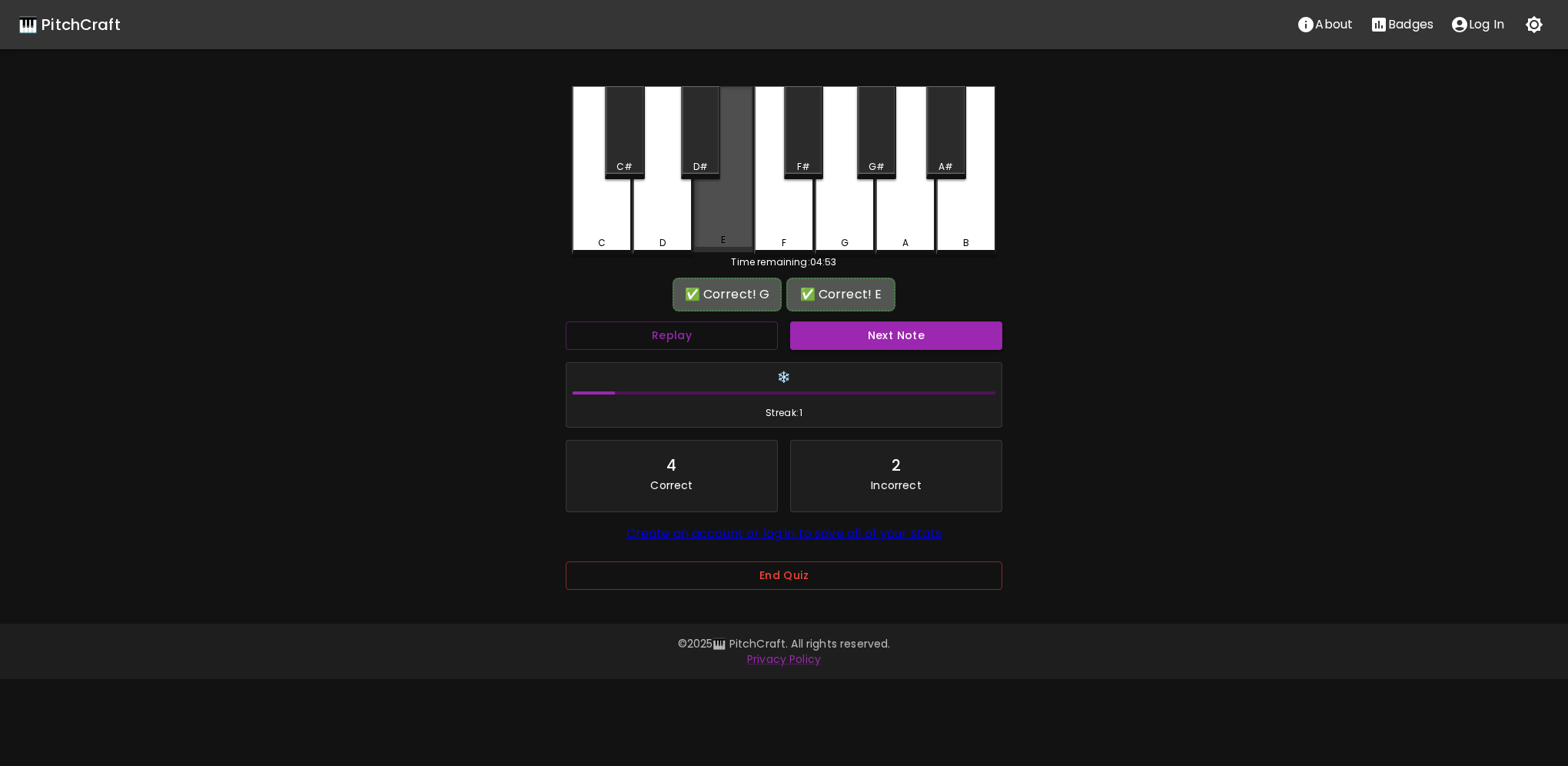
click at [741, 227] on div "E" at bounding box center [723, 169] width 60 height 166
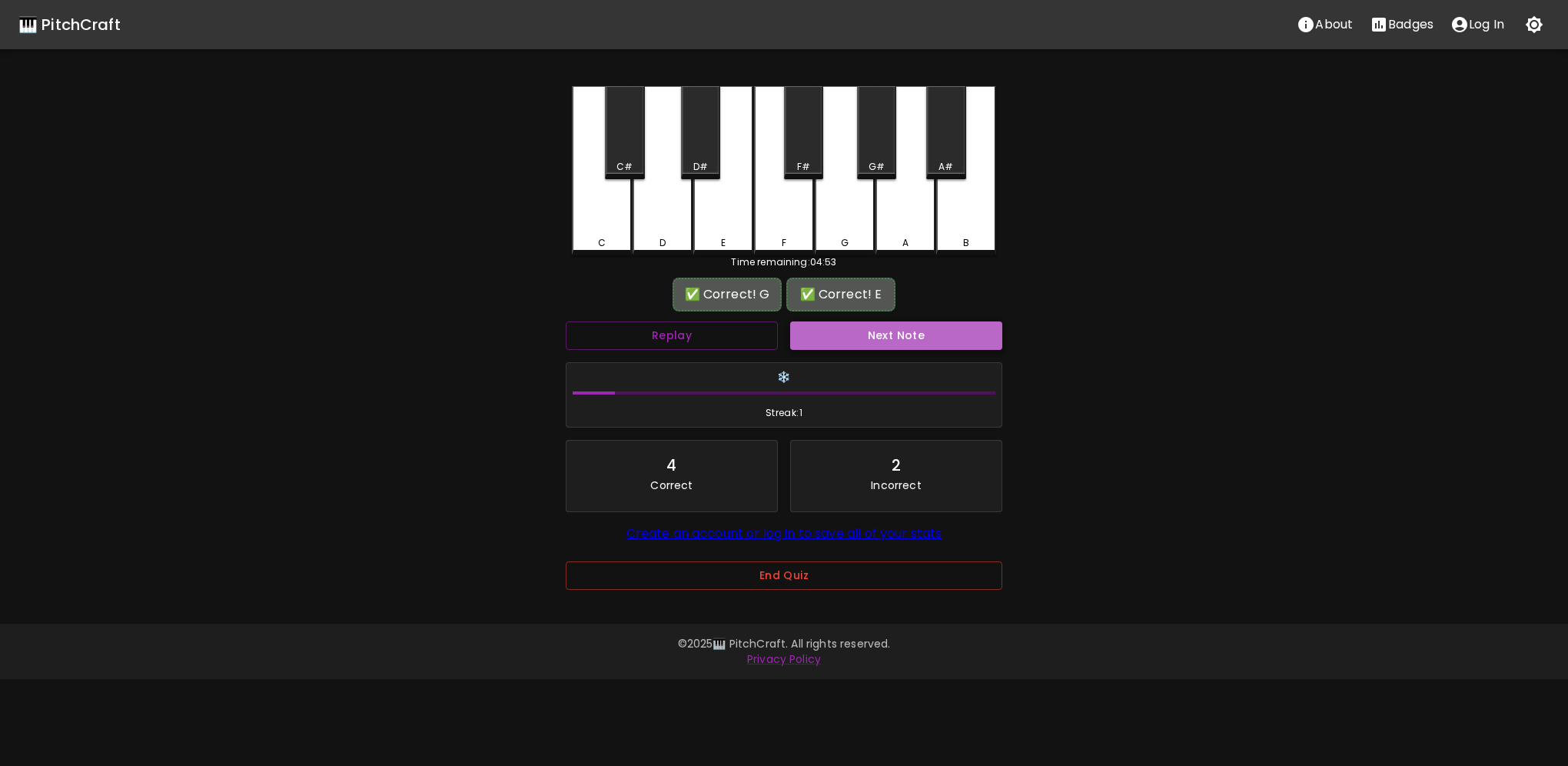
click at [873, 326] on button "Next Note" at bounding box center [896, 335] width 212 height 28
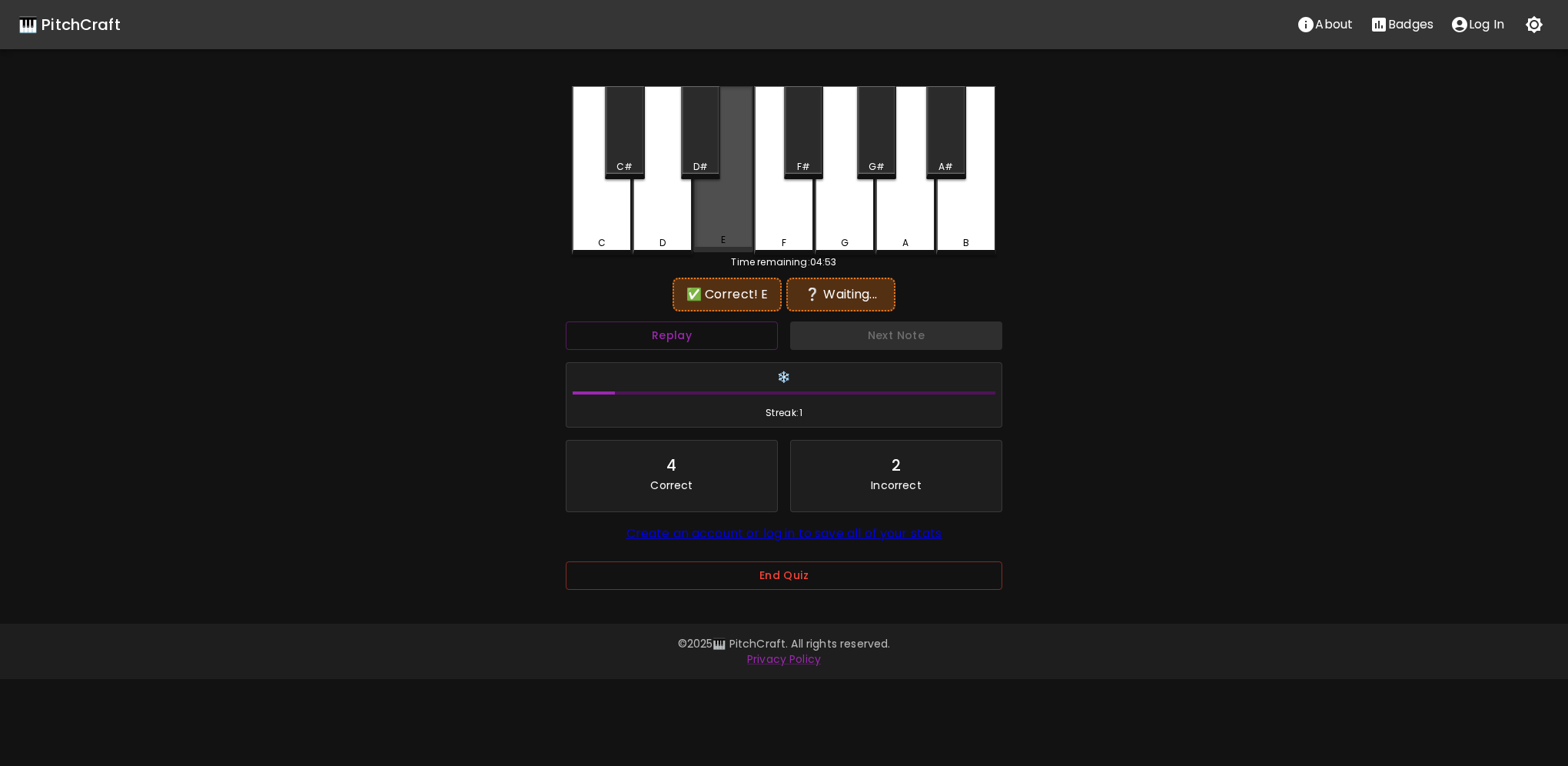
click at [739, 231] on div "E" at bounding box center [723, 169] width 60 height 166
click at [792, 226] on div "F" at bounding box center [784, 171] width 60 height 169
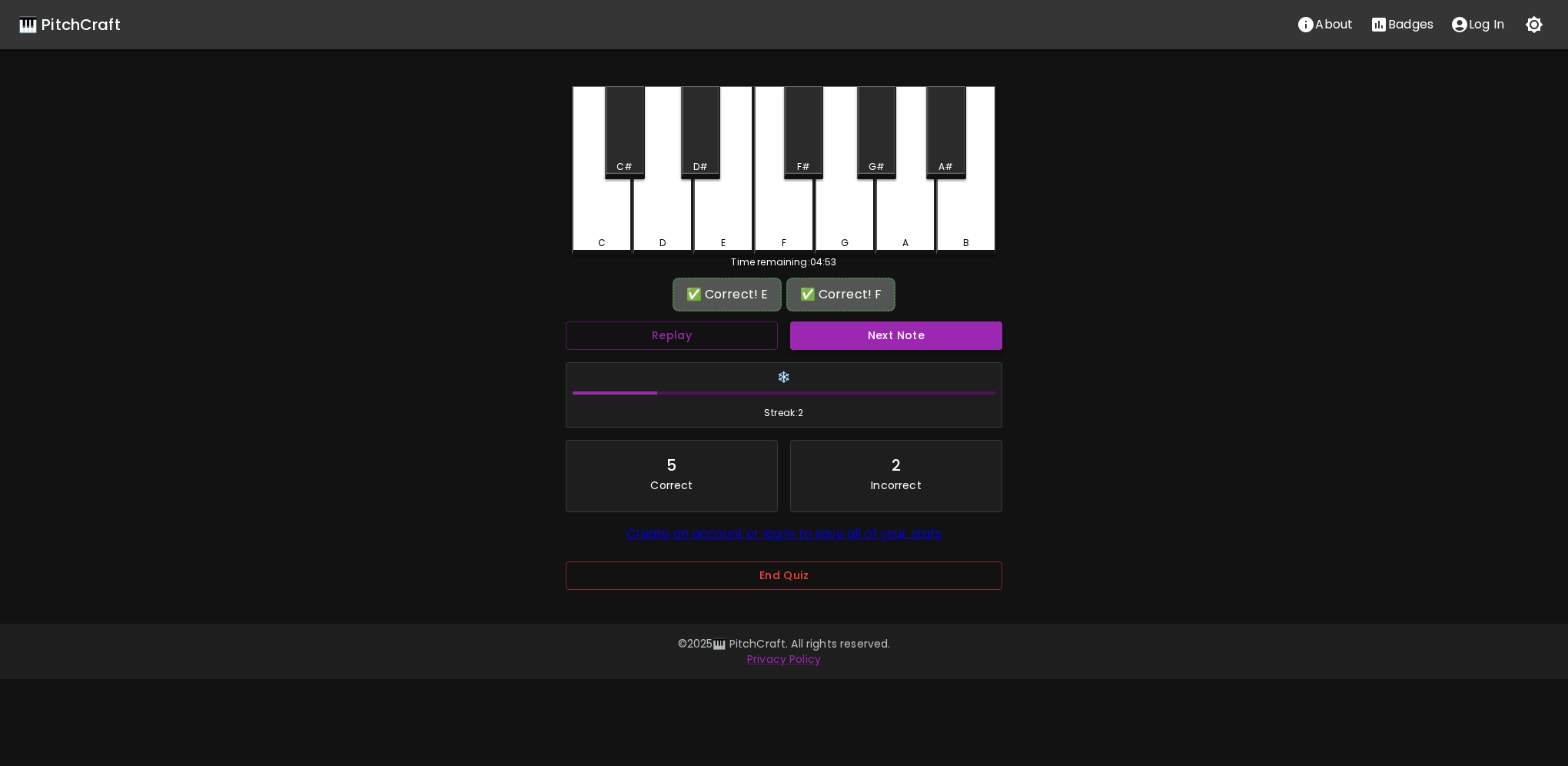
click at [877, 333] on button "Next Note" at bounding box center [896, 335] width 212 height 28
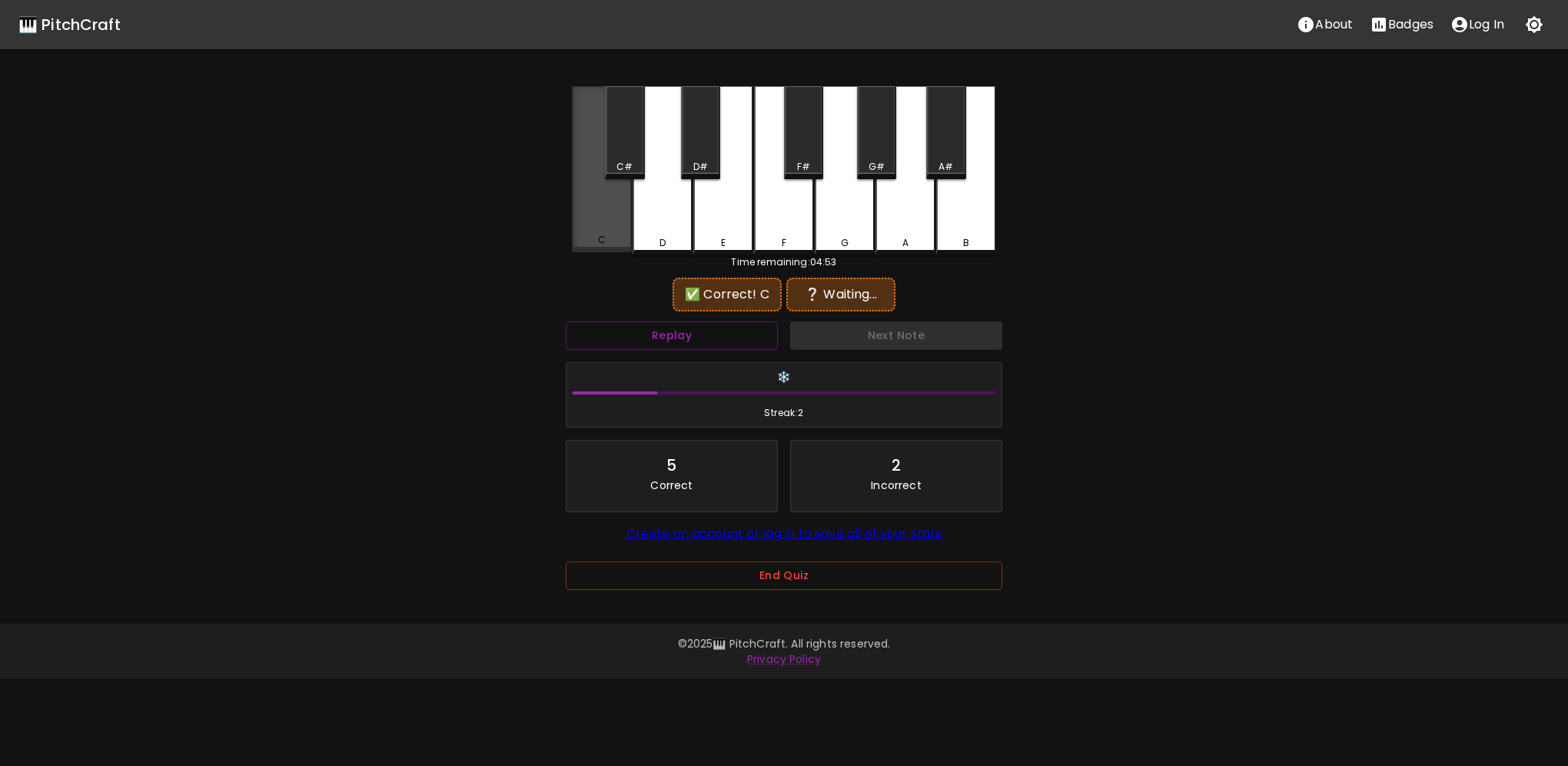
click at [615, 228] on div "C" at bounding box center [602, 169] width 60 height 166
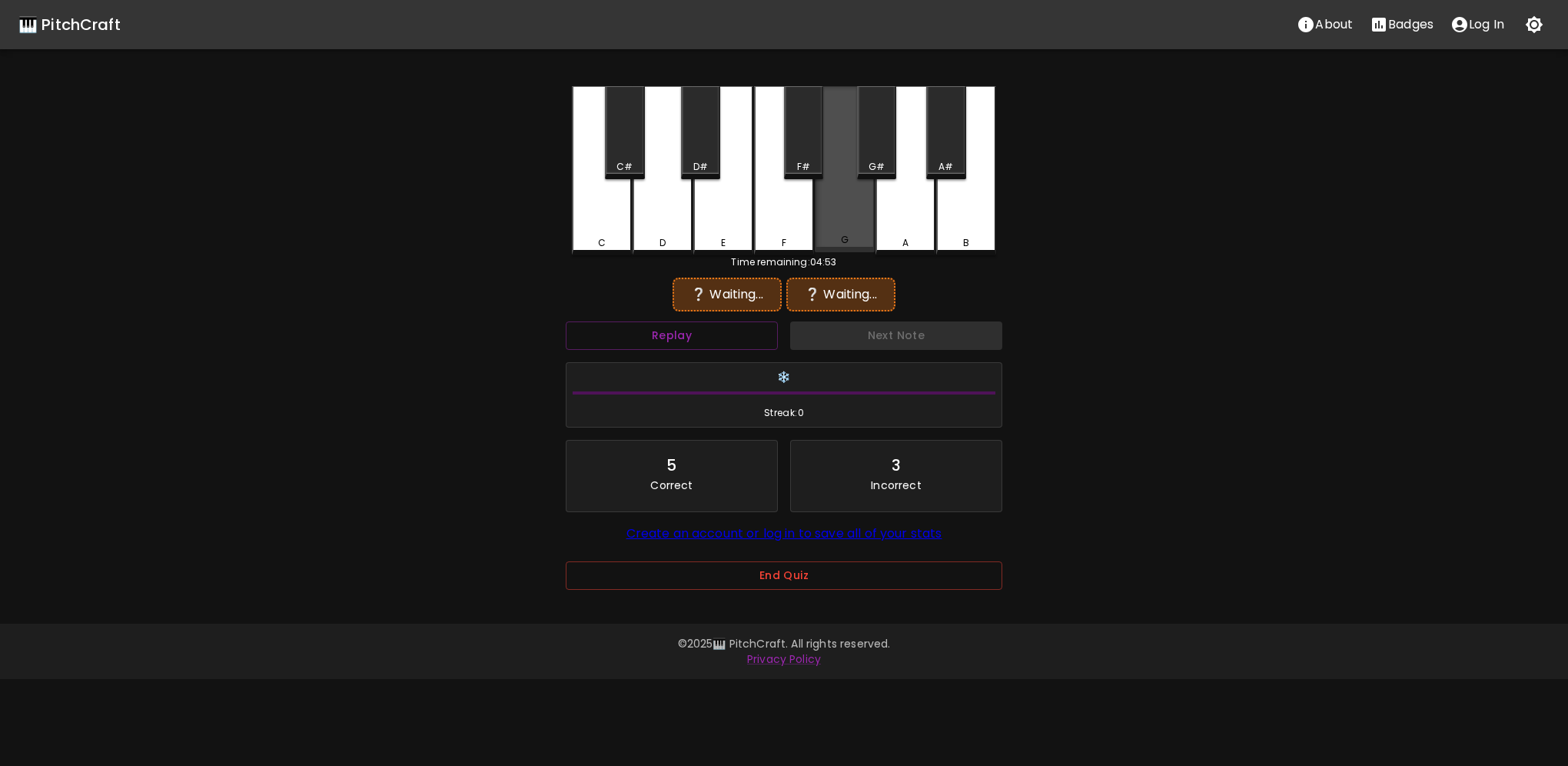
click at [846, 233] on div "G" at bounding box center [845, 169] width 60 height 166
click at [782, 231] on div "F" at bounding box center [784, 171] width 60 height 169
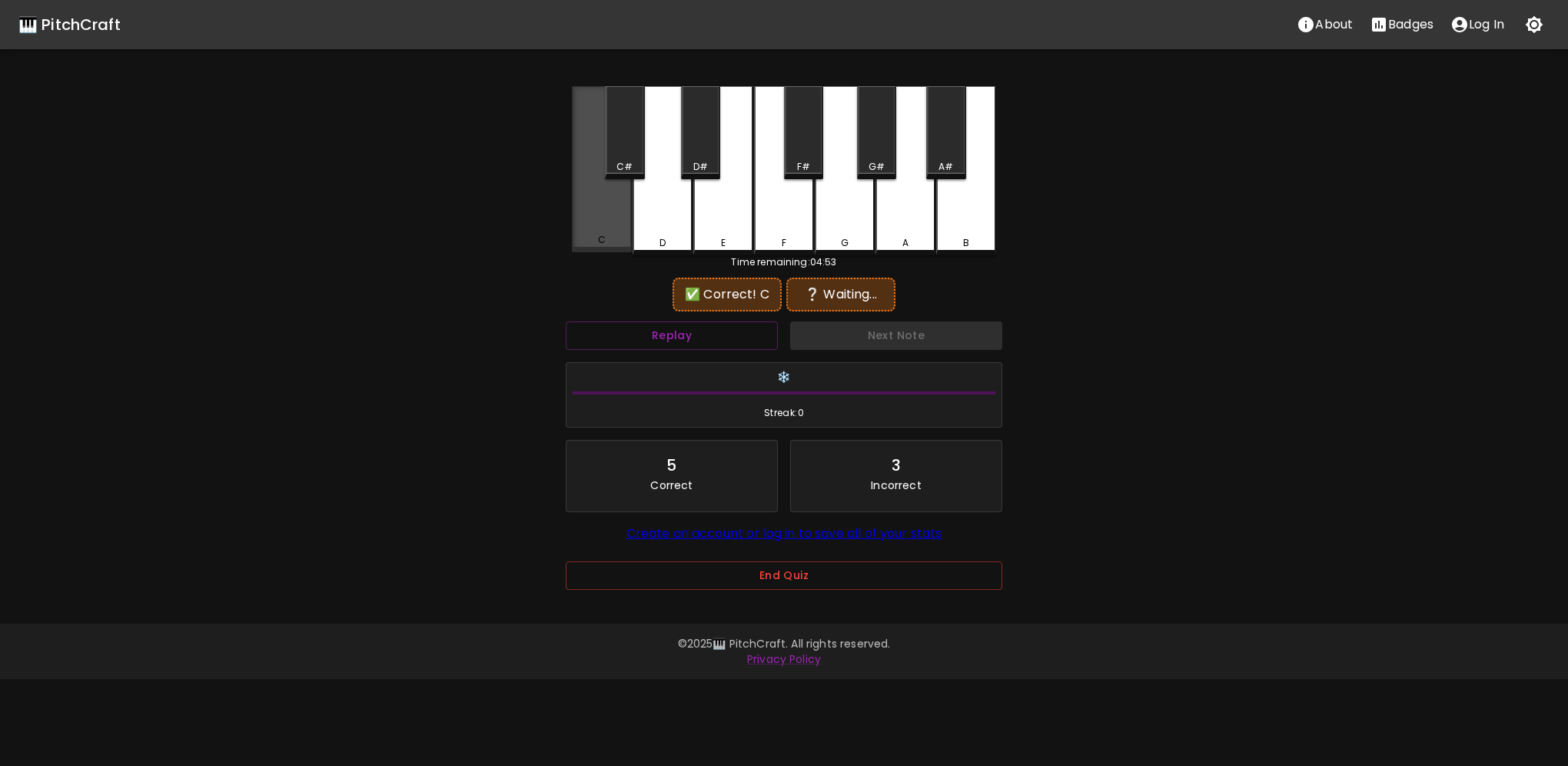
drag, startPoint x: 593, startPoint y: 221, endPoint x: 642, endPoint y: 224, distance: 49.1
click at [595, 221] on div "C" at bounding box center [602, 169] width 60 height 166
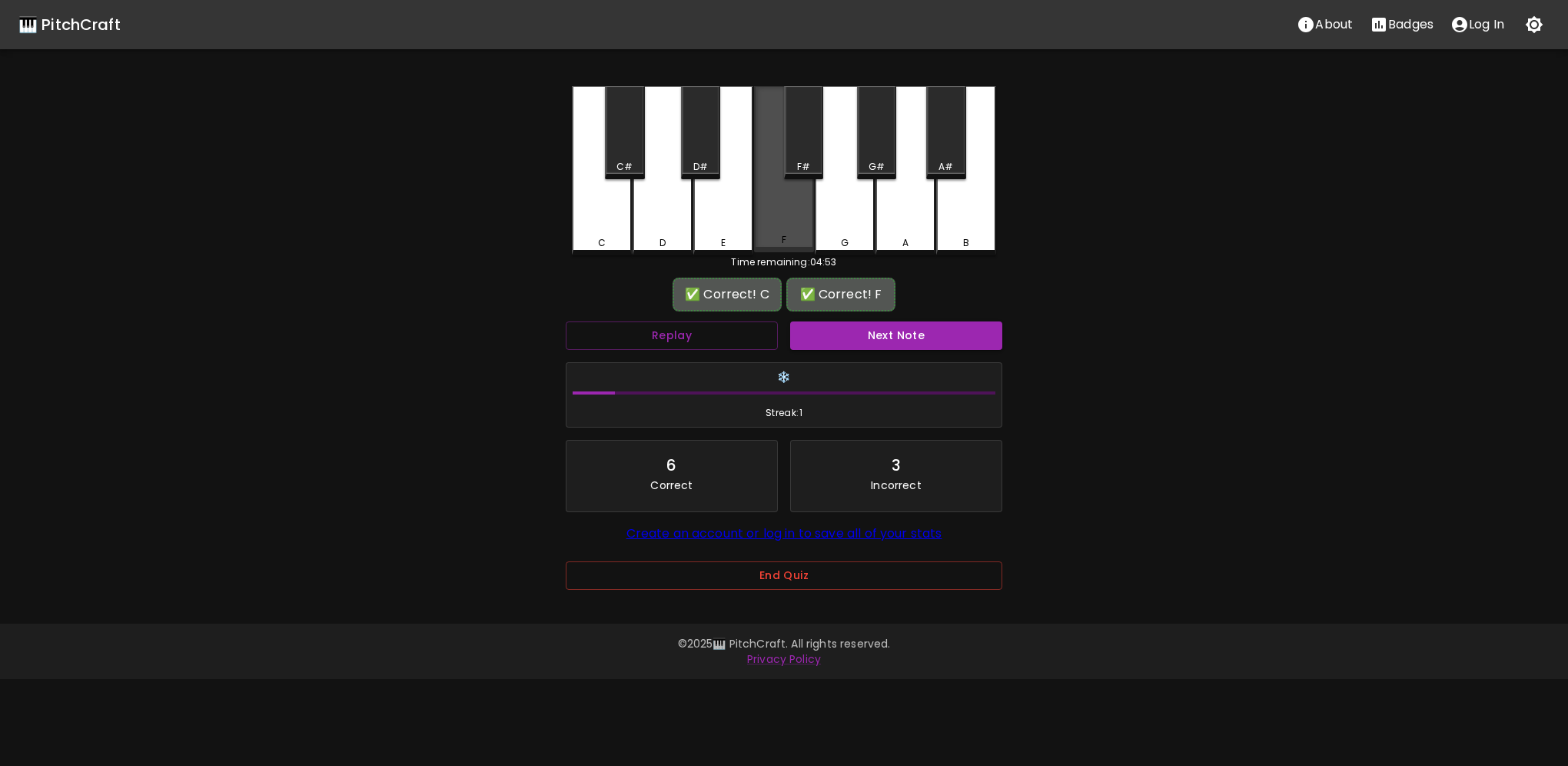
click at [775, 233] on div "F" at bounding box center [784, 169] width 60 height 166
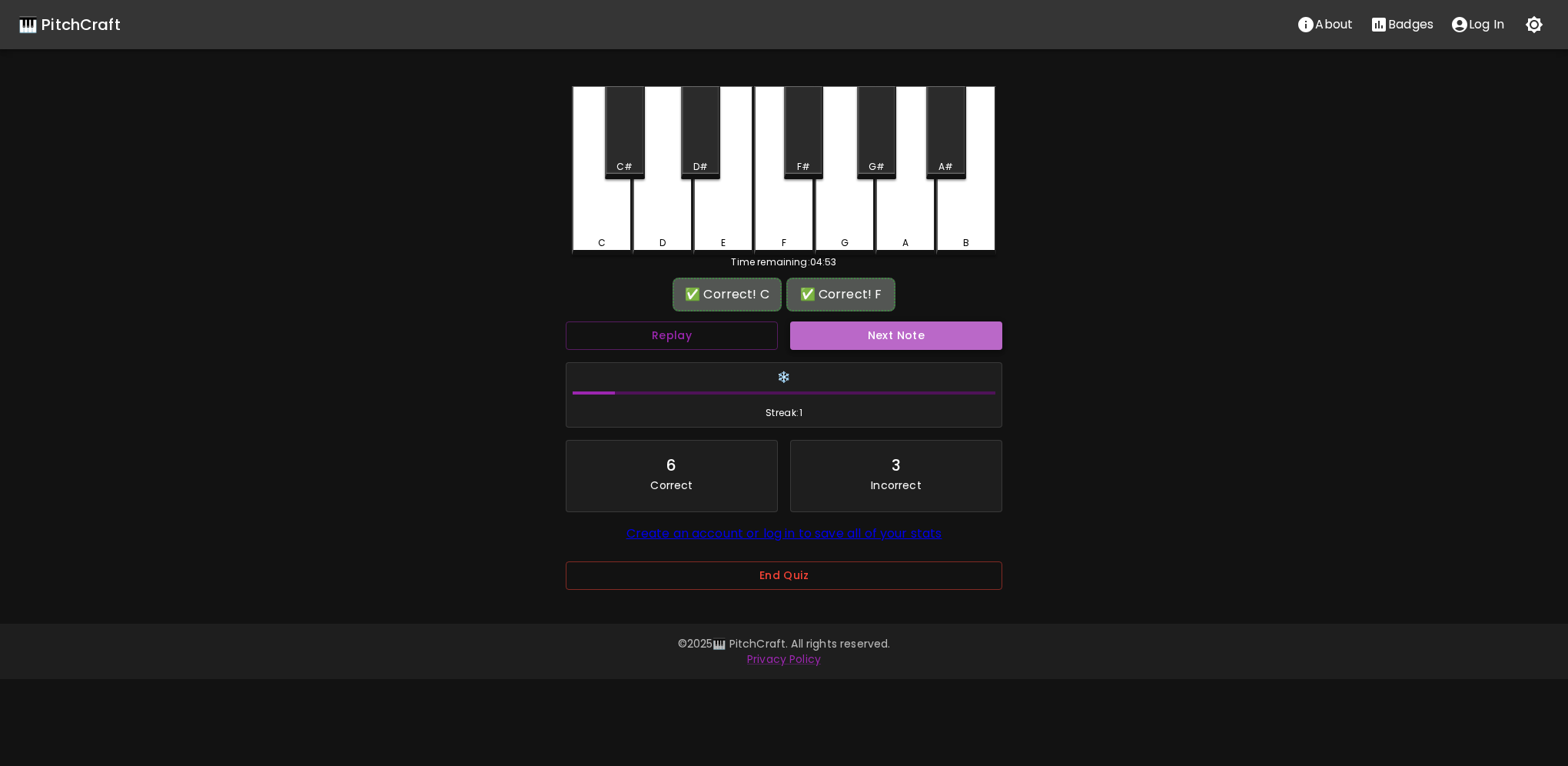
click at [860, 326] on button "Next Note" at bounding box center [896, 335] width 212 height 28
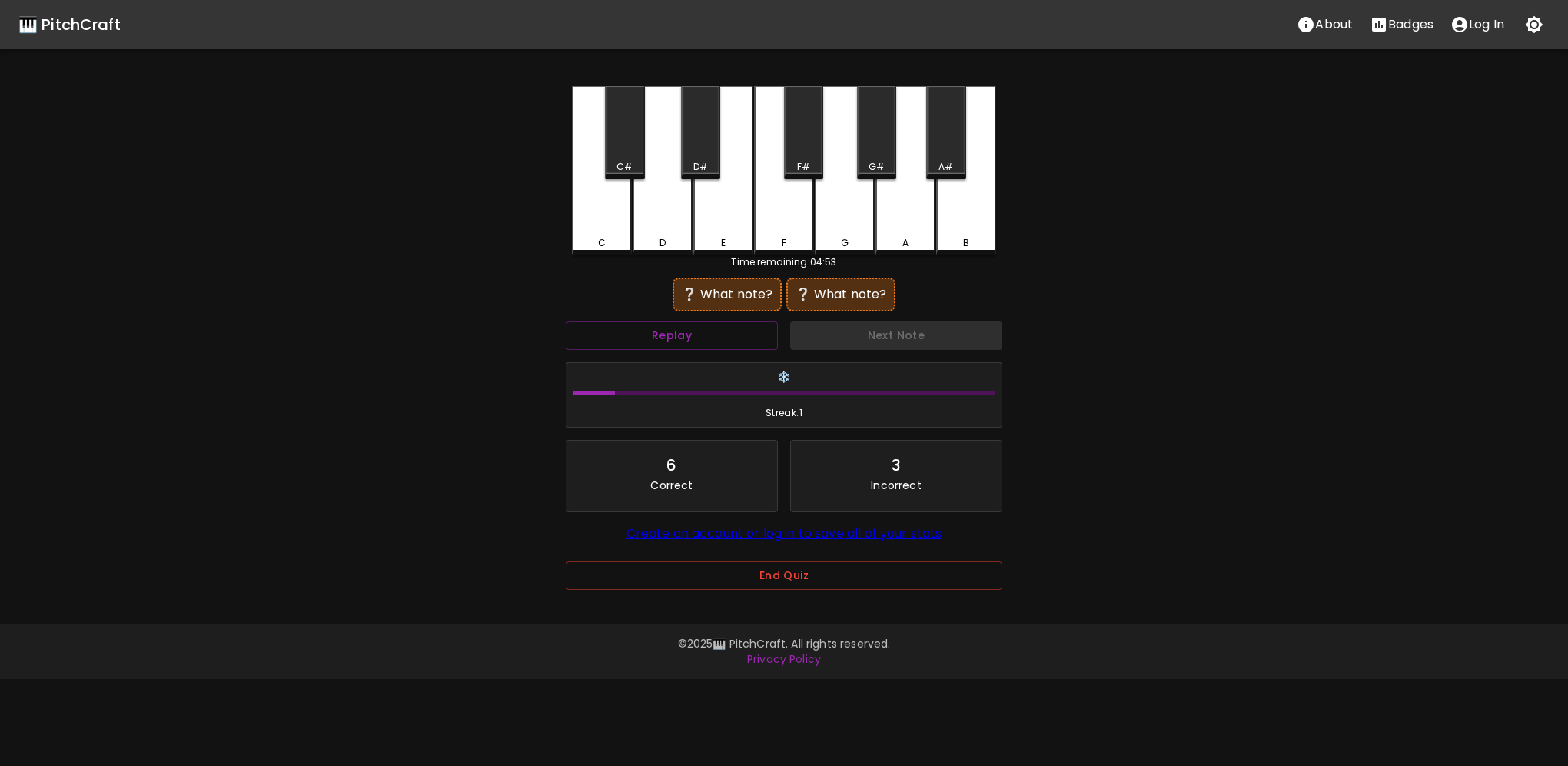
click at [618, 220] on div "C" at bounding box center [602, 171] width 60 height 169
click at [680, 225] on div "D" at bounding box center [662, 169] width 60 height 166
drag, startPoint x: 606, startPoint y: 234, endPoint x: 725, endPoint y: 222, distance: 119.6
click at [608, 234] on div "C" at bounding box center [602, 171] width 60 height 169
click at [725, 221] on div "E" at bounding box center [723, 171] width 60 height 169
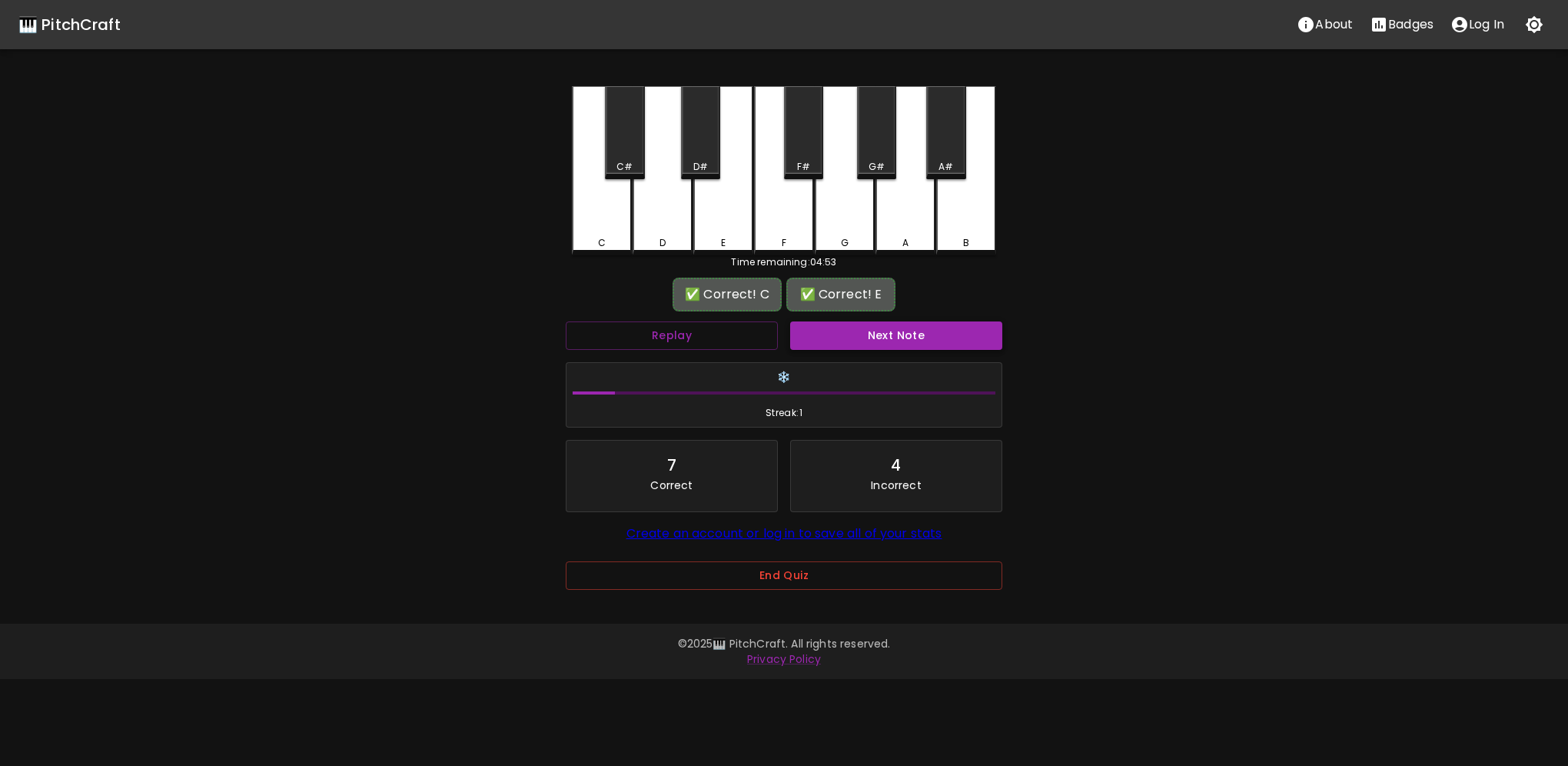
click at [831, 326] on button "Next Note" at bounding box center [896, 335] width 212 height 28
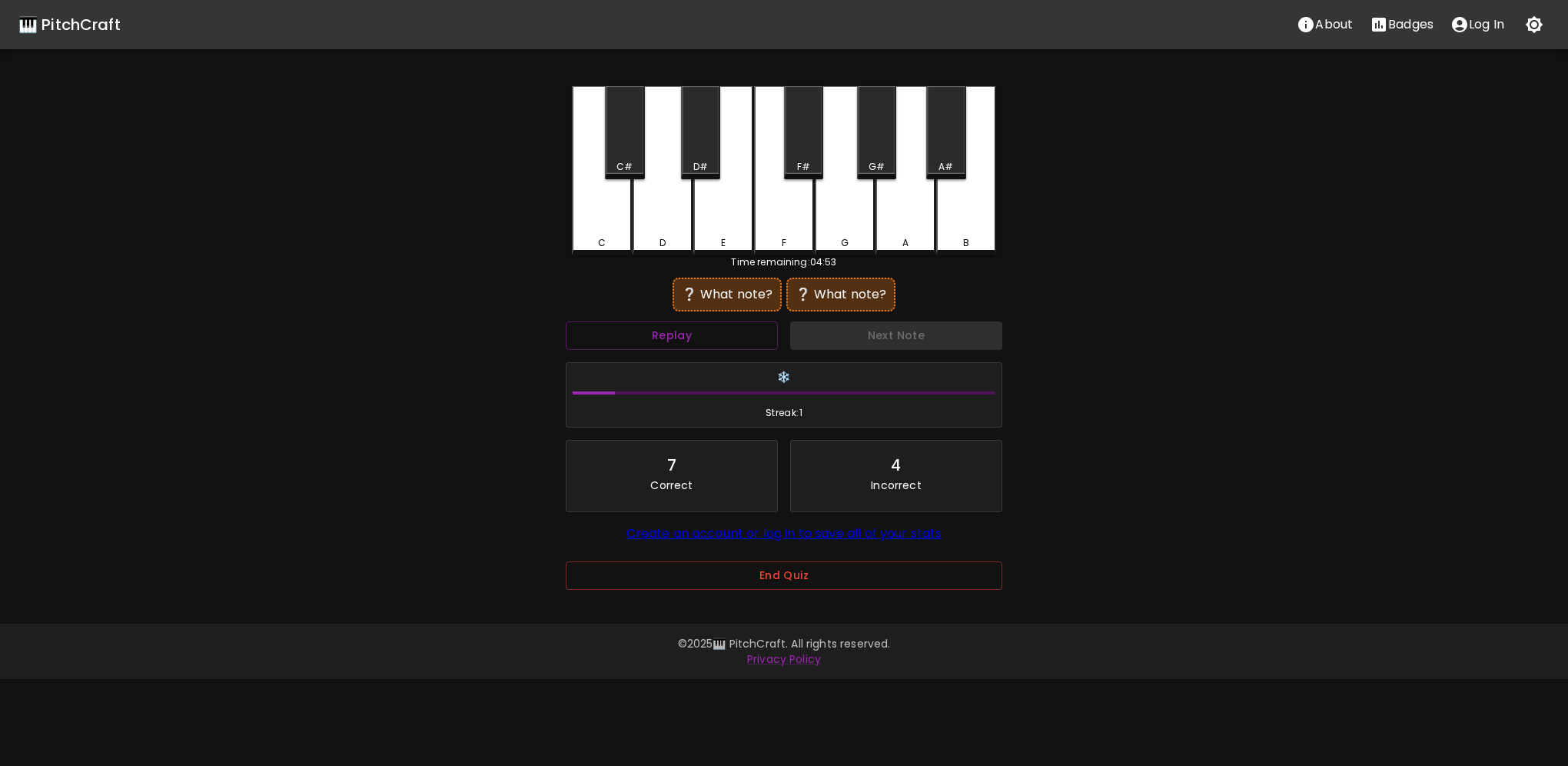
drag, startPoint x: 608, startPoint y: 233, endPoint x: 618, endPoint y: 233, distance: 10.0
click at [608, 233] on div "C" at bounding box center [602, 171] width 60 height 169
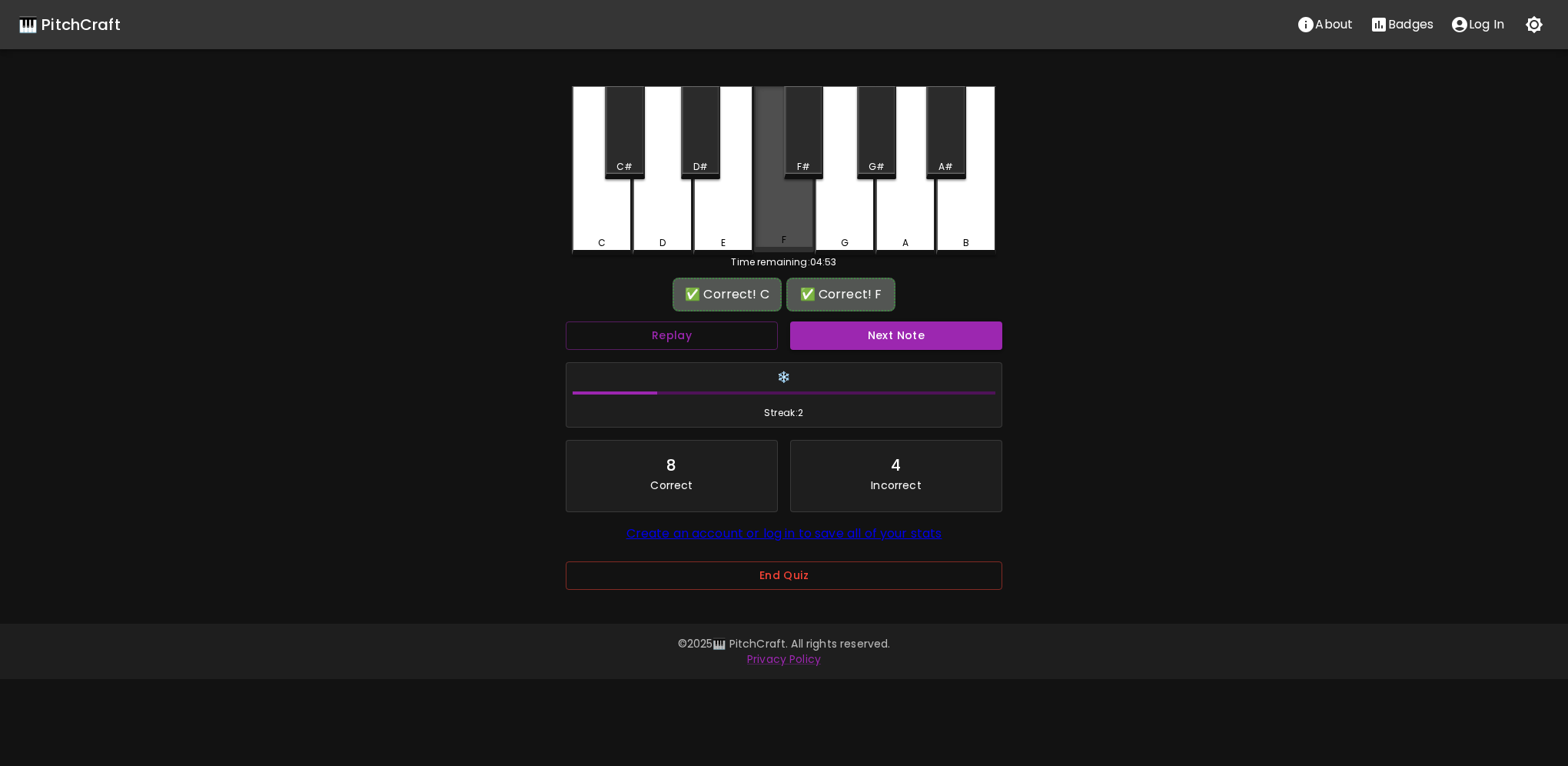
click at [801, 226] on div "F" at bounding box center [784, 169] width 60 height 166
click at [825, 333] on button "Next Note" at bounding box center [896, 335] width 212 height 28
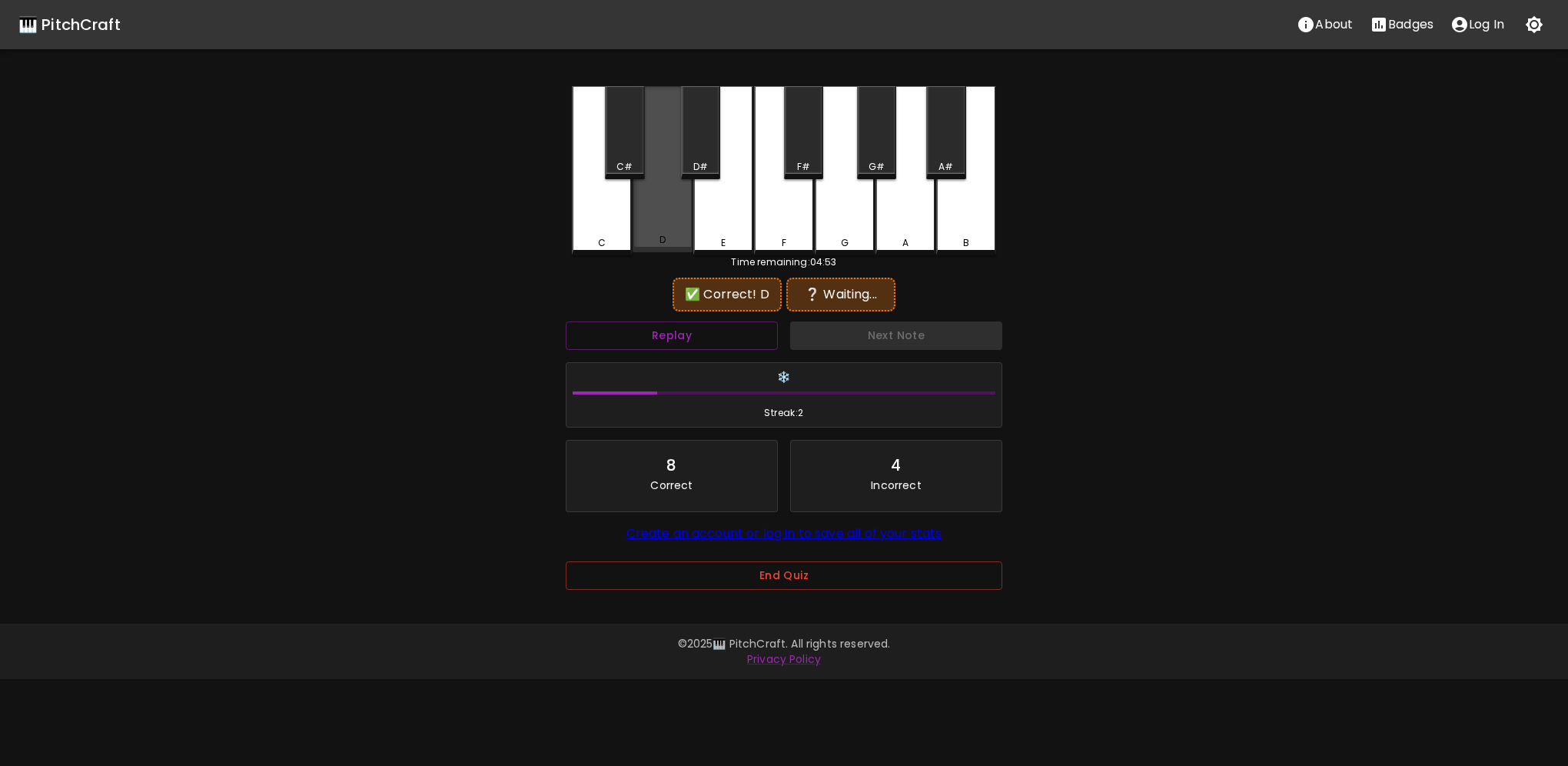
click at [678, 231] on div "D" at bounding box center [662, 169] width 60 height 166
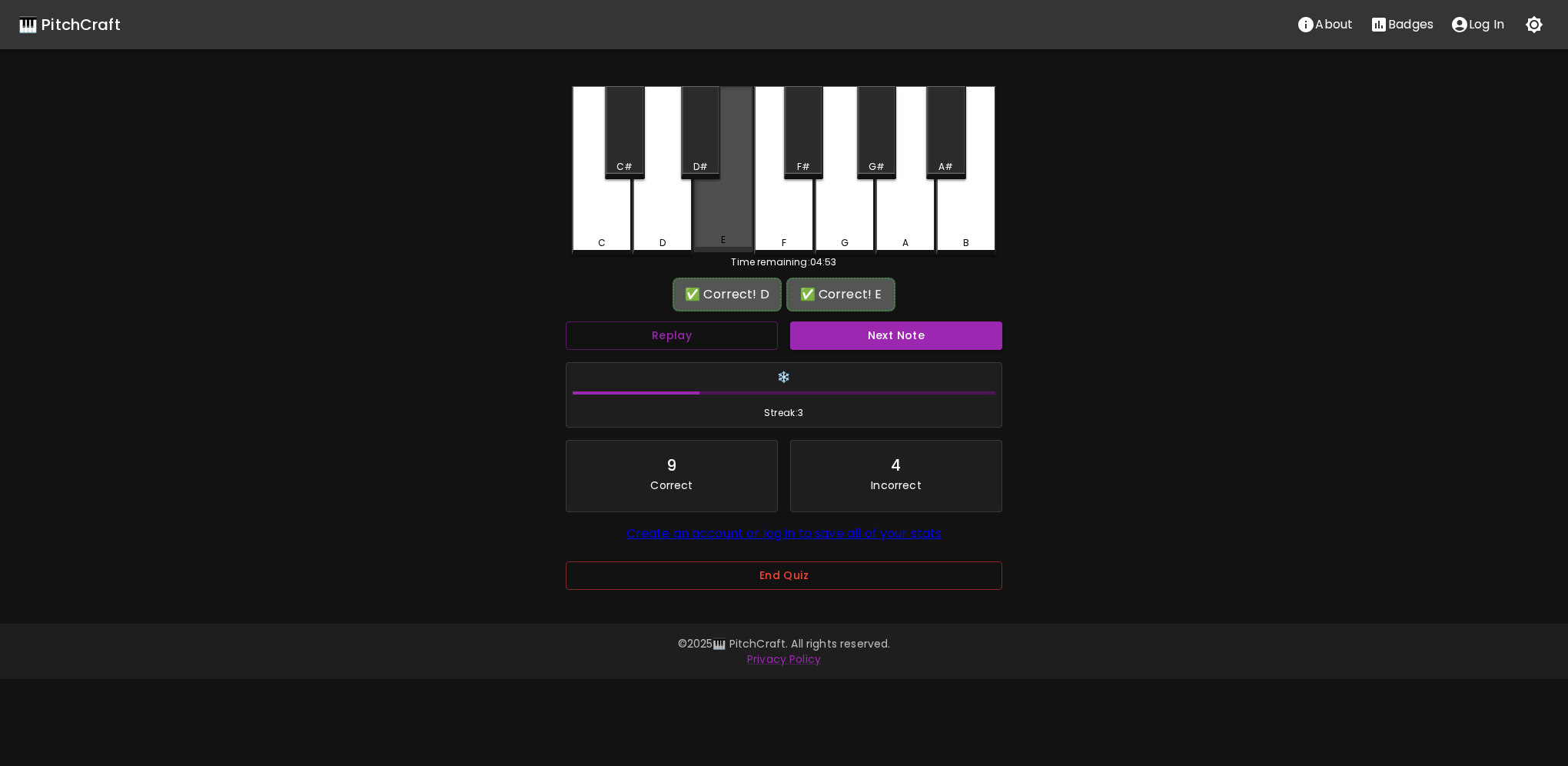
click at [725, 239] on div "E" at bounding box center [723, 240] width 4 height 14
click at [909, 333] on button "Next Note" at bounding box center [896, 335] width 212 height 28
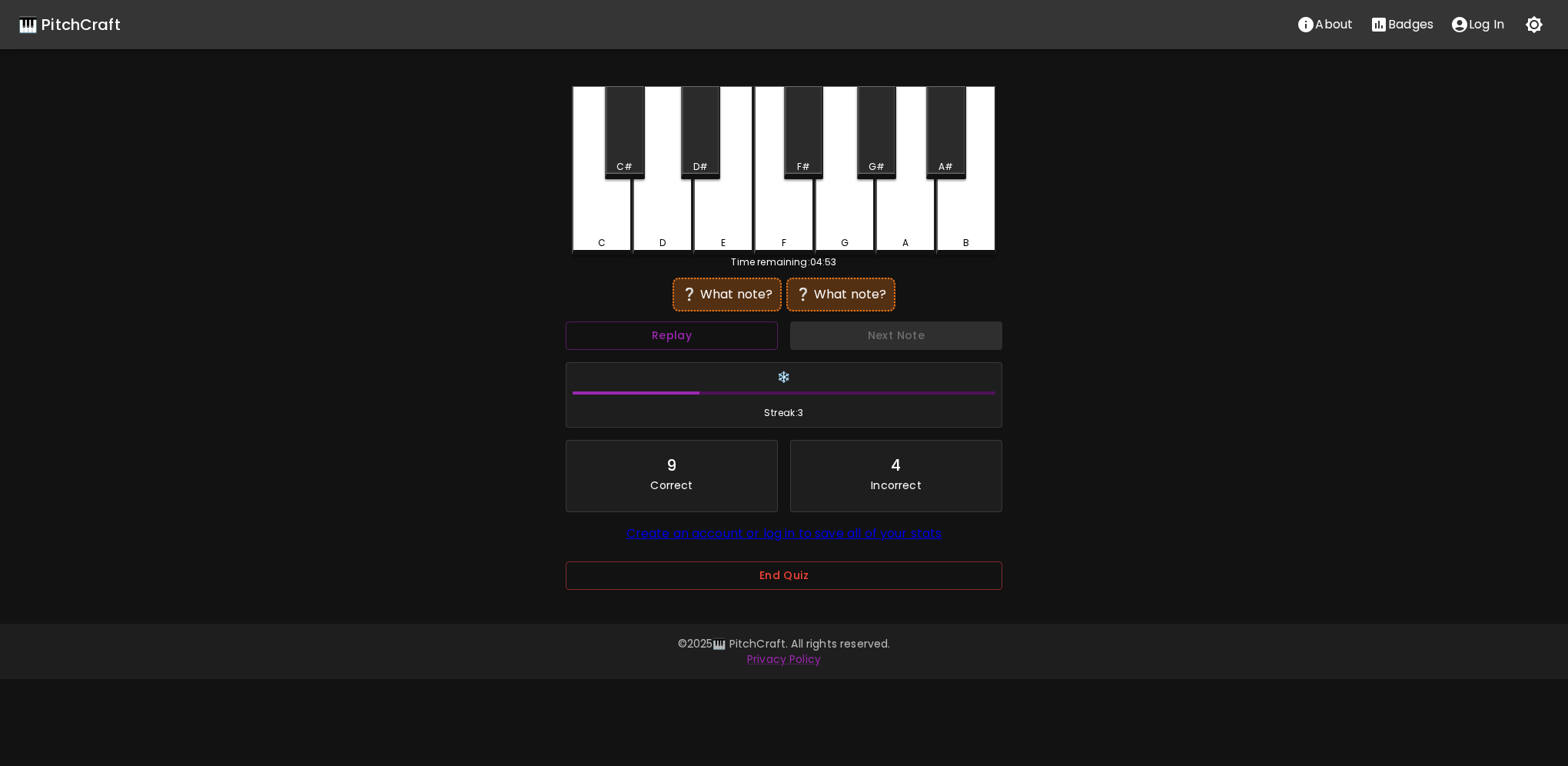
click at [731, 230] on div "E" at bounding box center [723, 171] width 60 height 169
drag, startPoint x: 802, startPoint y: 234, endPoint x: 714, endPoint y: 230, distance: 88.1
click at [801, 235] on div "F" at bounding box center [784, 169] width 60 height 166
click at [847, 232] on div "G" at bounding box center [845, 171] width 60 height 169
drag, startPoint x: 714, startPoint y: 232, endPoint x: 730, endPoint y: 233, distance: 16.0
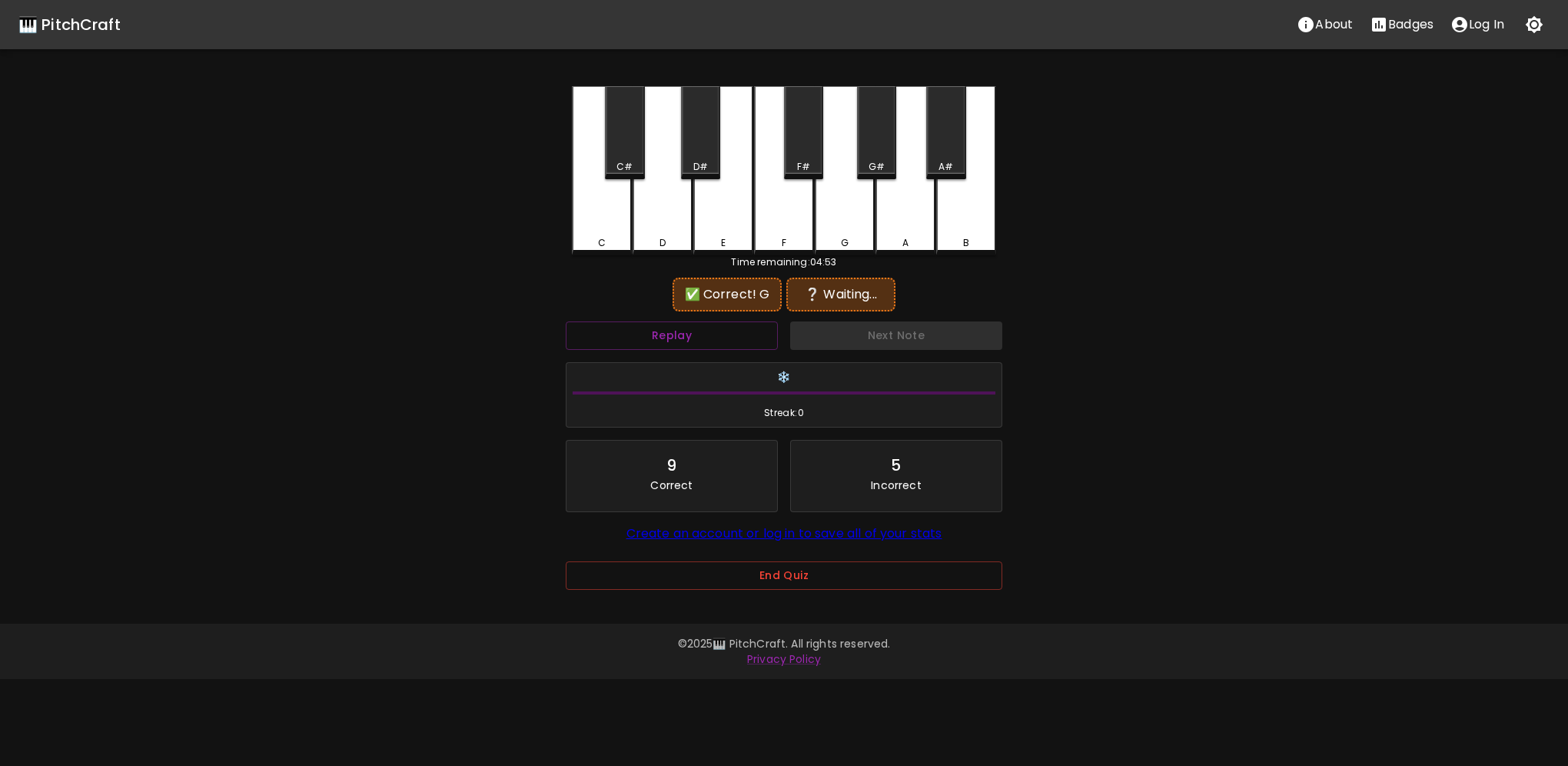
click at [714, 232] on div "E" at bounding box center [723, 171] width 60 height 169
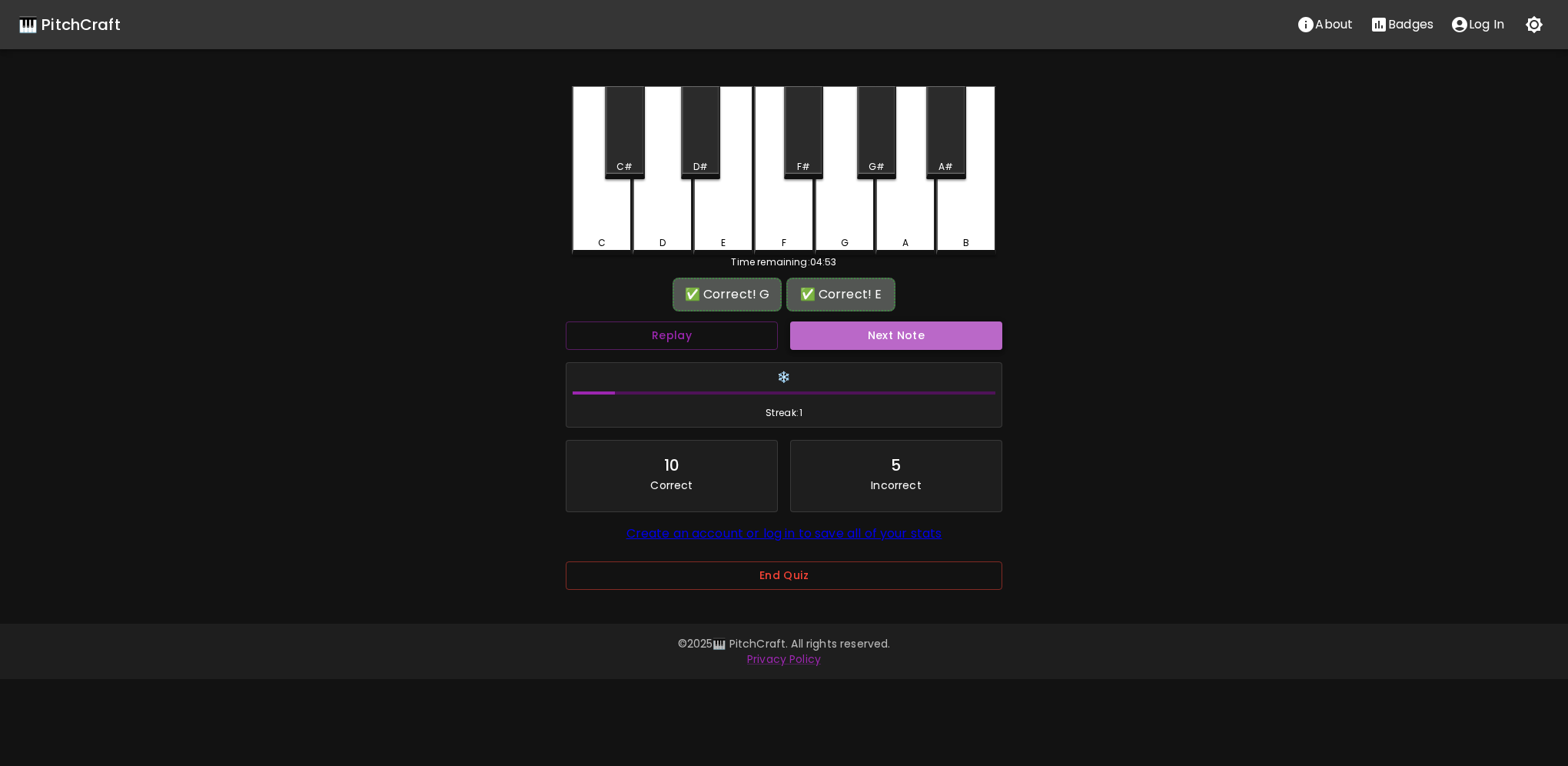
click at [895, 339] on button "Next Note" at bounding box center [896, 335] width 212 height 28
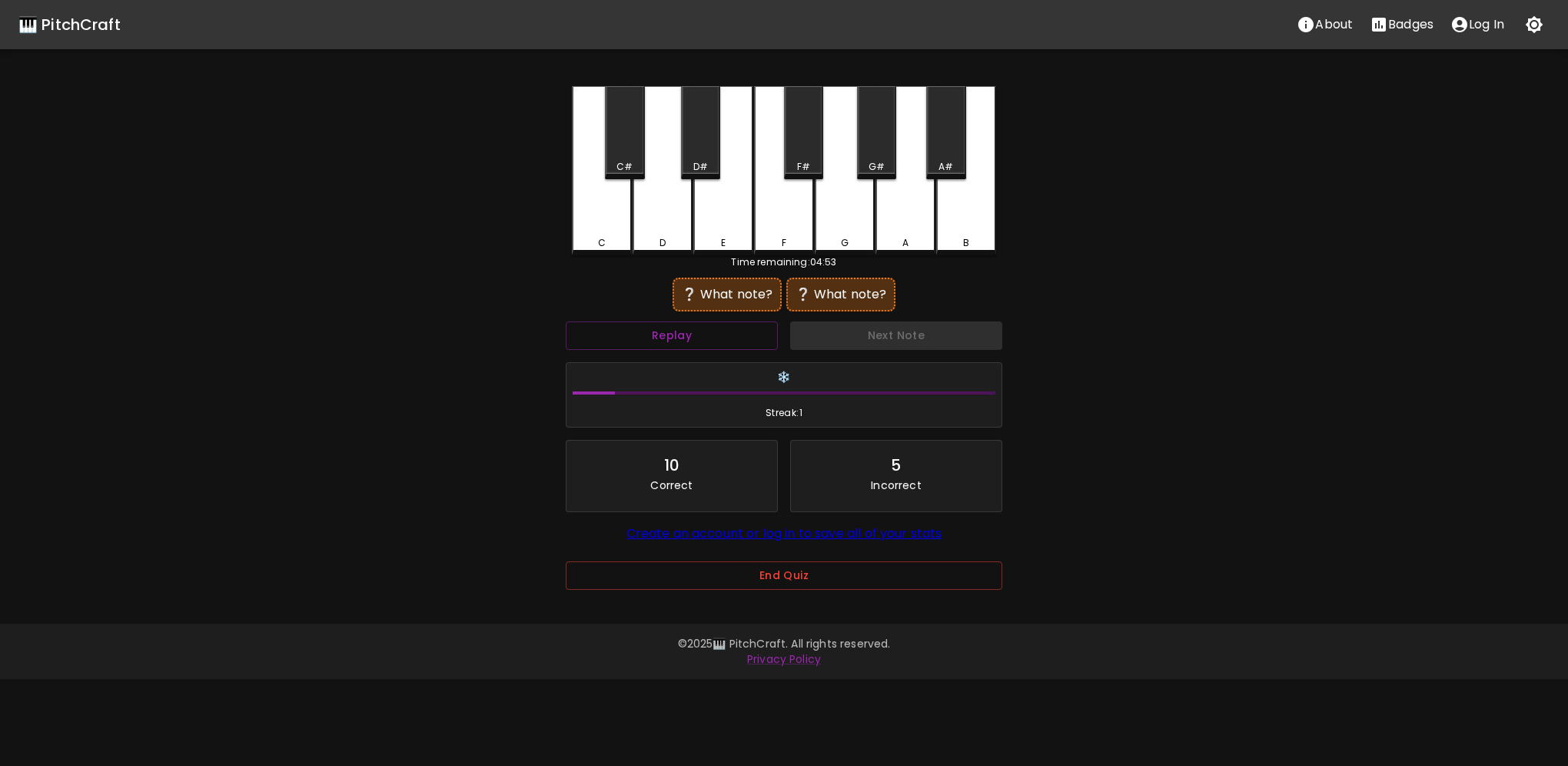
drag, startPoint x: 593, startPoint y: 231, endPoint x: 657, endPoint y: 237, distance: 64.3
click at [594, 231] on div "C" at bounding box center [602, 171] width 60 height 169
click at [660, 235] on div "D" at bounding box center [662, 171] width 60 height 169
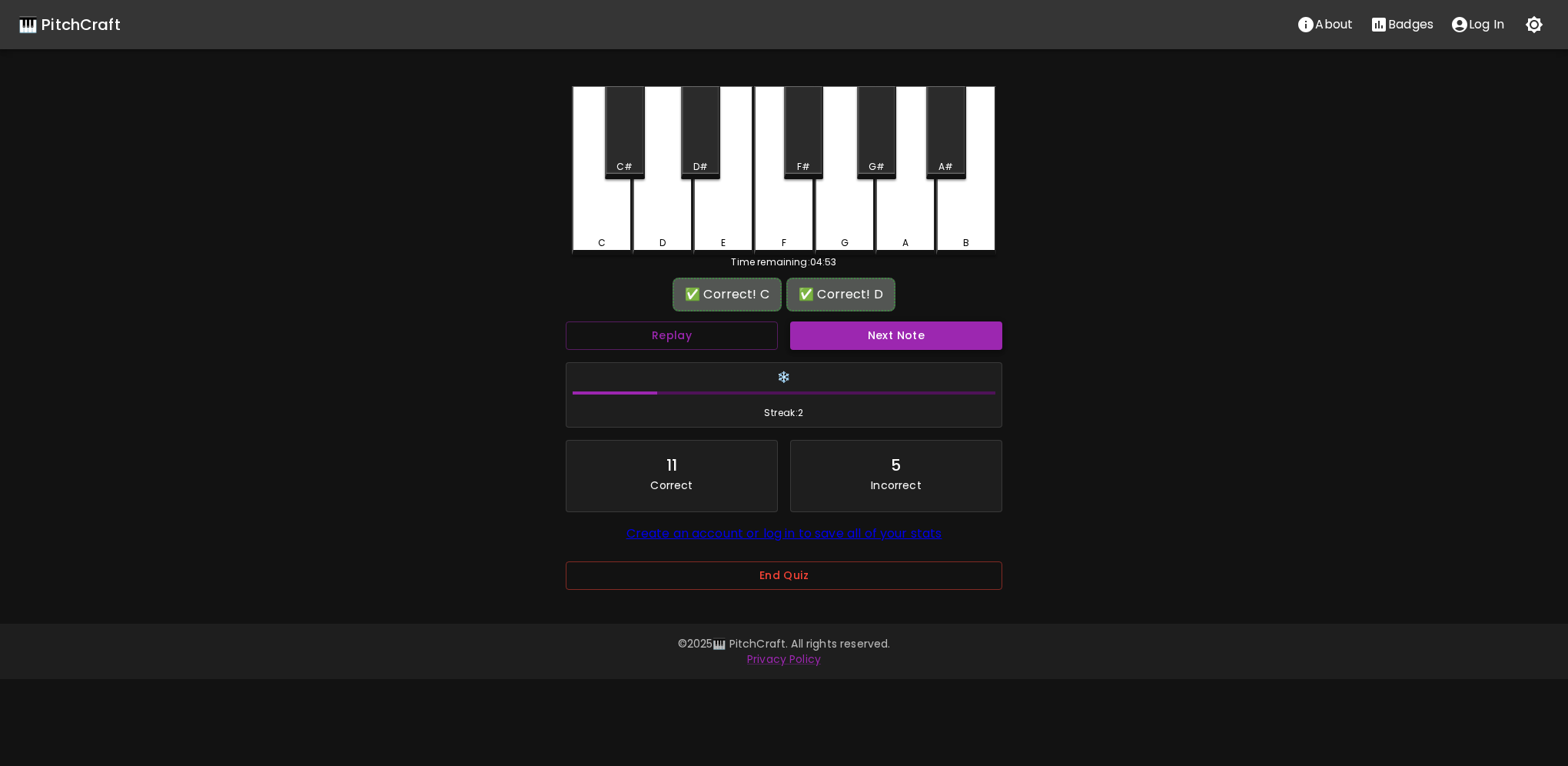
click at [867, 327] on button "Next Note" at bounding box center [896, 335] width 212 height 28
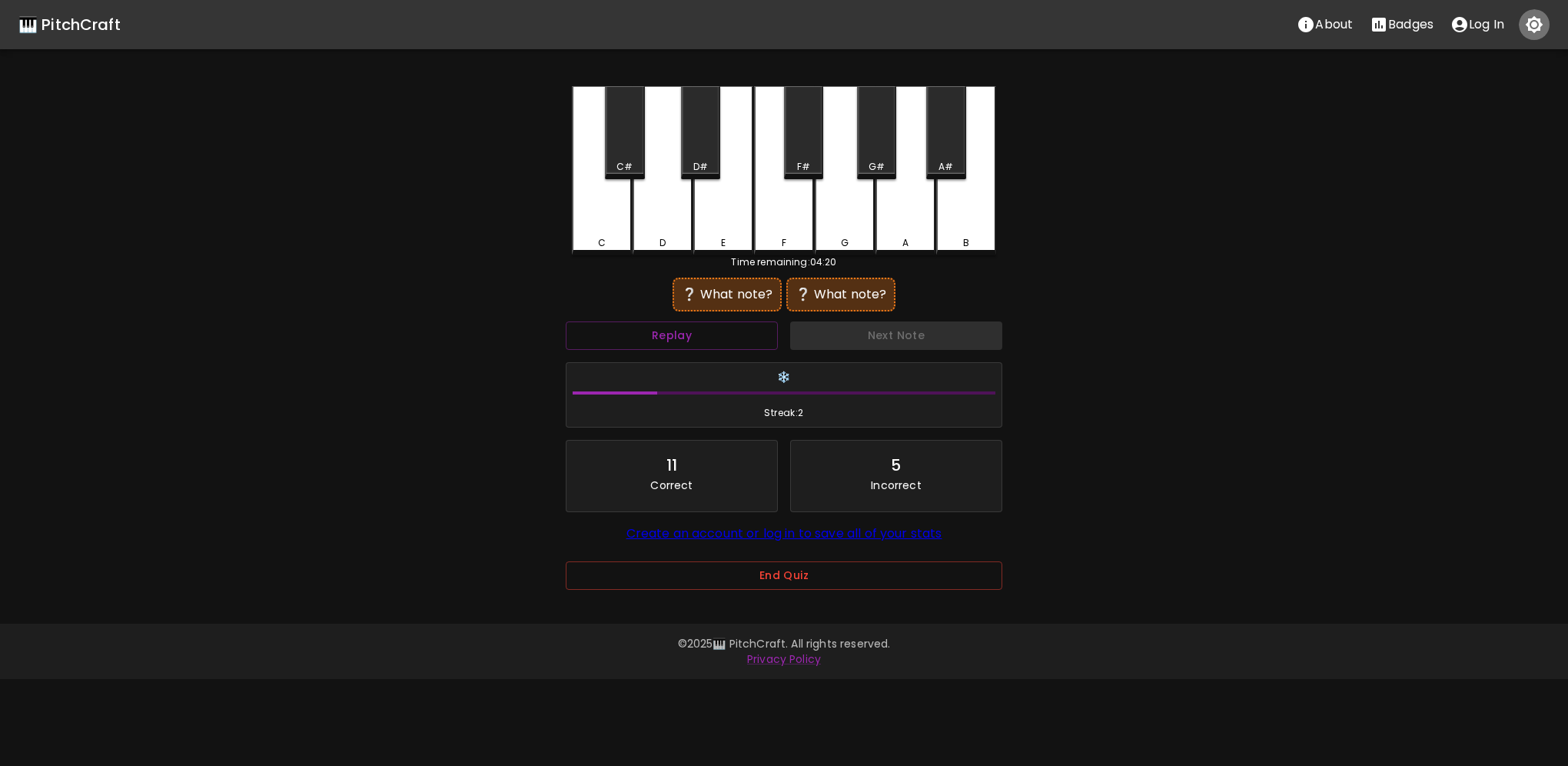
click at [1542, 24] on icon "button" at bounding box center [1535, 25] width 18 height 18
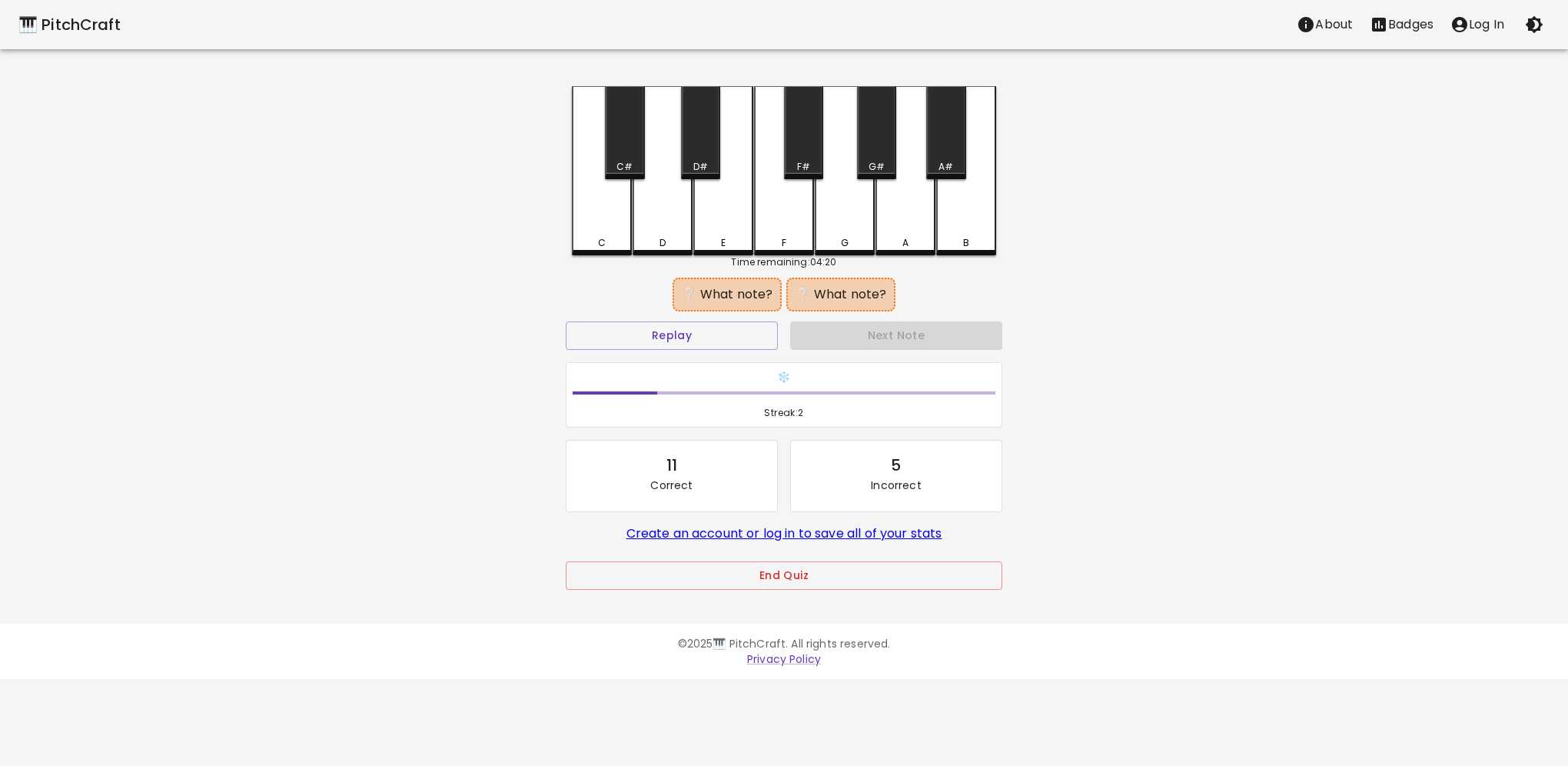
click at [1542, 25] on icon "button" at bounding box center [1535, 25] width 18 height 18
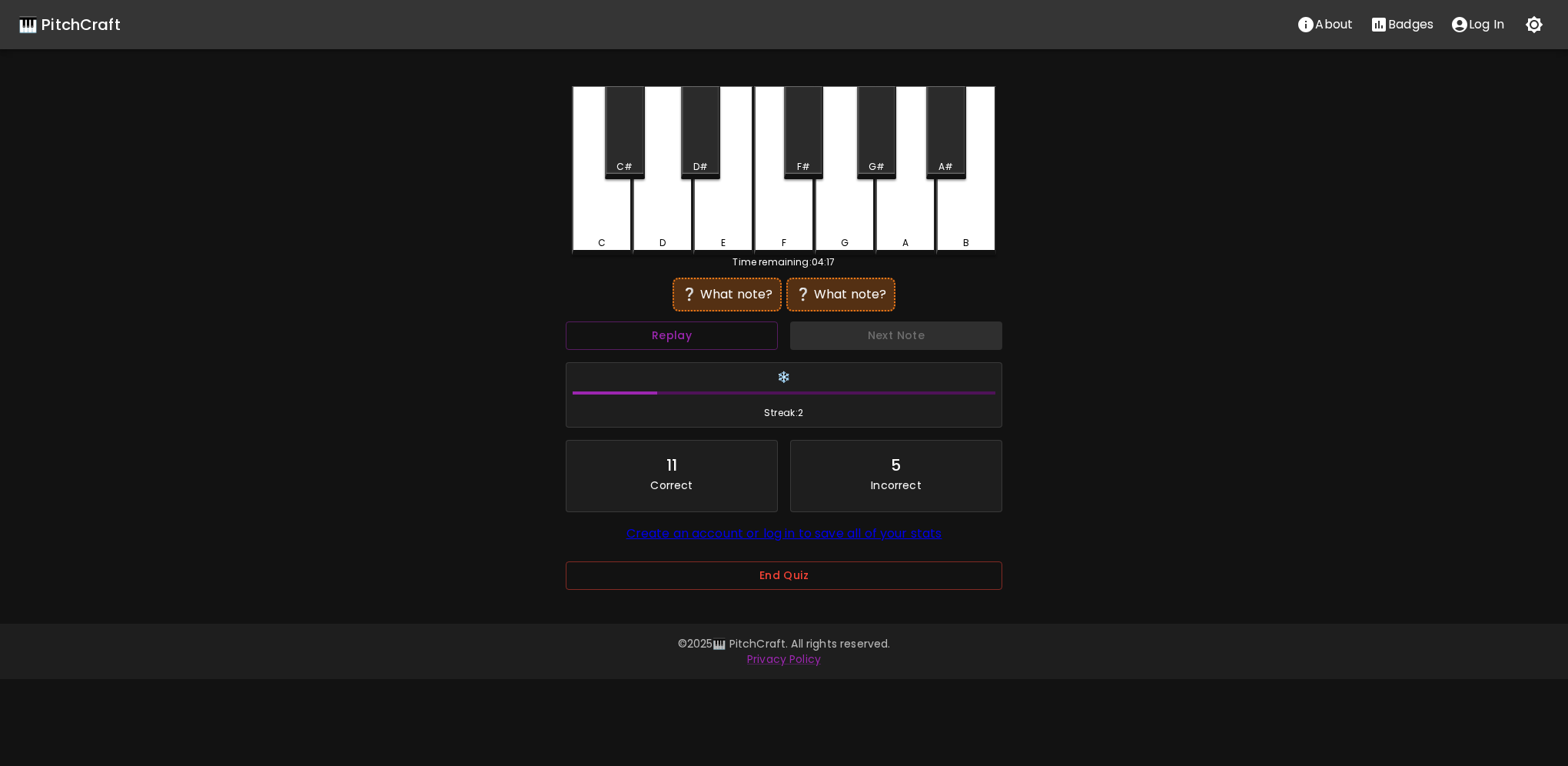
click at [849, 334] on div "Next Note" at bounding box center [896, 336] width 225 height 41
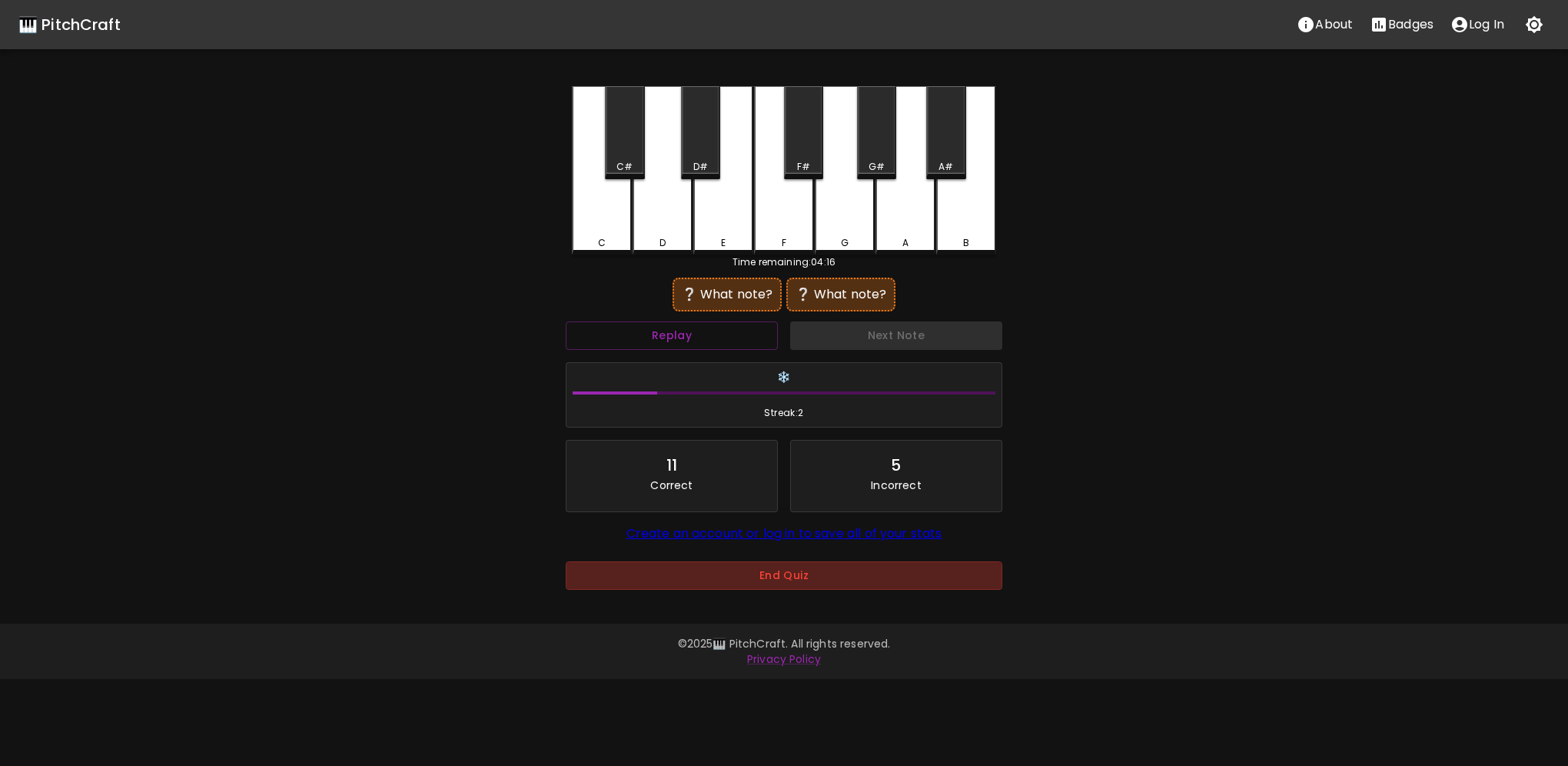
click at [761, 585] on button "End Quiz" at bounding box center [784, 575] width 437 height 28
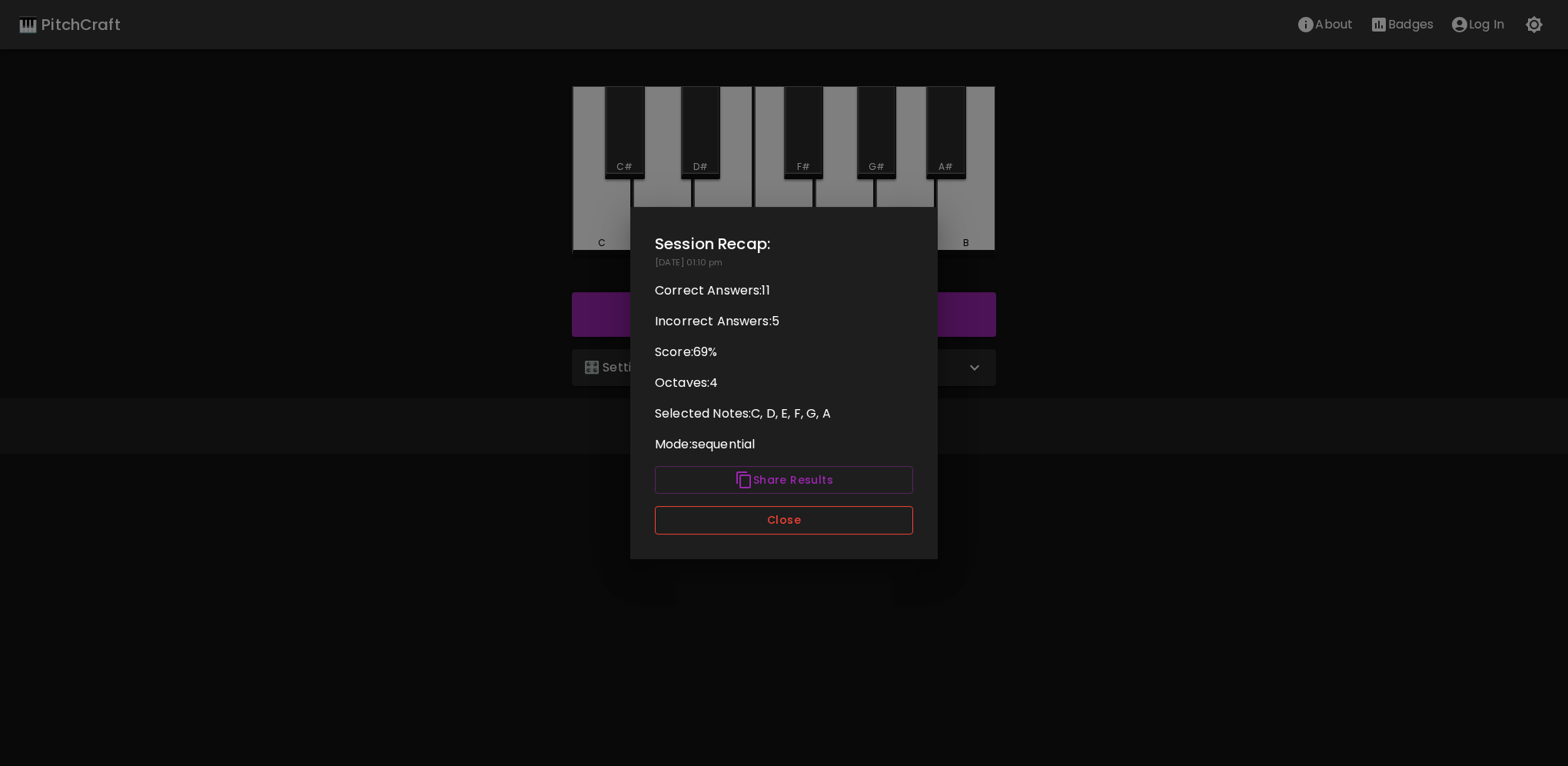
click at [771, 523] on button "Close" at bounding box center [784, 520] width 258 height 28
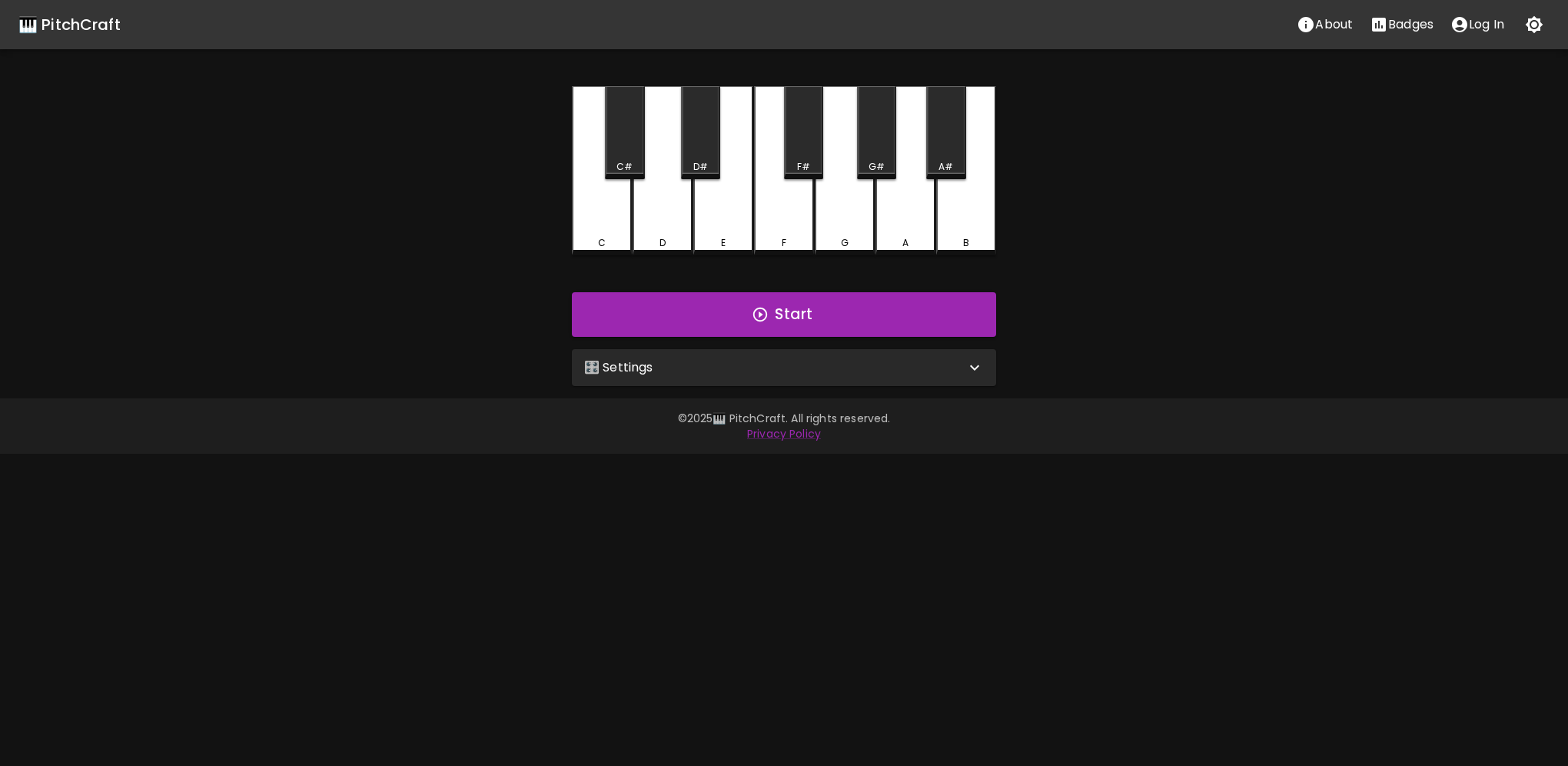
click at [695, 368] on div "🎛️ Settings" at bounding box center [775, 368] width 381 height 19
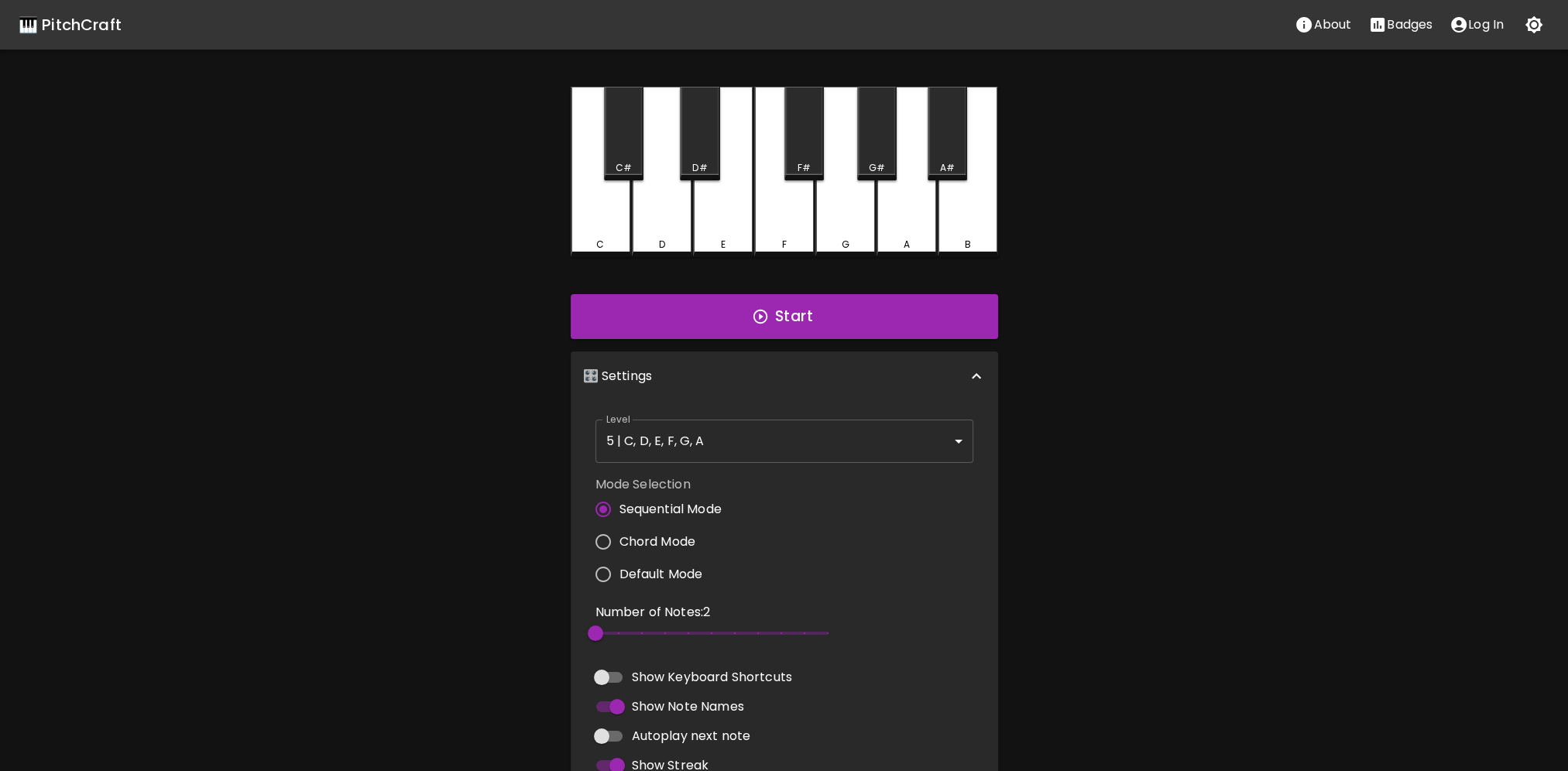
click at [653, 530] on label "Chord Mode" at bounding box center [654, 542] width 135 height 33
click at [620, 530] on input "Chord Mode" at bounding box center [603, 542] width 33 height 33
radio input "true"
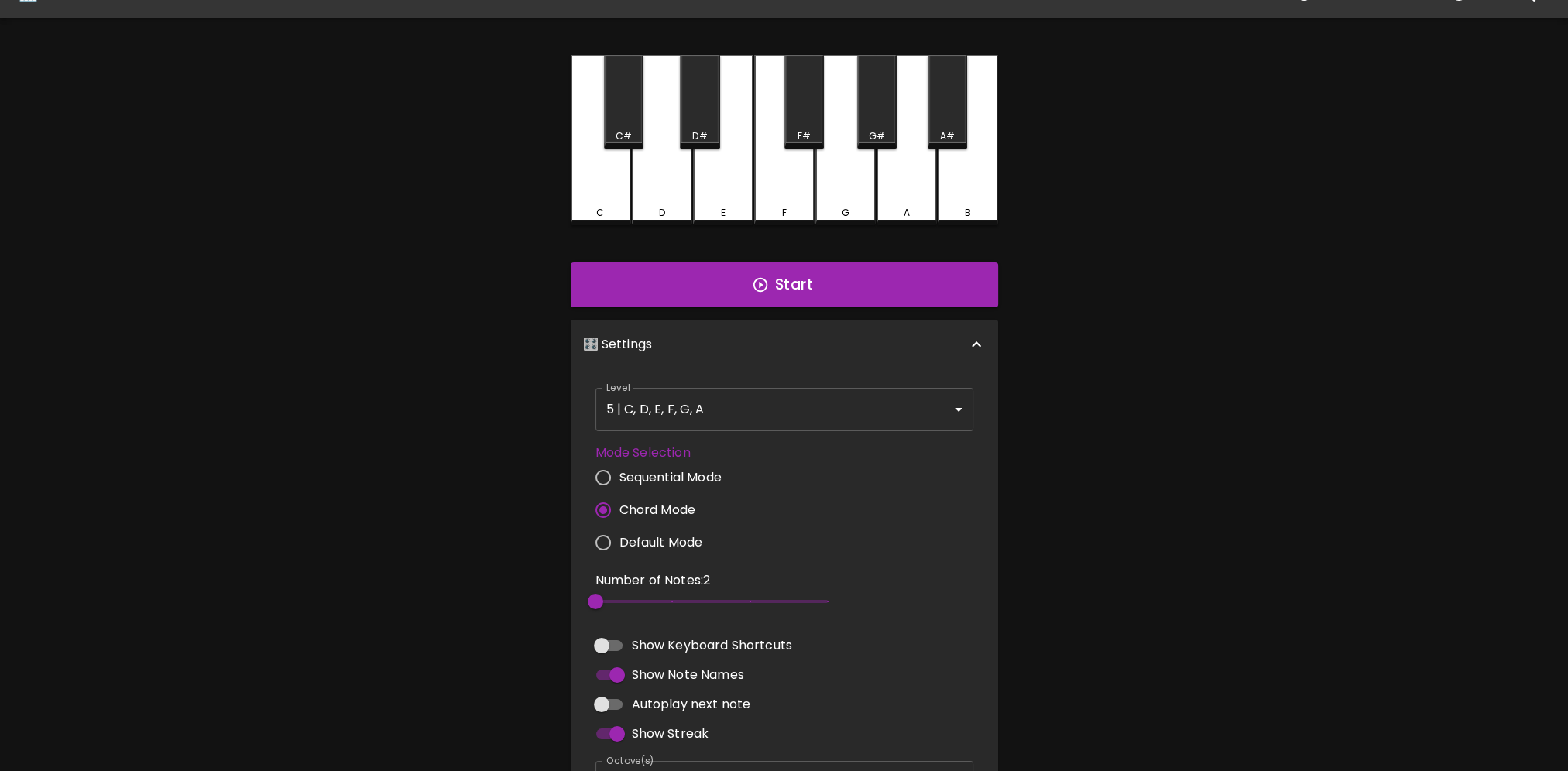
scroll to position [213, 0]
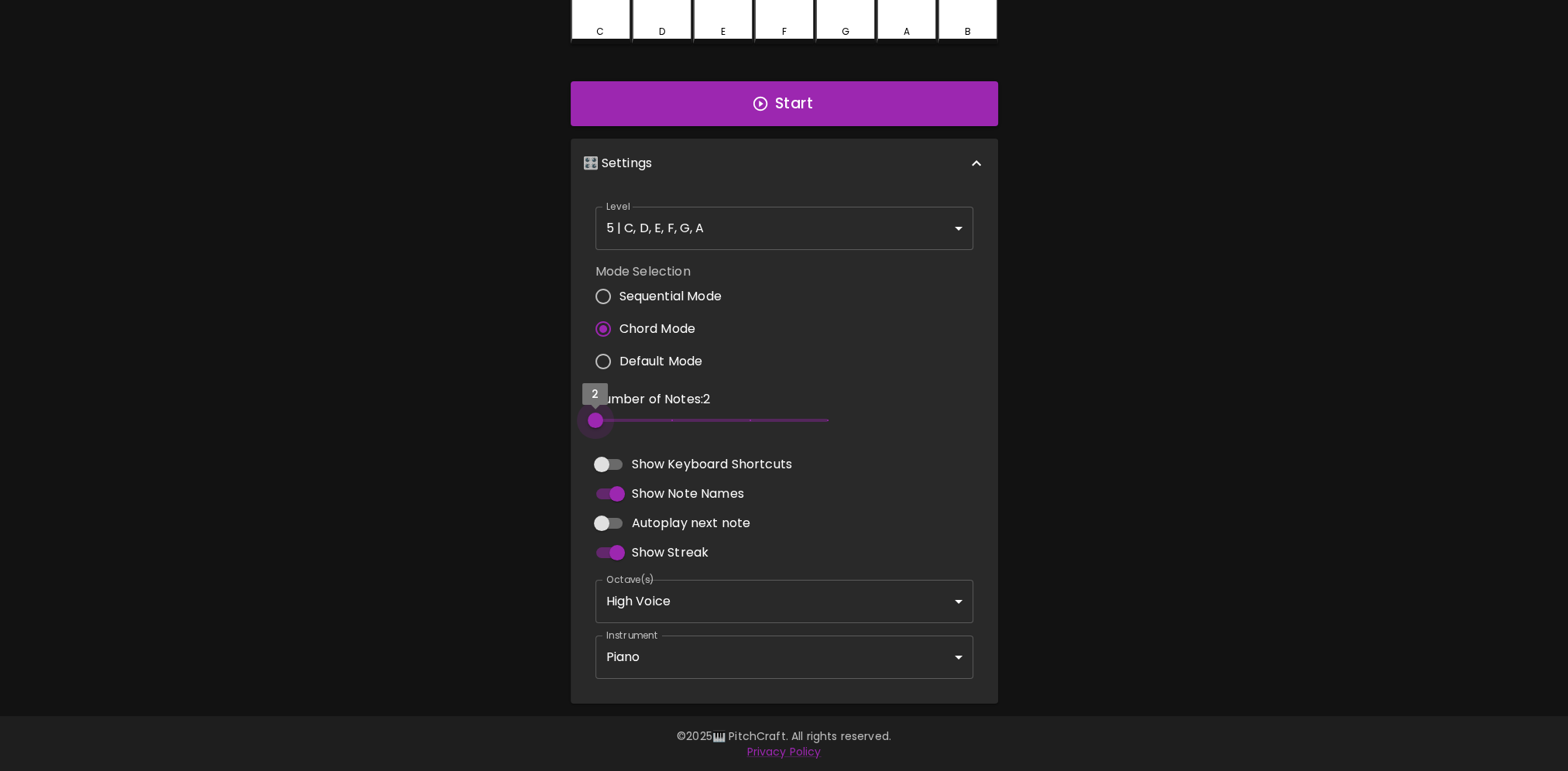
drag, startPoint x: 592, startPoint y: 414, endPoint x: 492, endPoint y: 425, distance: 100.6
click at [492, 425] on div "🎹 PitchCraft About Badges Log In C C# D D# E F F# G G# A A# B Start 🎛️ Settings…" at bounding box center [784, 245] width 1568 height 916
click at [864, 124] on button "Start" at bounding box center [784, 103] width 428 height 45
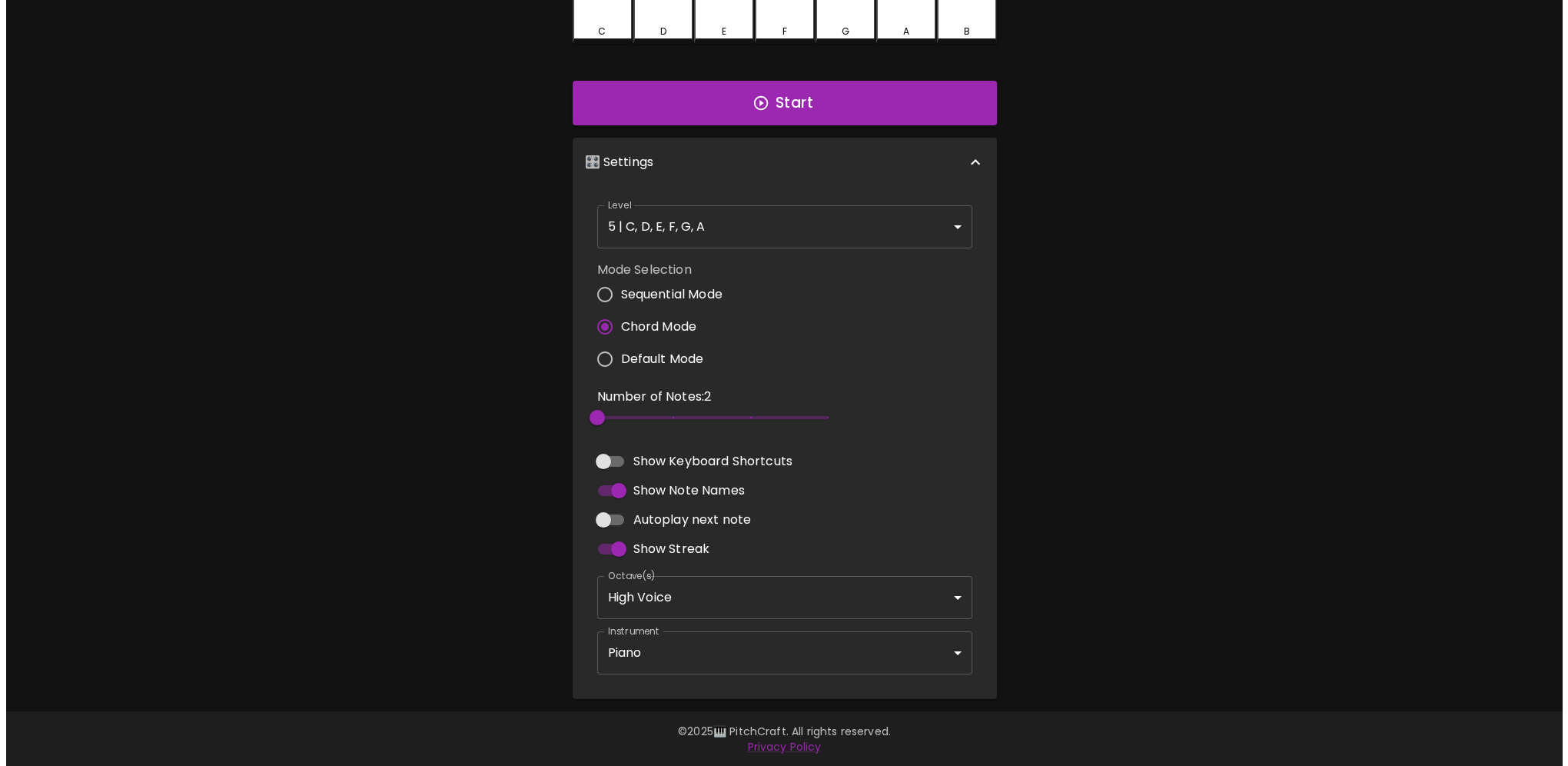
scroll to position [0, 0]
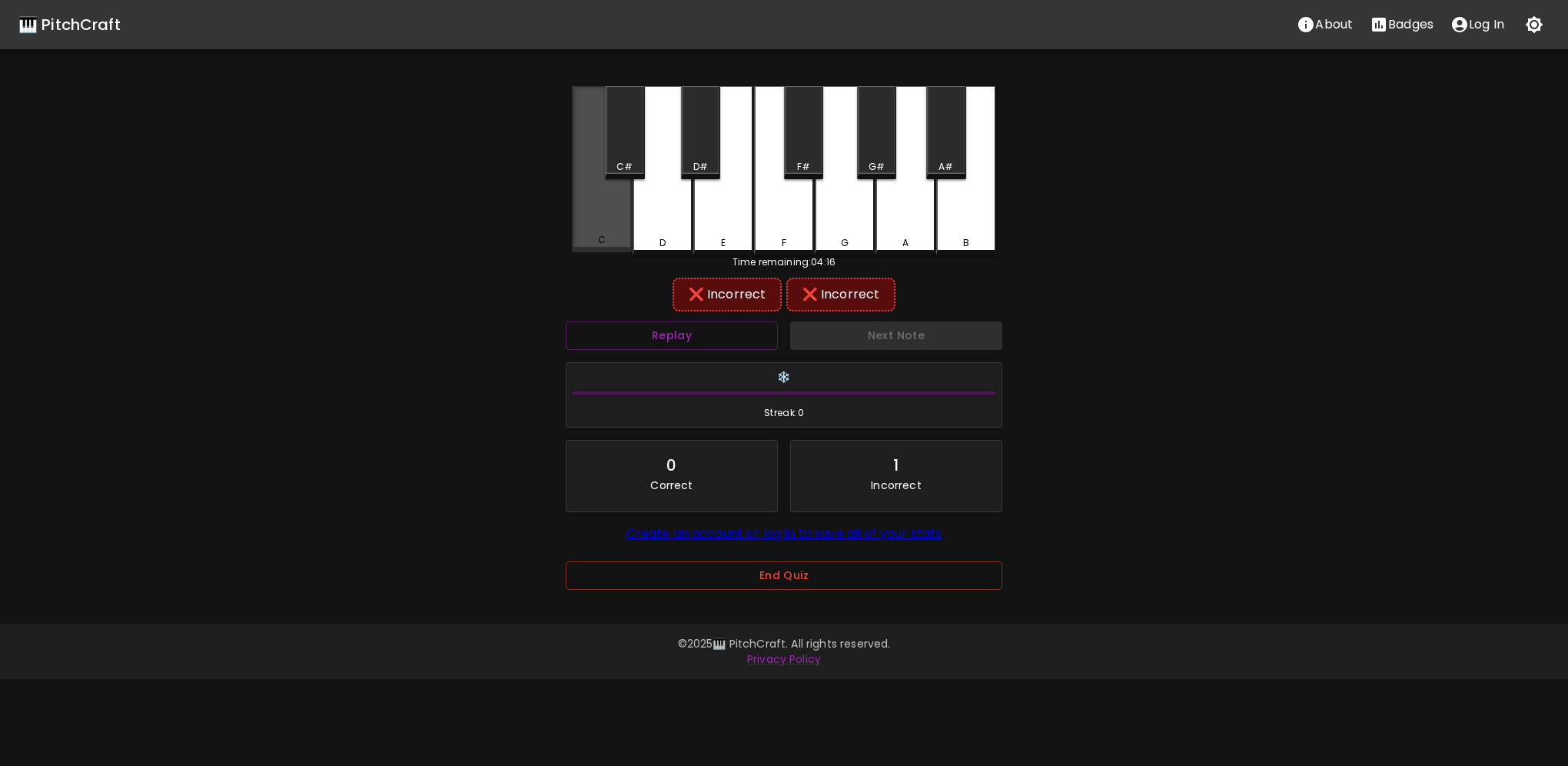
click at [601, 225] on div "C" at bounding box center [602, 169] width 60 height 166
click at [864, 223] on div "G" at bounding box center [845, 171] width 60 height 169
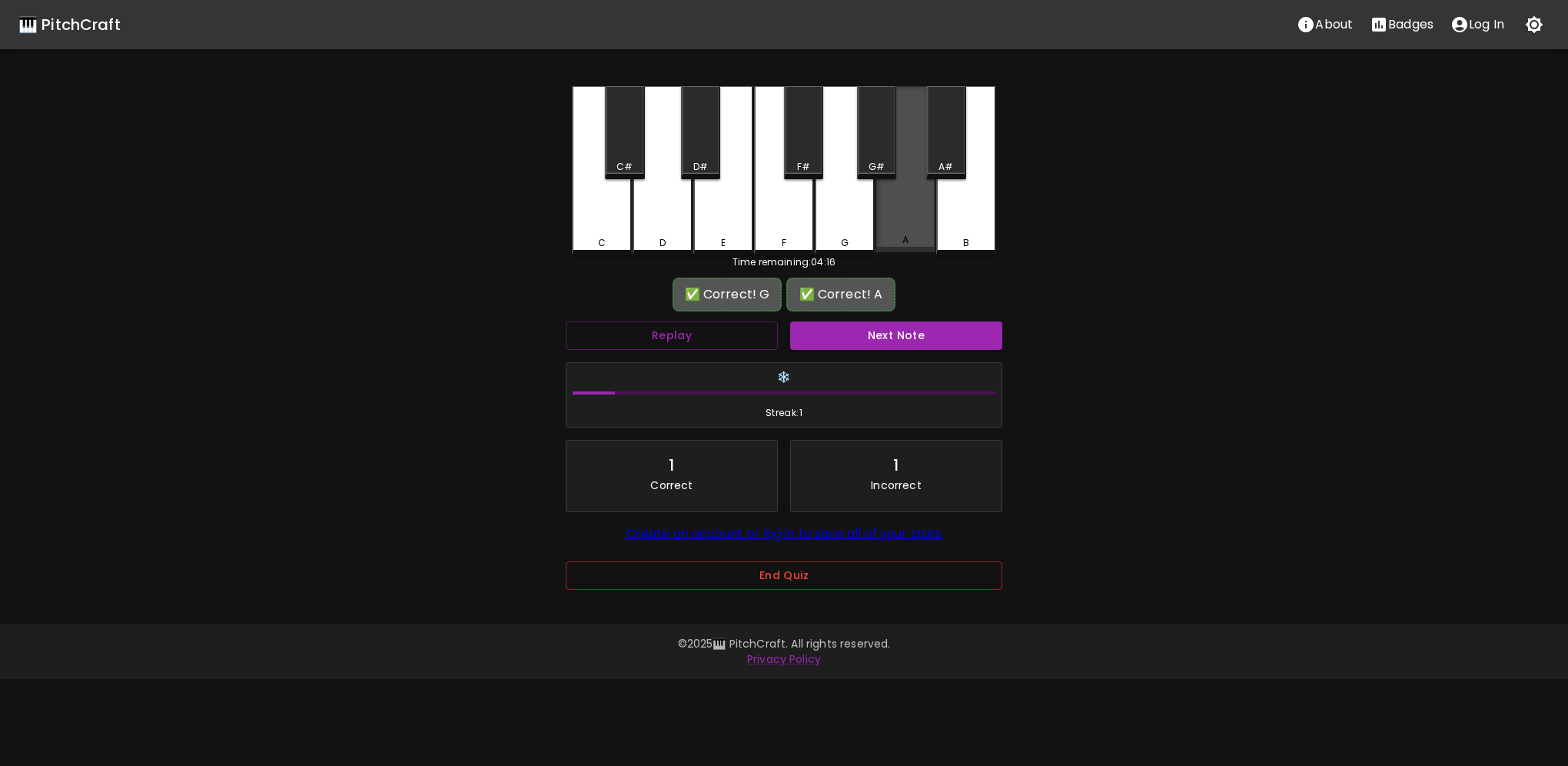
click at [925, 231] on div "A" at bounding box center [906, 169] width 60 height 166
click at [861, 326] on button "Next Note" at bounding box center [896, 335] width 212 height 28
